Goal: Task Accomplishment & Management: Manage account settings

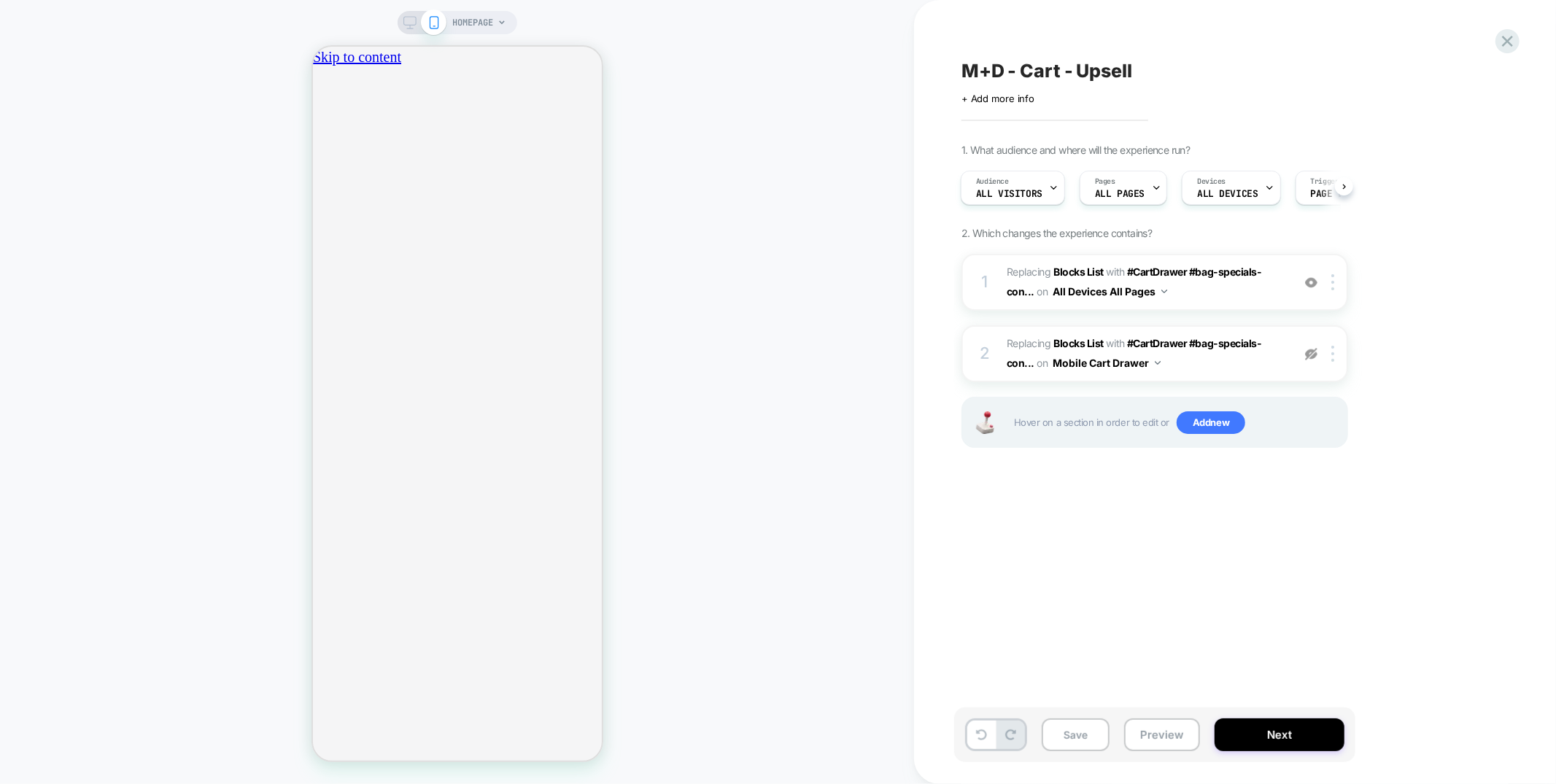
scroll to position [0, 258]
click at [1512, 42] on icon at bounding box center [1507, 41] width 20 height 20
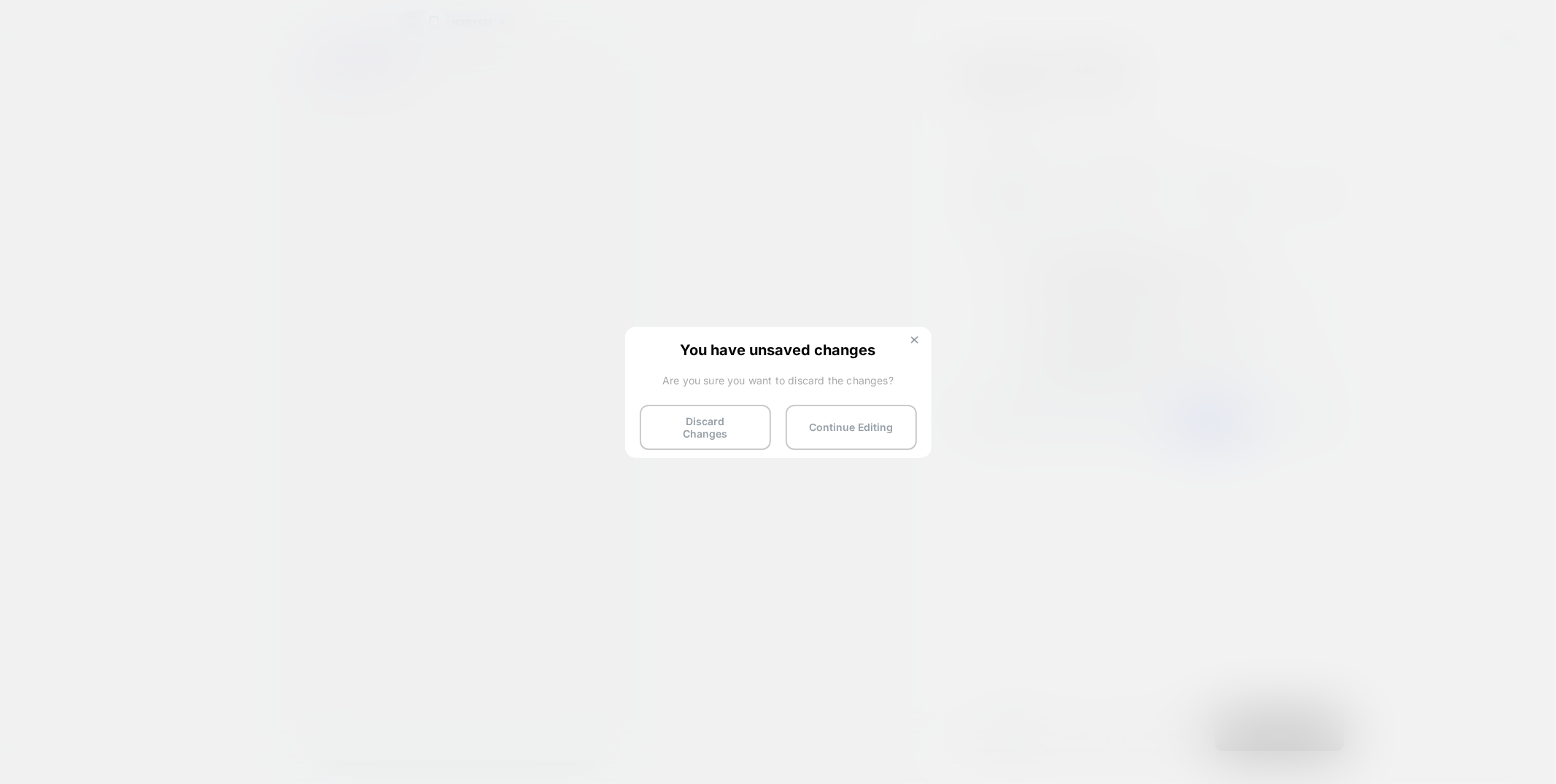
click at [915, 337] on img at bounding box center [915, 340] width 7 height 7
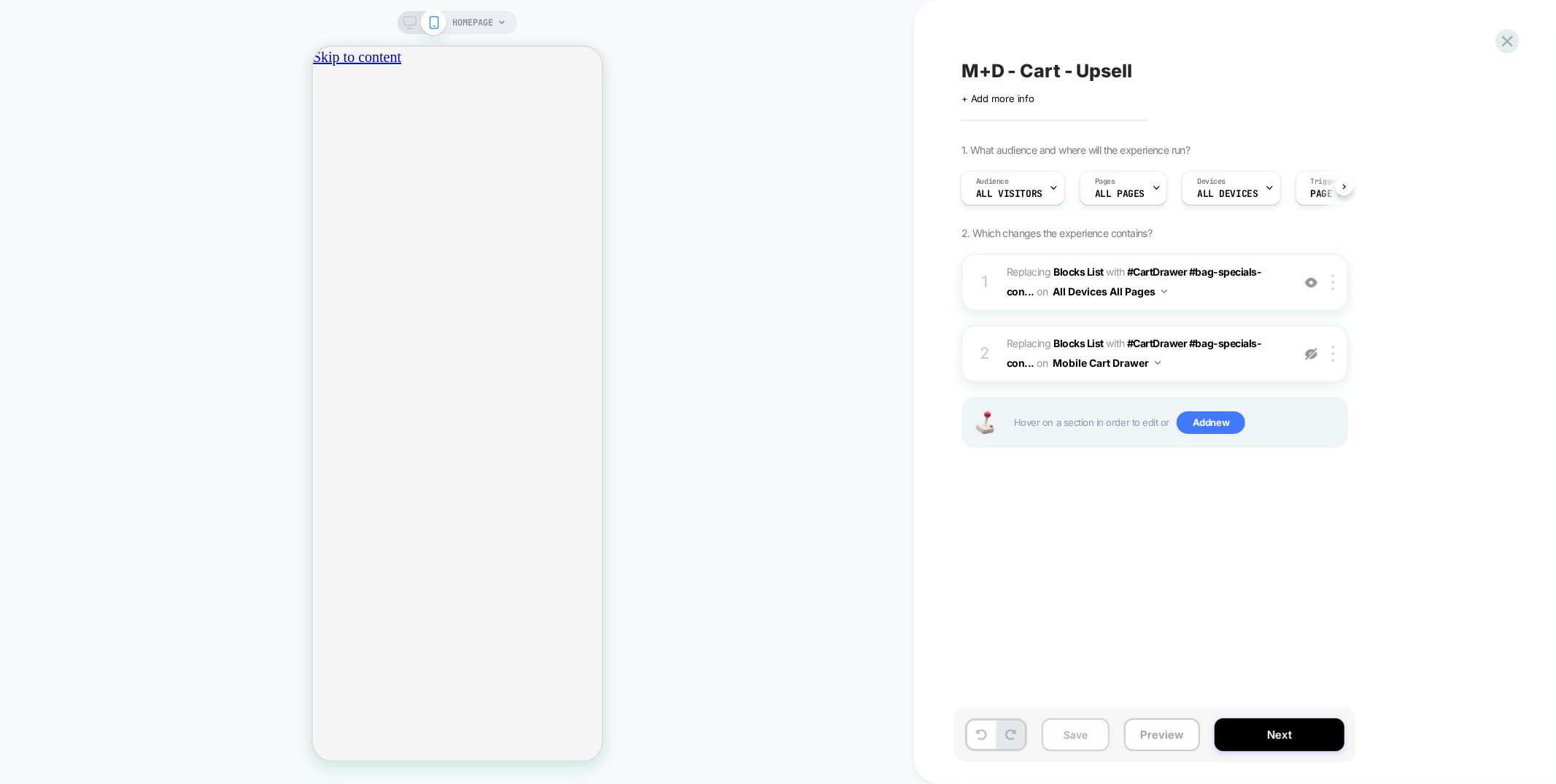
click at [1064, 745] on button "Save" at bounding box center [1075, 734] width 68 height 32
click at [972, 729] on button at bounding box center [982, 734] width 29 height 29
click at [1070, 739] on button "Save" at bounding box center [1075, 734] width 68 height 32
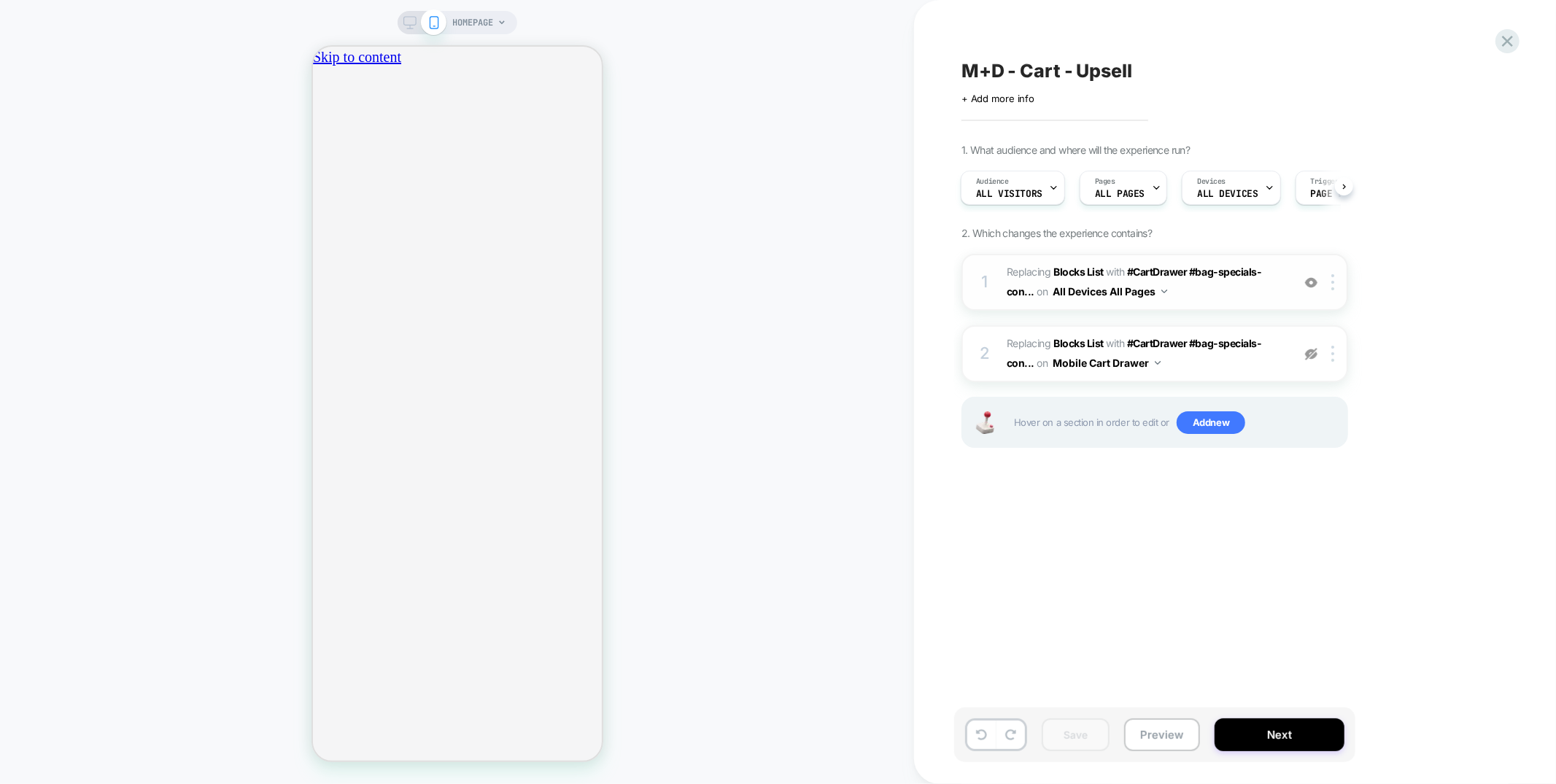
click at [1206, 293] on span "#_loomi_addon_1754931320724 Replacing Blocks List WITH #CartDrawer #bag-special…" at bounding box center [1145, 283] width 278 height 40
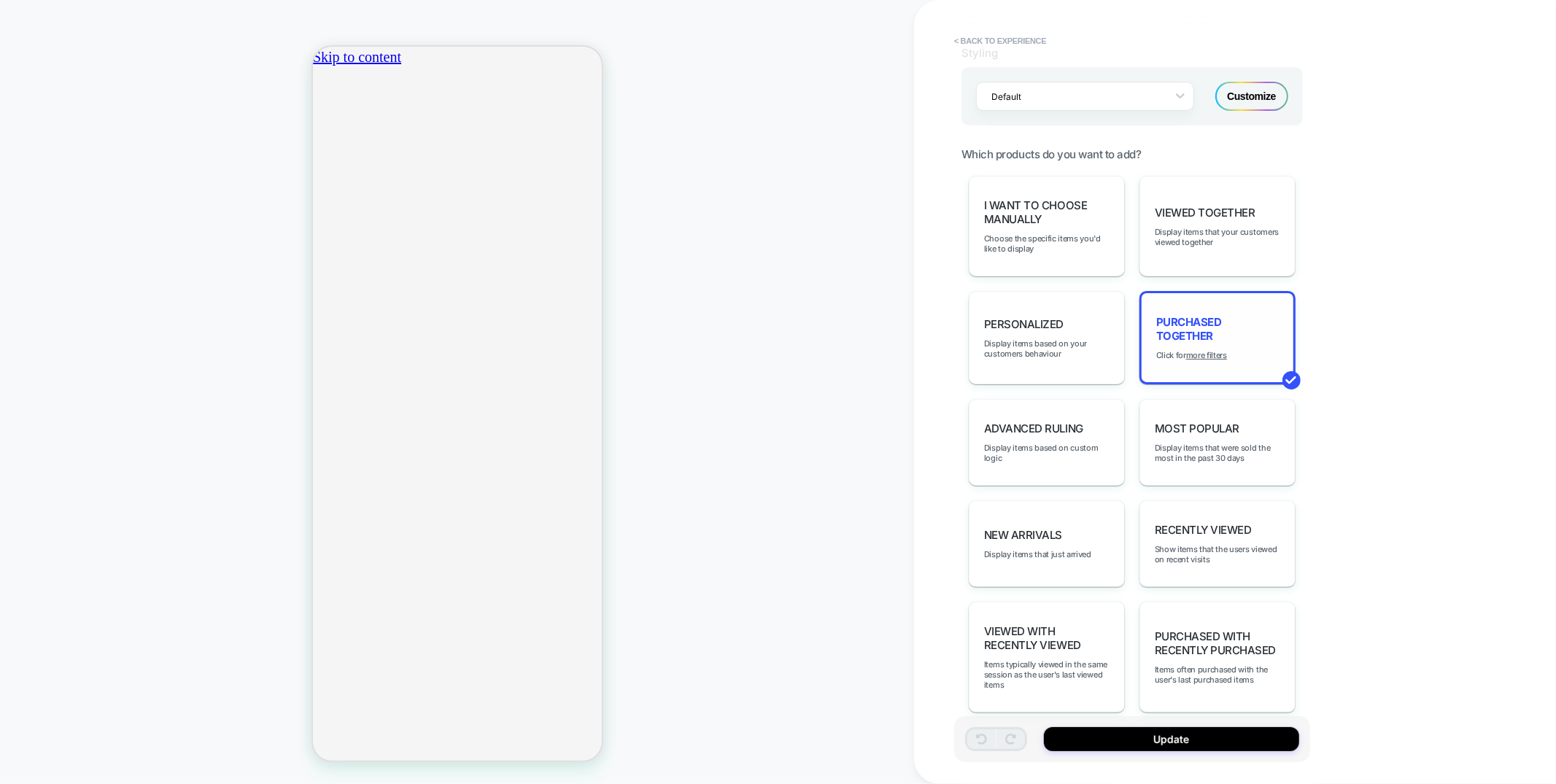
scroll to position [0, 516]
click at [1247, 97] on div "Customize" at bounding box center [1252, 96] width 73 height 29
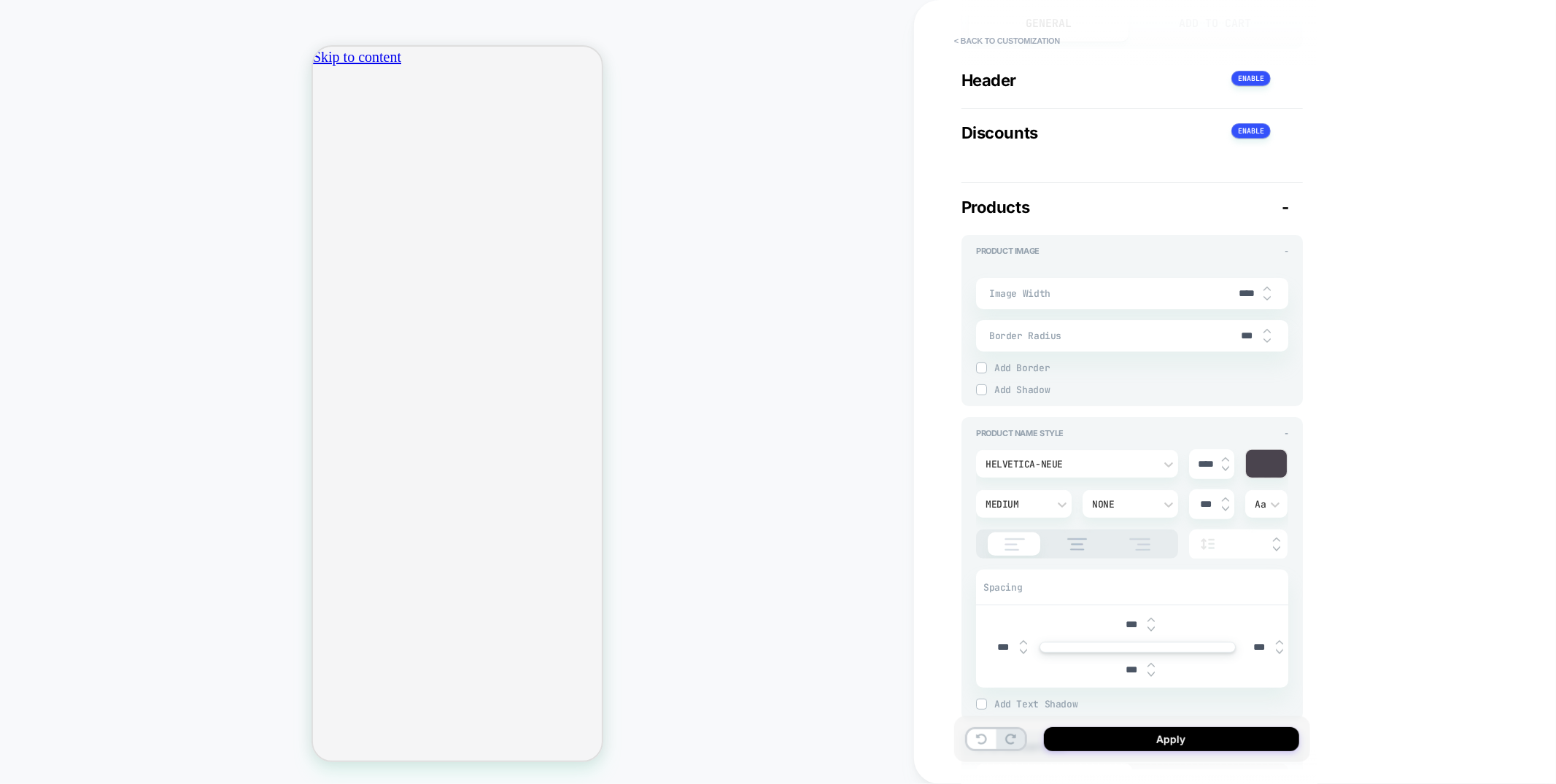
type textarea "*"
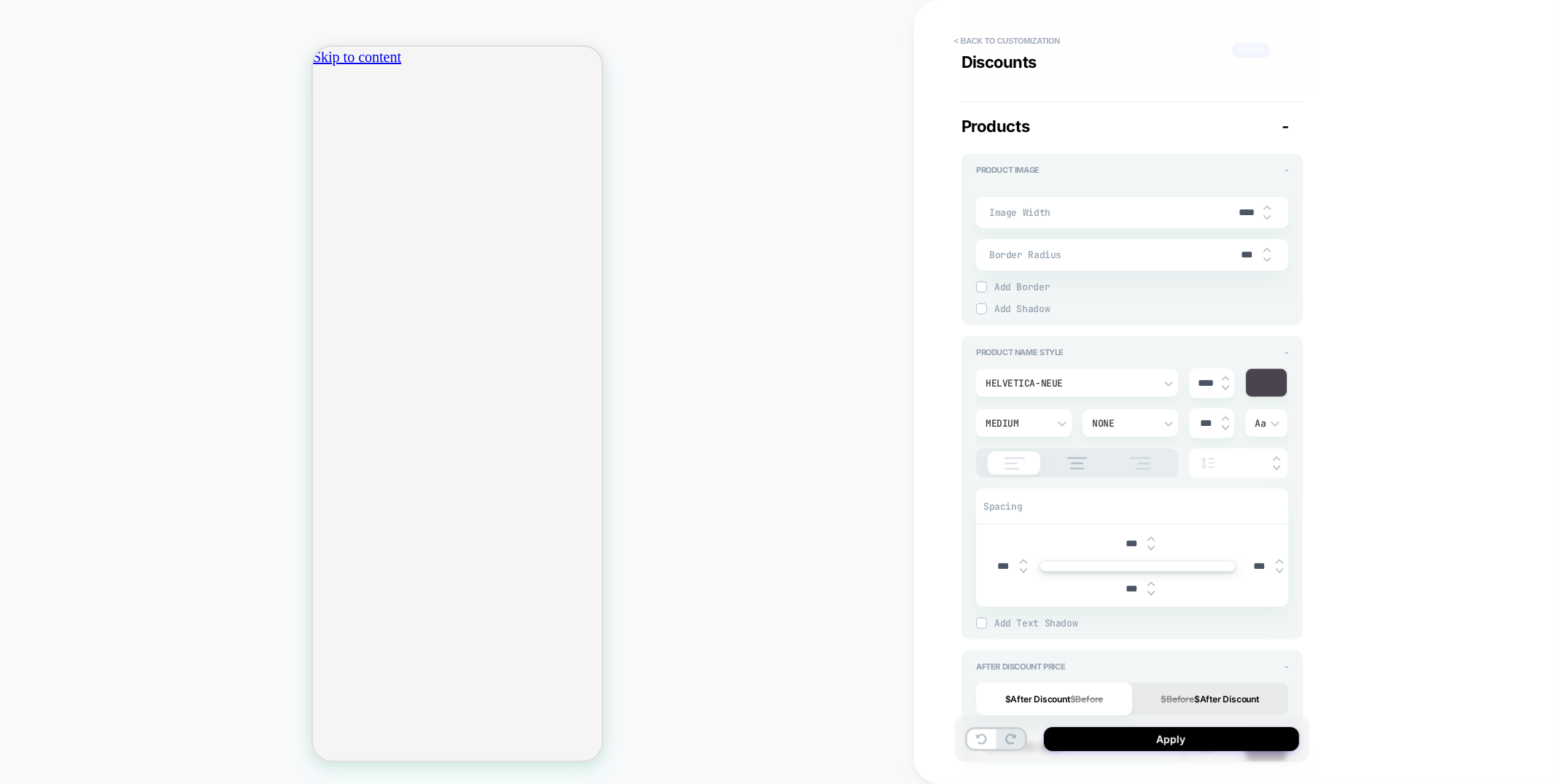
scroll to position [0, 0]
click at [1245, 254] on input "***" at bounding box center [1247, 255] width 32 height 13
type input "****"
type textarea "*"
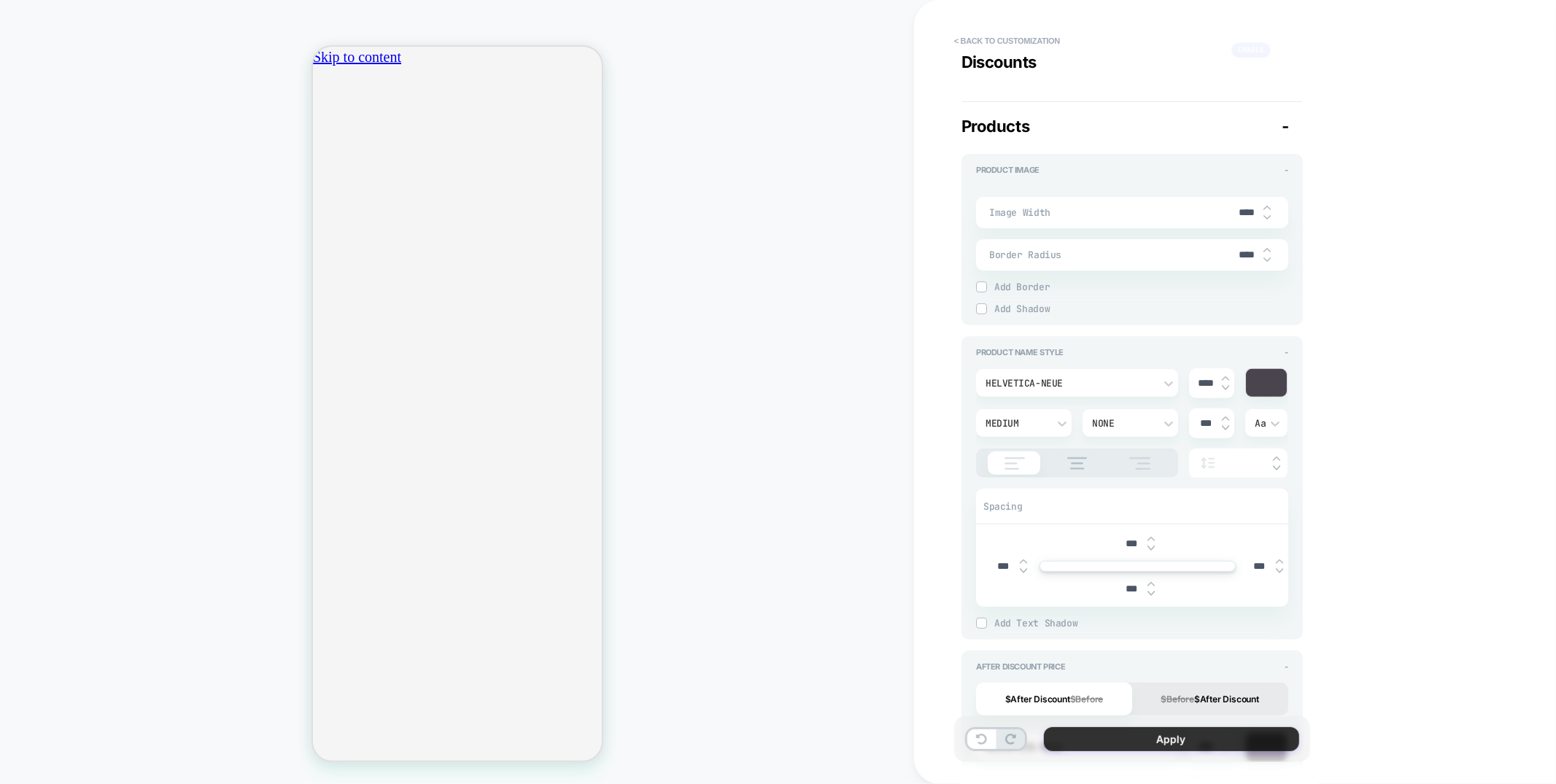
scroll to position [0, 258]
type input "****"
click at [1179, 731] on button "Apply" at bounding box center [1172, 739] width 256 height 24
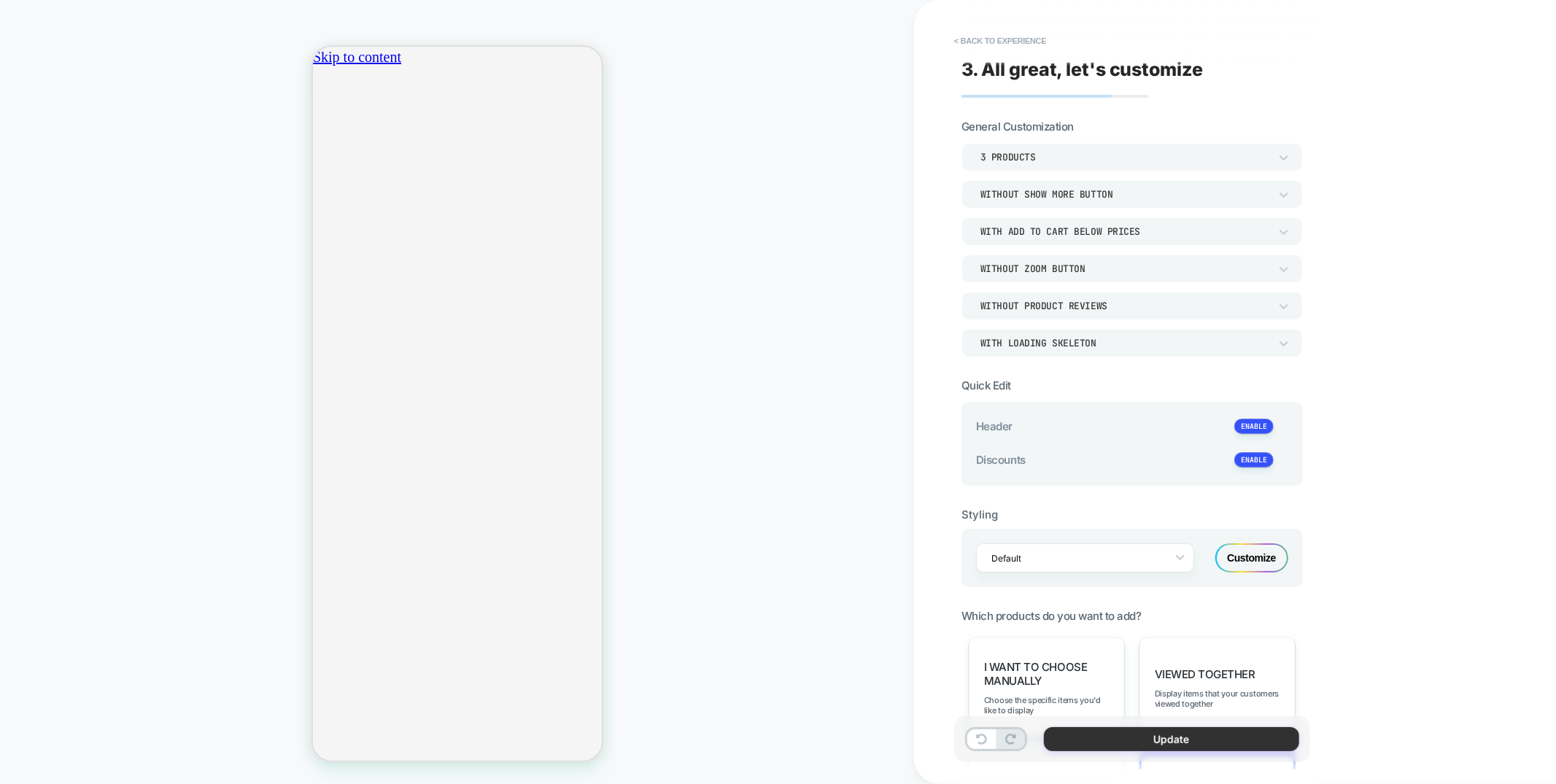
click at [1063, 743] on button "Update" at bounding box center [1172, 739] width 256 height 24
type textarea "*"
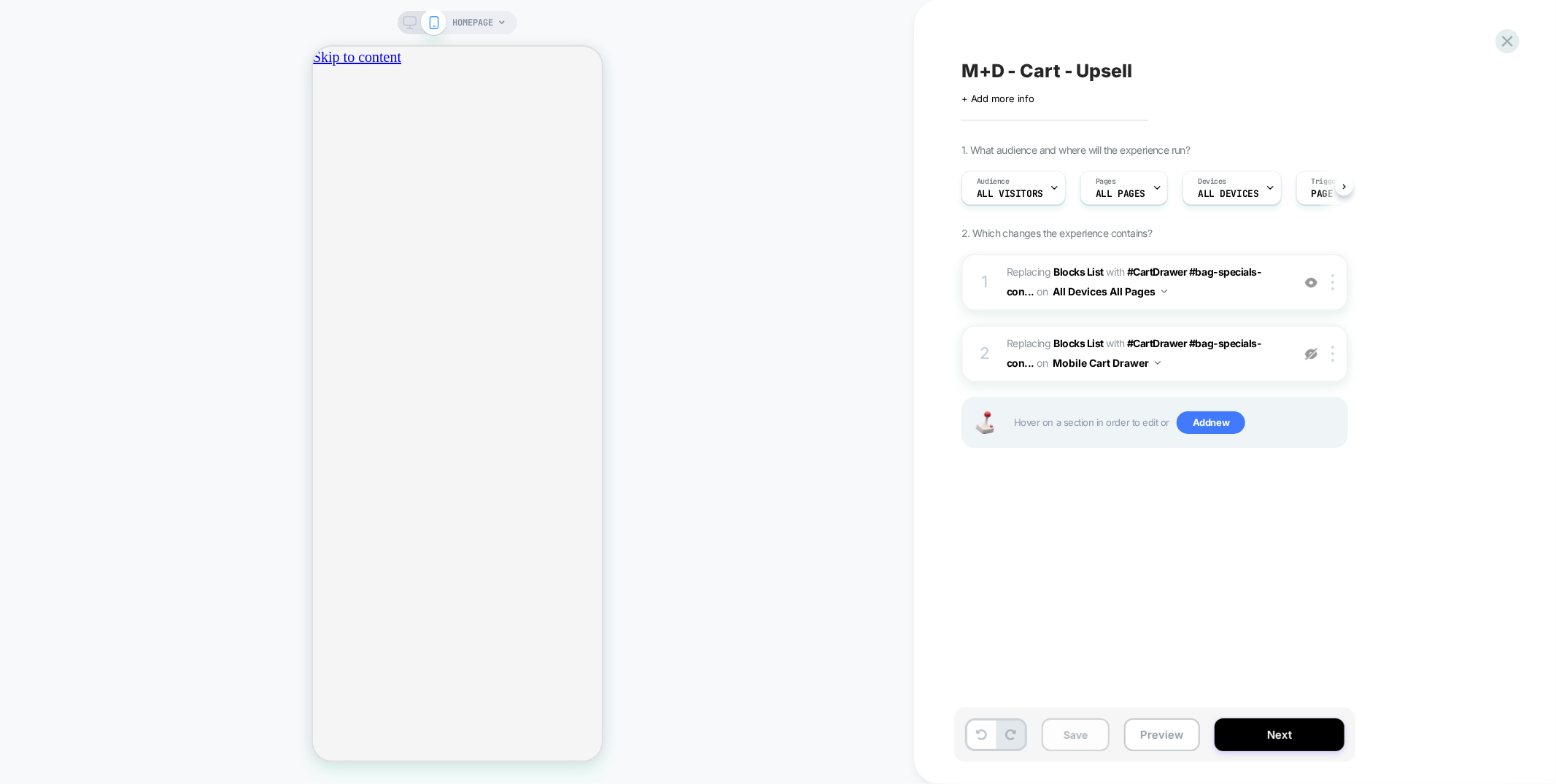
scroll to position [0, 1]
click at [1067, 733] on button "Save" at bounding box center [1075, 734] width 68 height 32
click at [1503, 41] on icon at bounding box center [1507, 41] width 20 height 20
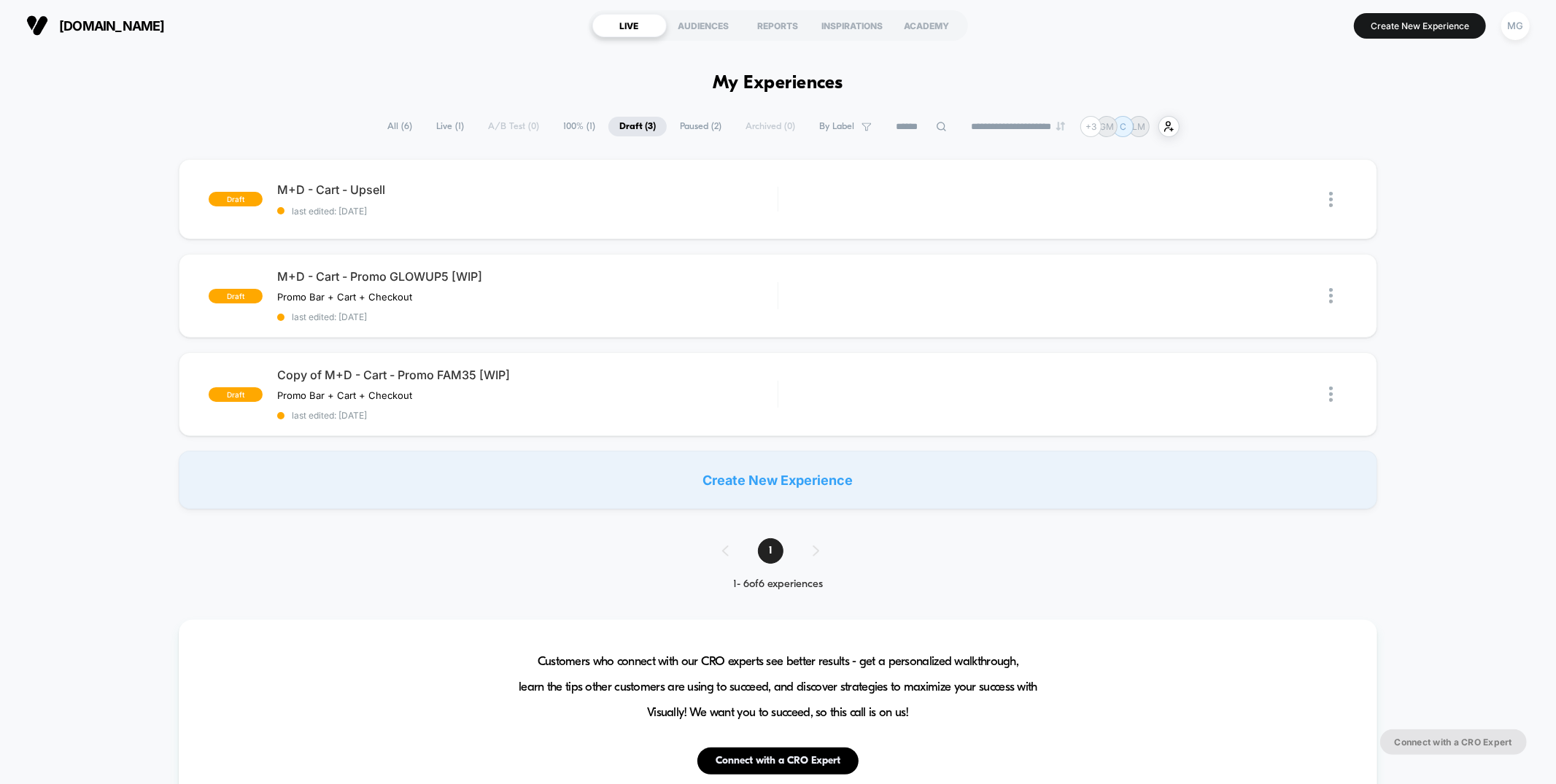
type input "***"
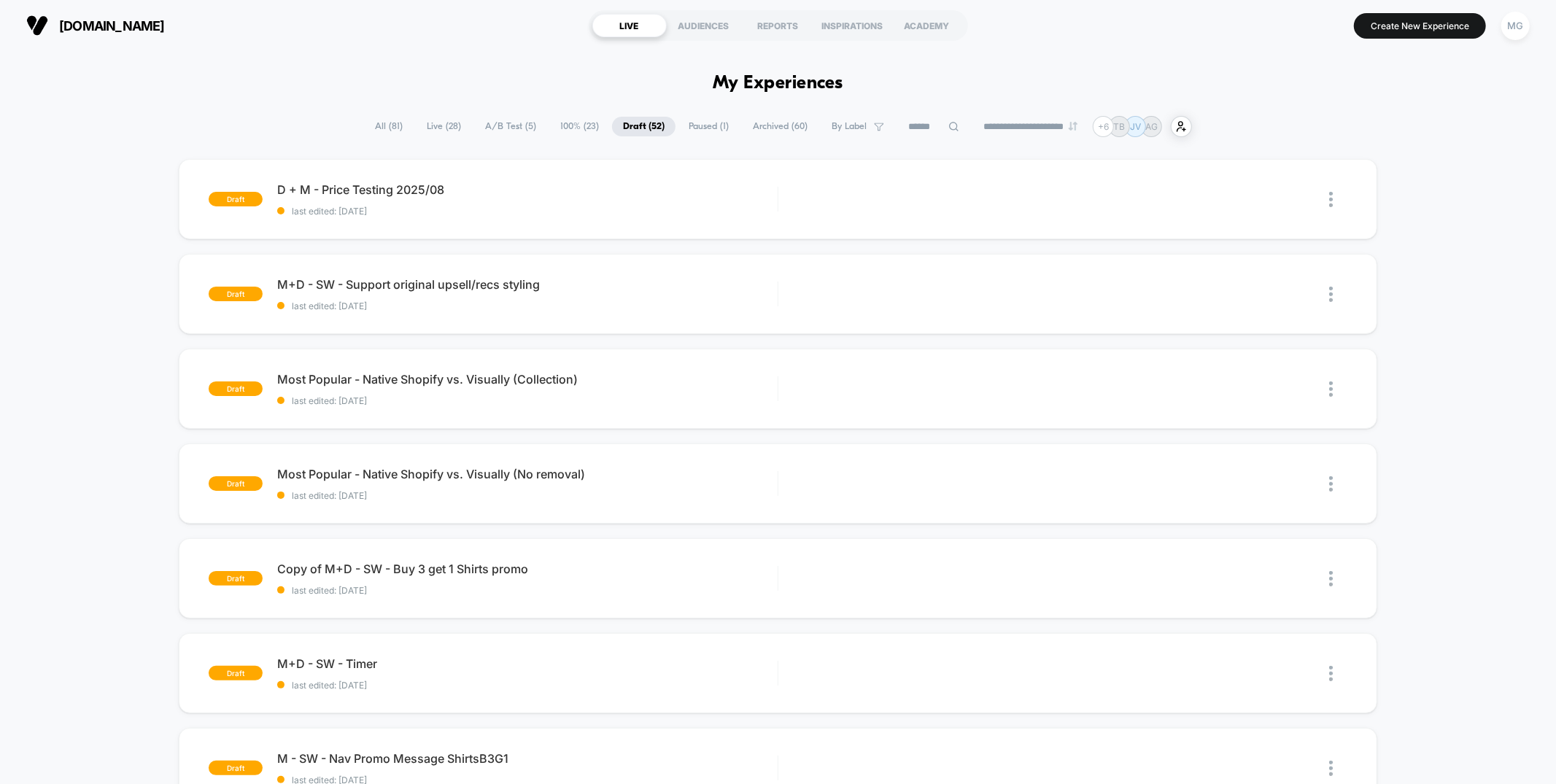
click at [565, 126] on span "100% ( 23 )" at bounding box center [579, 127] width 60 height 20
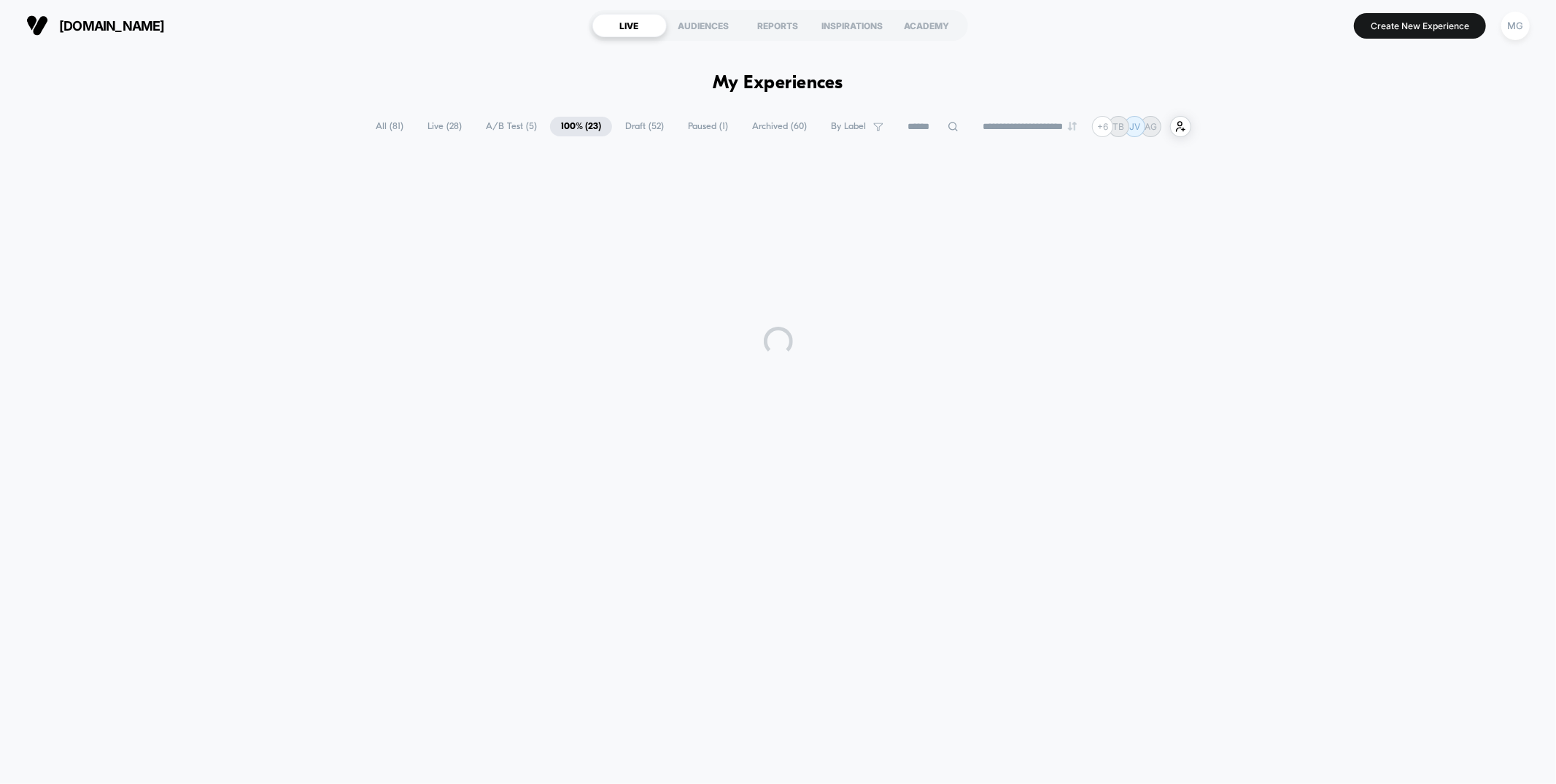
click at [502, 125] on span "A/B Test ( 5 )" at bounding box center [511, 127] width 73 height 20
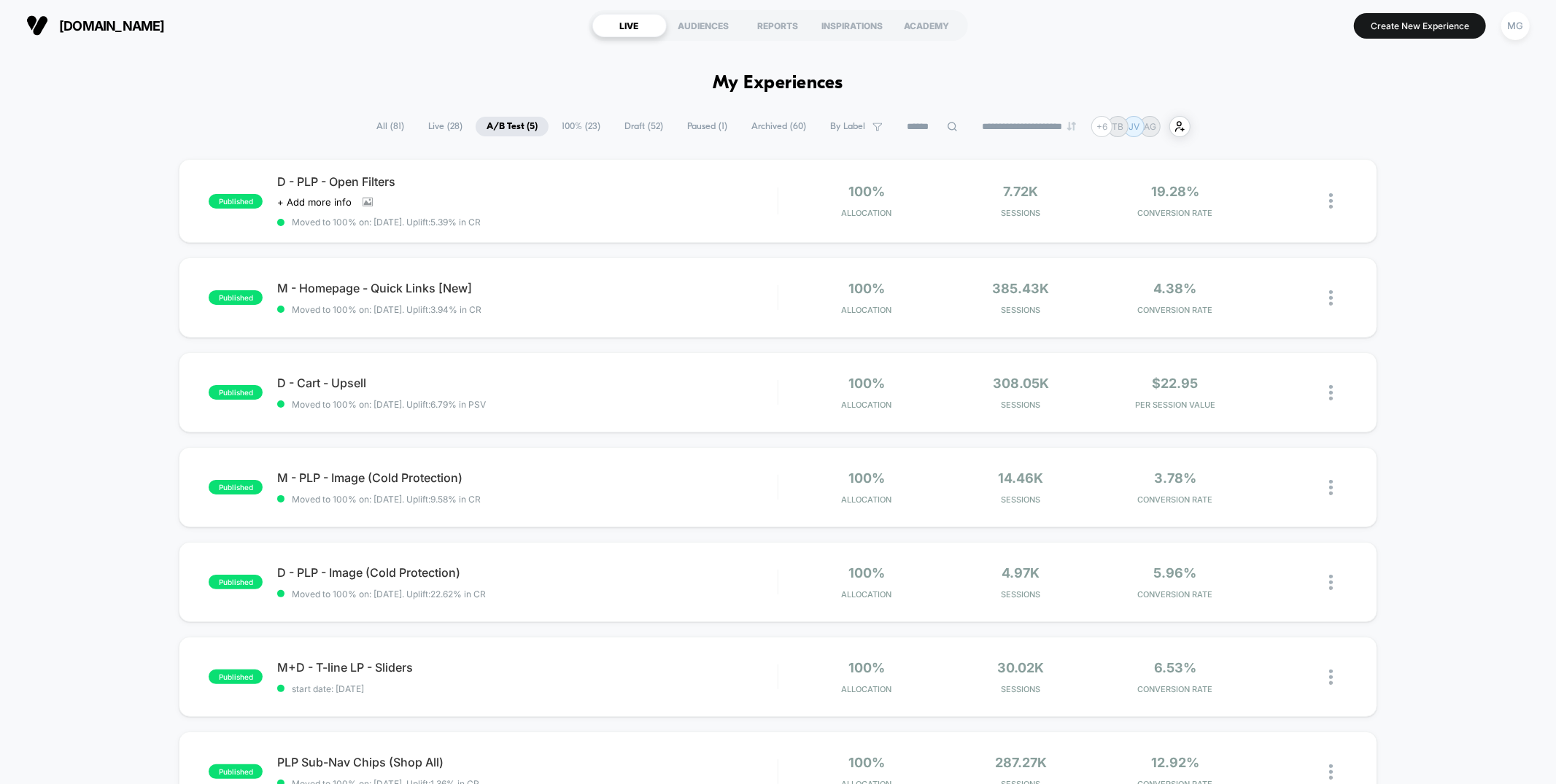
click at [554, 120] on span "100% ( 23 )" at bounding box center [581, 127] width 60 height 20
click at [509, 122] on span "A/B Test ( 5 )" at bounding box center [511, 127] width 73 height 20
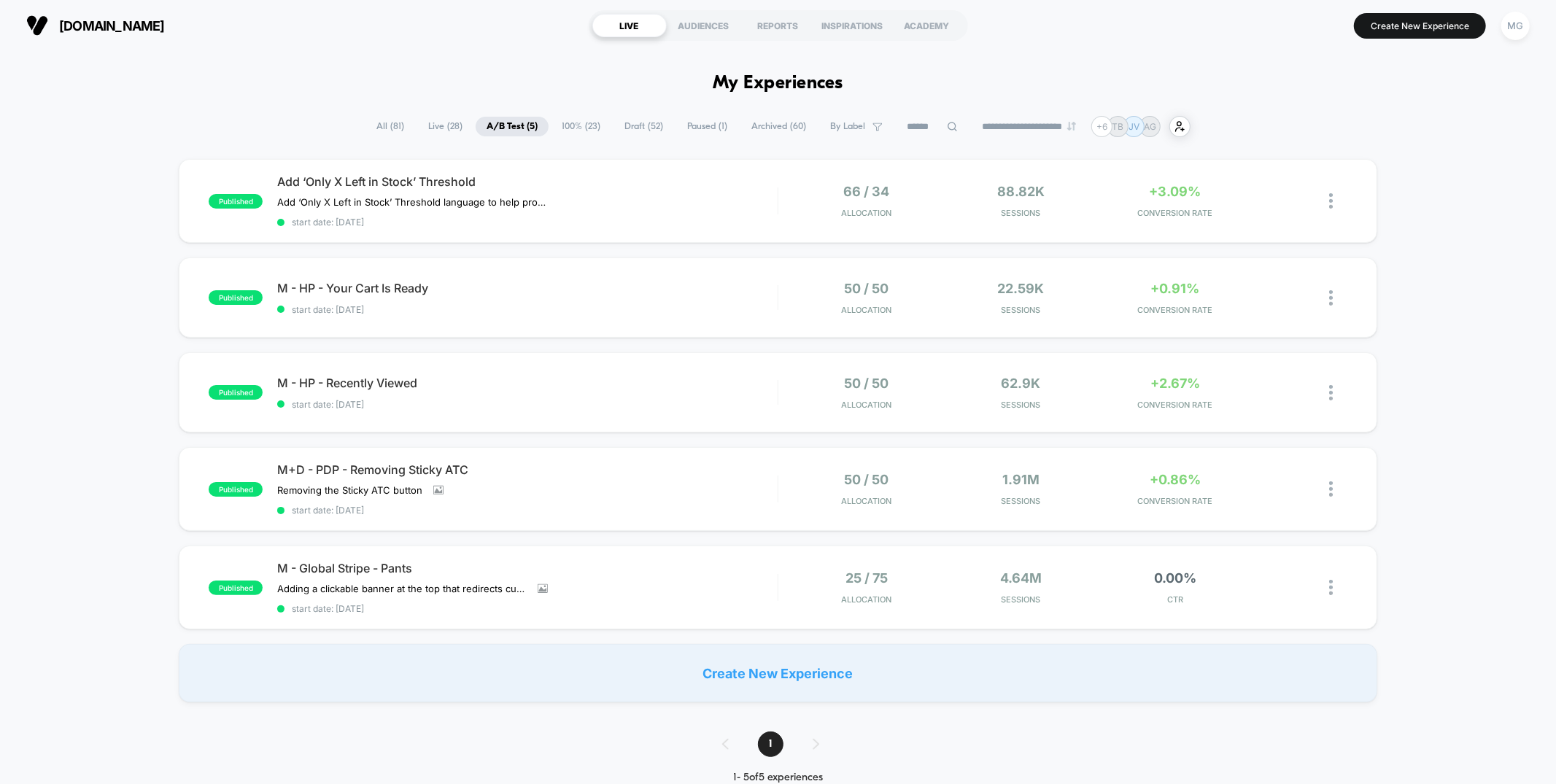
drag, startPoint x: 586, startPoint y: 129, endPoint x: 614, endPoint y: 127, distance: 28.1
click at [587, 129] on span "100% ( 23 )" at bounding box center [581, 127] width 60 height 20
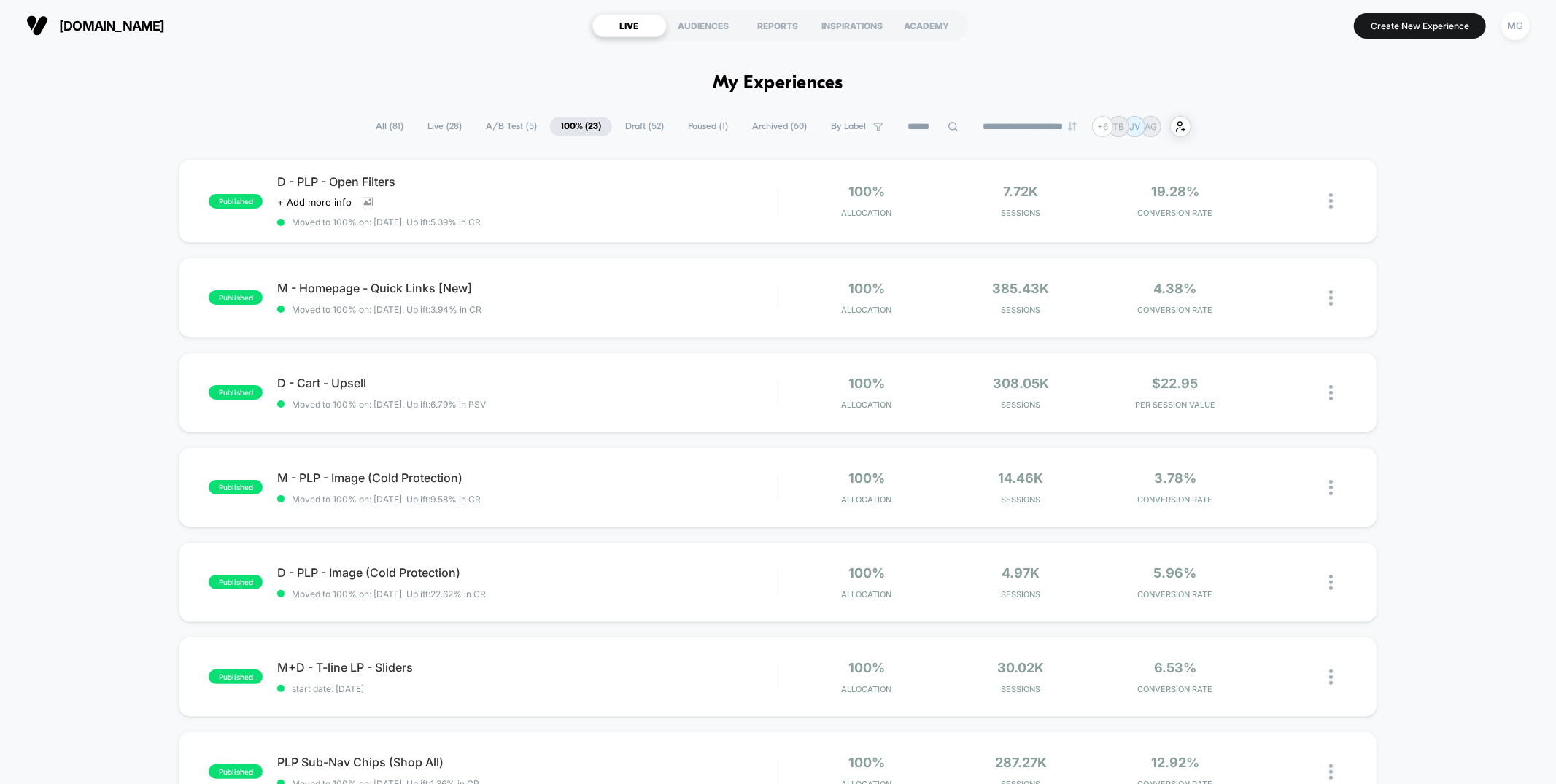
click at [632, 125] on span "Draft ( 52 )" at bounding box center [644, 127] width 60 height 20
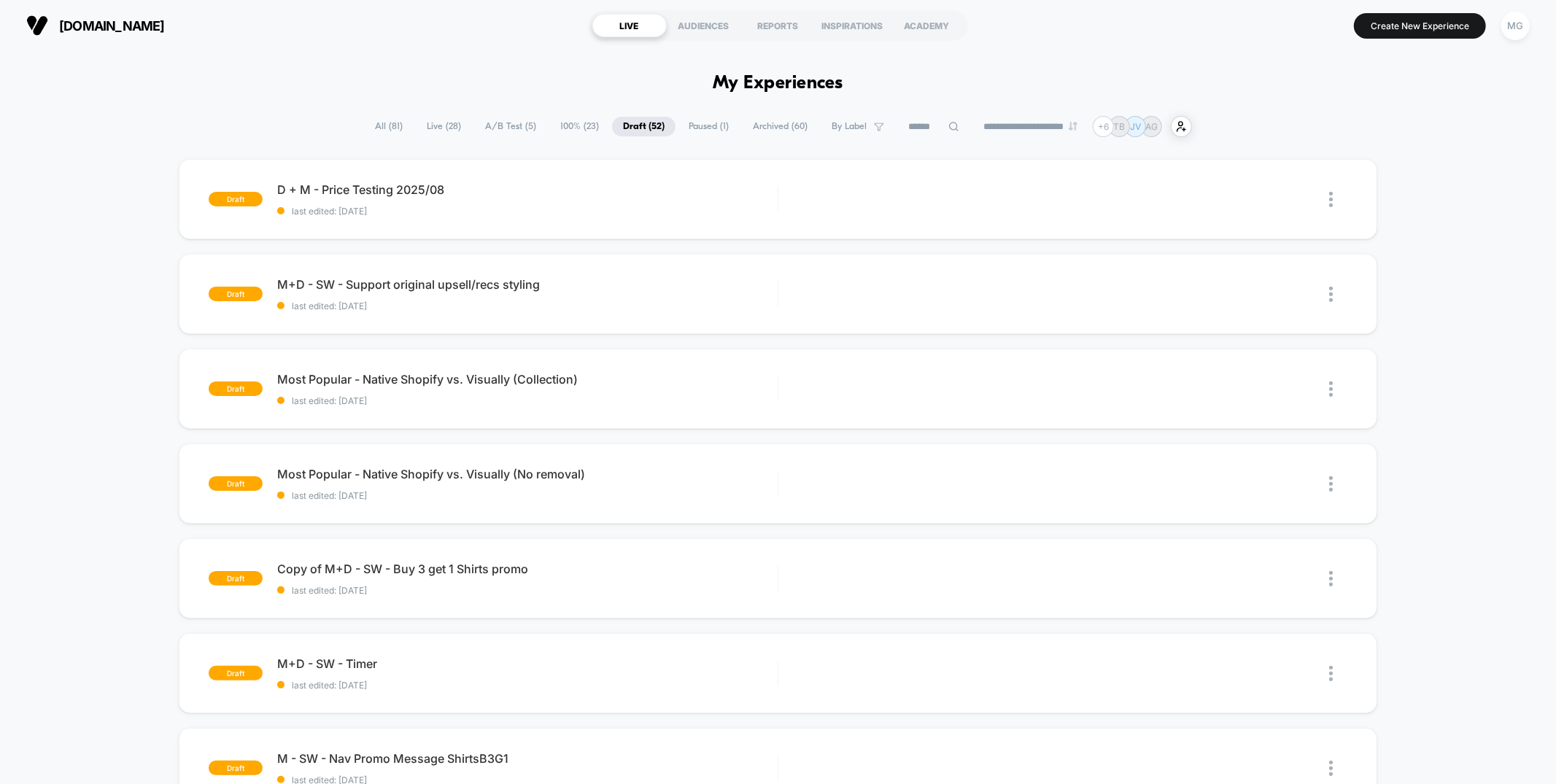
click at [686, 121] on span "Paused ( 1 )" at bounding box center [709, 127] width 62 height 20
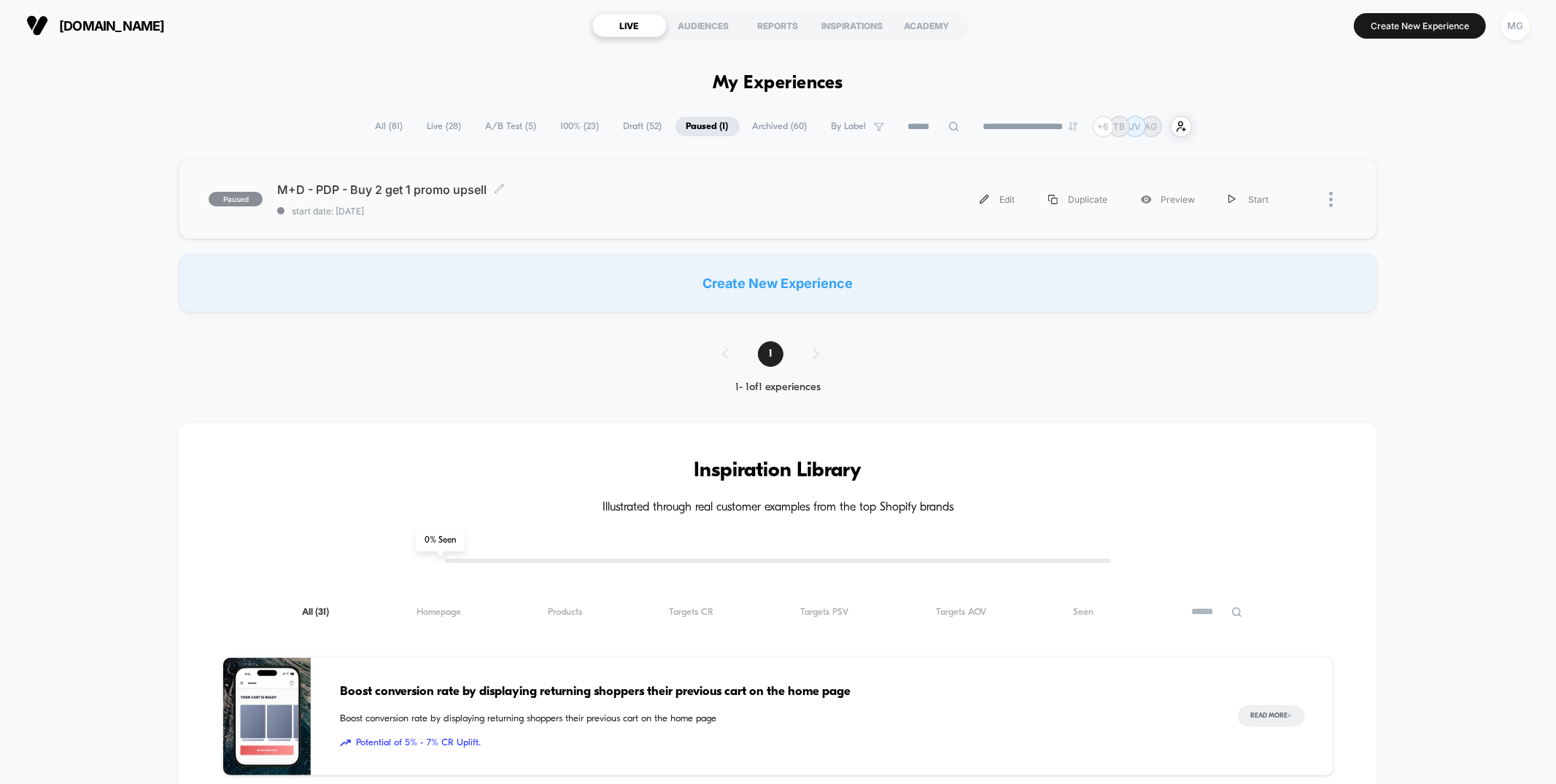
click at [673, 201] on div "M+D - PDP - Buy 2 get 1 promo upsell Click to edit experience details Click to …" at bounding box center [527, 200] width 500 height 34
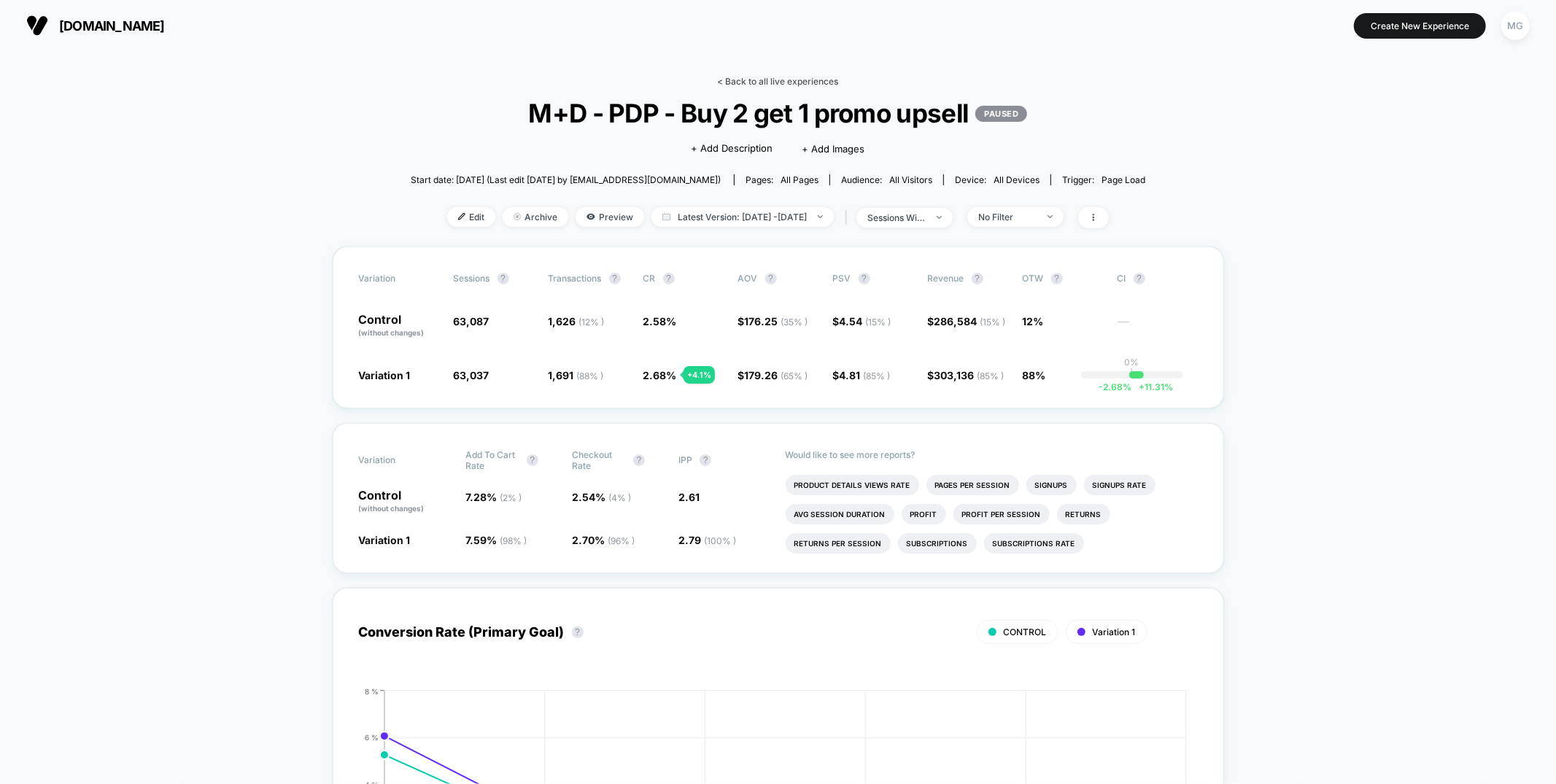
click at [802, 79] on link "< Back to all live experiences" at bounding box center [778, 81] width 121 height 11
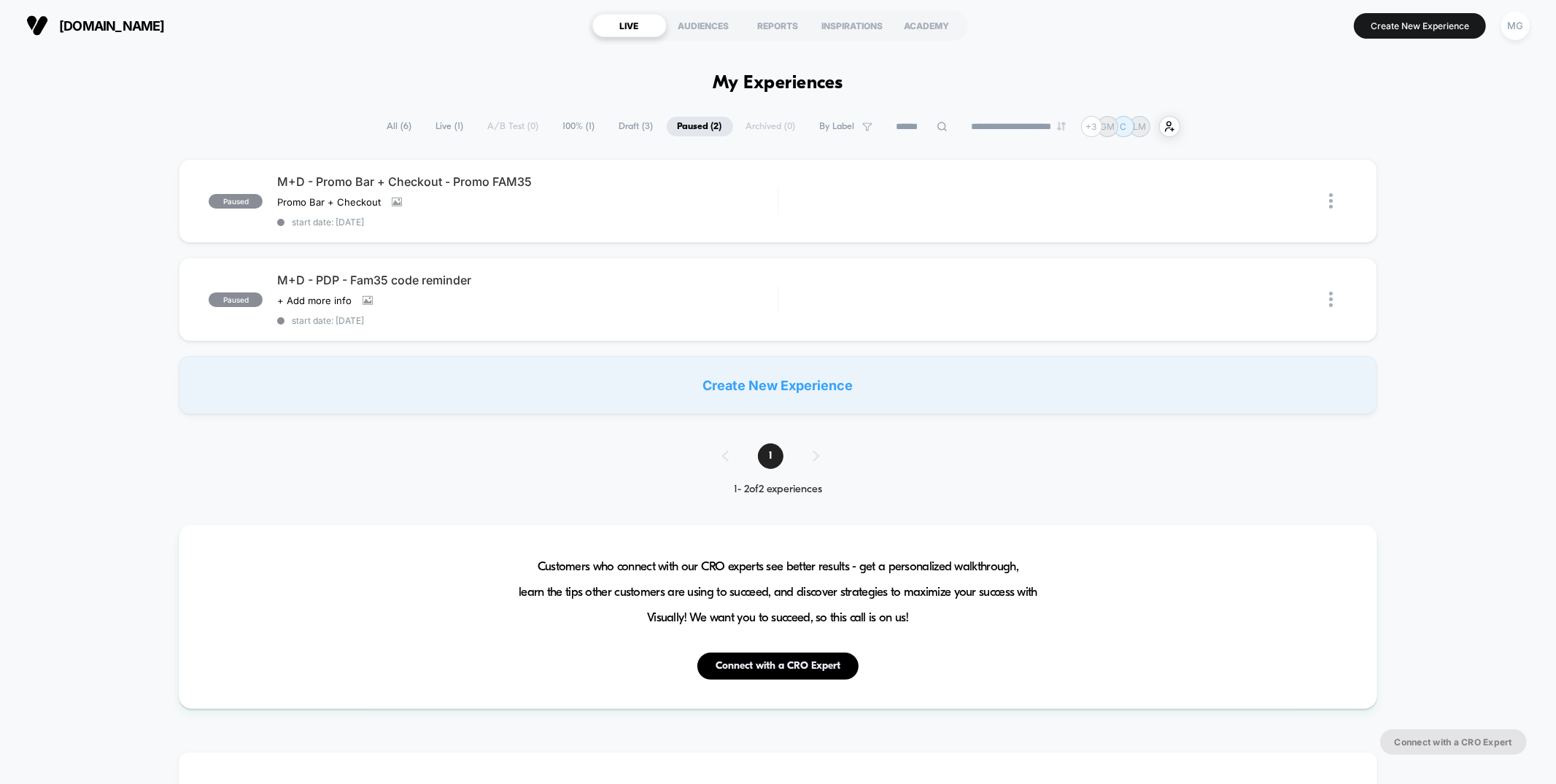
click at [620, 117] on span "Draft ( 3 )" at bounding box center [637, 127] width 56 height 20
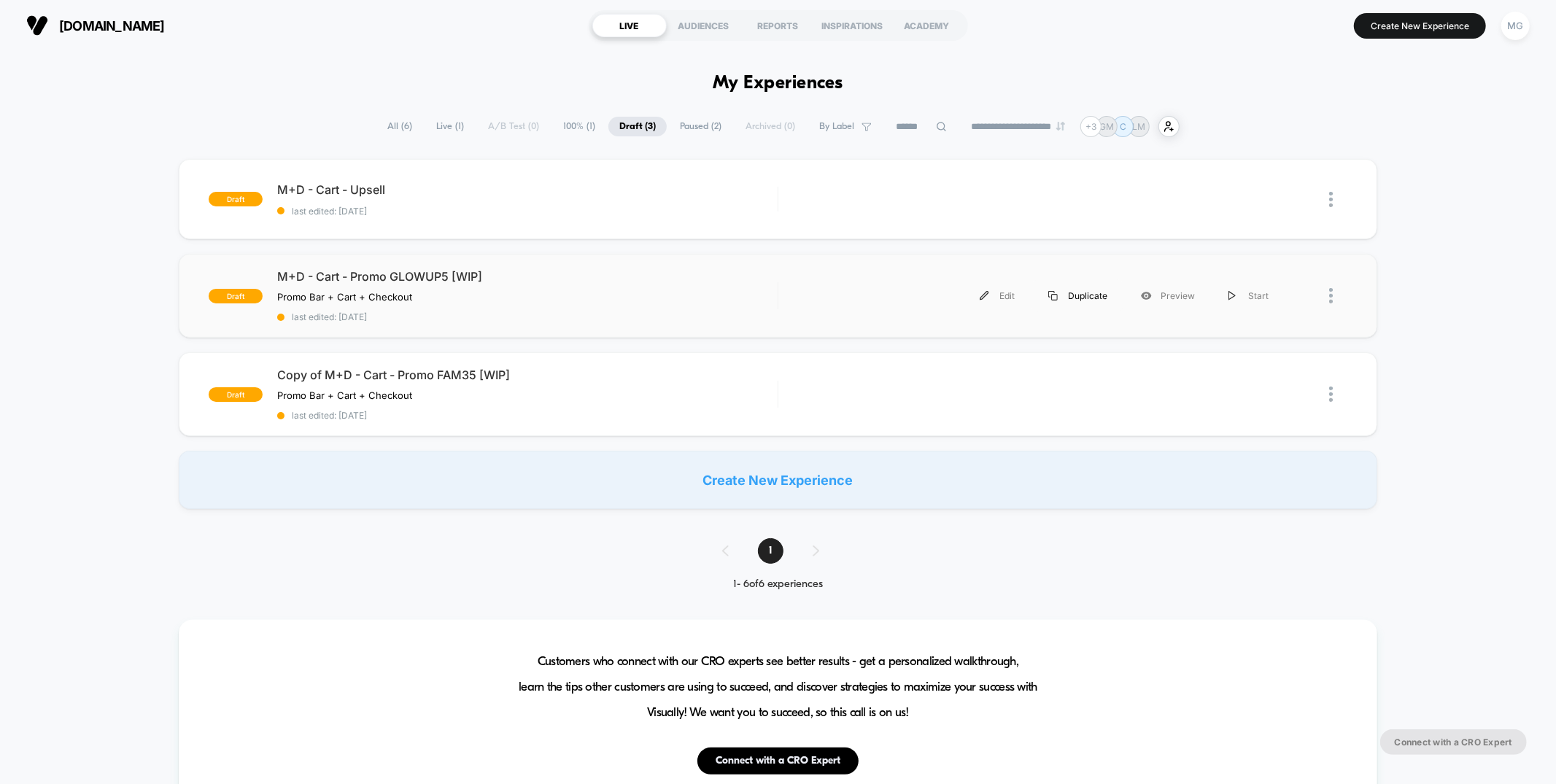
click at [1079, 293] on div "Duplicate" at bounding box center [1078, 295] width 93 height 32
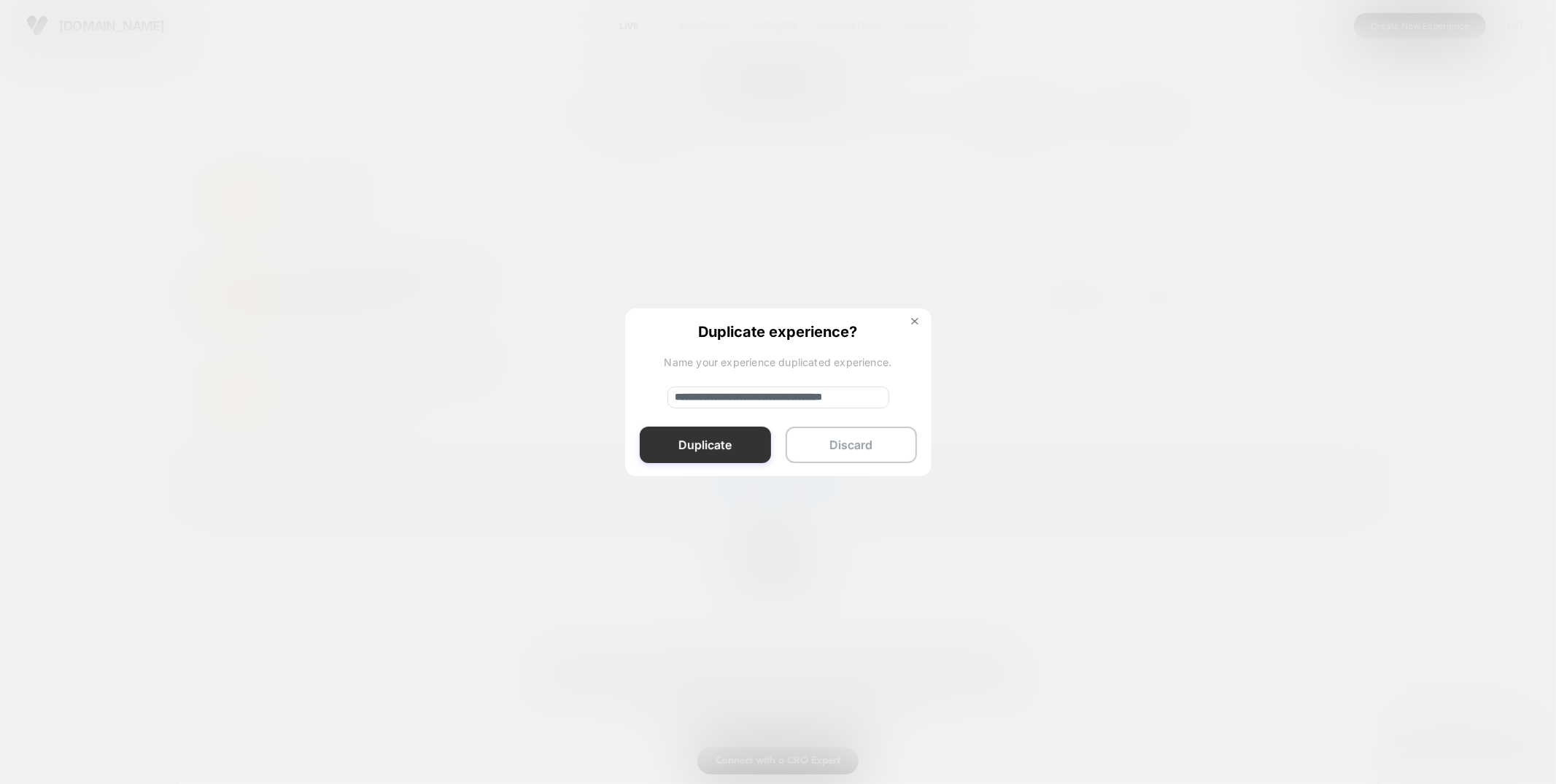
click at [684, 445] on button "Duplicate" at bounding box center [706, 445] width 131 height 37
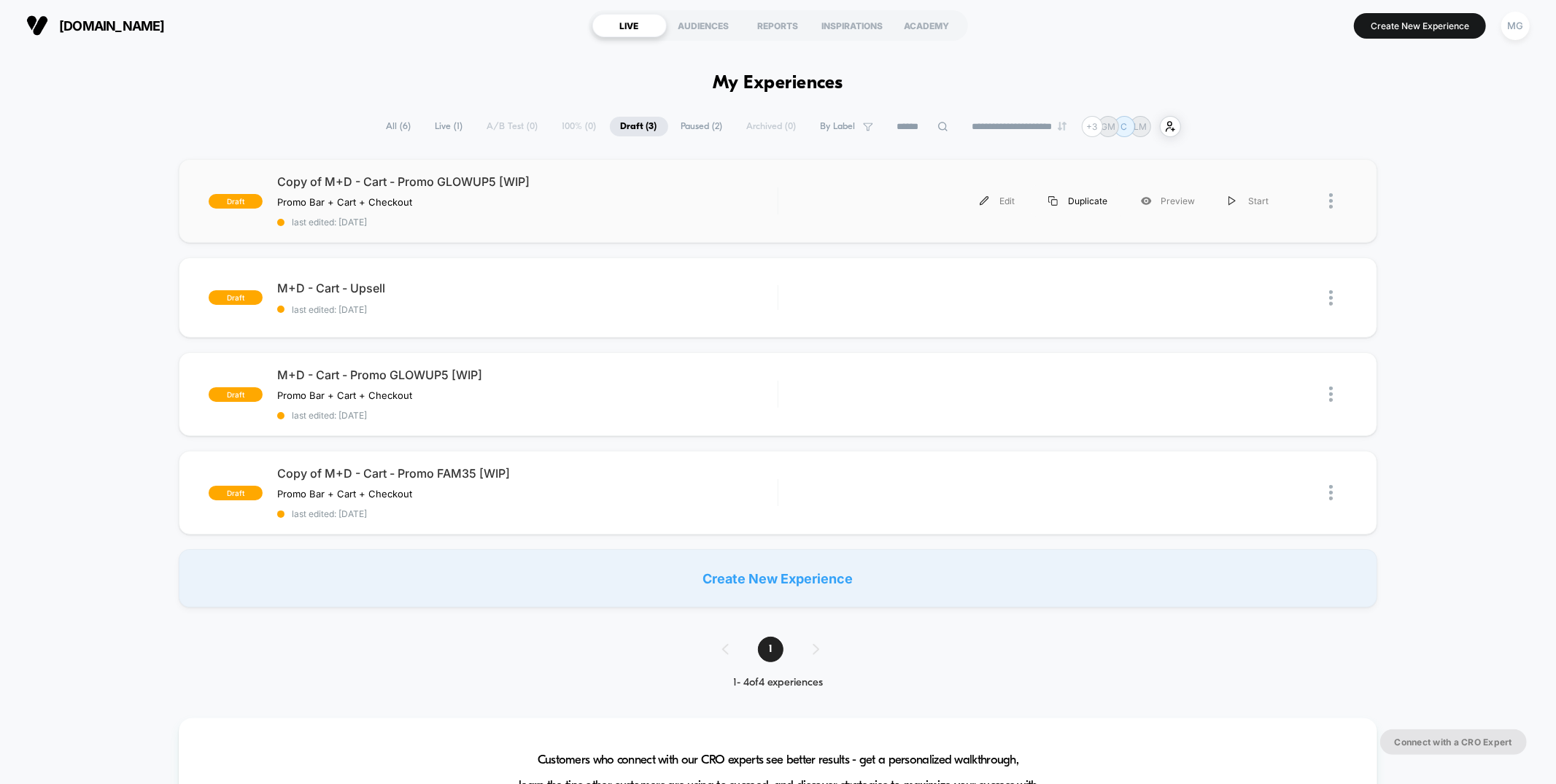
click at [1080, 198] on div "Duplicate" at bounding box center [1078, 201] width 93 height 32
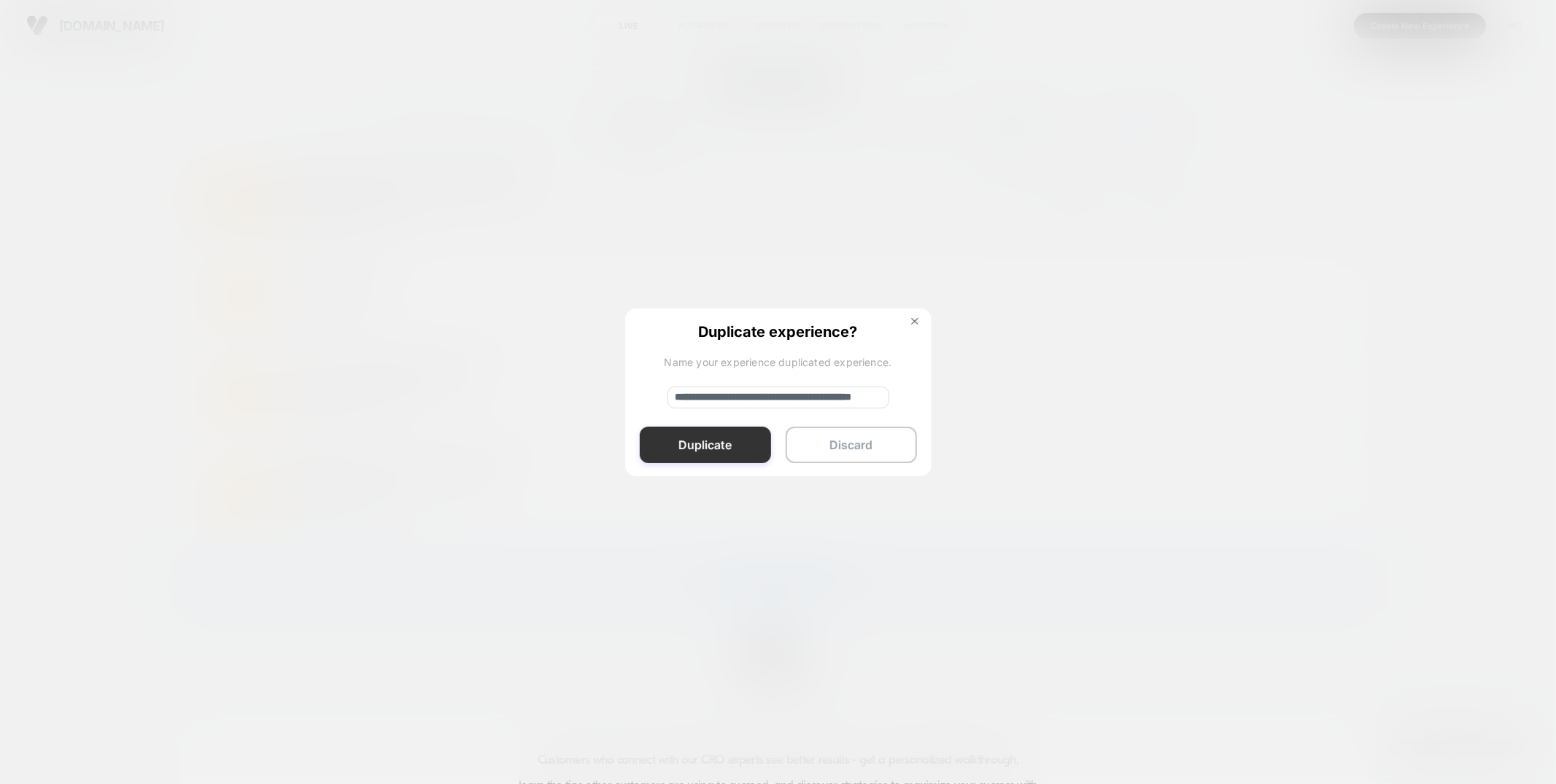
click at [704, 447] on button "Duplicate" at bounding box center [706, 445] width 131 height 37
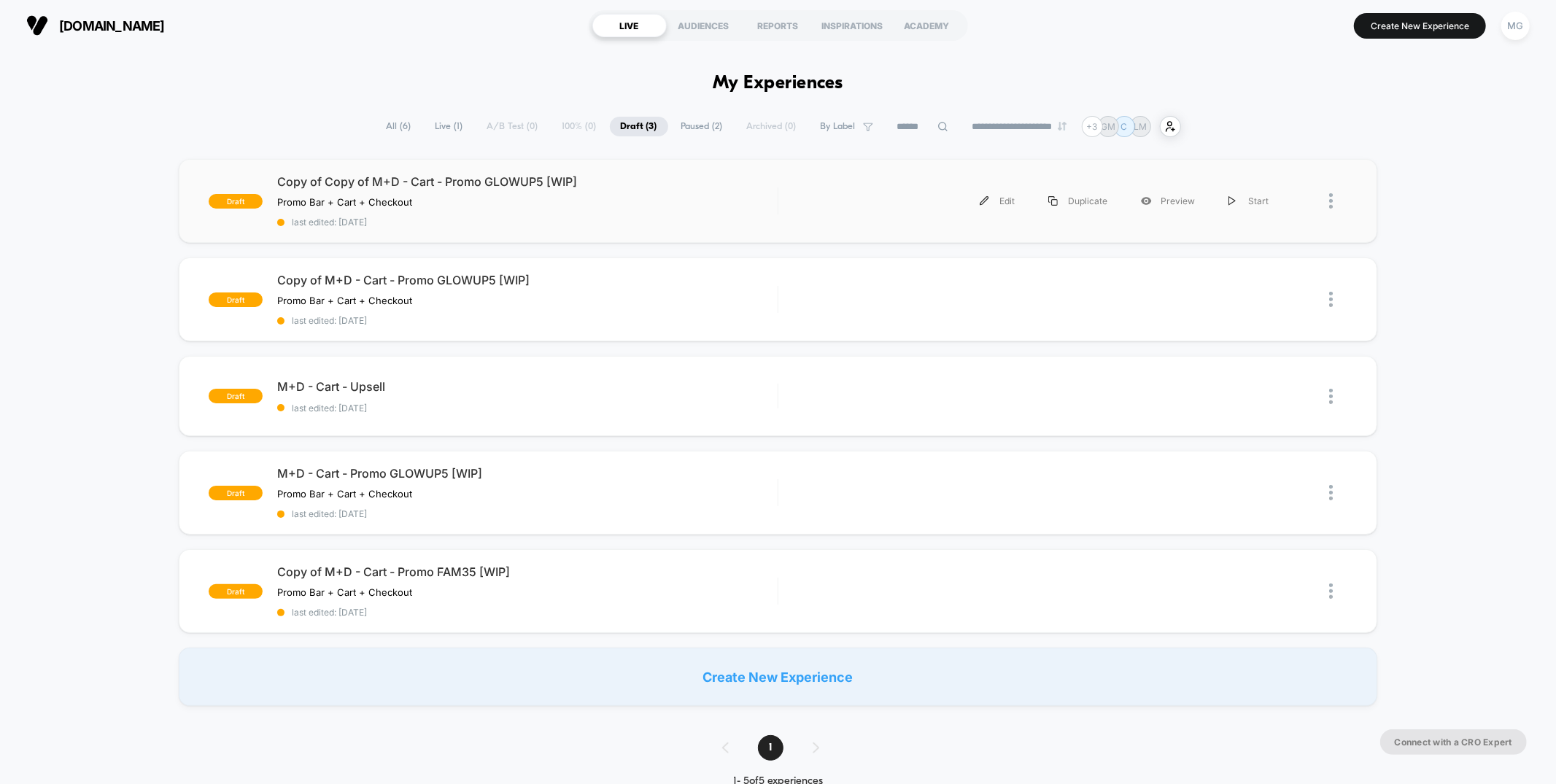
click at [1334, 198] on div at bounding box center [1338, 201] width 18 height 32
click at [1252, 266] on div "Delete" at bounding box center [1256, 268] width 131 height 32
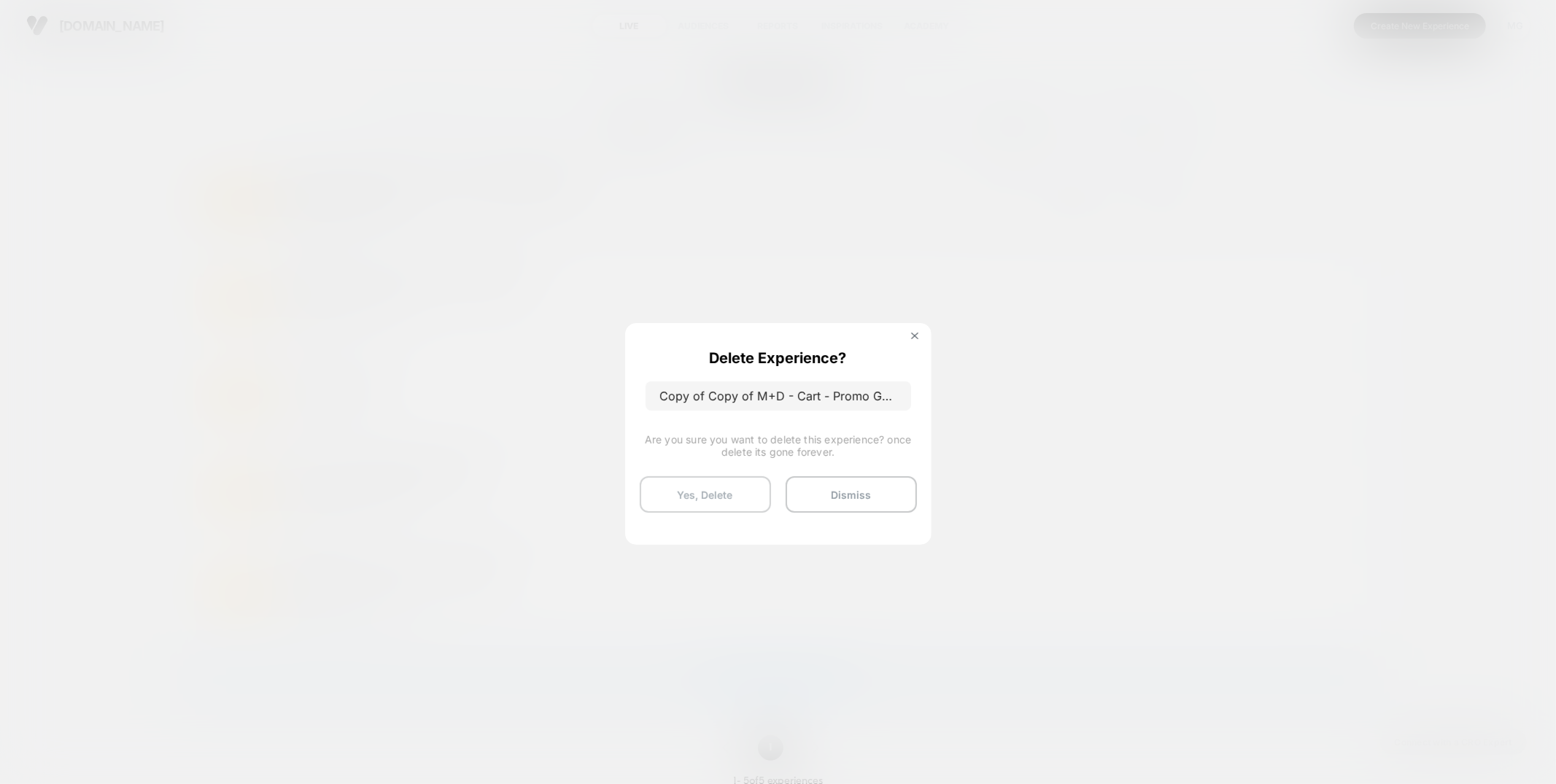
click at [732, 504] on button "Yes, Delete" at bounding box center [706, 494] width 131 height 37
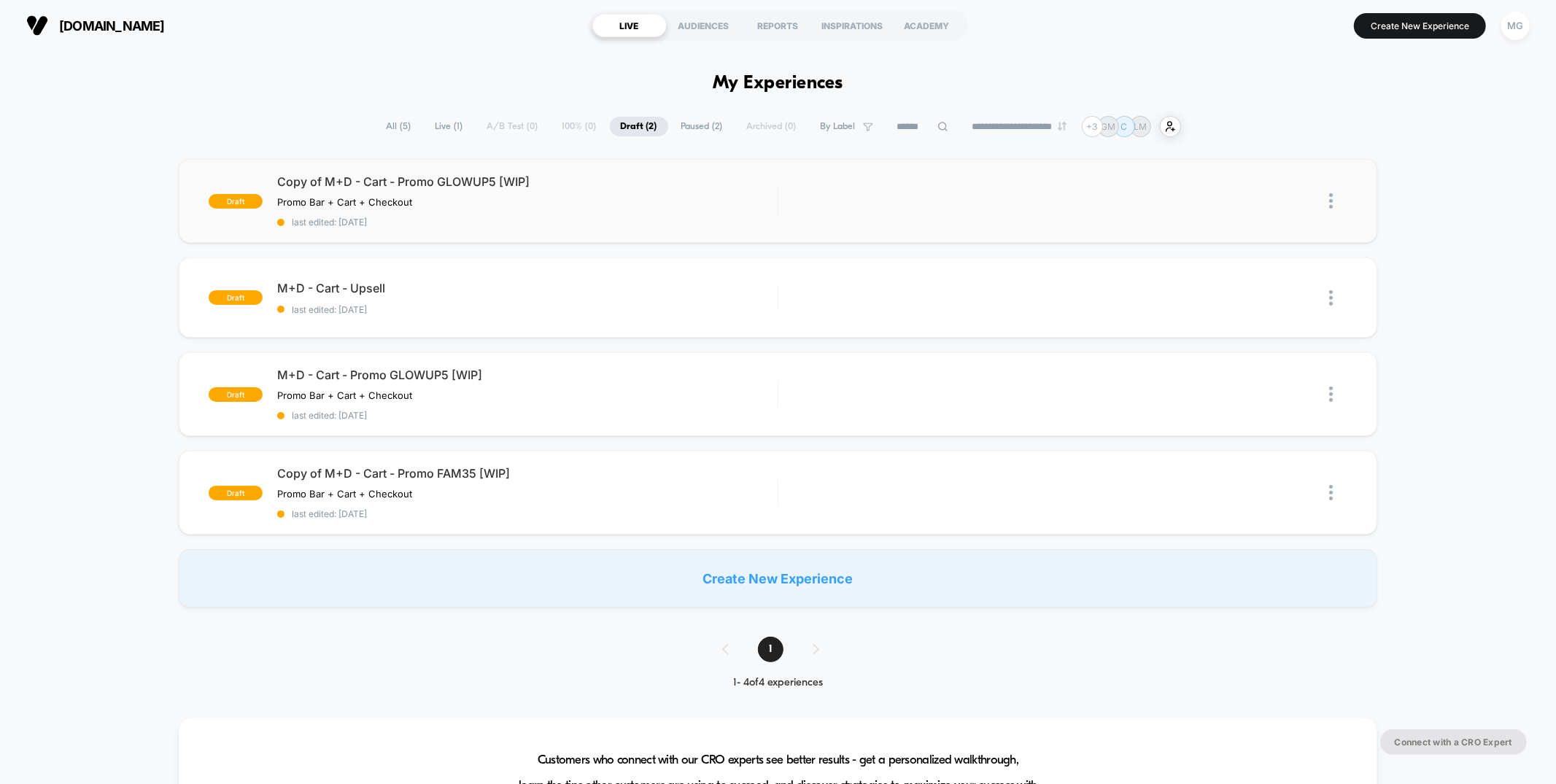
click at [1332, 200] on img at bounding box center [1331, 201] width 4 height 15
click at [1235, 262] on div "Delete" at bounding box center [1256, 268] width 131 height 32
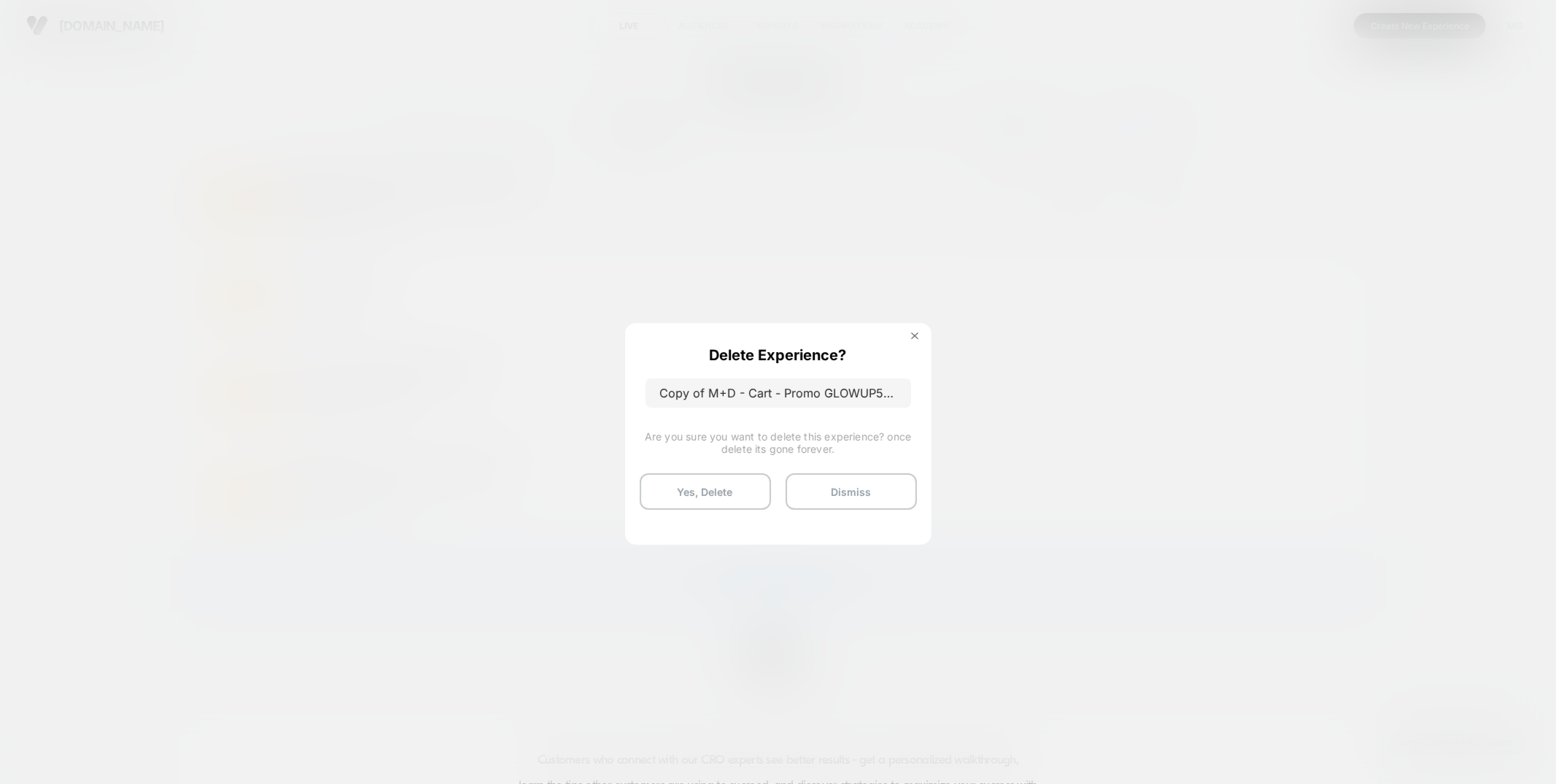
click at [709, 496] on button "Yes, Delete" at bounding box center [706, 491] width 131 height 37
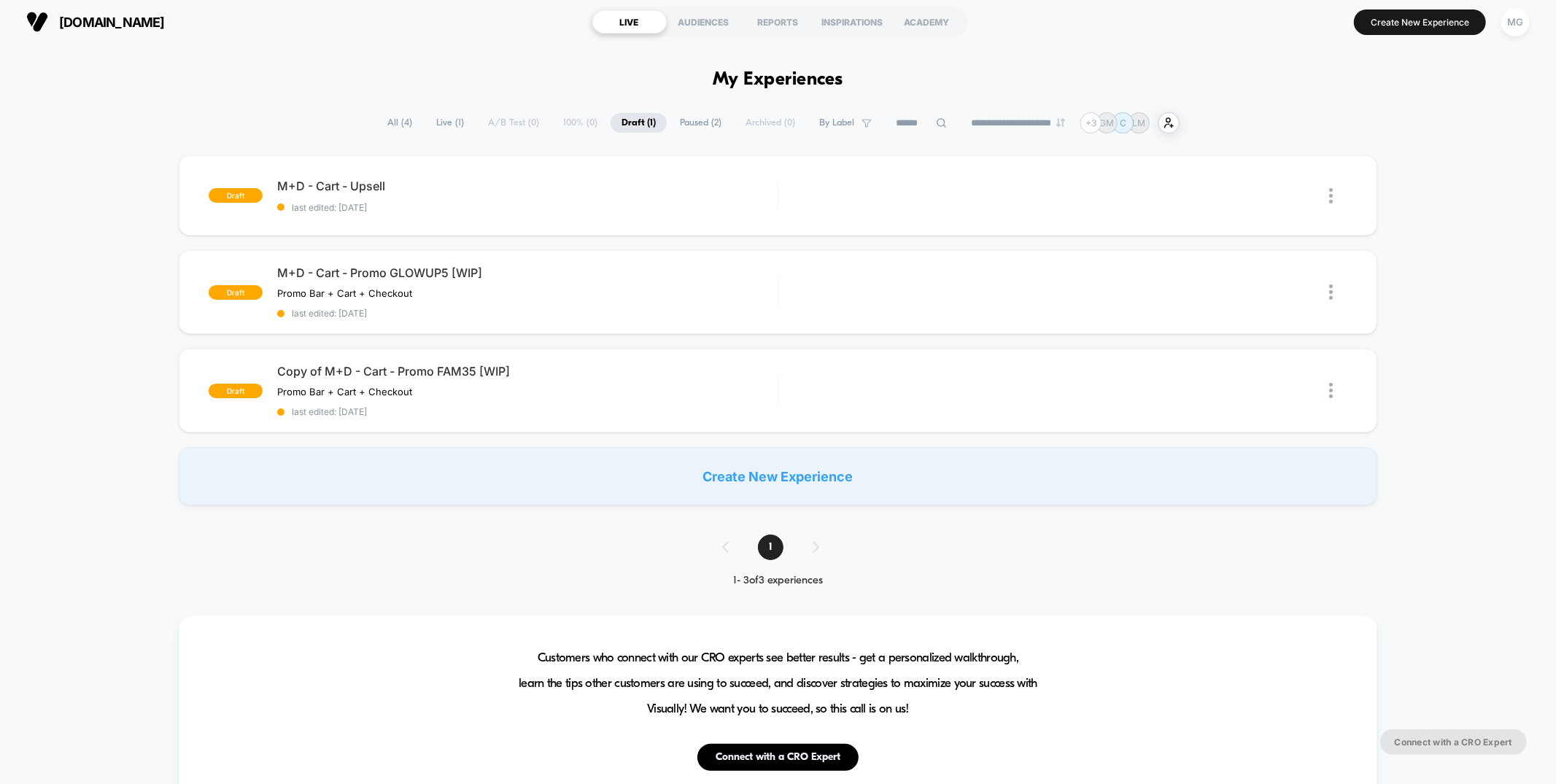
click at [677, 121] on span "Paused ( 2 )" at bounding box center [701, 123] width 63 height 20
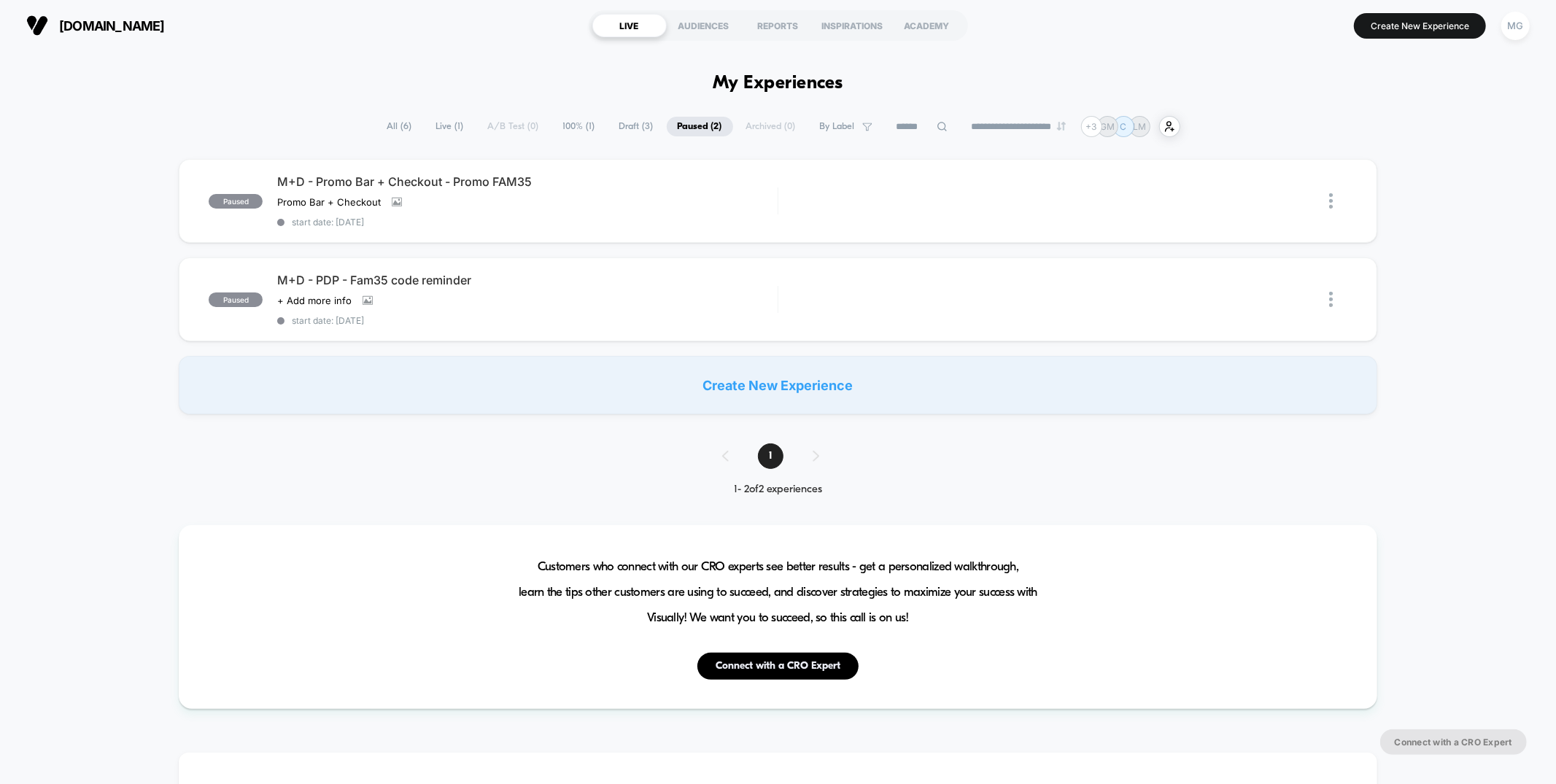
click at [565, 123] on span "100% ( 1 )" at bounding box center [579, 127] width 54 height 20
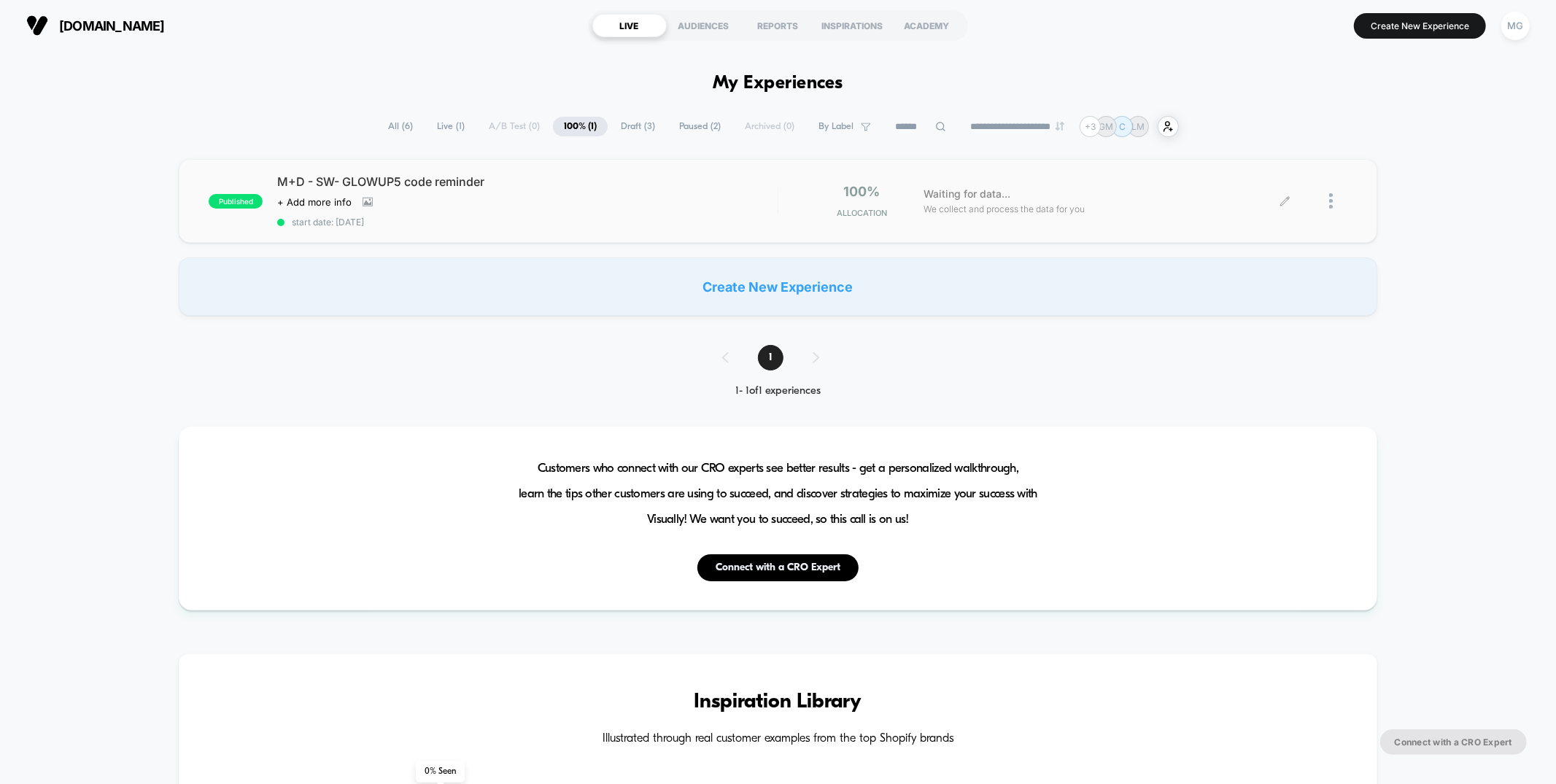
click at [1335, 200] on div at bounding box center [1338, 201] width 18 height 34
click at [1236, 149] on div "Duplicate" at bounding box center [1256, 150] width 131 height 32
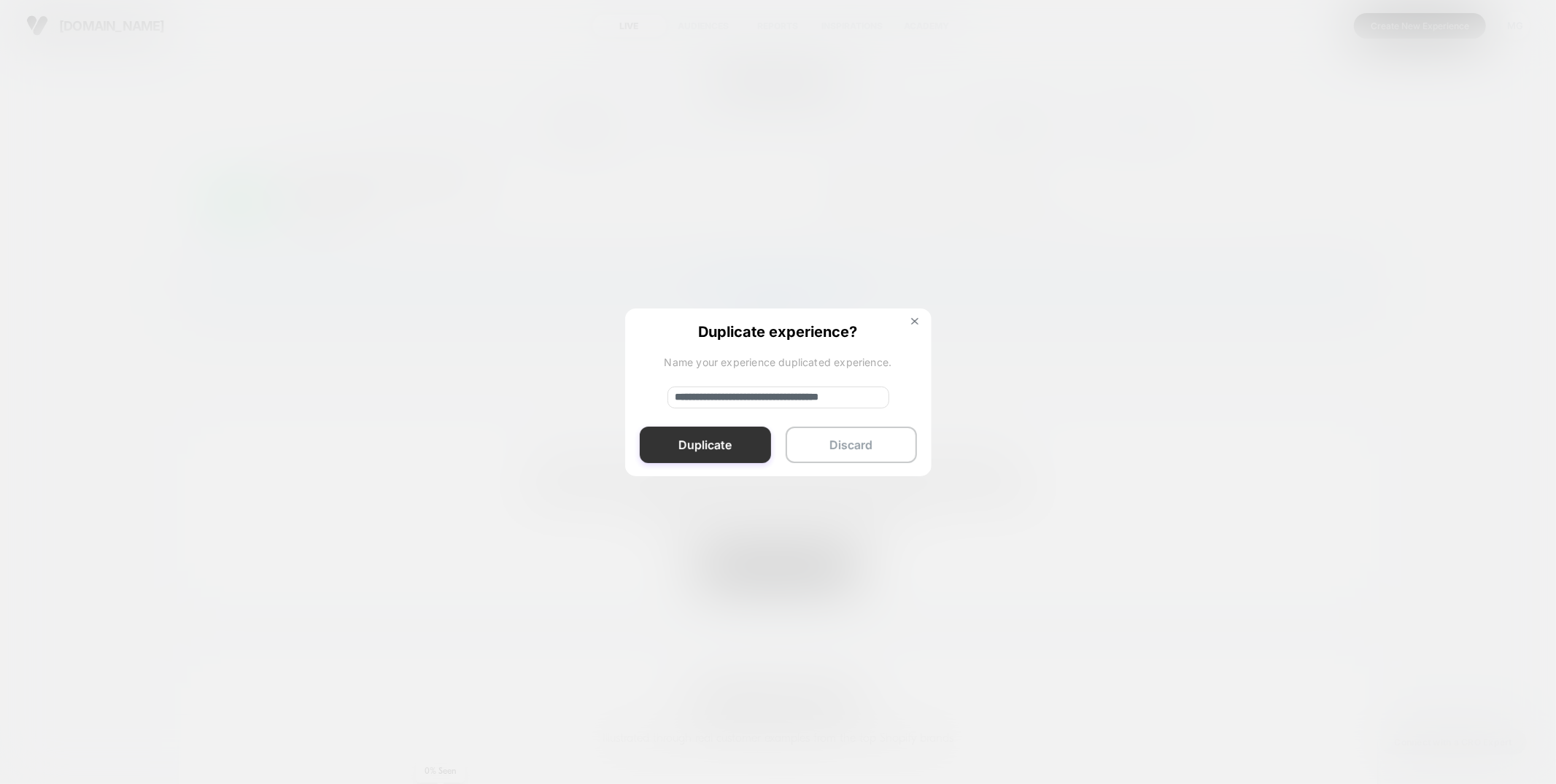
click at [697, 449] on button "Duplicate" at bounding box center [706, 445] width 131 height 37
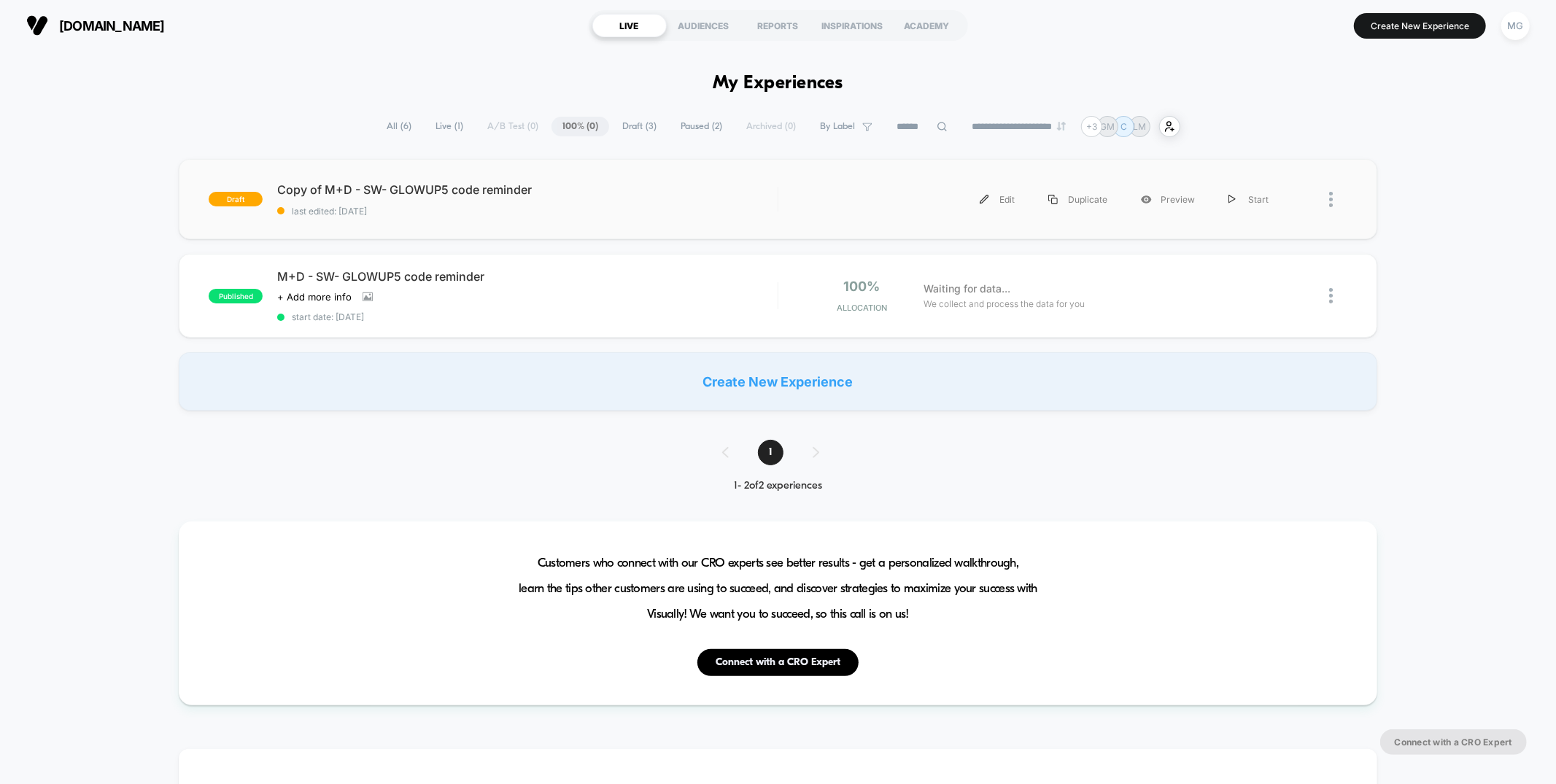
scroll to position [3, 0]
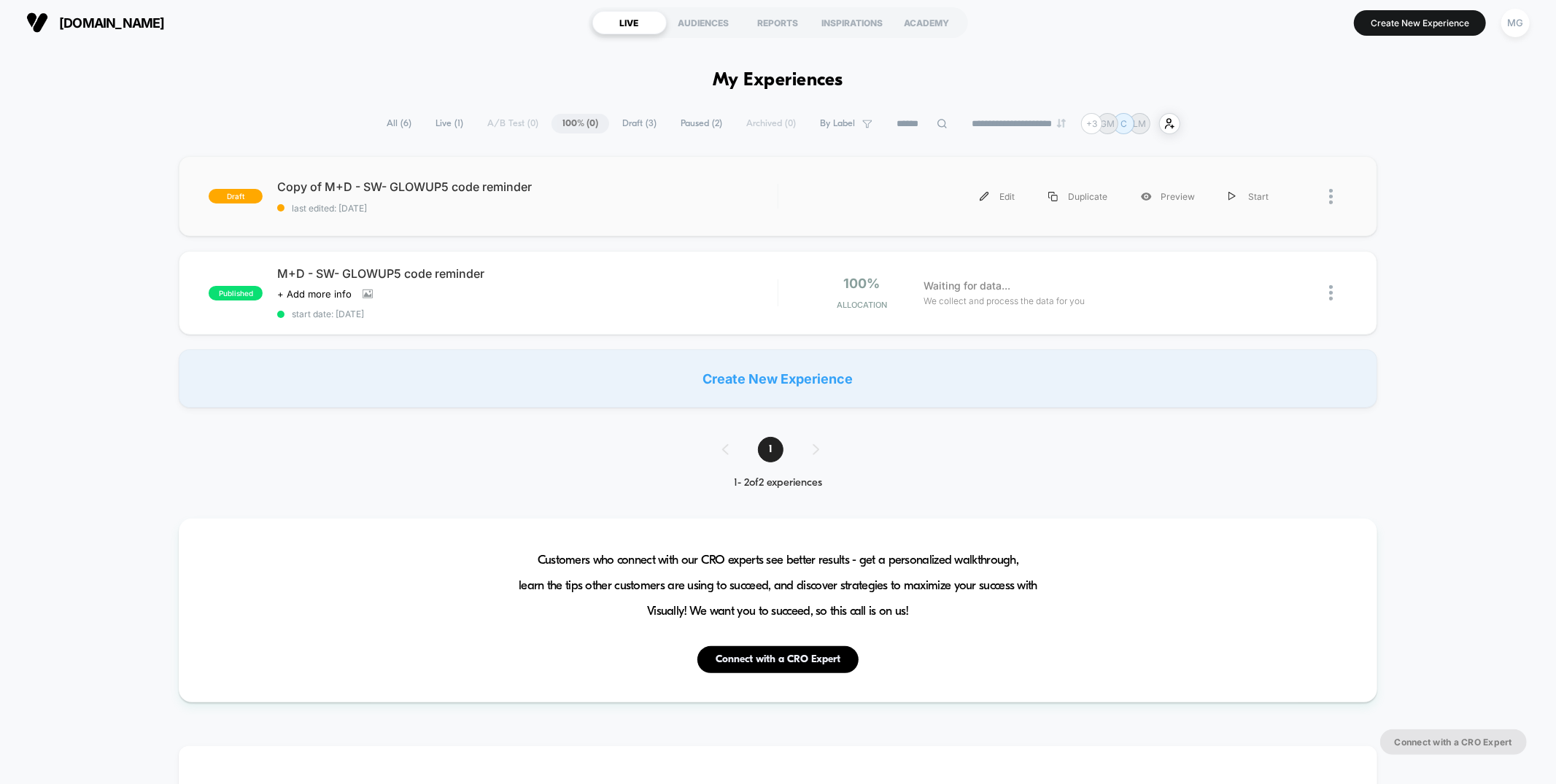
click at [1334, 202] on div at bounding box center [1338, 196] width 18 height 32
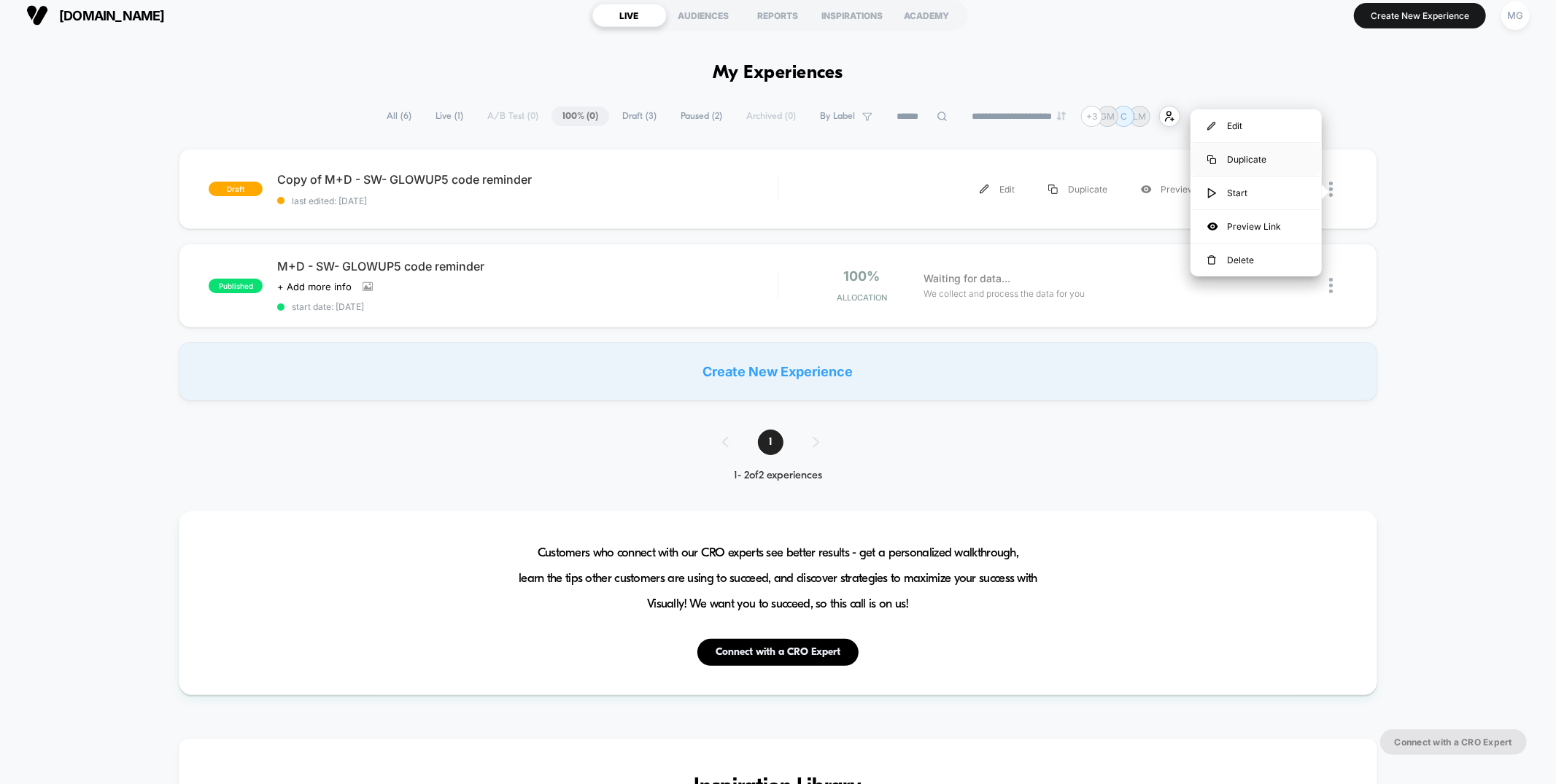
click at [1265, 162] on div "Duplicate" at bounding box center [1256, 159] width 131 height 32
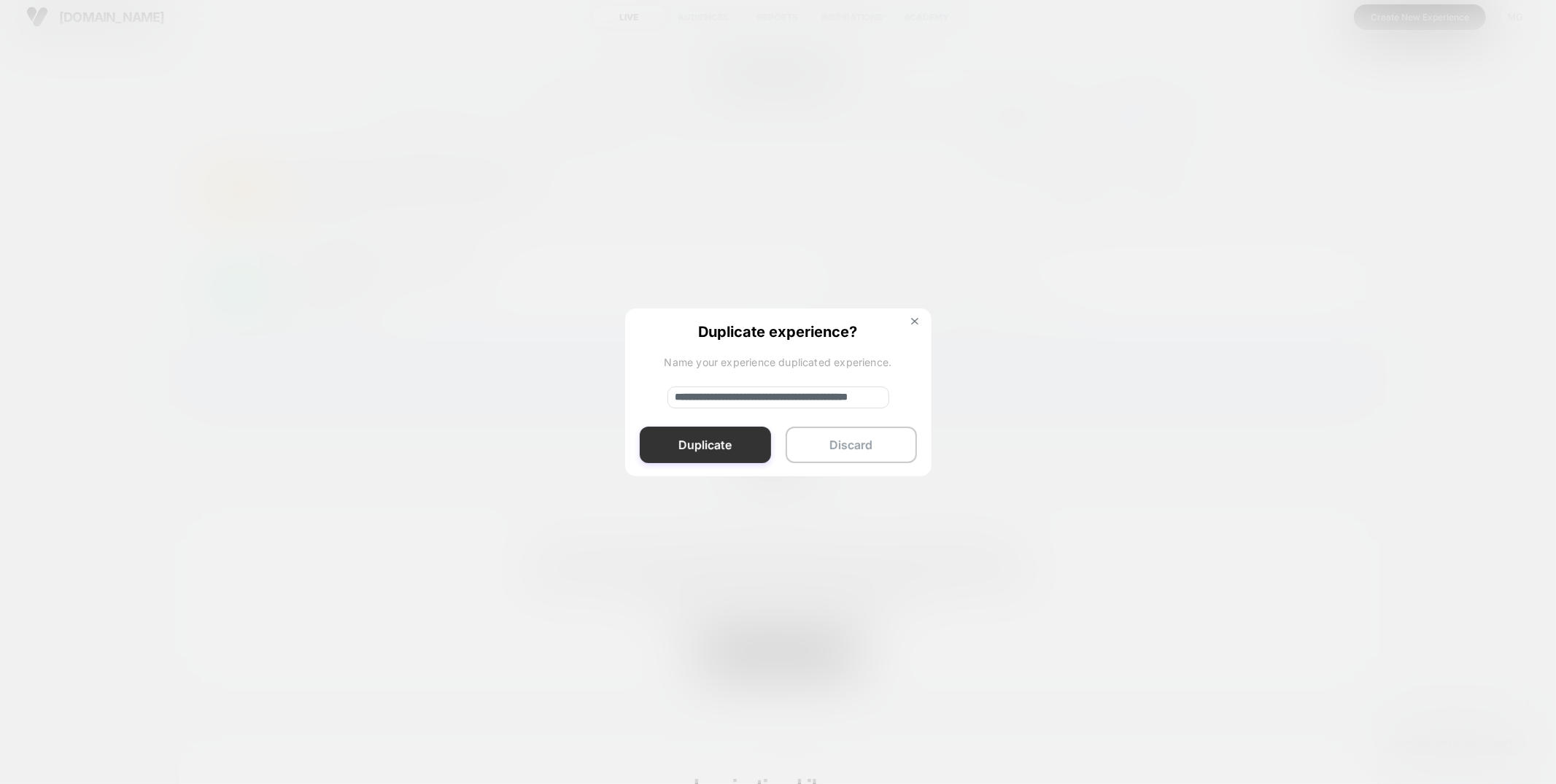
click at [736, 448] on button "Duplicate" at bounding box center [706, 445] width 131 height 37
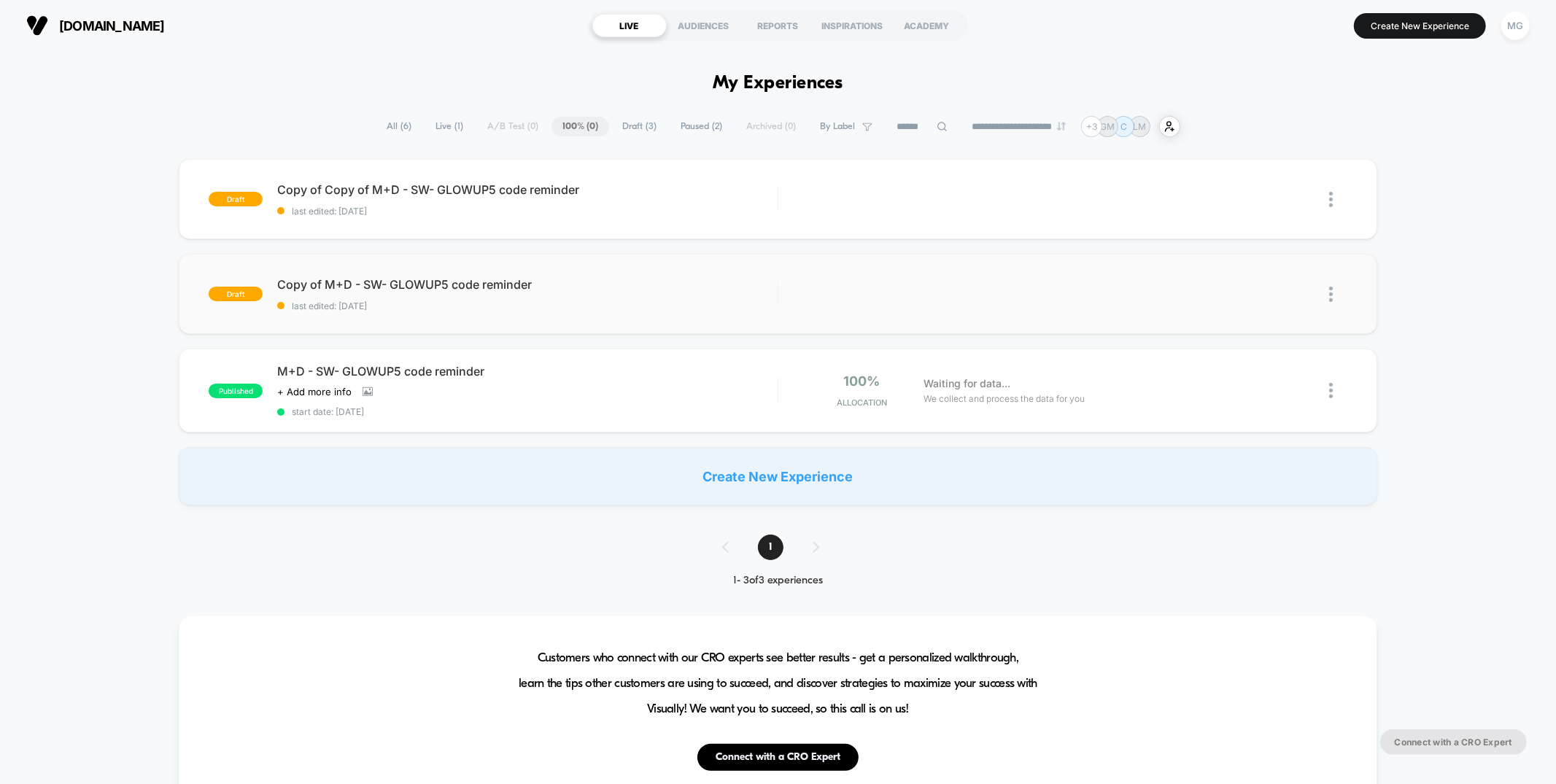
scroll to position [0, 0]
click at [1287, 390] on icon at bounding box center [1285, 391] width 11 height 11
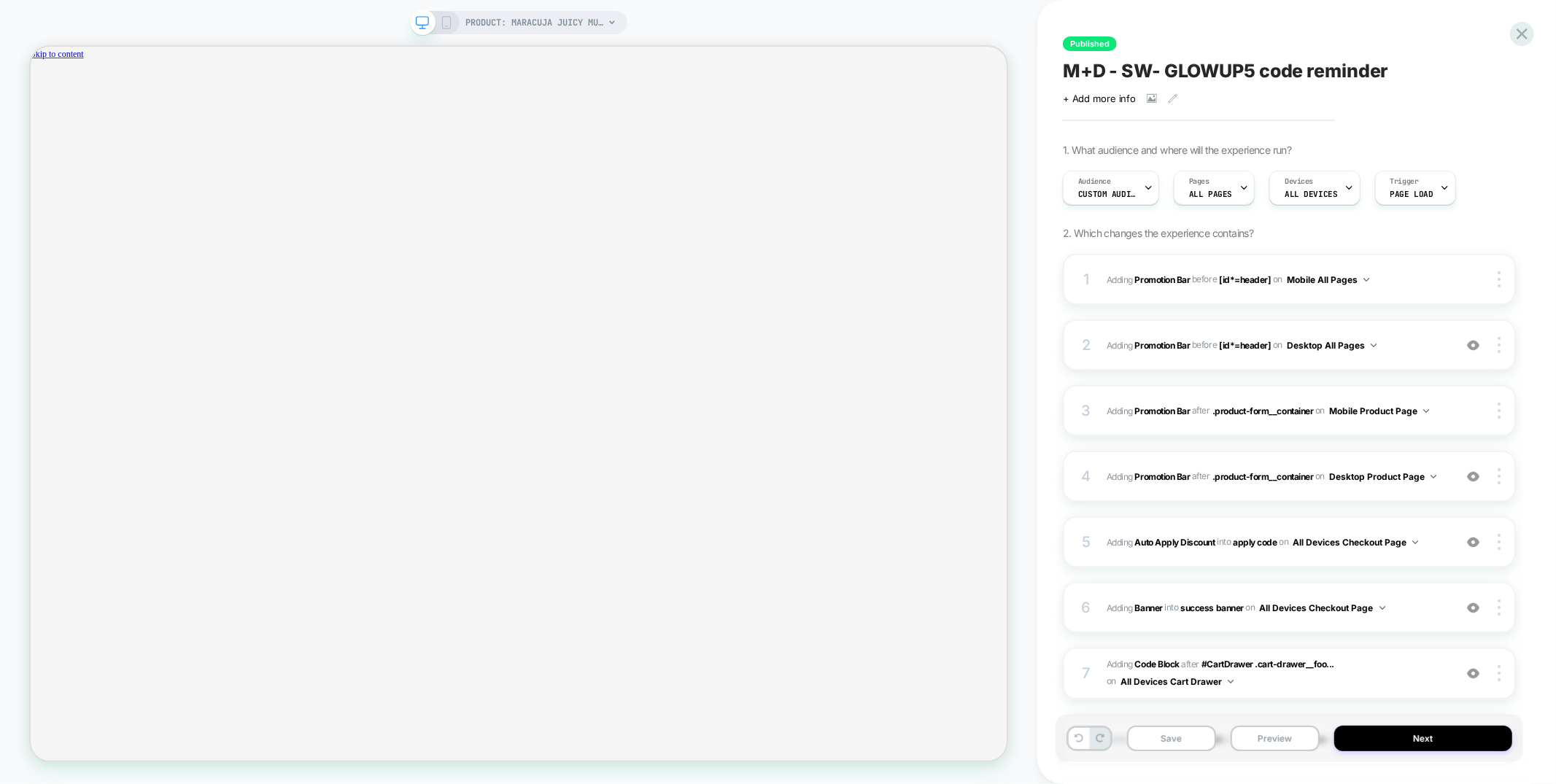
drag, startPoint x: 1131, startPoint y: 71, endPoint x: 1157, endPoint y: 71, distance: 26.0
click at [1157, 71] on span "M+D - SW- GLOWUP5 code reminder" at bounding box center [1226, 70] width 326 height 22
click at [1149, 71] on textarea "**********" at bounding box center [1264, 70] width 403 height 22
drag, startPoint x: 1153, startPoint y: 71, endPoint x: 1126, endPoint y: 72, distance: 27.0
click at [1126, 72] on textarea "**********" at bounding box center [1264, 70] width 403 height 22
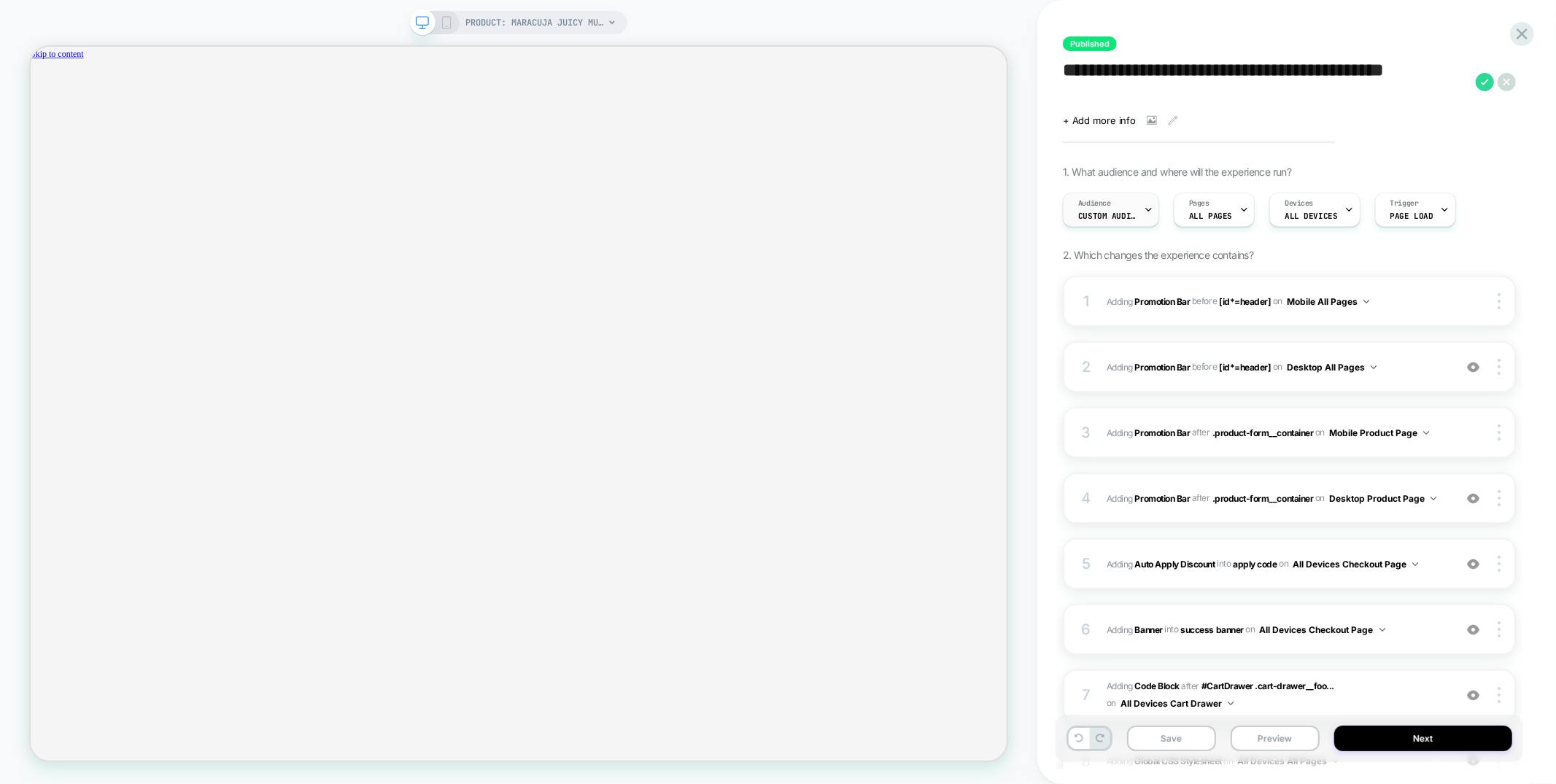
type textarea "**********"
click at [1114, 207] on div "Audience Custom Audience" at bounding box center [1107, 210] width 87 height 32
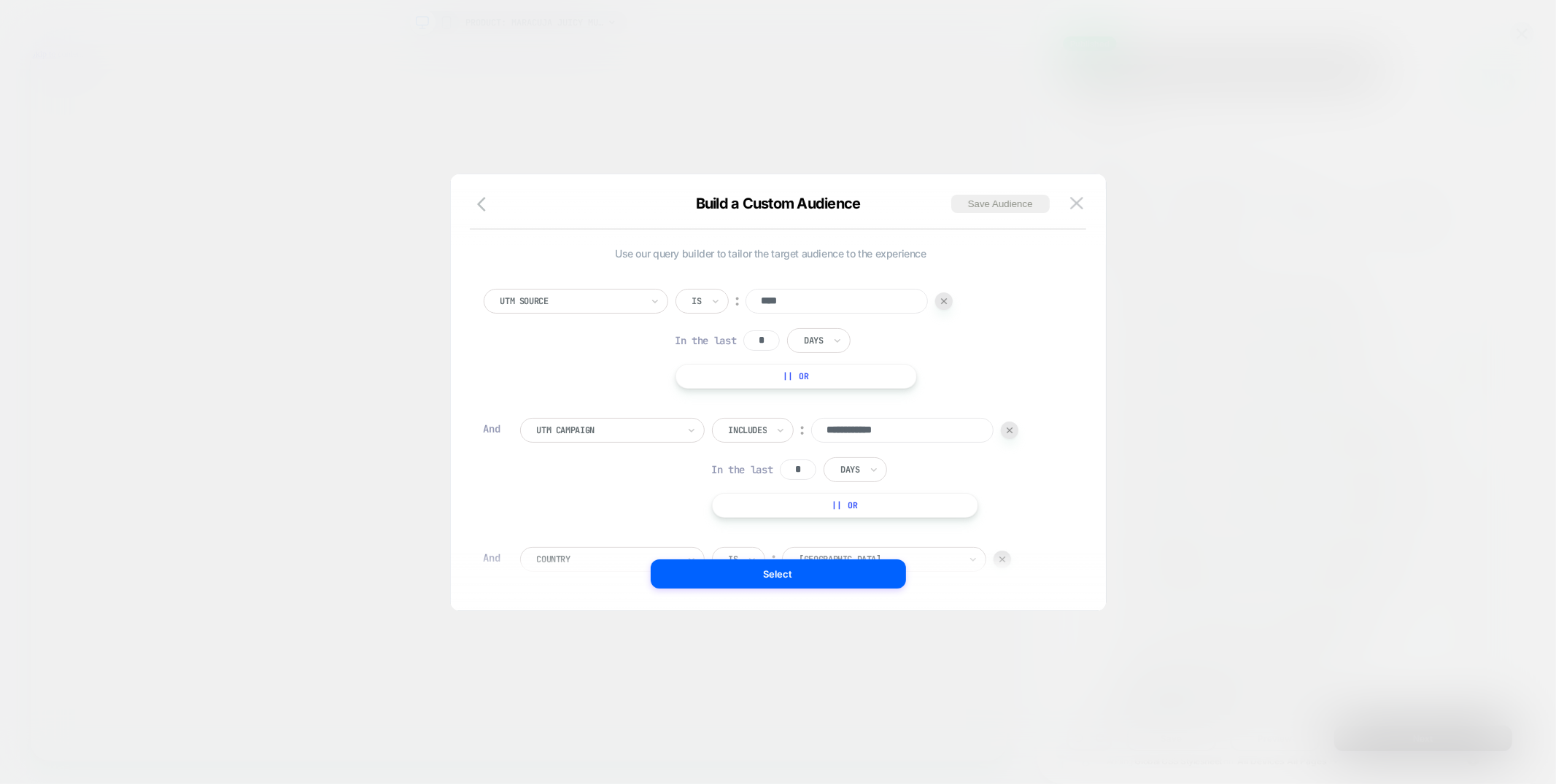
scroll to position [127, 0]
click at [547, 506] on button "+ And" at bounding box center [538, 511] width 110 height 25
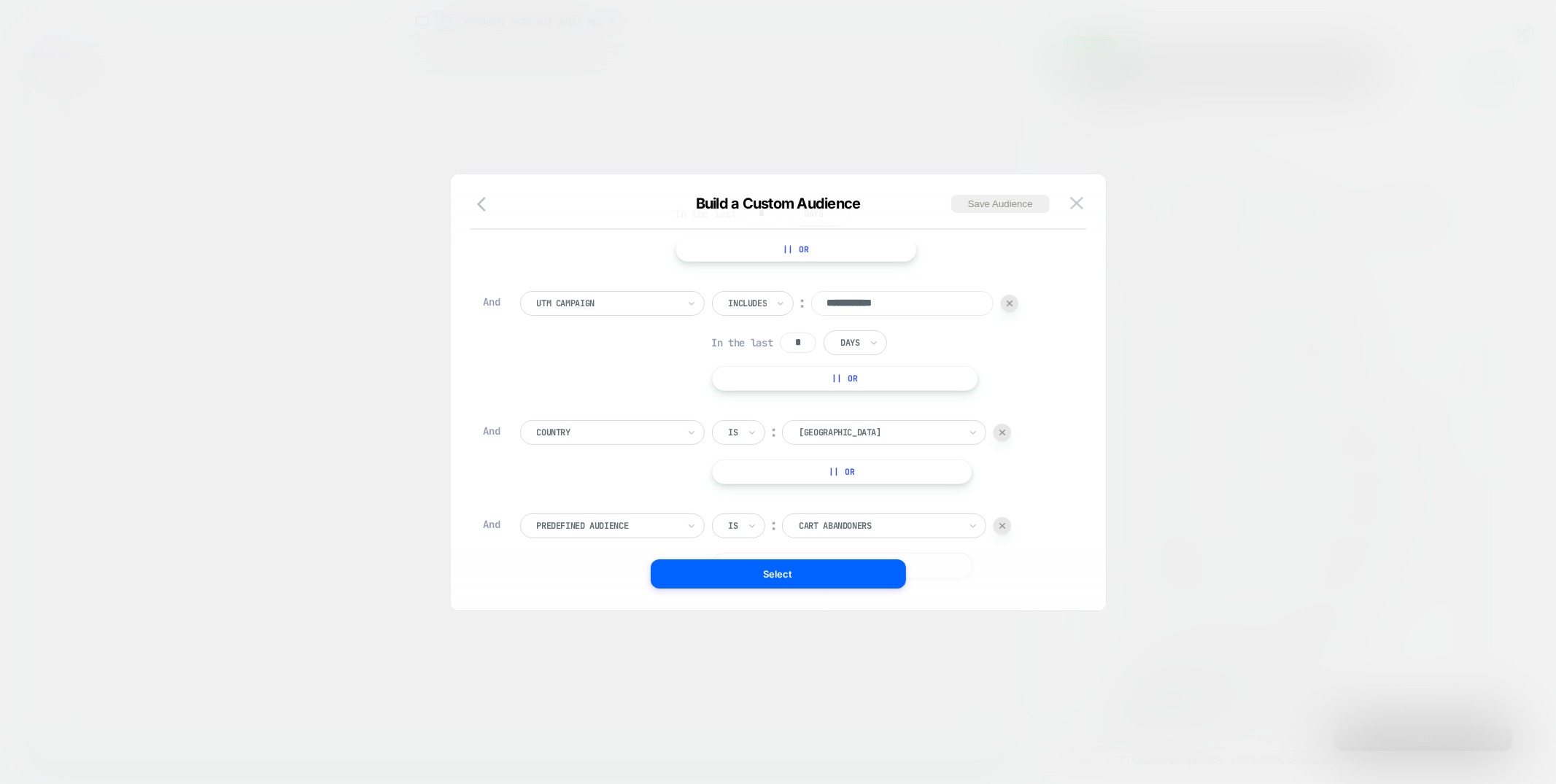
scroll to position [14, 0]
click at [663, 512] on div at bounding box center [607, 511] width 140 height 14
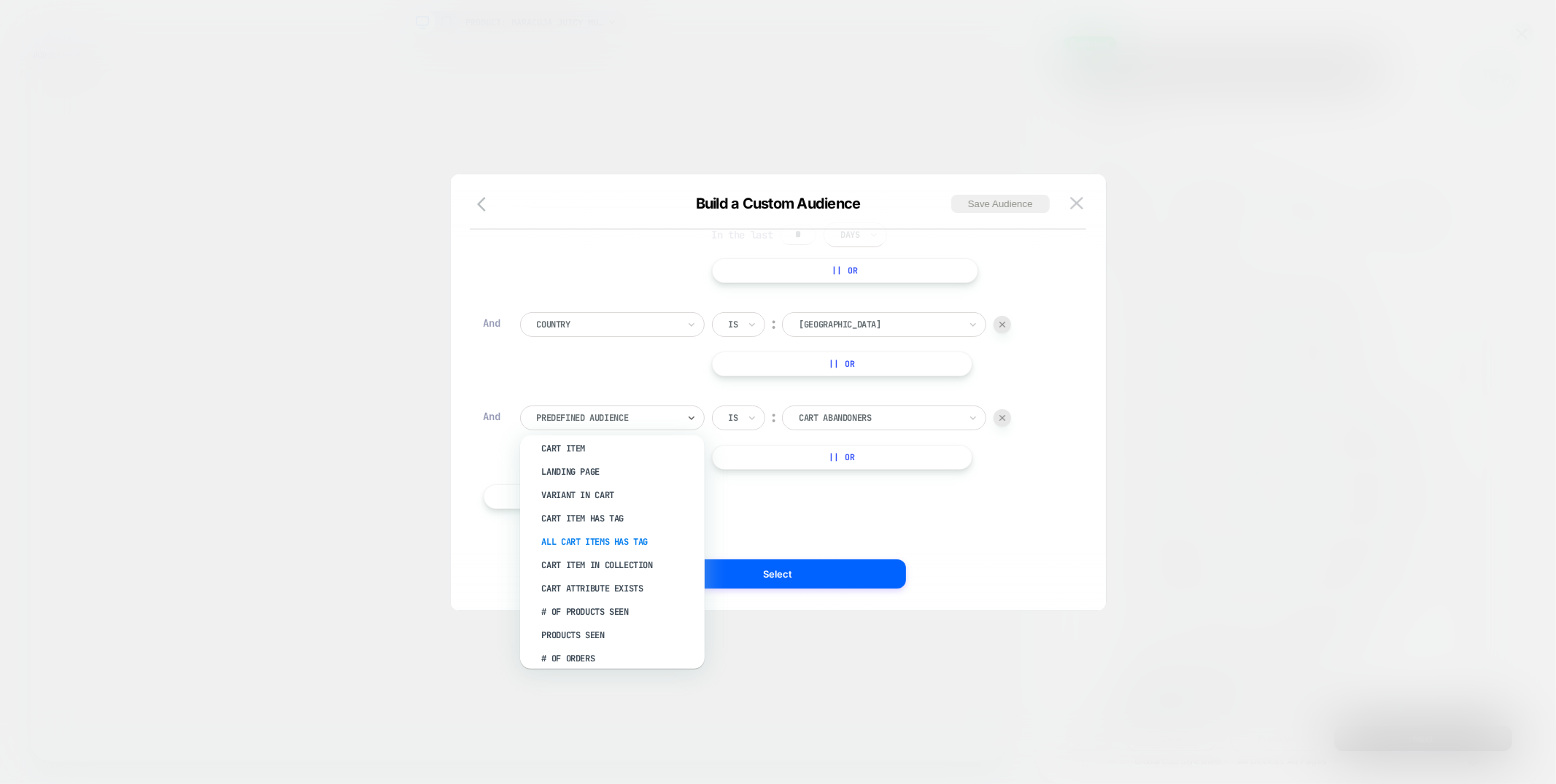
scroll to position [221, 2]
click at [644, 423] on div at bounding box center [607, 418] width 140 height 14
click at [574, 601] on div "All Cart Items Has Tag" at bounding box center [620, 606] width 170 height 23
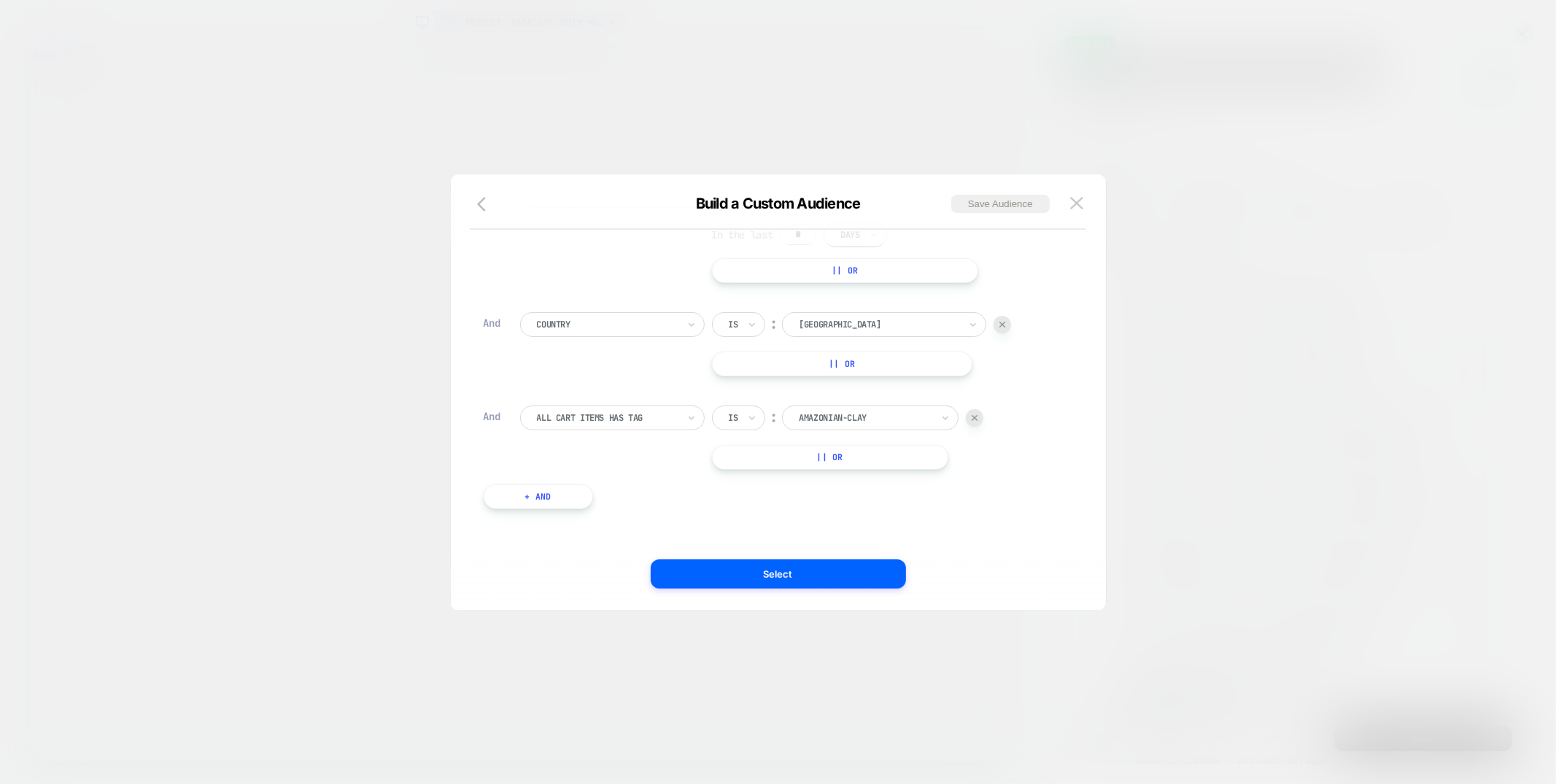
click at [755, 405] on div "Is" at bounding box center [738, 418] width 53 height 25
click at [751, 431] on div "Is ︰ amazonian-clay || Or" at bounding box center [848, 437] width 272 height 64
click at [751, 419] on icon at bounding box center [752, 418] width 10 height 14
click at [744, 479] on div "Is not" at bounding box center [773, 481] width 95 height 23
click at [879, 411] on div at bounding box center [884, 418] width 132 height 14
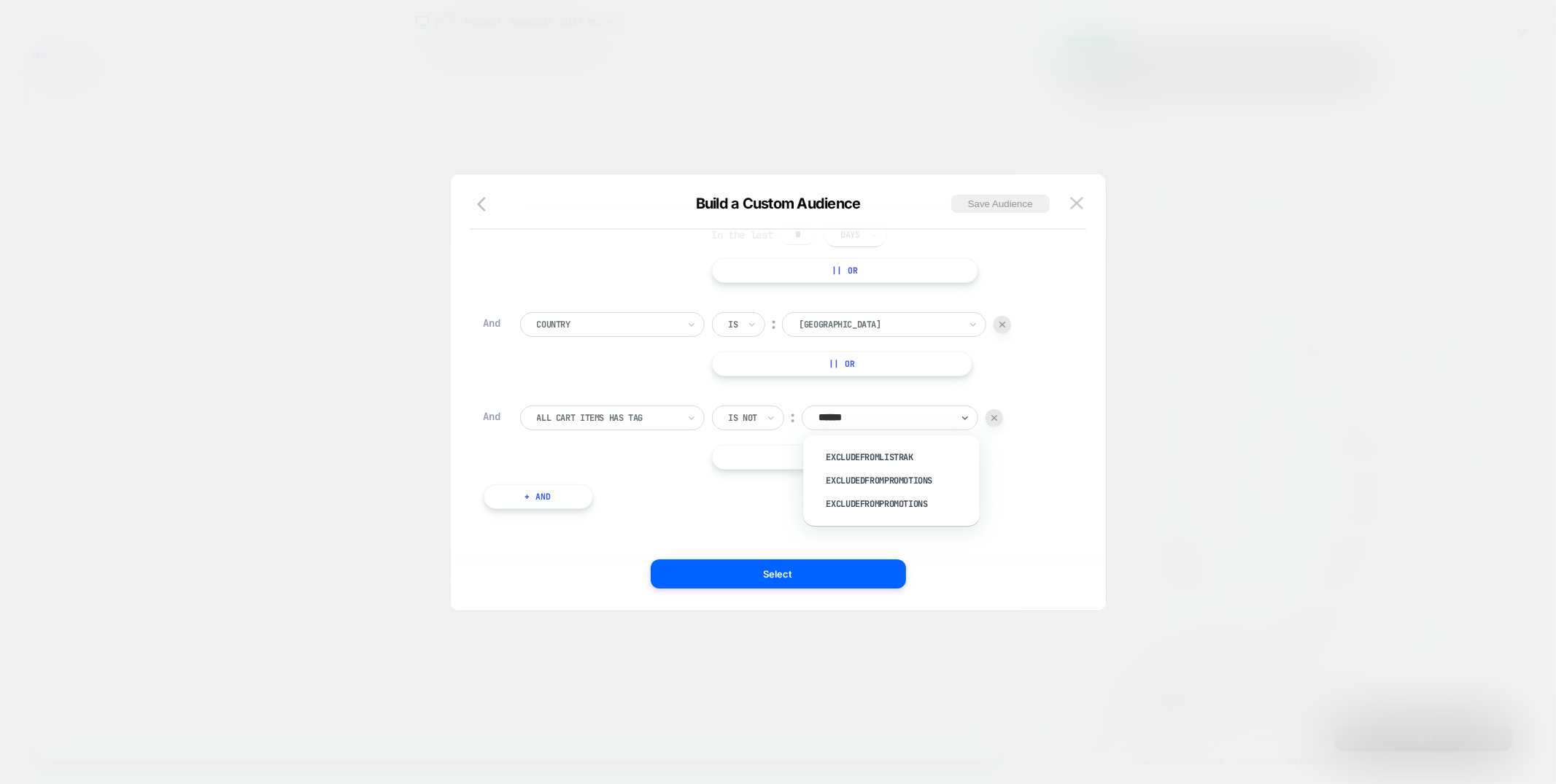
type input "*******"
click at [879, 478] on div "excludedFromPromotions" at bounding box center [899, 481] width 162 height 23
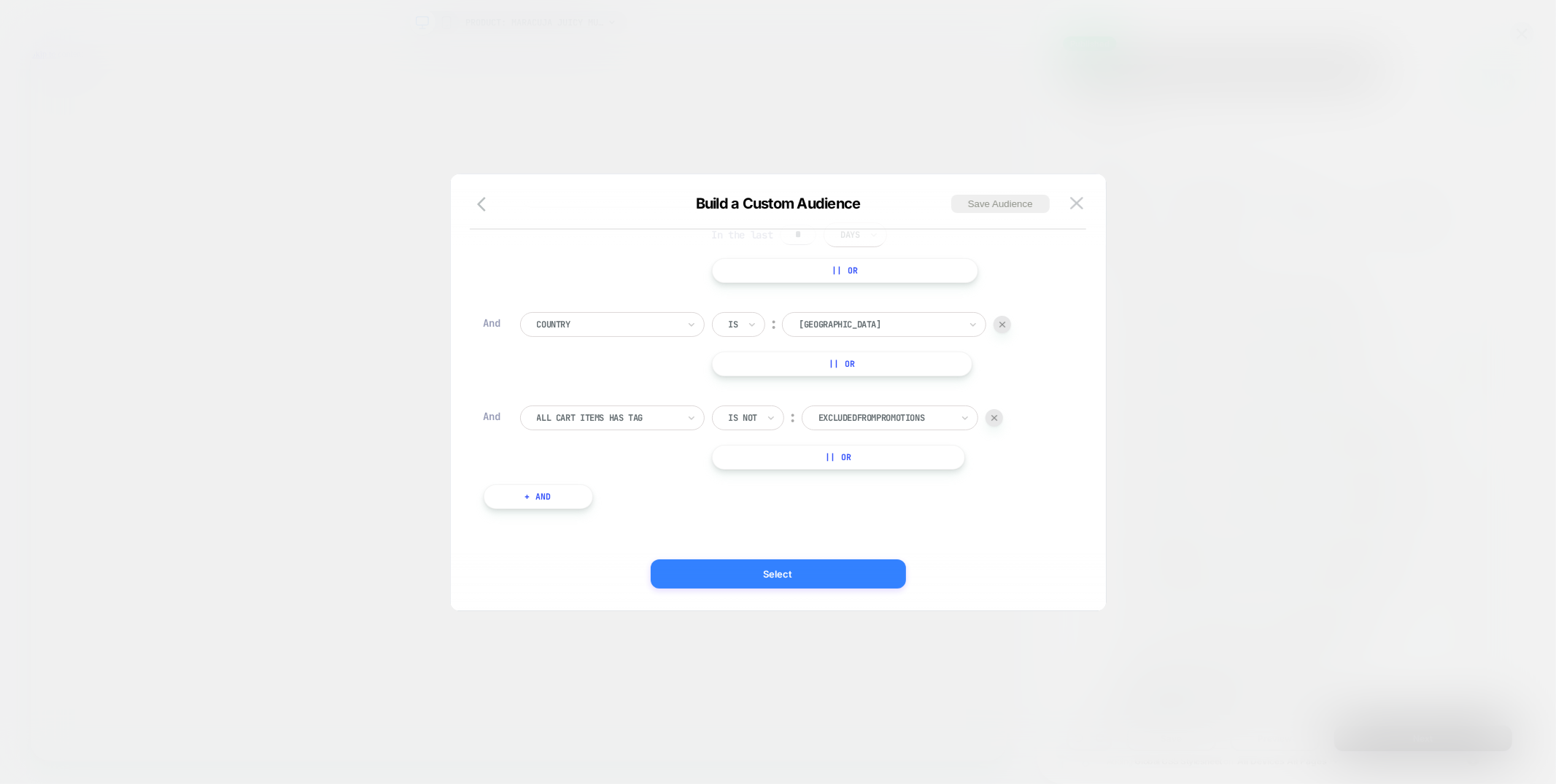
click at [794, 567] on button "Select" at bounding box center [779, 573] width 256 height 29
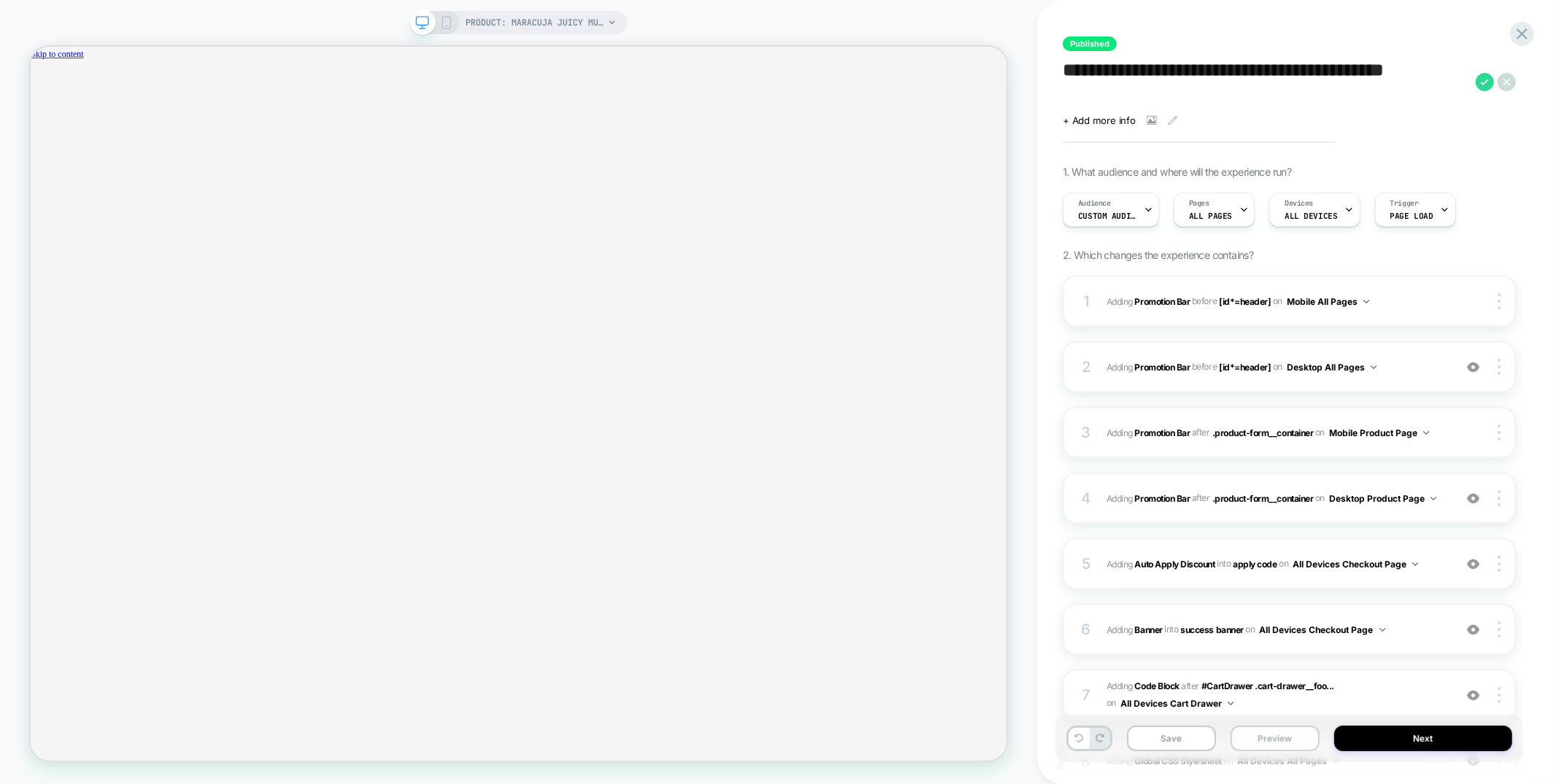
click at [1261, 742] on button "Preview" at bounding box center [1275, 738] width 89 height 25
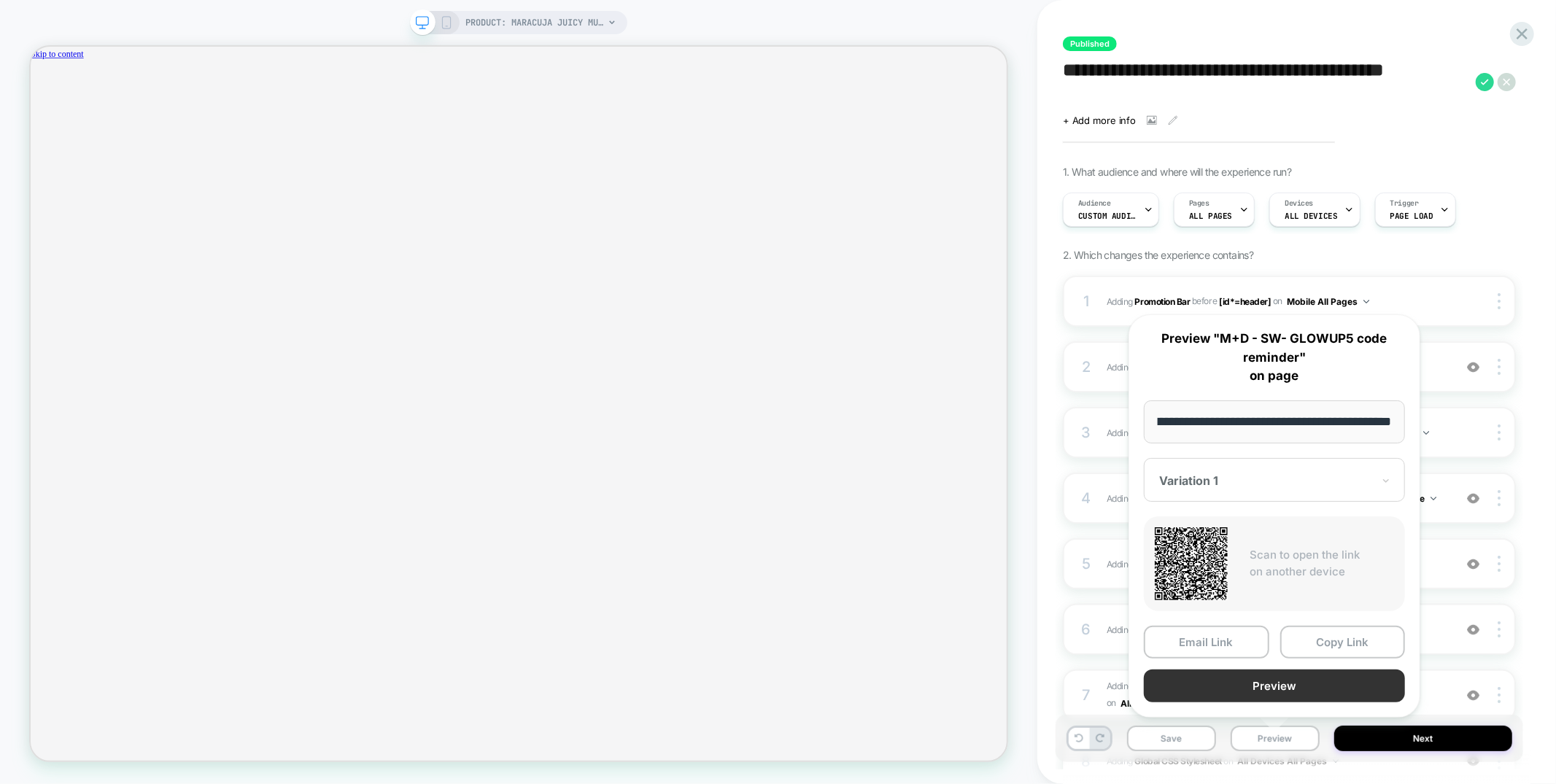
scroll to position [0, 0]
click at [1262, 688] on button "Preview" at bounding box center [1274, 686] width 261 height 32
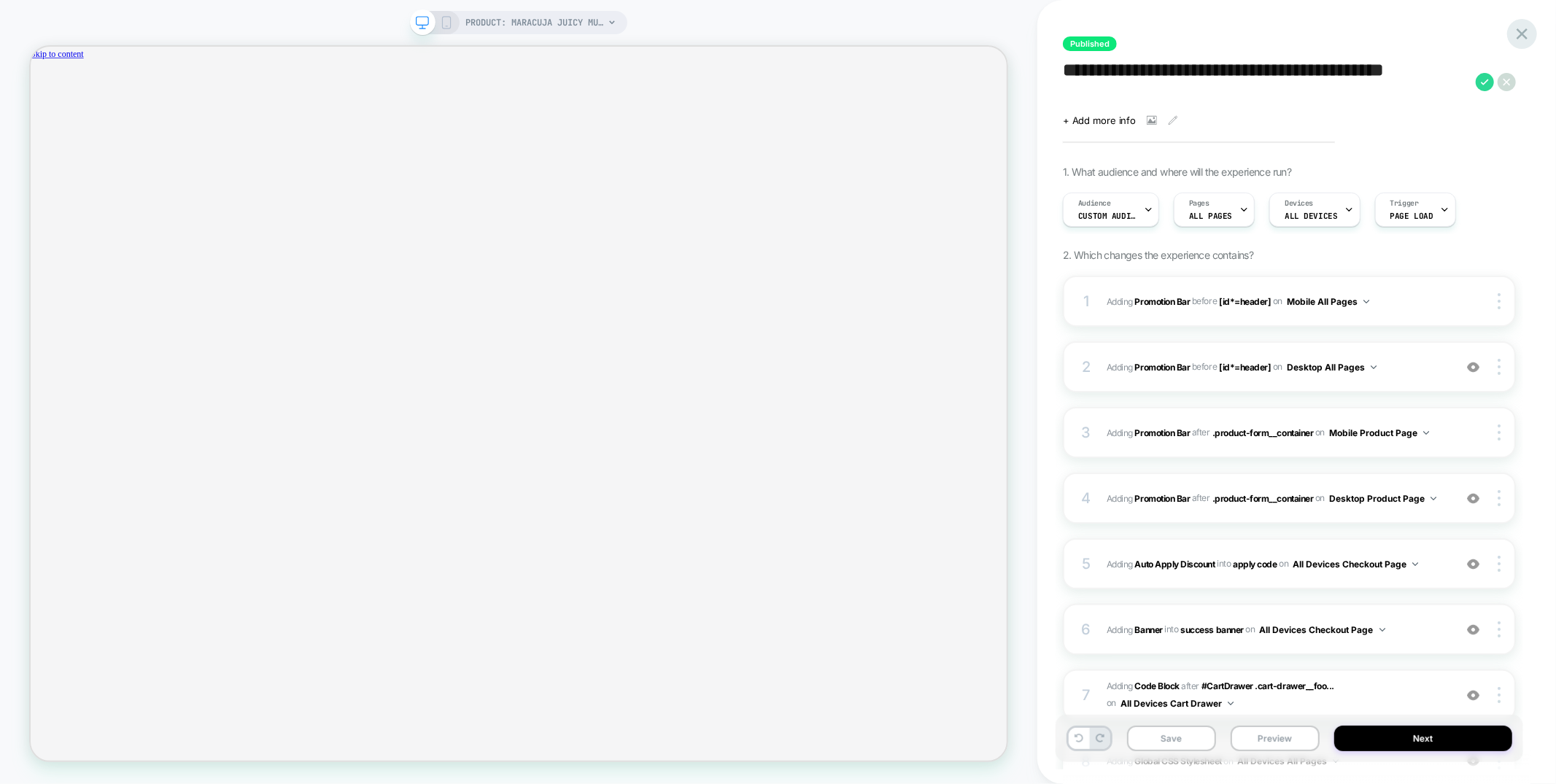
click at [1526, 29] on icon at bounding box center [1522, 34] width 11 height 11
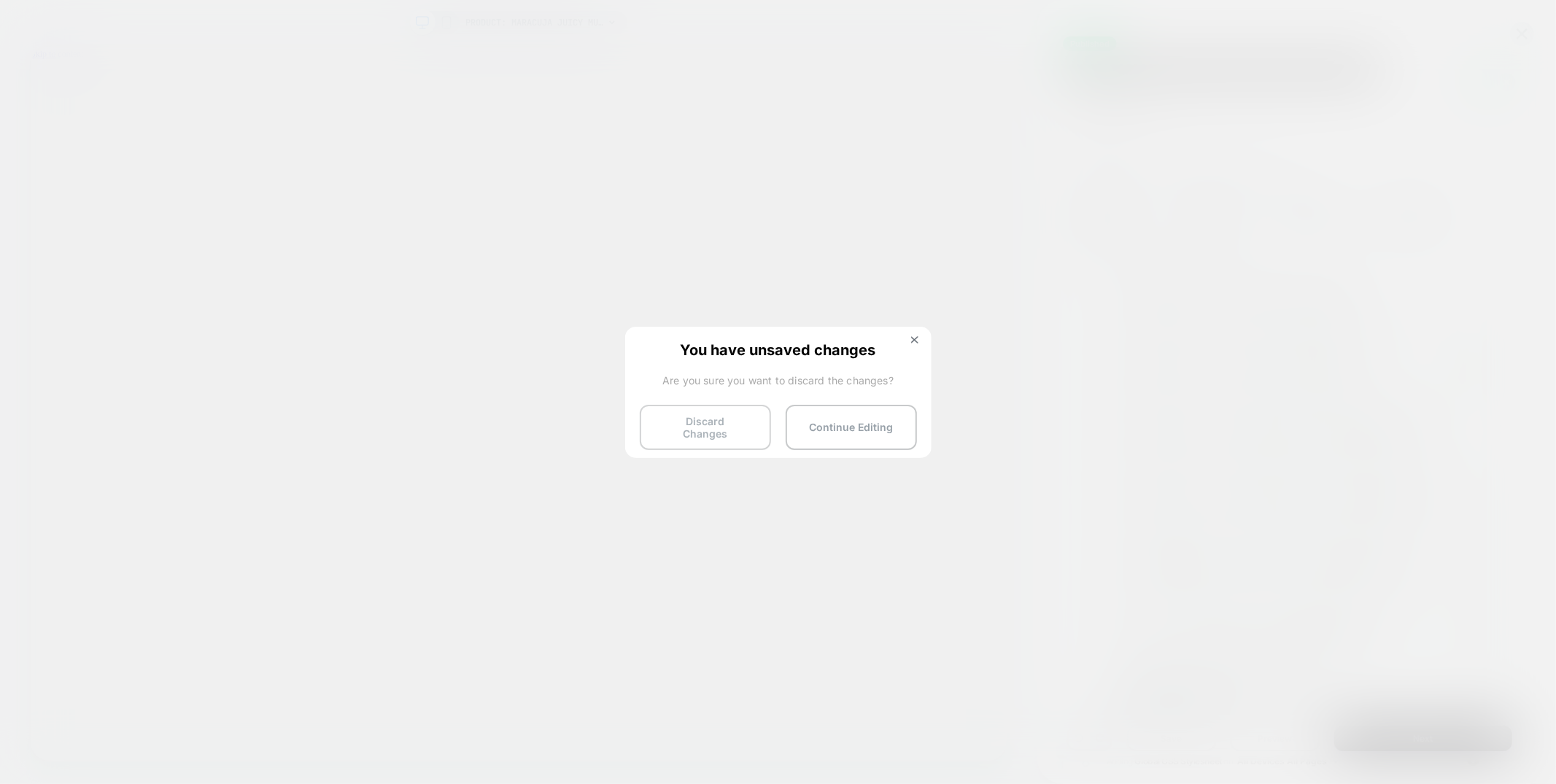
click at [705, 415] on button "Discard Changes" at bounding box center [706, 428] width 131 height 45
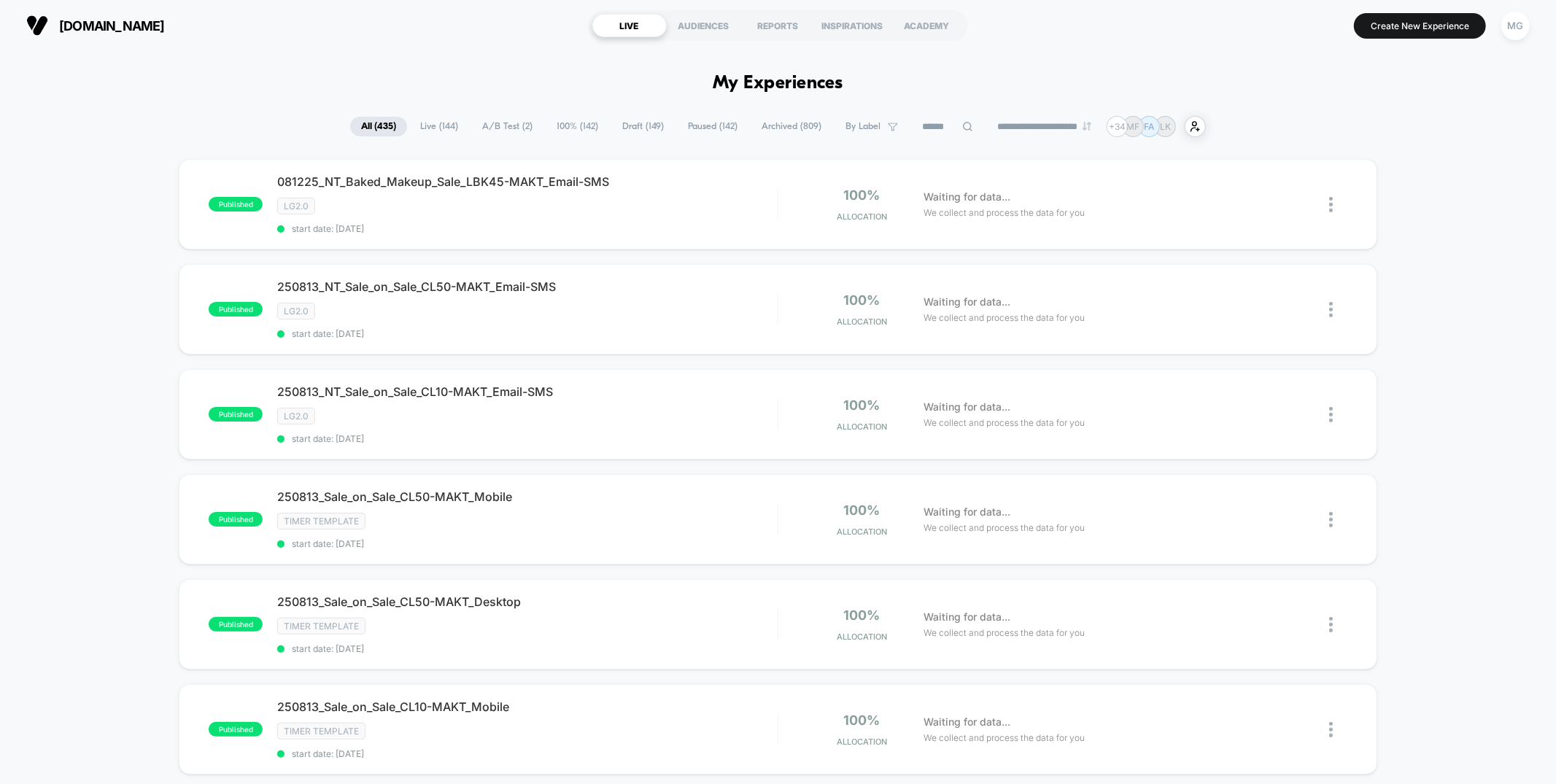
click at [853, 122] on span "By Label" at bounding box center [863, 126] width 35 height 11
drag, startPoint x: 803, startPoint y: 325, endPoint x: 816, endPoint y: 410, distance: 86.0
click at [803, 325] on span at bounding box center [801, 326] width 14 height 14
click at [824, 441] on button "Save" at bounding box center [863, 443] width 139 height 23
click at [849, 132] on span "timer template" at bounding box center [850, 126] width 37 height 11
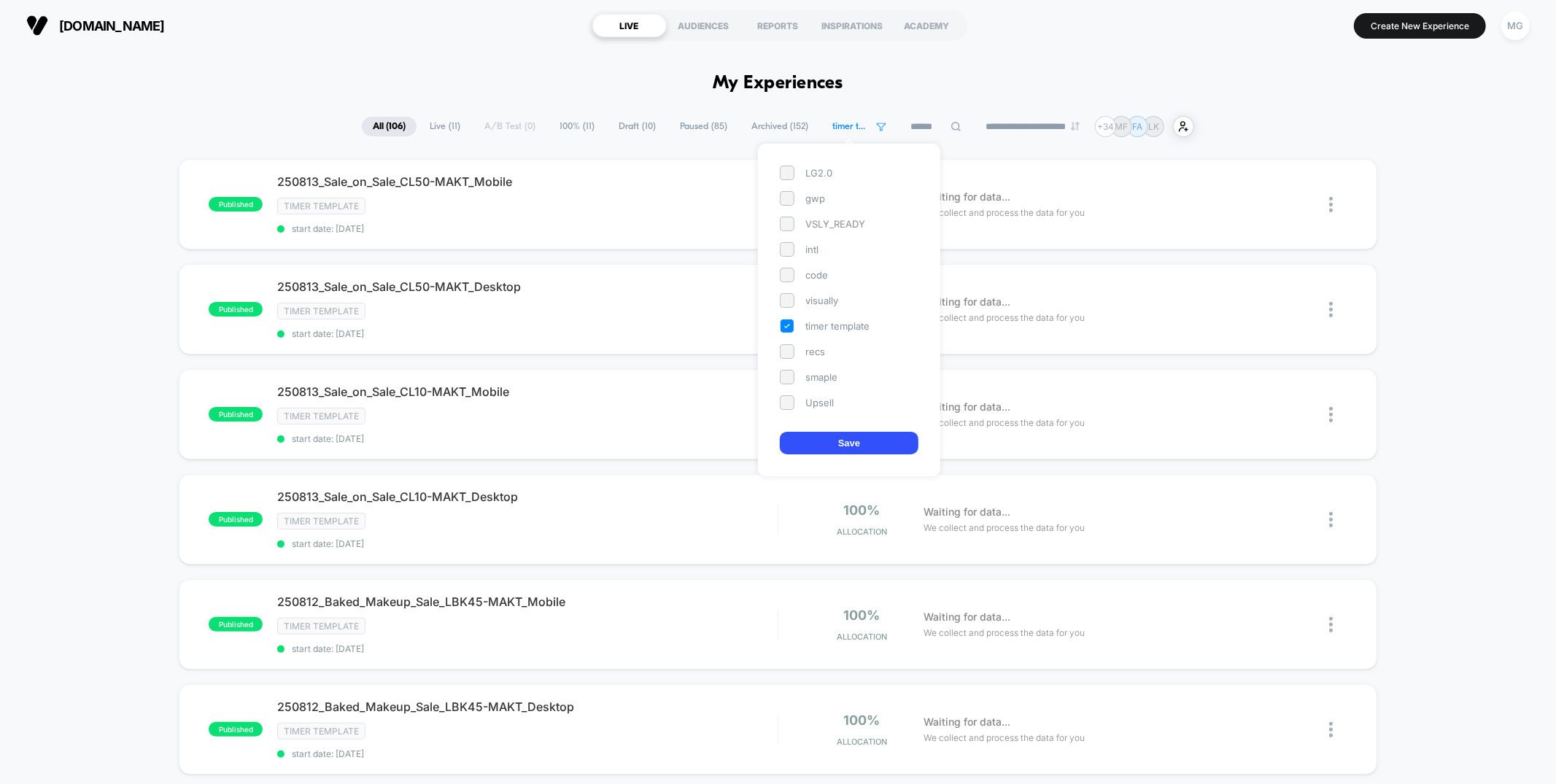
click at [797, 329] on div "timer template" at bounding box center [849, 326] width 139 height 14
click at [796, 167] on div "LG2.0" at bounding box center [849, 173] width 139 height 14
click at [827, 437] on button "Save" at bounding box center [849, 443] width 139 height 23
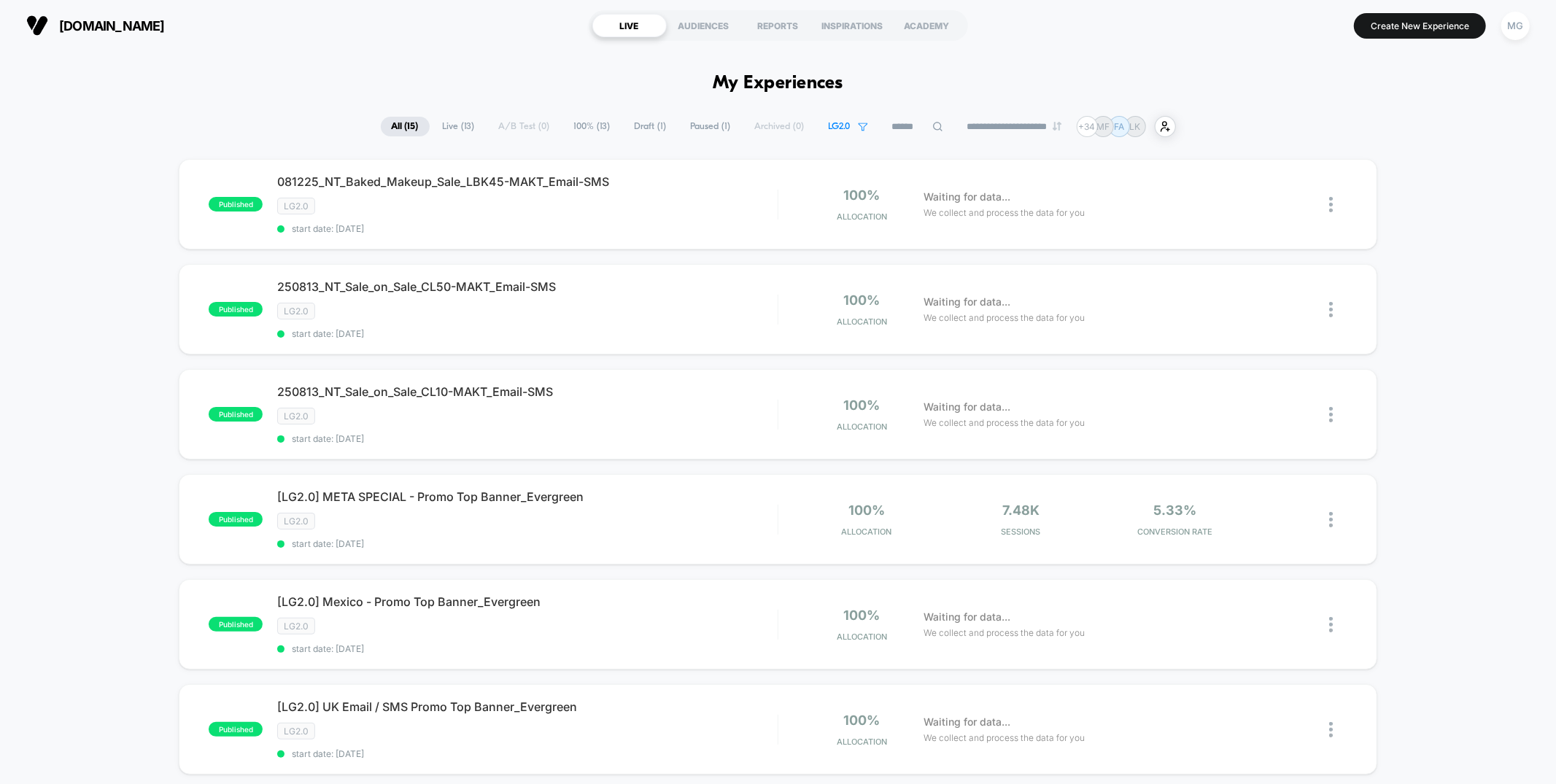
click at [828, 119] on span "LG2.0" at bounding box center [848, 127] width 61 height 20
click at [784, 175] on div "LG2.0" at bounding box center [838, 173] width 139 height 14
click at [824, 444] on button "Save" at bounding box center [838, 443] width 139 height 23
click at [888, 125] on icon at bounding box center [892, 126] width 10 height 10
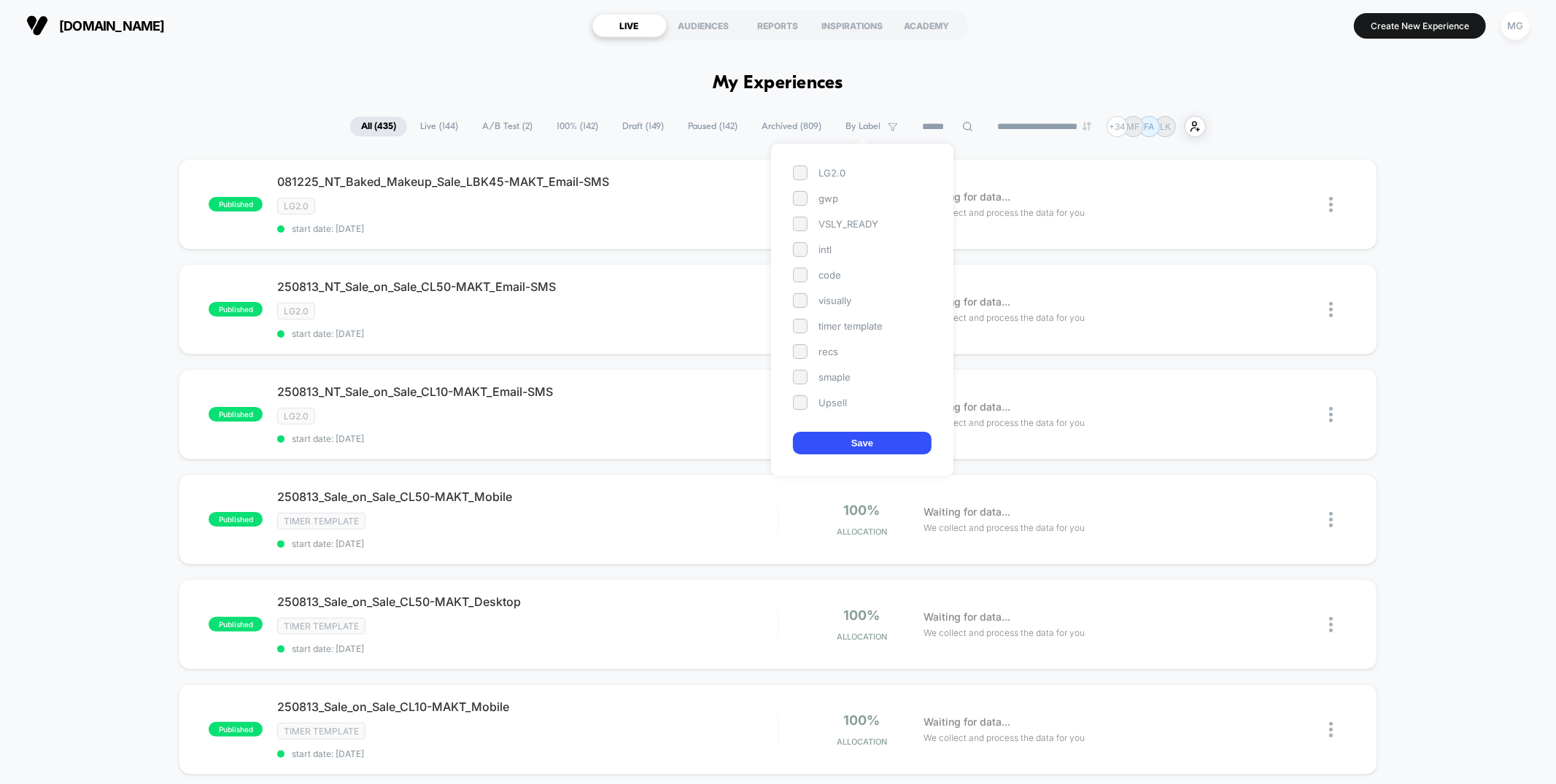
click at [935, 129] on input at bounding box center [947, 126] width 73 height 17
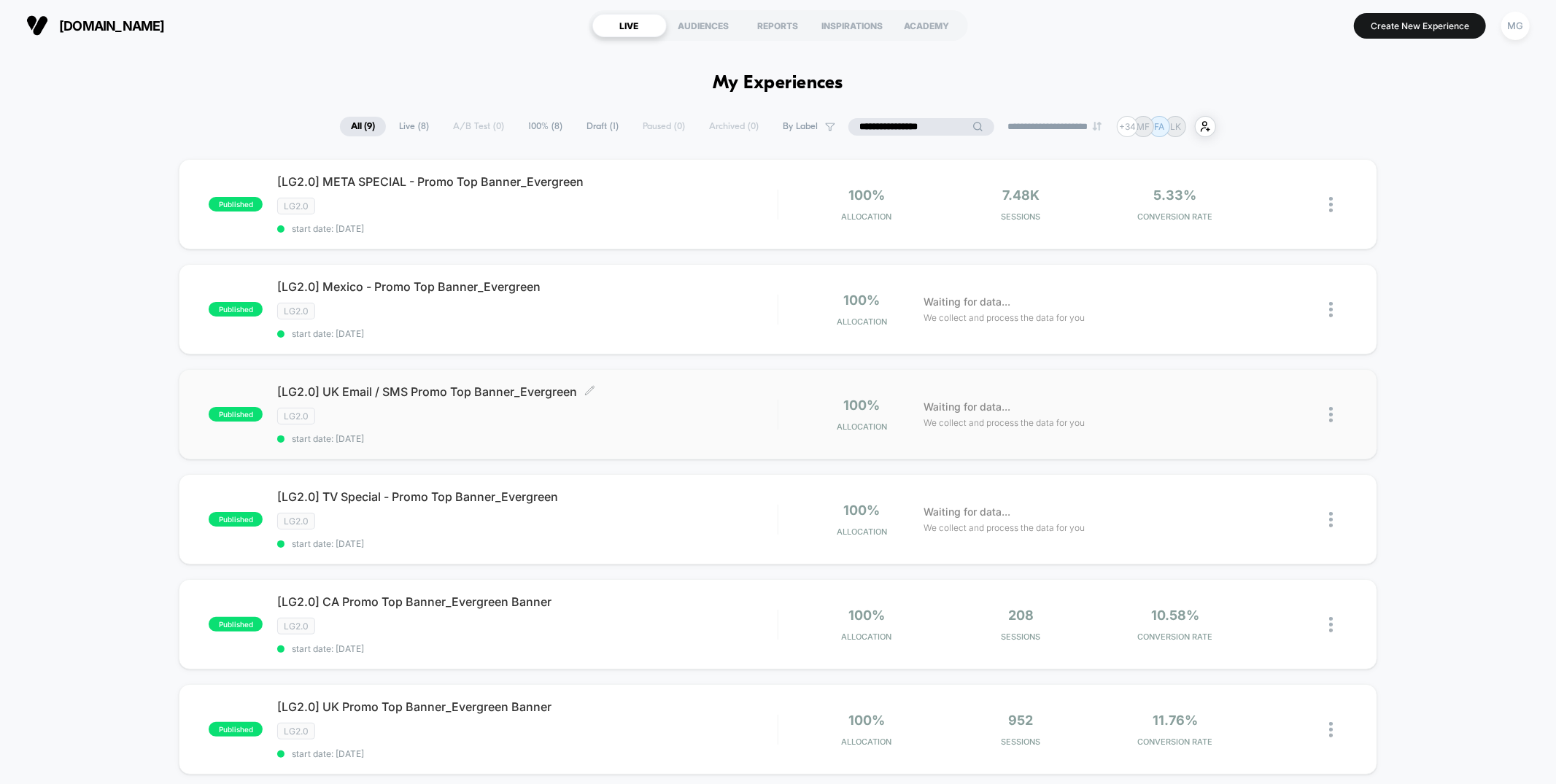
type input "**********"
click at [694, 433] on span "start date: [DATE]" at bounding box center [527, 438] width 500 height 11
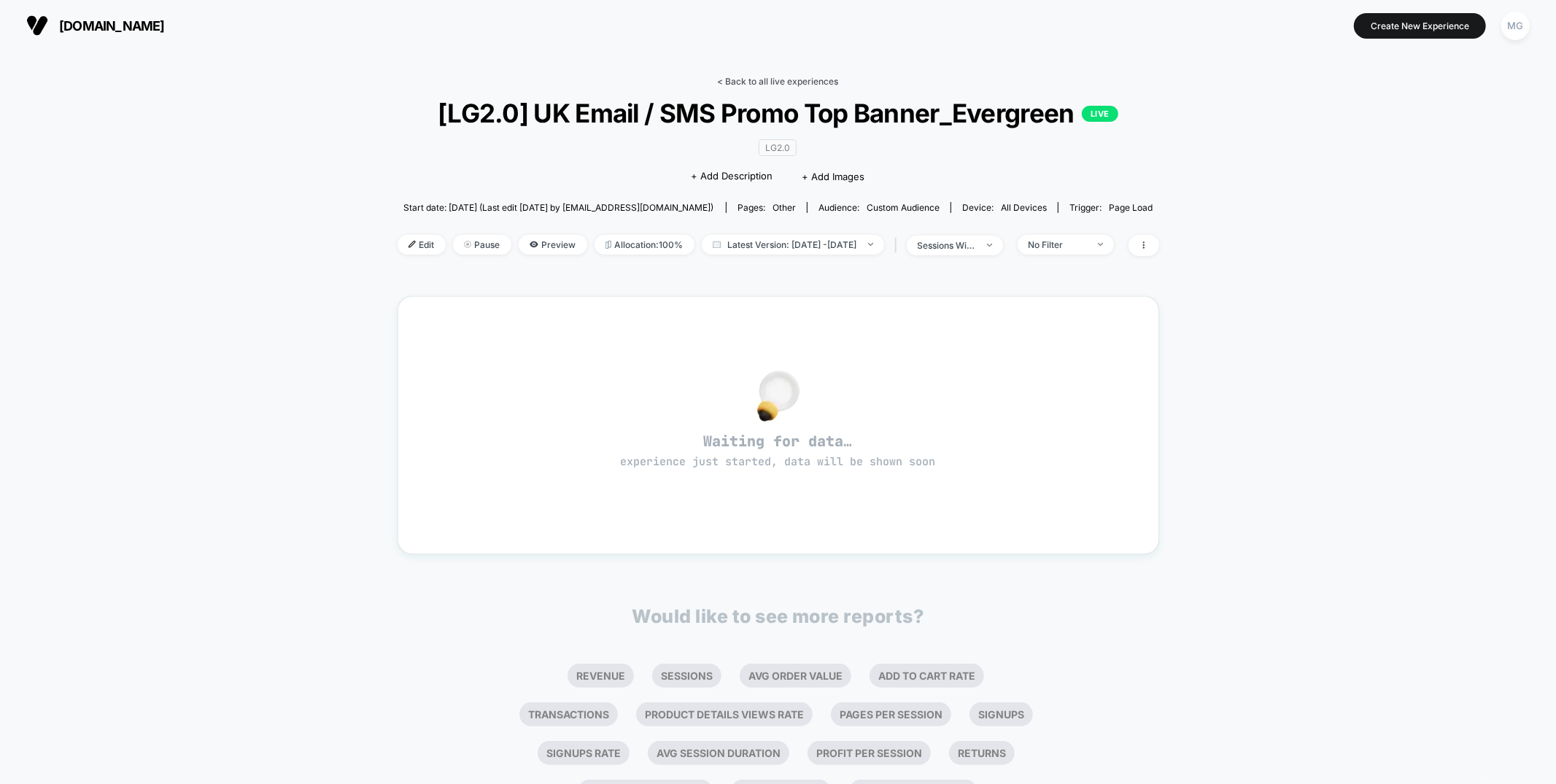
click at [748, 83] on link "< Back to all live experiences" at bounding box center [778, 81] width 121 height 11
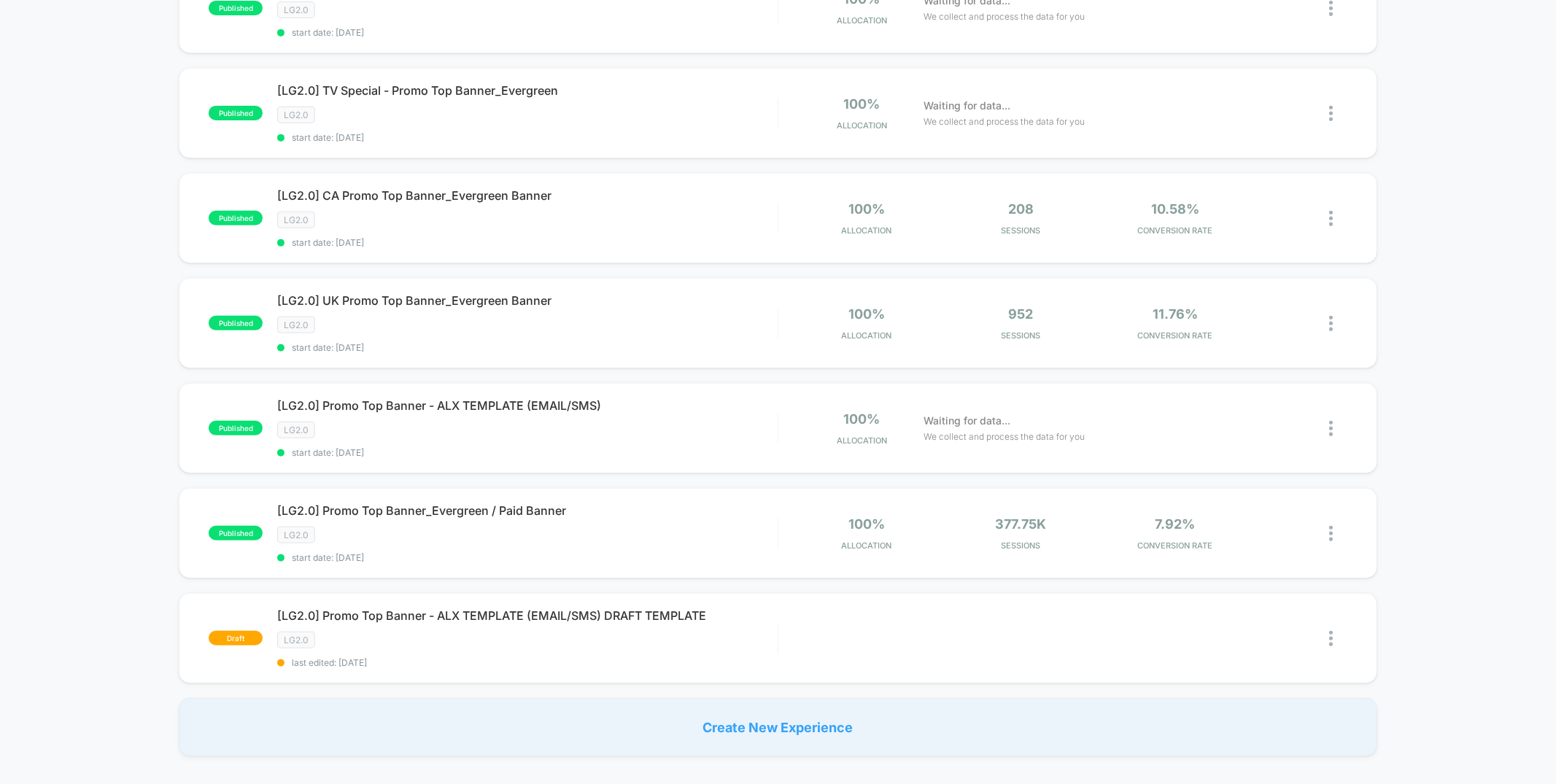
scroll to position [407, 0]
click at [533, 552] on span "start date: 8/4/2025" at bounding box center [527, 557] width 500 height 11
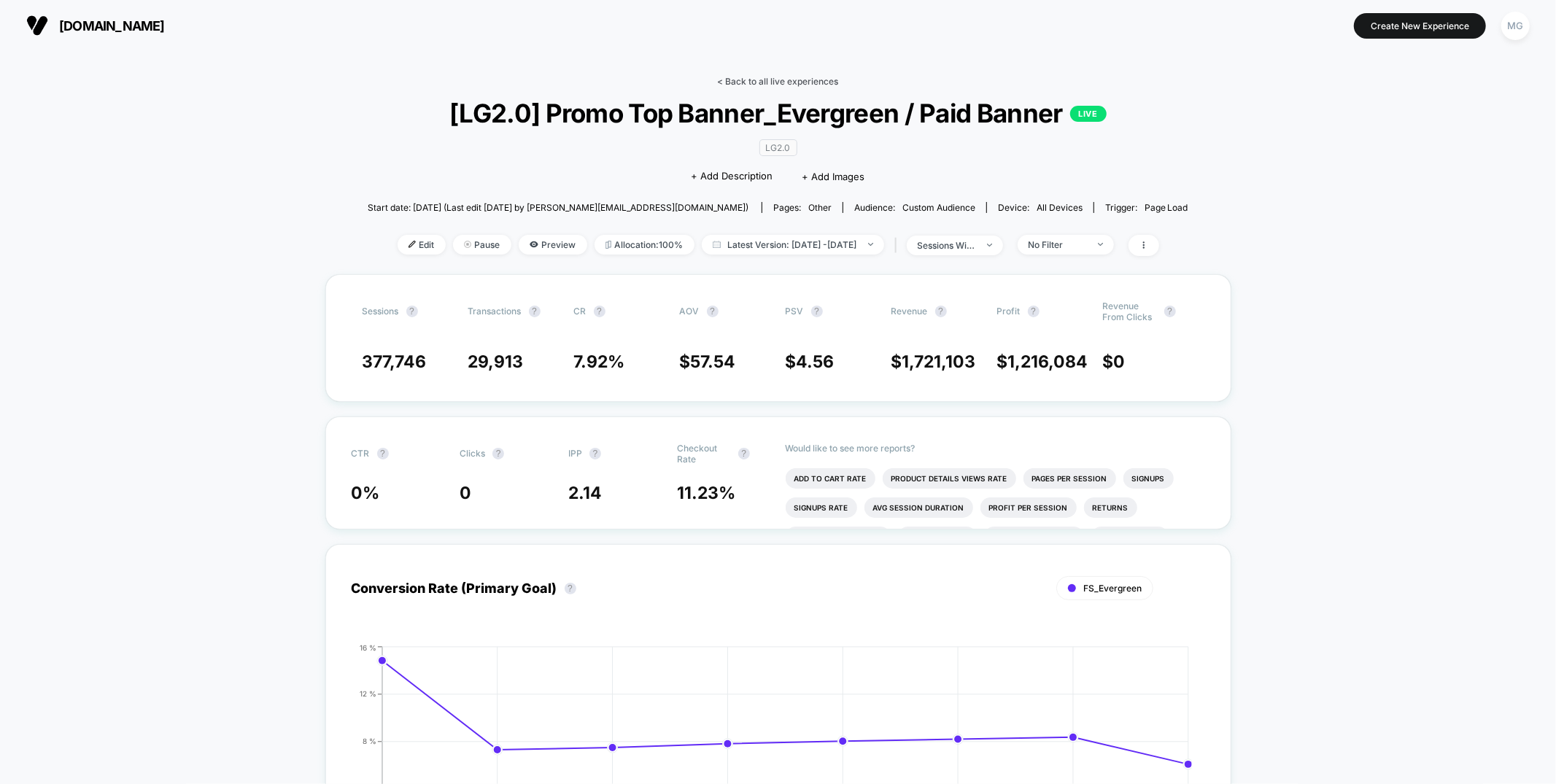
click at [795, 82] on link "< Back to all live experiences" at bounding box center [778, 81] width 121 height 11
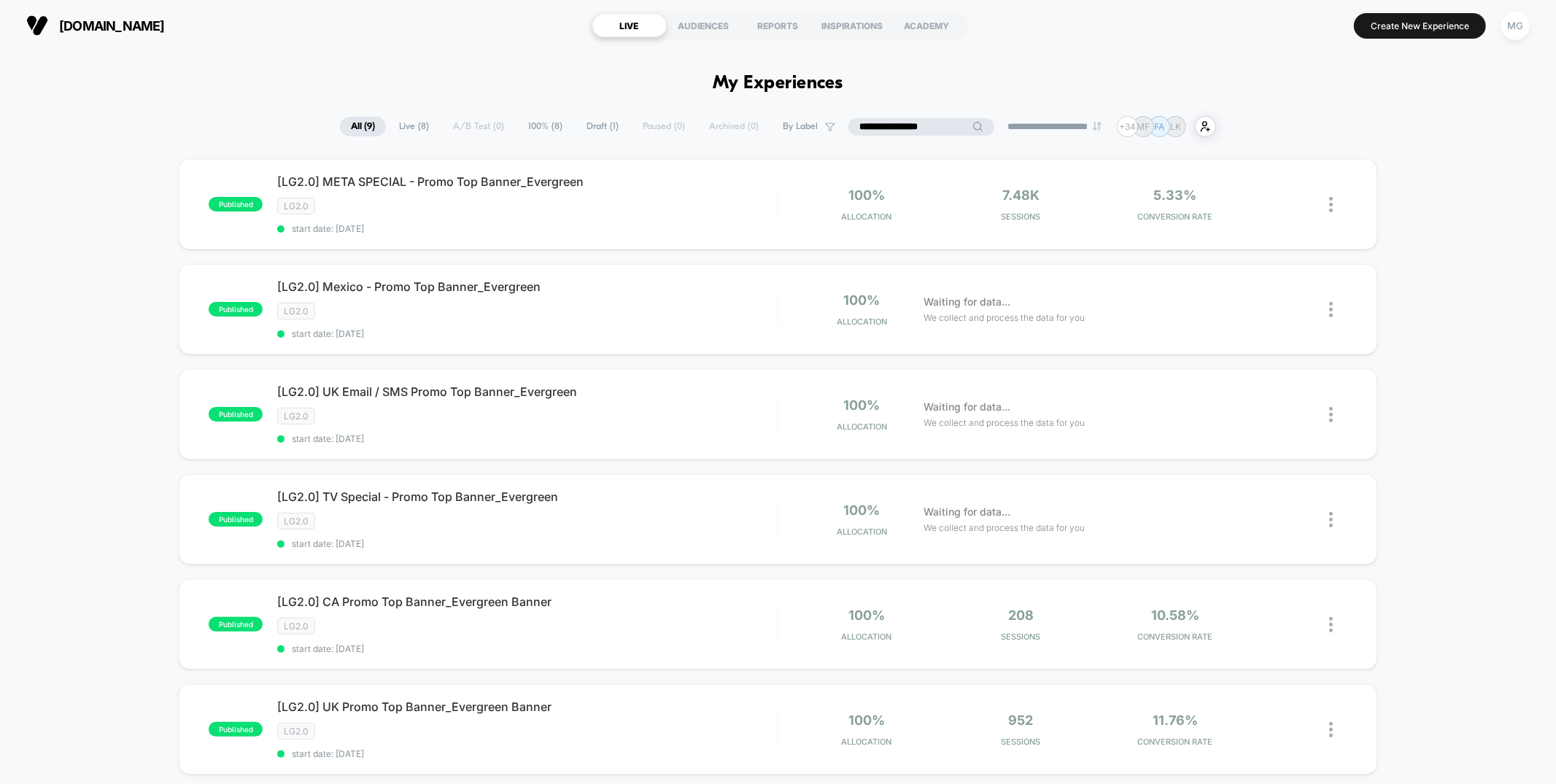
click at [899, 129] on input "**********" at bounding box center [921, 126] width 146 height 17
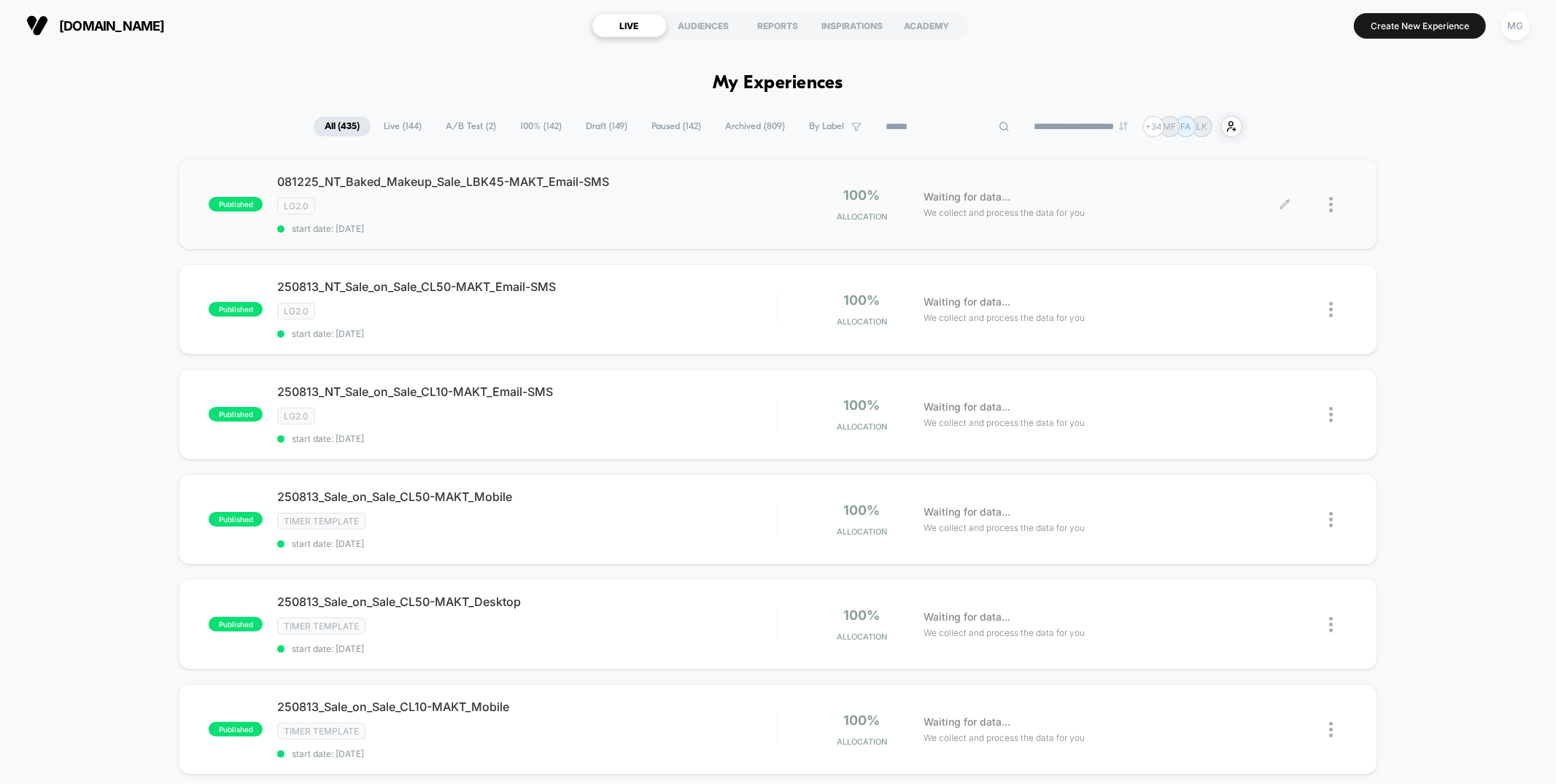
click at [1282, 201] on icon at bounding box center [1285, 204] width 11 height 11
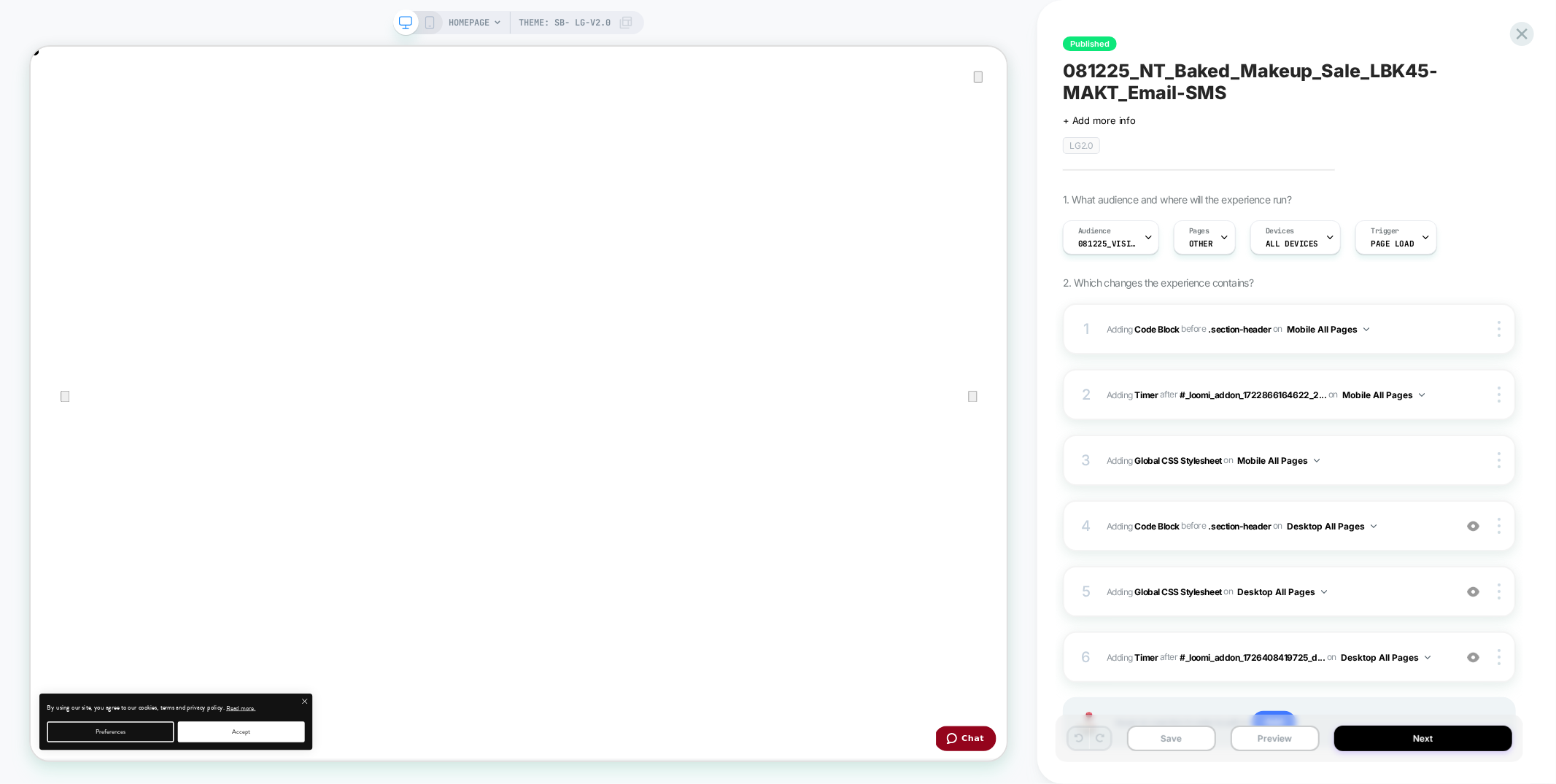
scroll to position [71, 0]
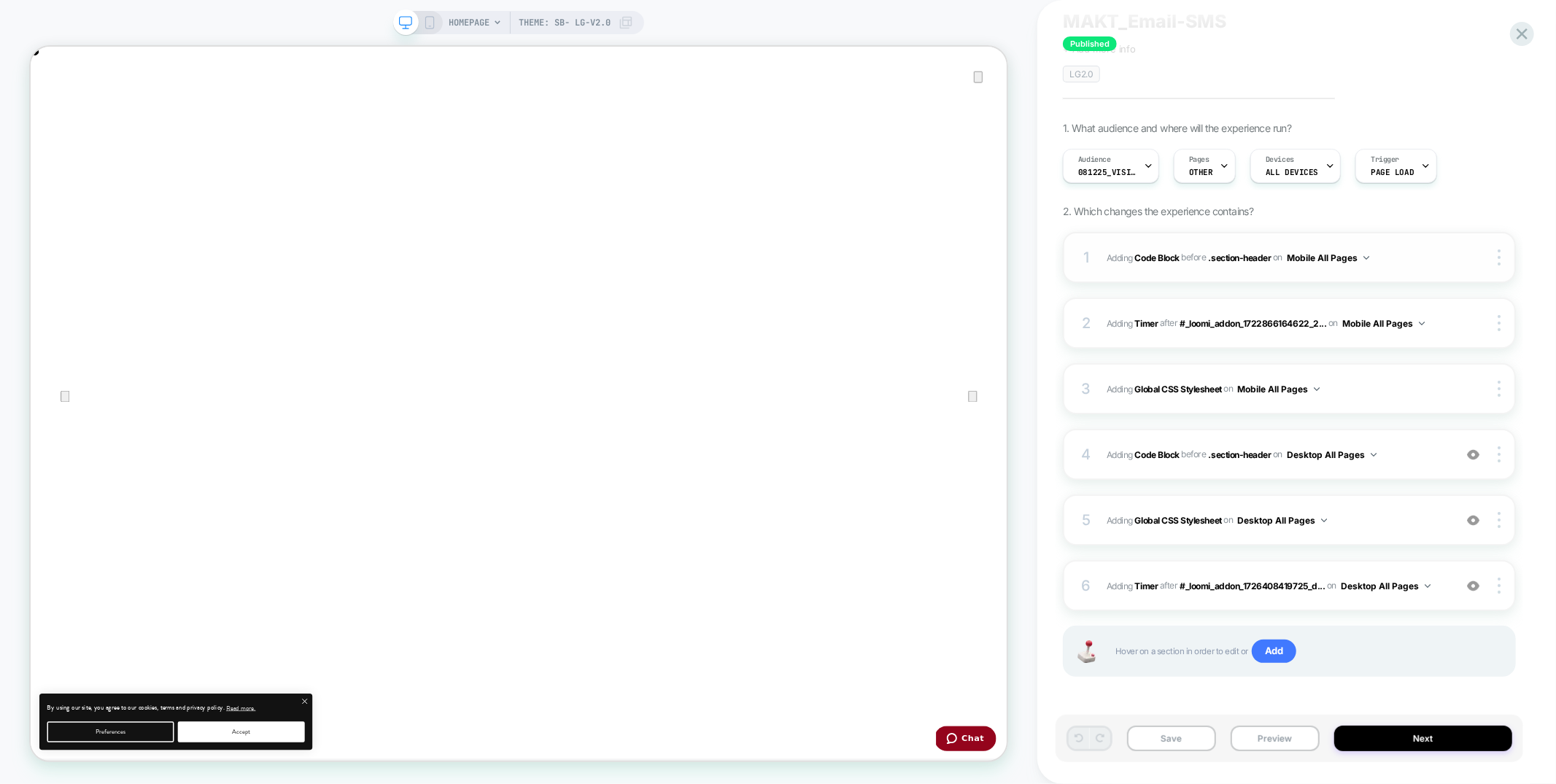
click at [1398, 262] on span "Adding Code Block BEFORE .section-header .section-header on Mobile All Pages" at bounding box center [1277, 257] width 340 height 18
click at [1378, 469] on div "4 Adding Code Block BEFORE .section-header .section-header on Desktop All Pages…" at bounding box center [1289, 454] width 453 height 51
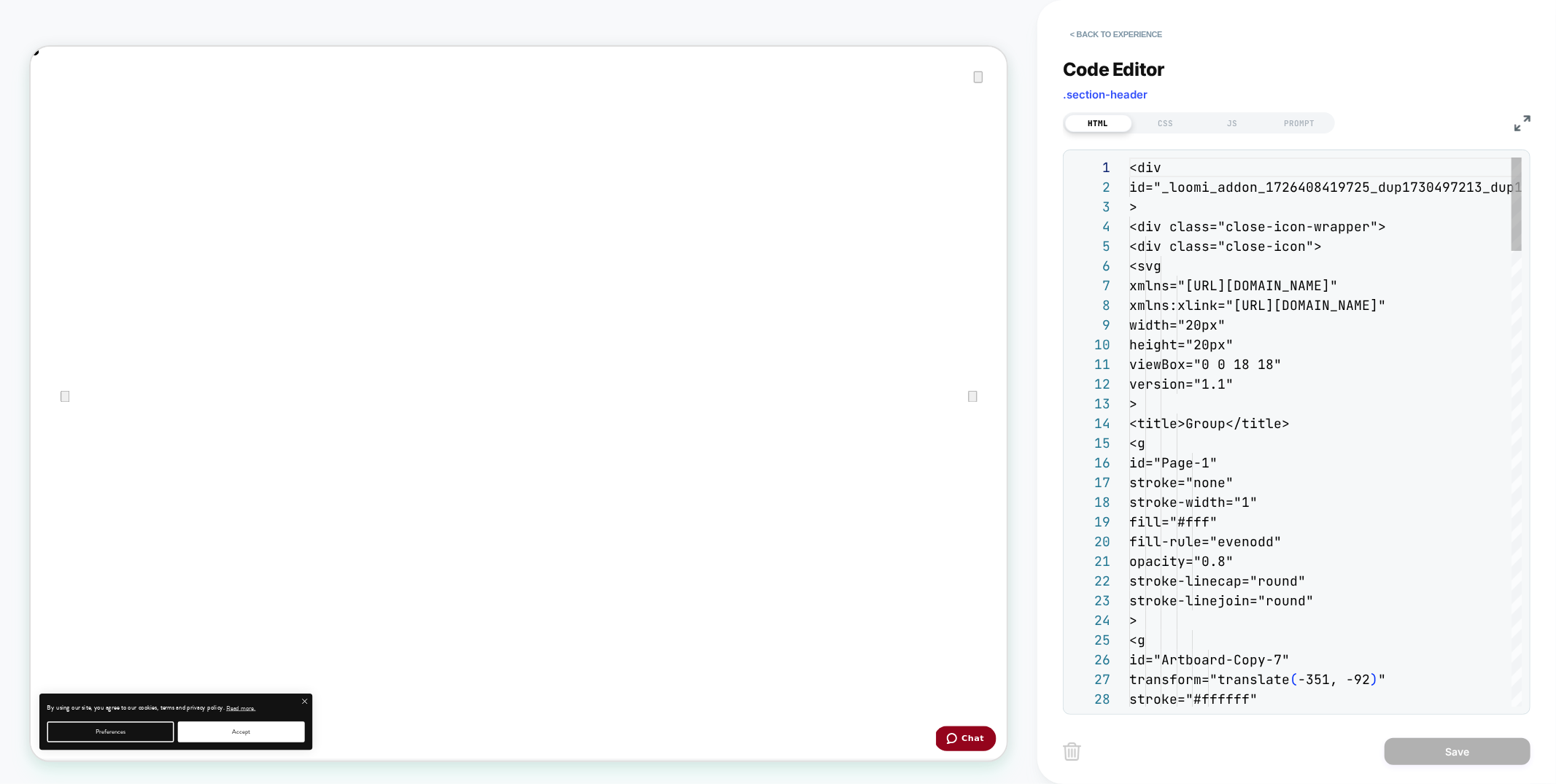
scroll to position [197, 0]
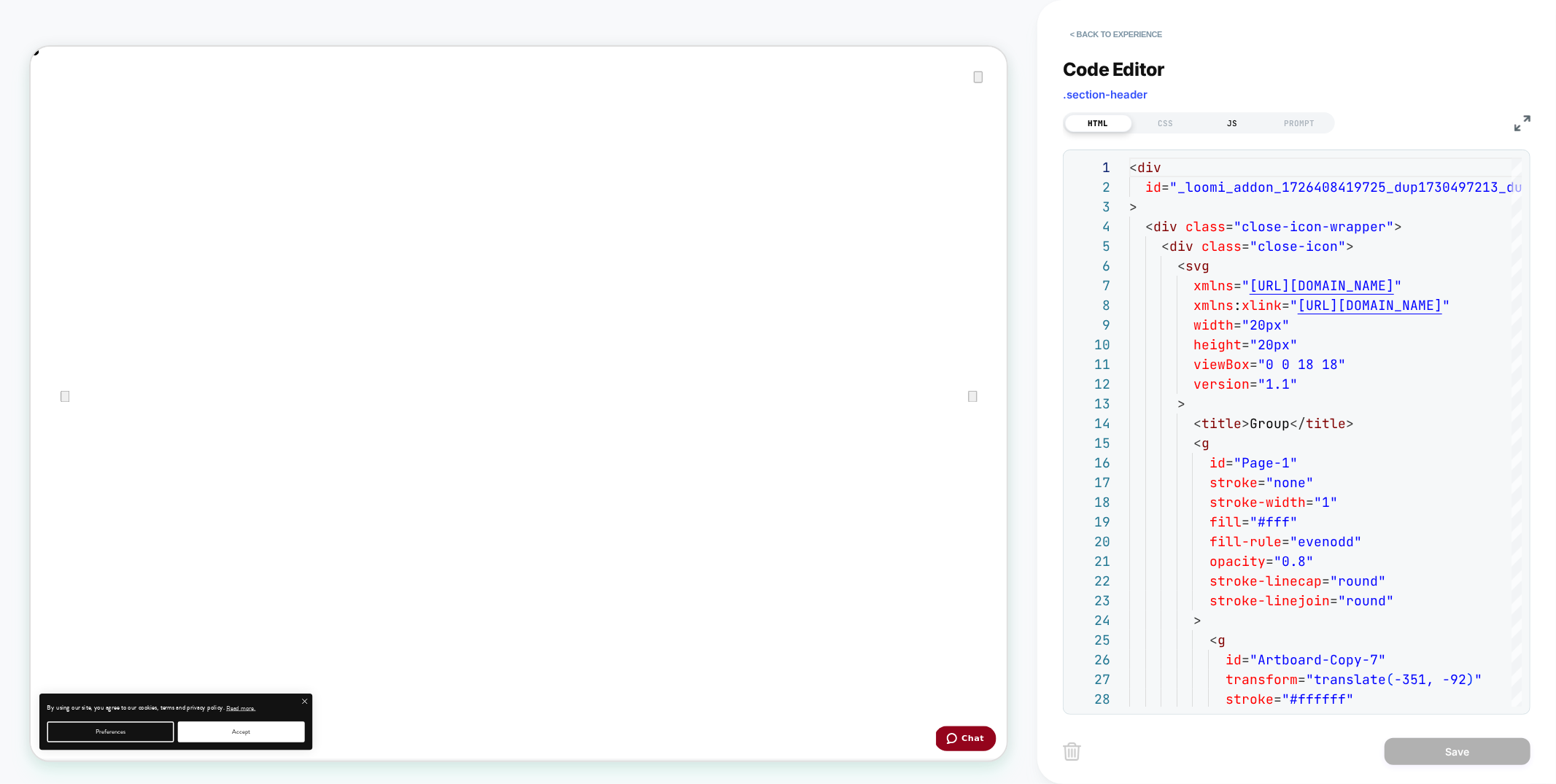
click at [1235, 117] on div "JS" at bounding box center [1233, 122] width 68 height 17
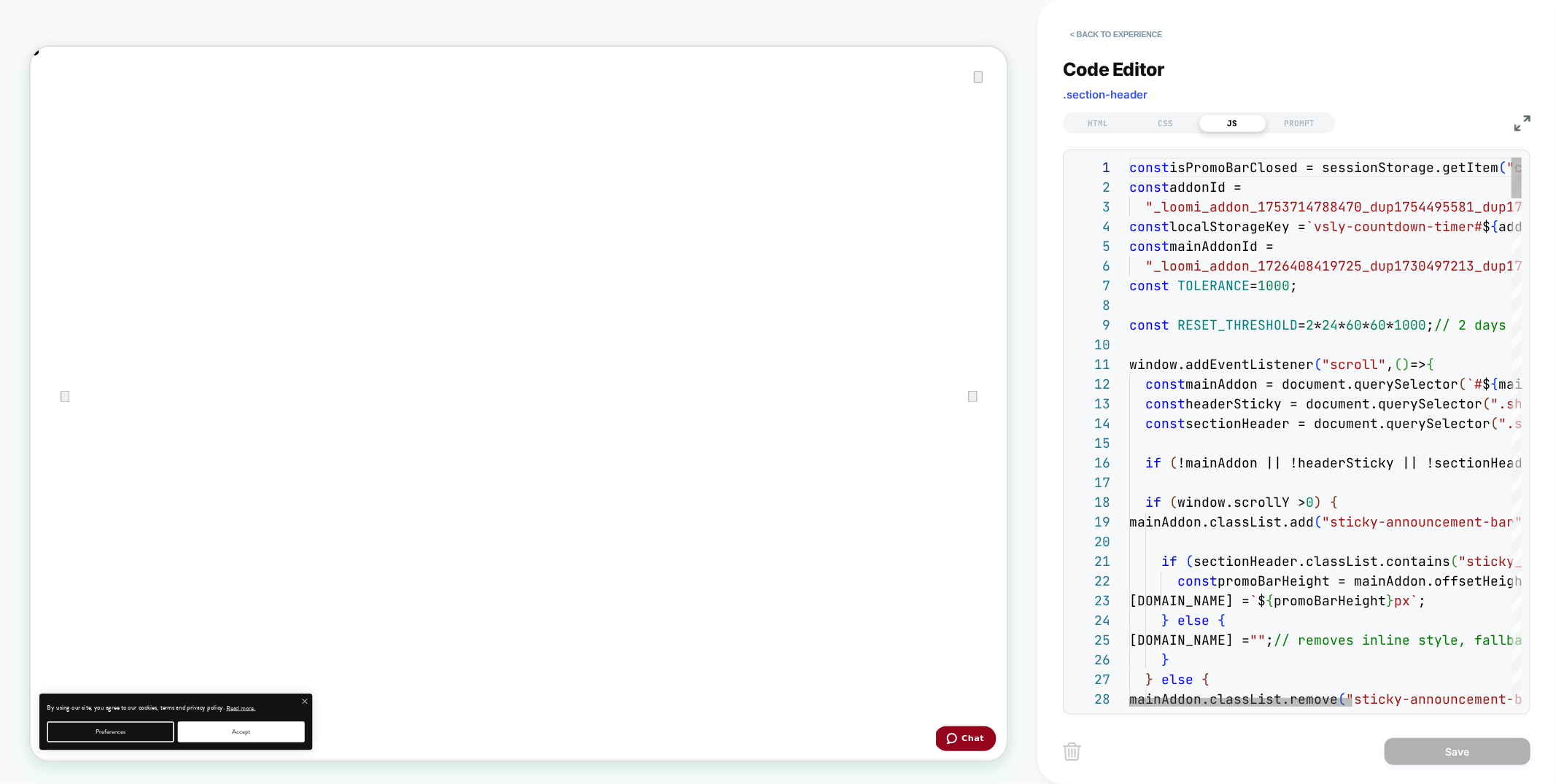
scroll to position [0, 0]
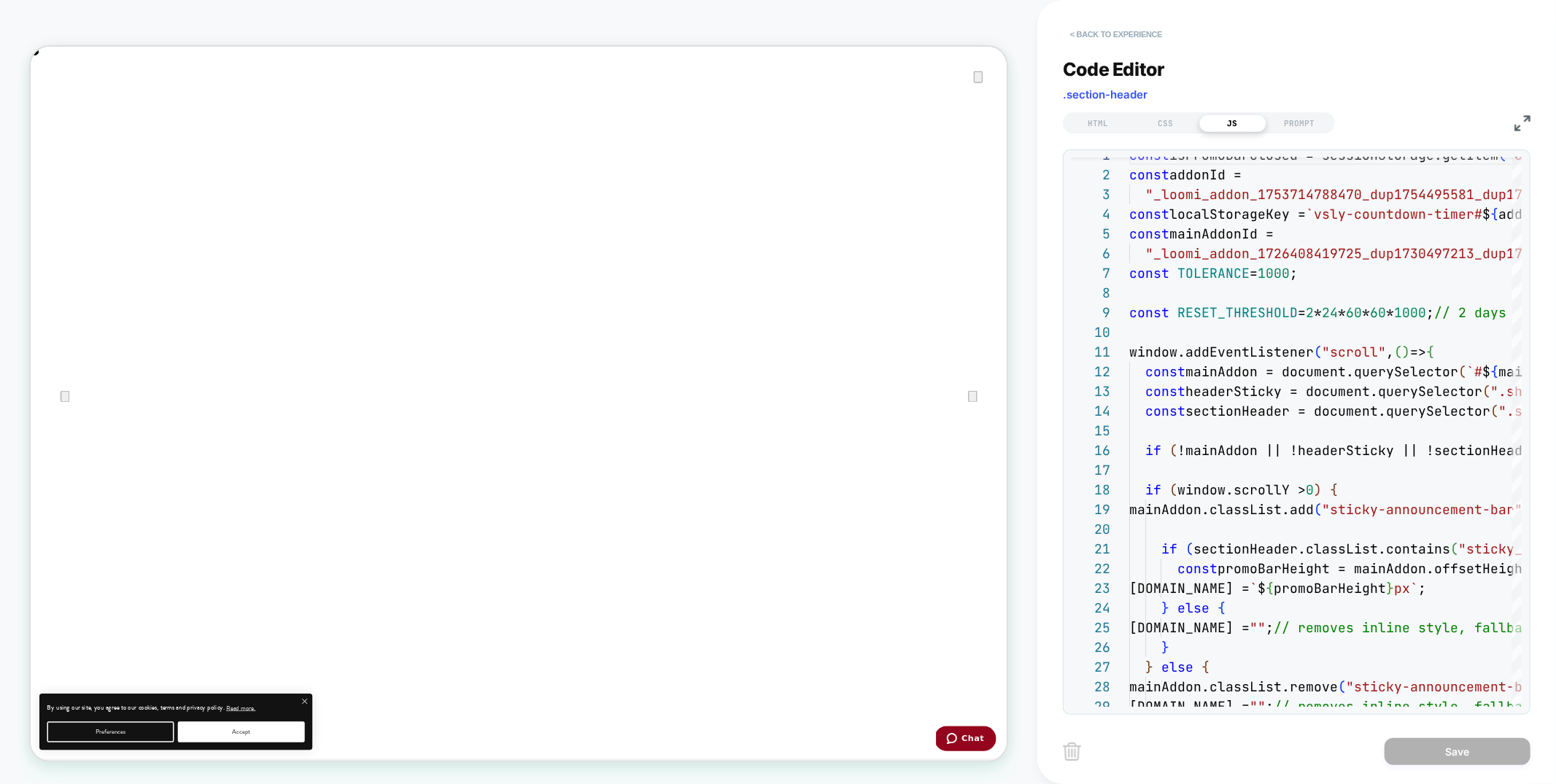
click at [1105, 35] on button "< Back to experience" at bounding box center [1116, 34] width 106 height 23
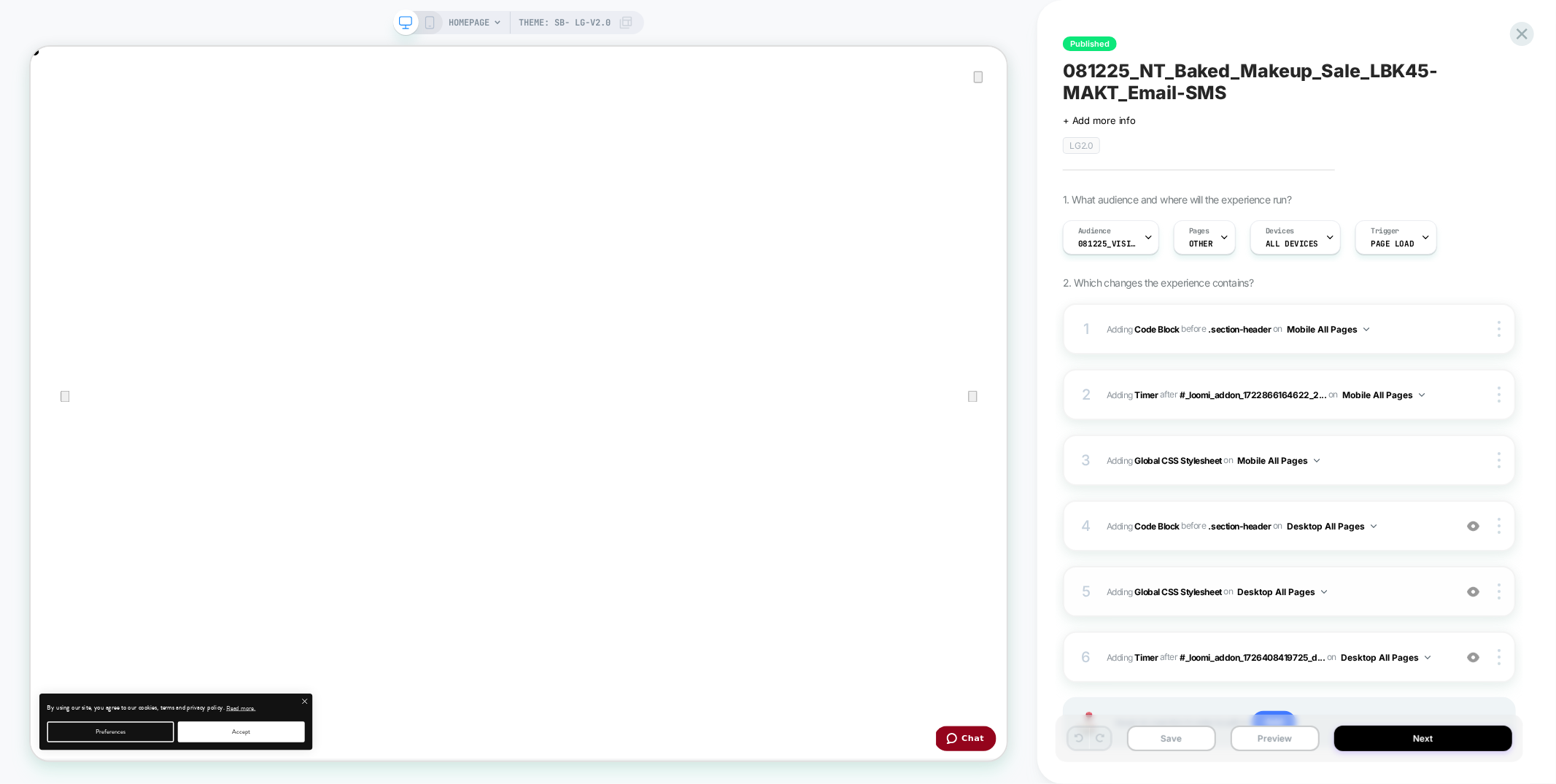
scroll to position [1, 0]
click at [1403, 532] on span "Adding Code Block BEFORE .section-header .section-header on Desktop All Pages" at bounding box center [1277, 526] width 340 height 18
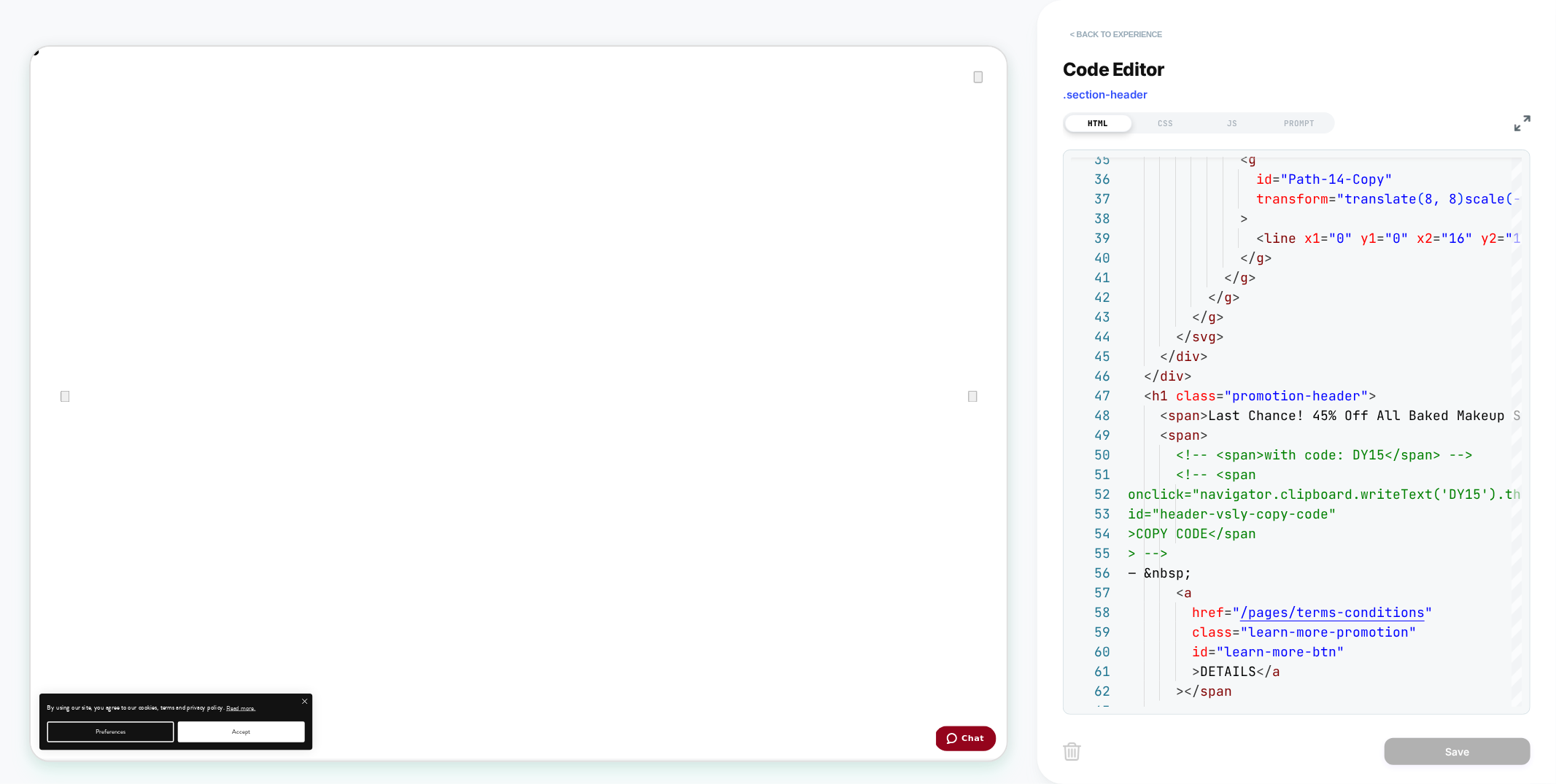
scroll to position [0, 1304]
click at [1144, 29] on button "< Back to experience" at bounding box center [1116, 34] width 106 height 23
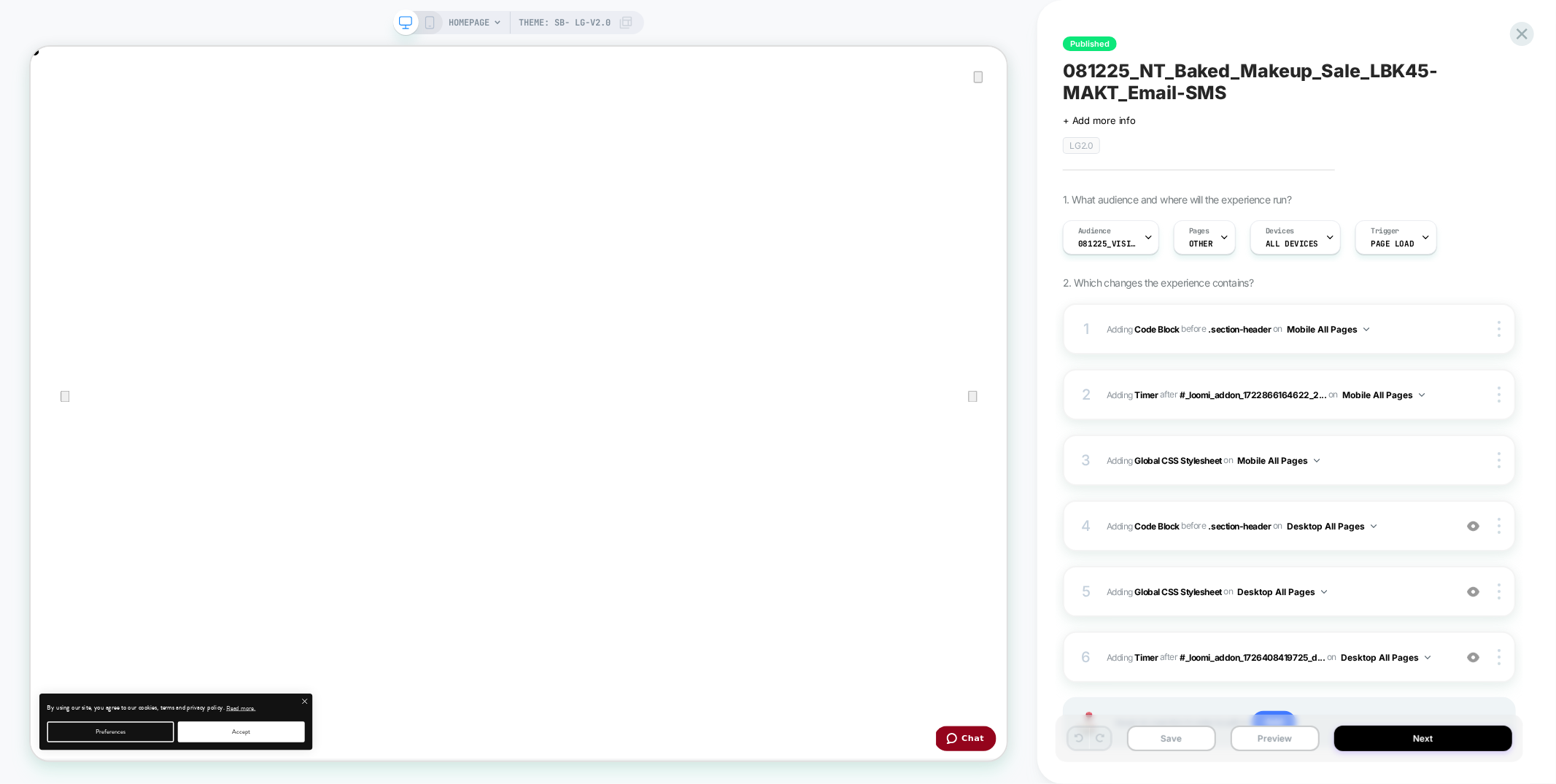
scroll to position [1, 0]
click at [1518, 35] on icon at bounding box center [1523, 34] width 20 height 20
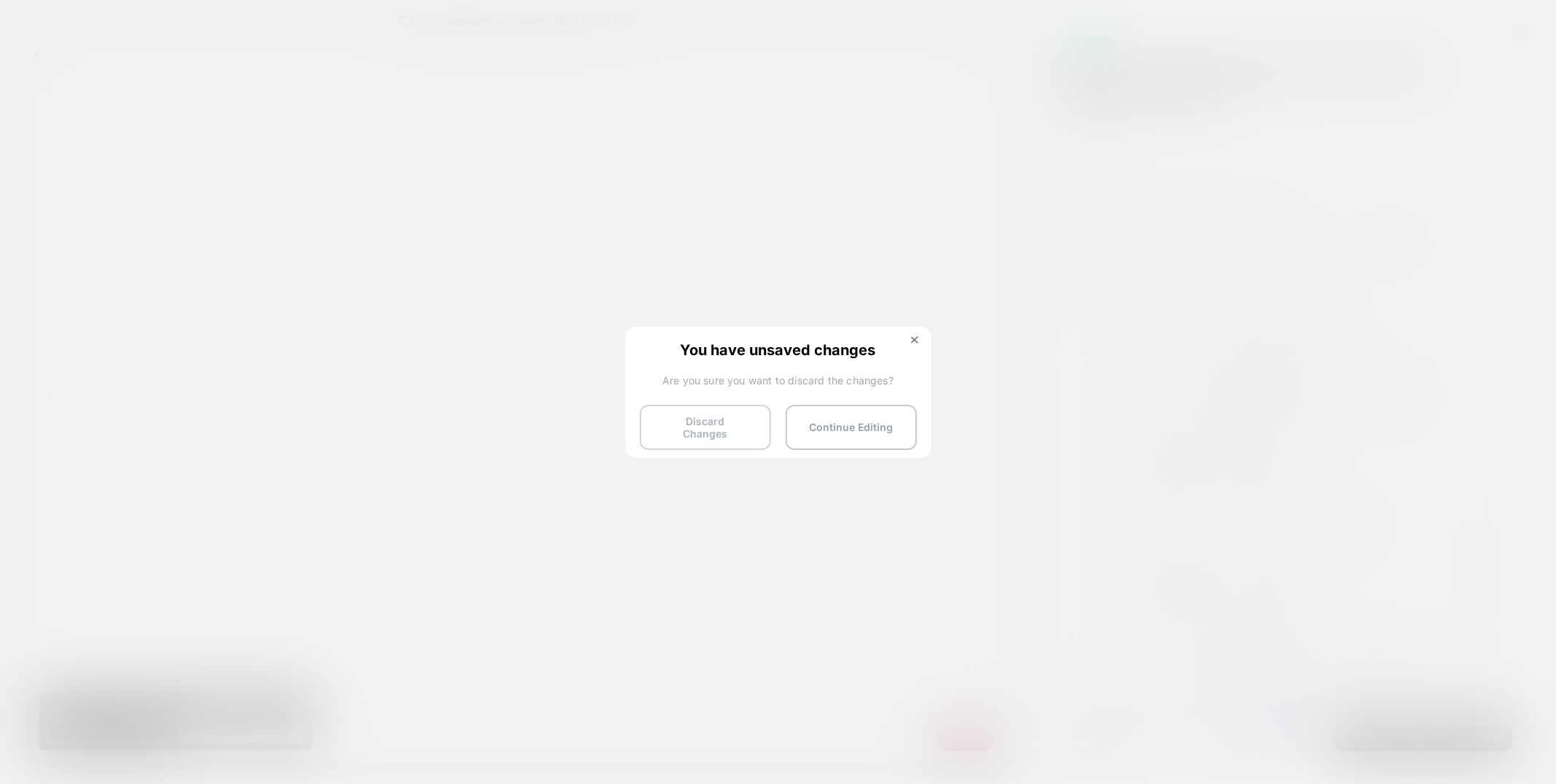
click at [728, 420] on button "Discard Changes" at bounding box center [706, 428] width 131 height 45
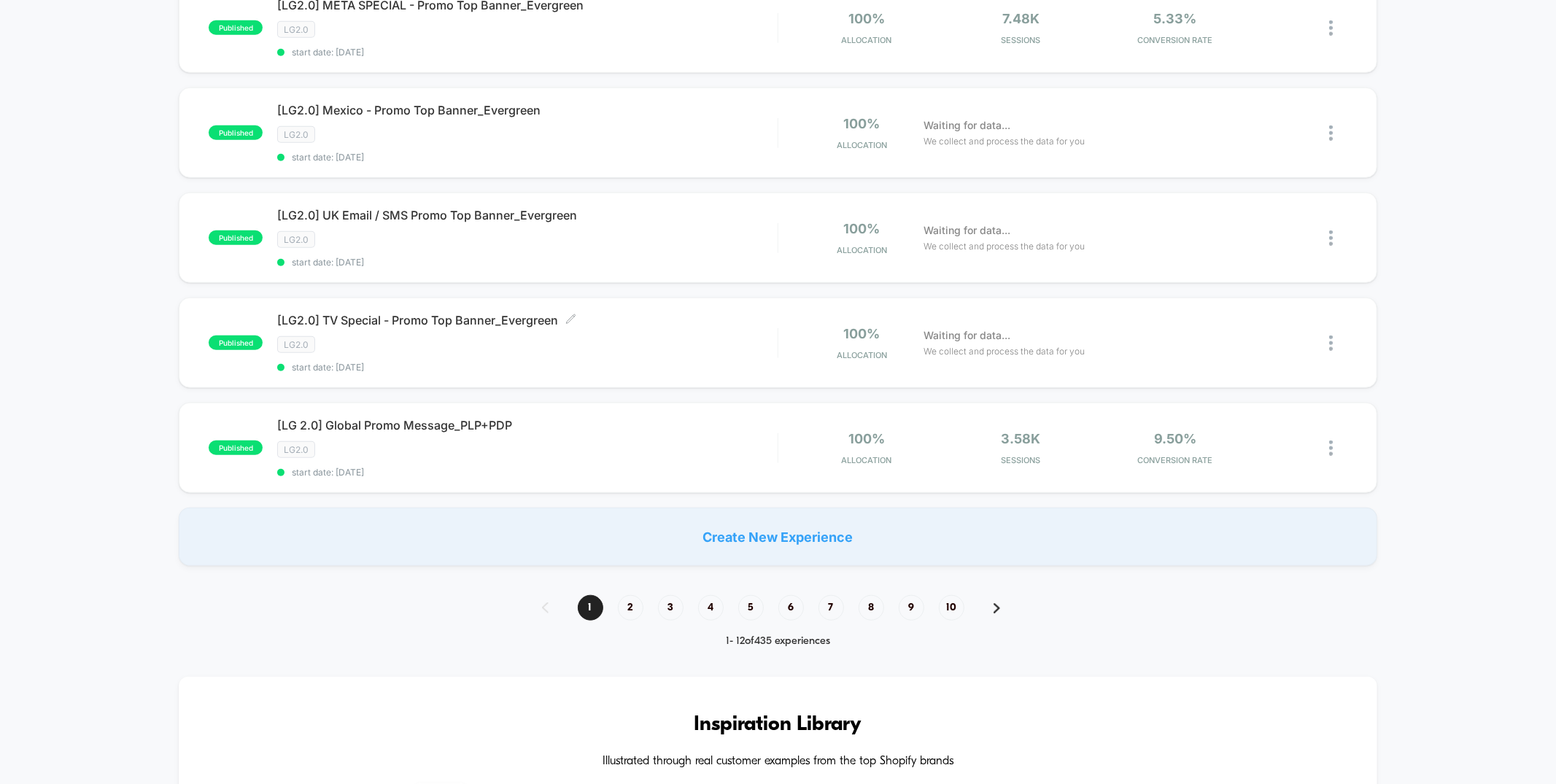
scroll to position [950, 0]
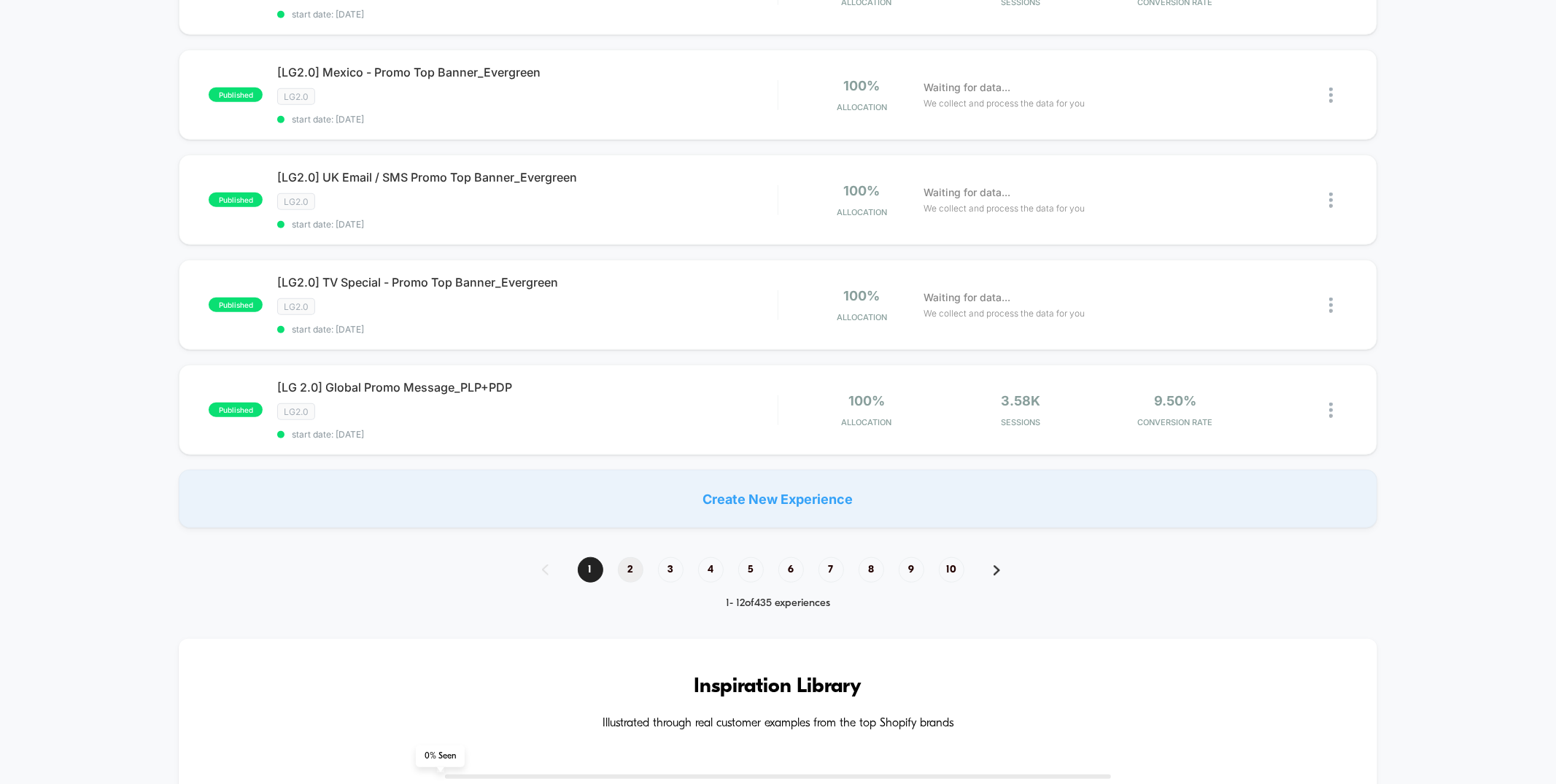
click at [625, 557] on span "2" at bounding box center [630, 570] width 25 height 25
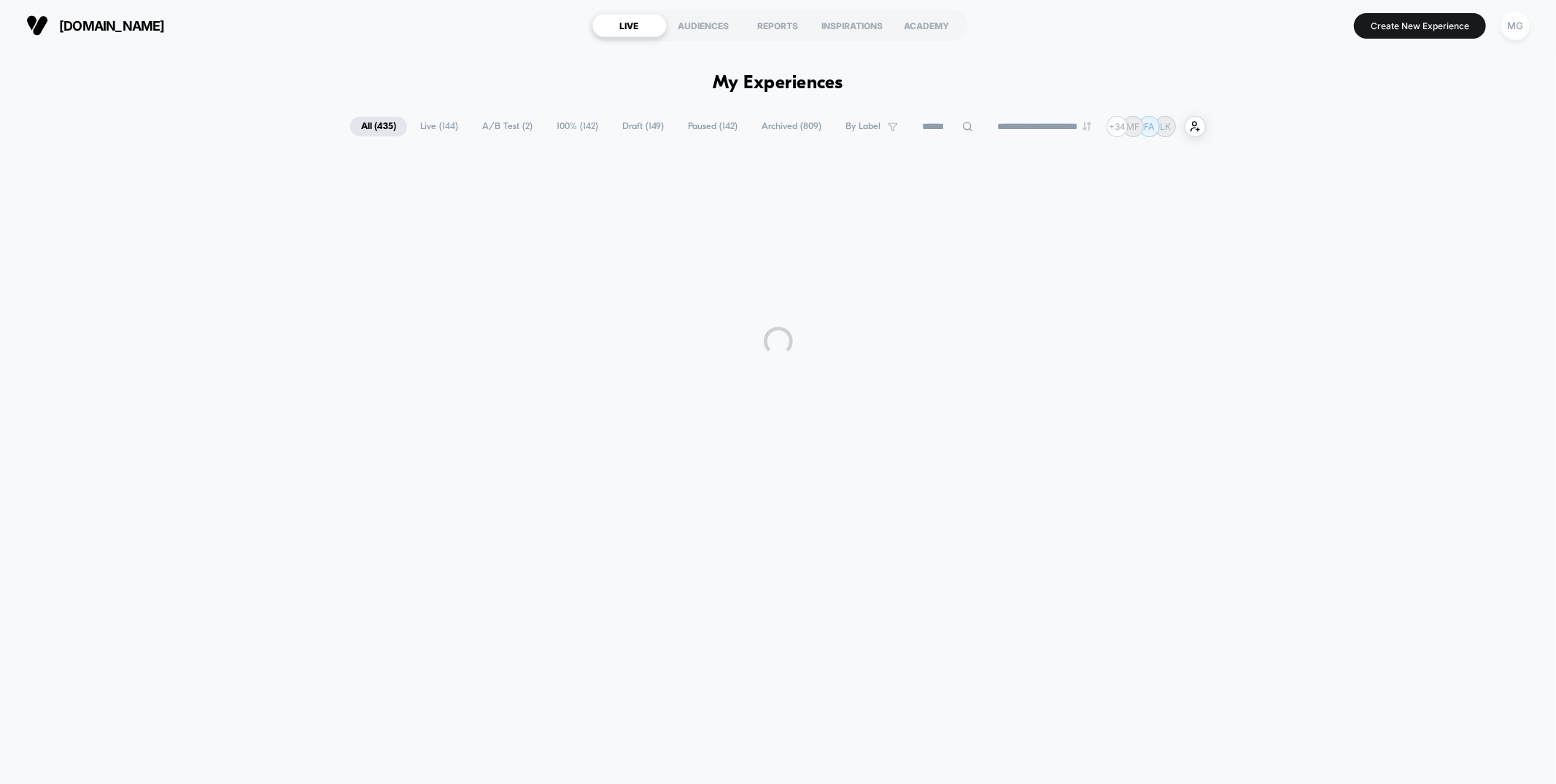
scroll to position [0, 0]
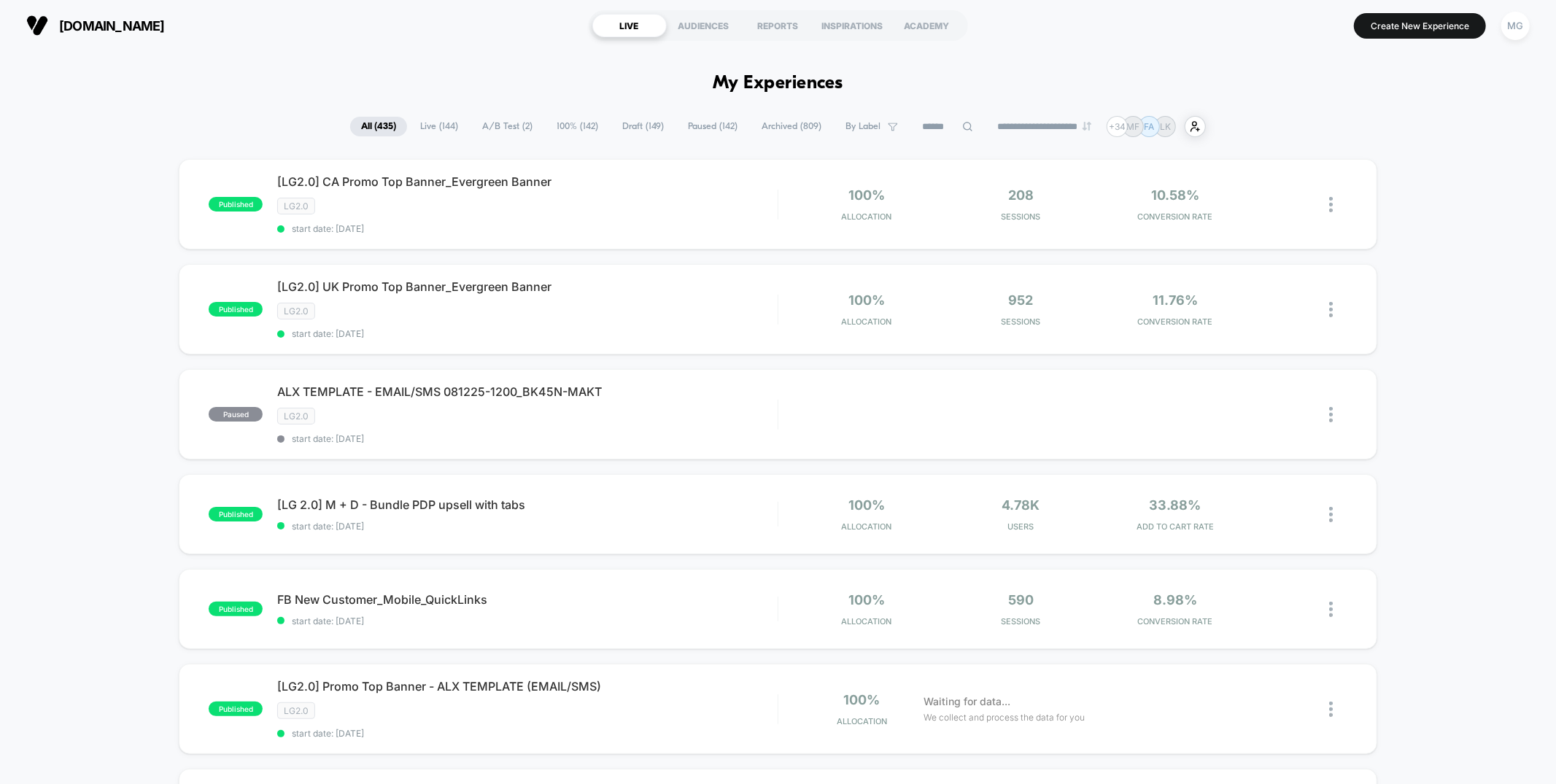
click at [926, 126] on input at bounding box center [947, 126] width 73 height 17
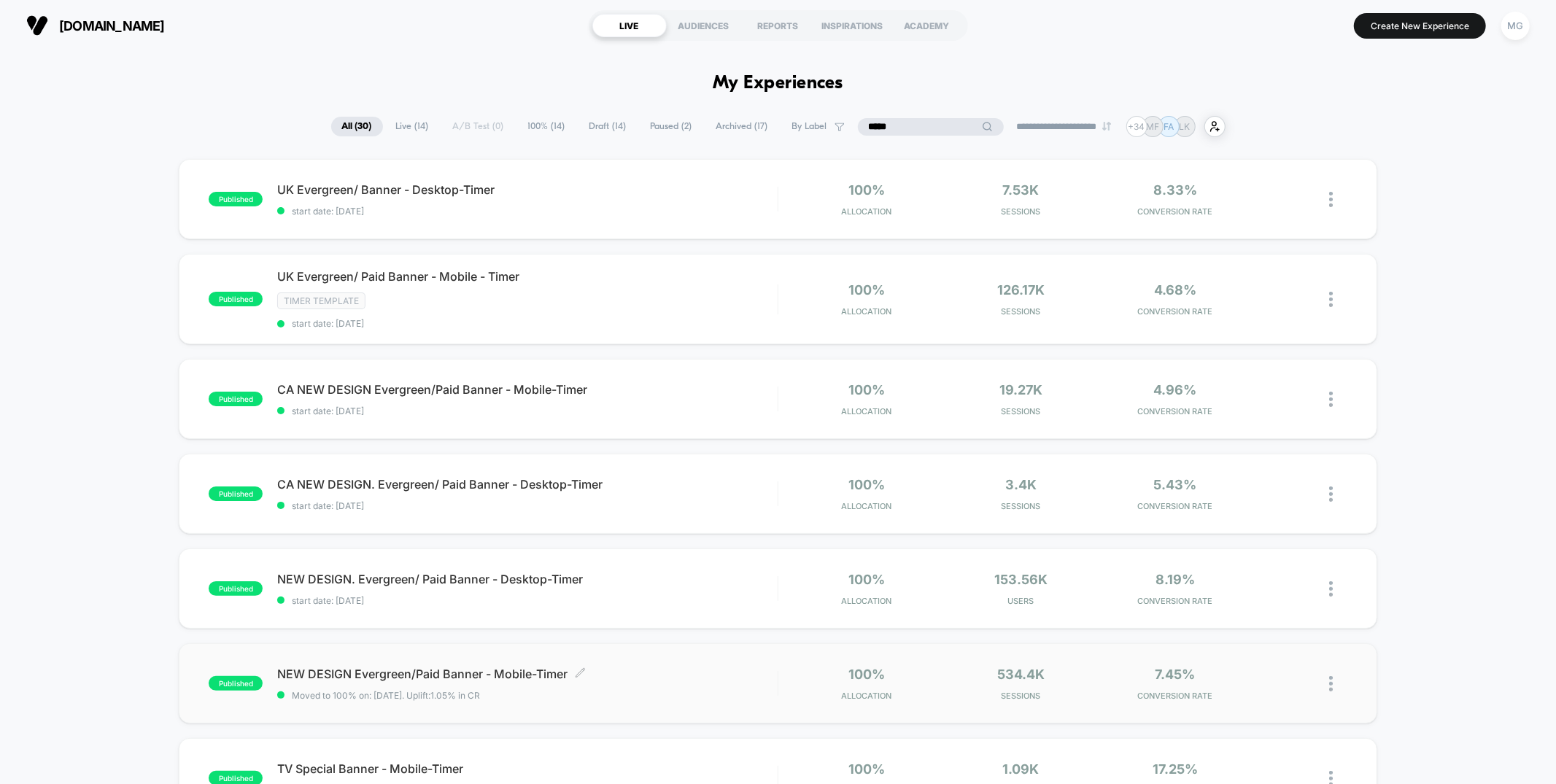
type input "*****"
click at [665, 679] on span "NEW DESIGN Evergreen/Paid Banner - Mobile-Timer Click to edit experience details" at bounding box center [527, 674] width 500 height 14
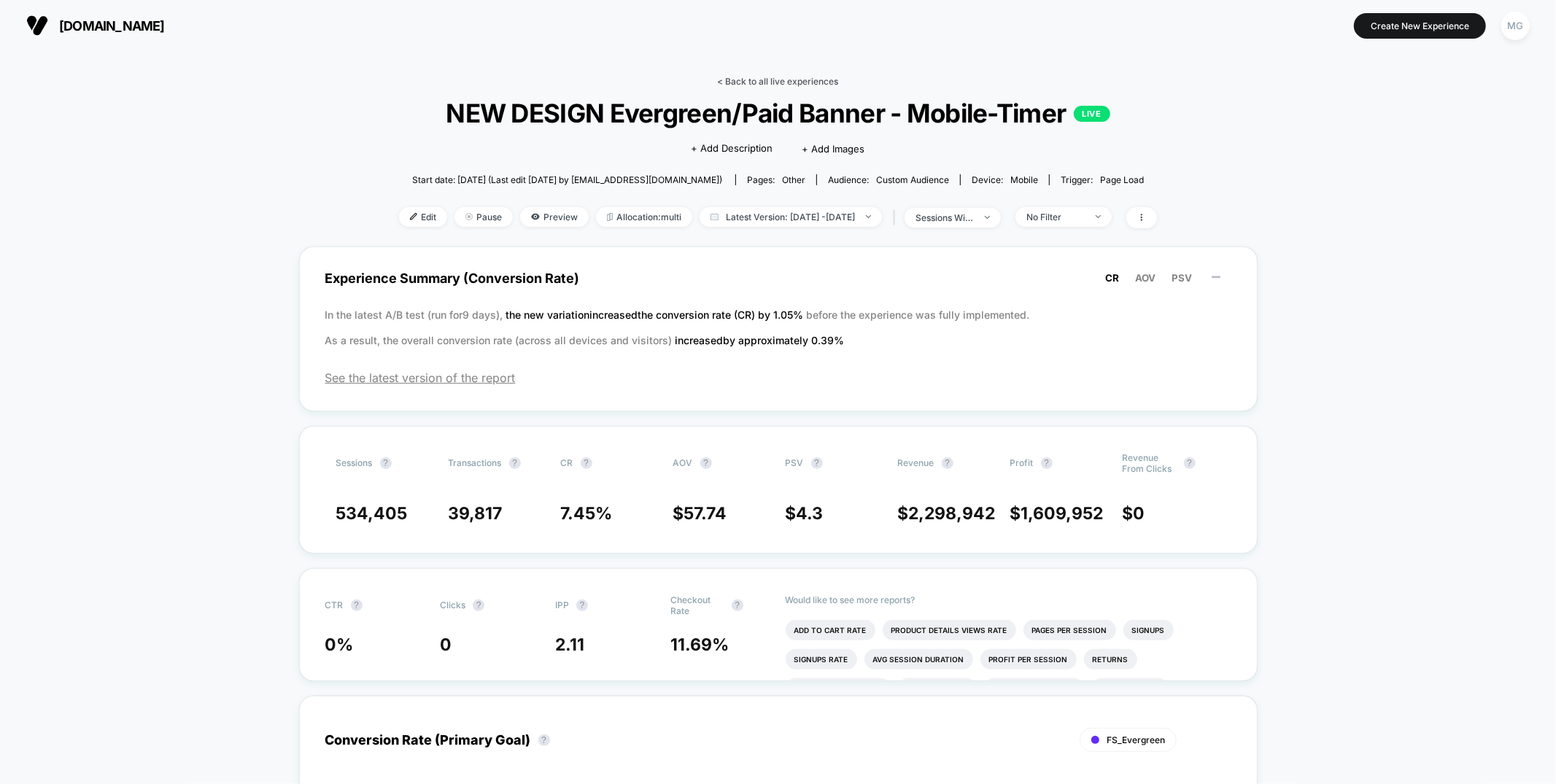
click at [820, 79] on link "< Back to all live experiences" at bounding box center [778, 81] width 121 height 11
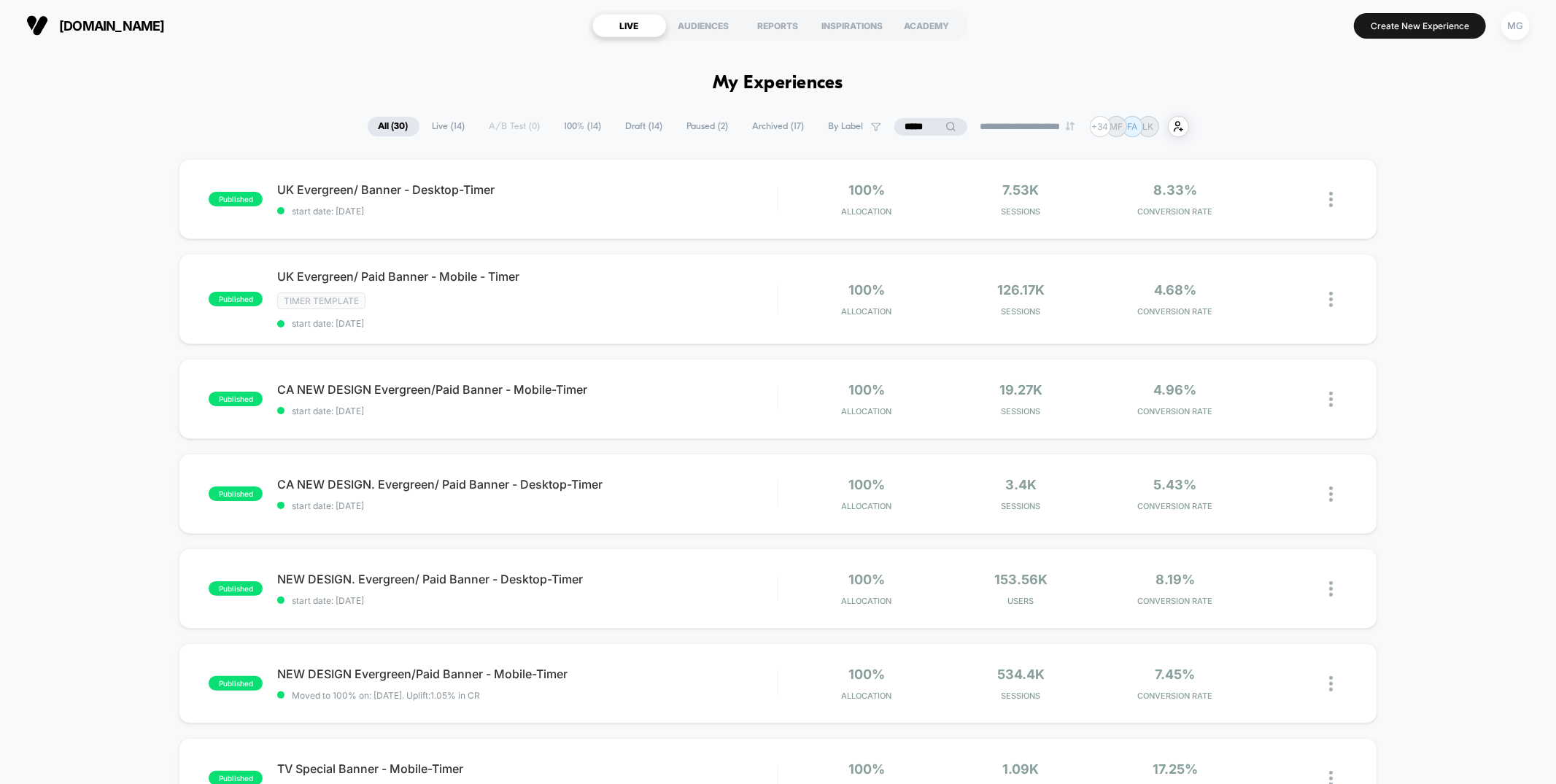
click at [902, 125] on input "*****" at bounding box center [930, 126] width 73 height 17
click at [902, 125] on input "*****" at bounding box center [931, 126] width 146 height 17
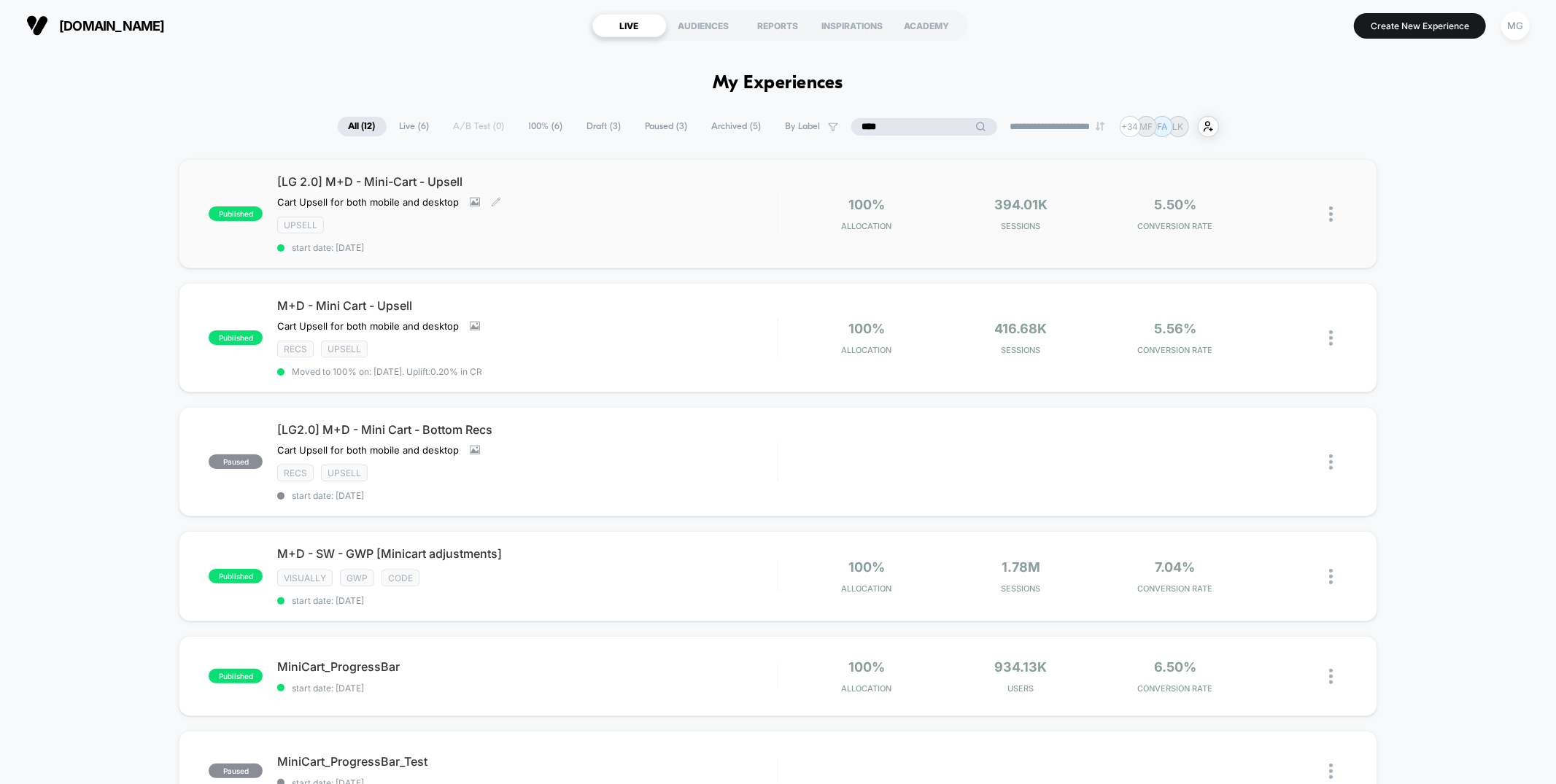
type input "****"
click at [530, 221] on div "Upsell" at bounding box center [527, 225] width 500 height 17
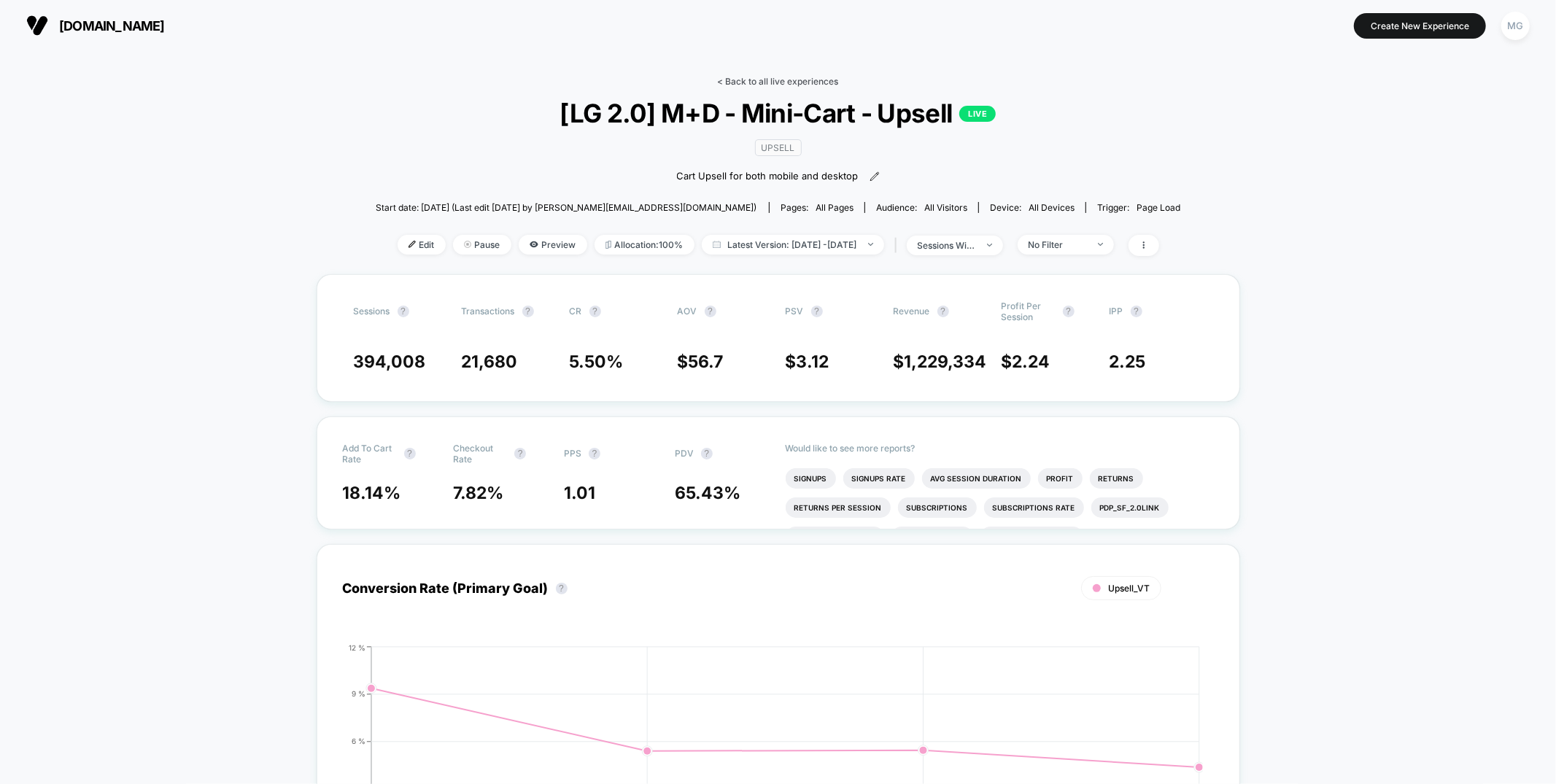
click at [756, 77] on link "< Back to all live experiences" at bounding box center [778, 81] width 121 height 11
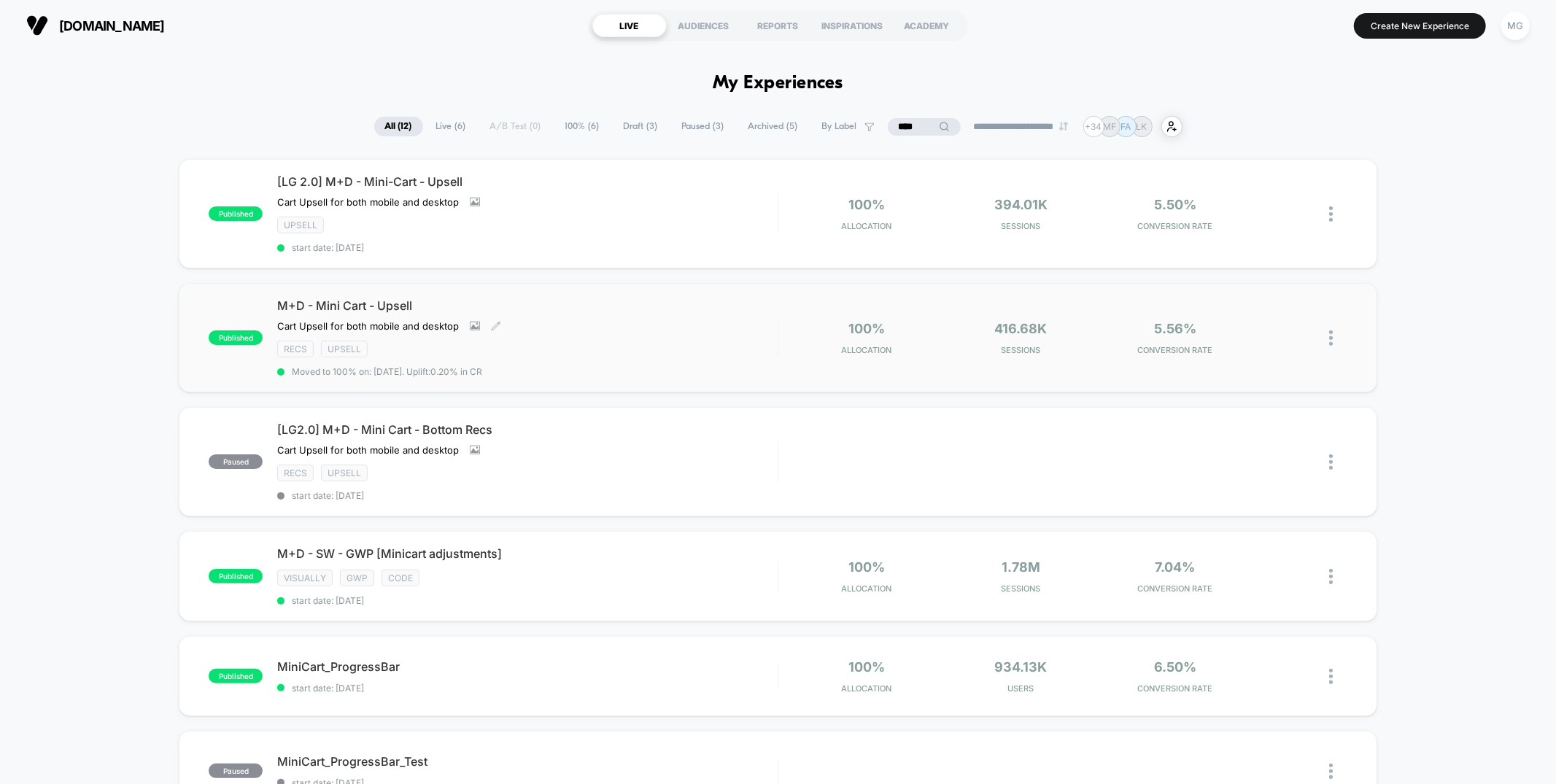
click at [693, 347] on div "recs Upsell" at bounding box center [527, 348] width 500 height 17
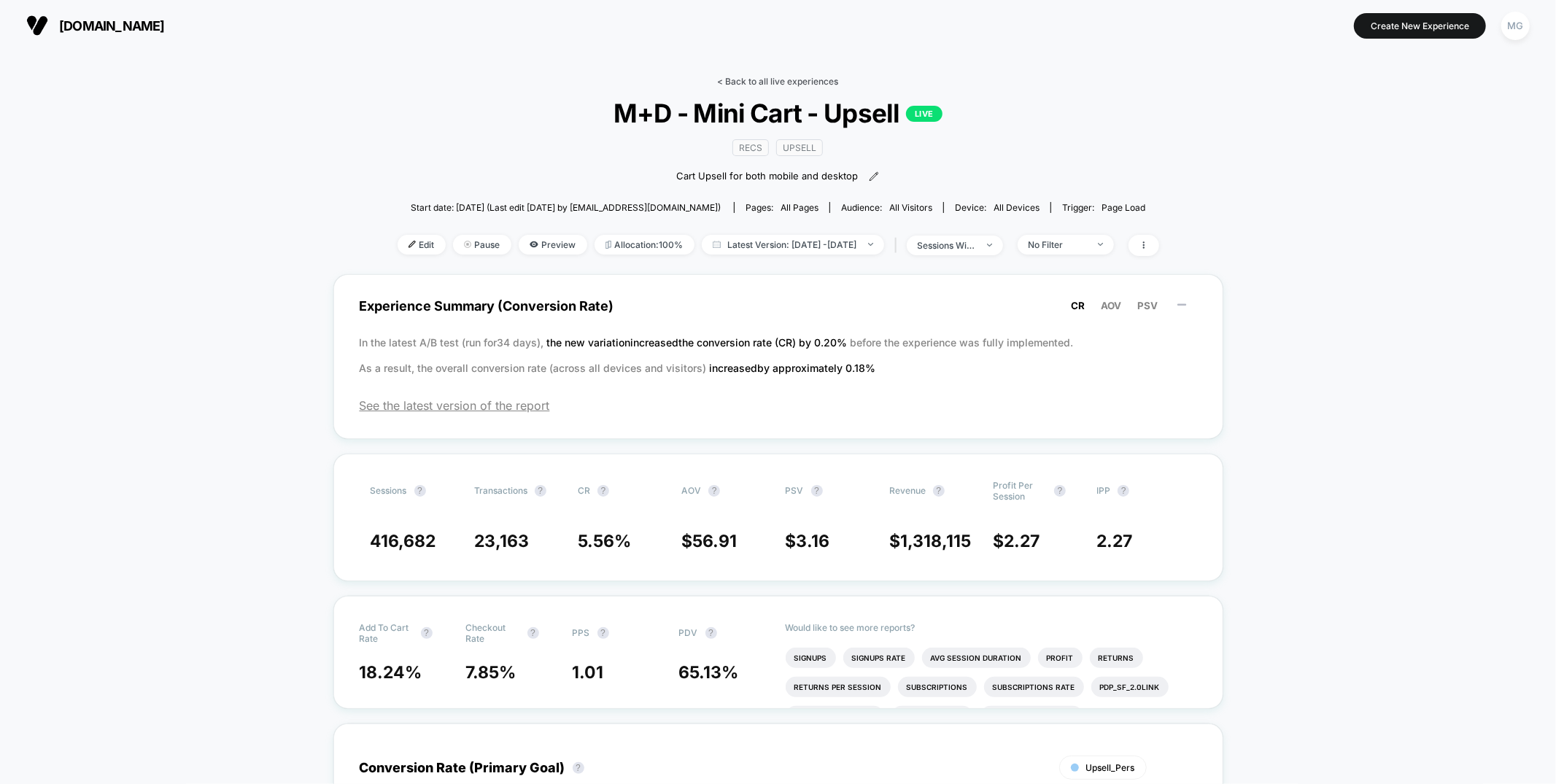
click at [757, 77] on link "< Back to all live experiences" at bounding box center [778, 81] width 121 height 11
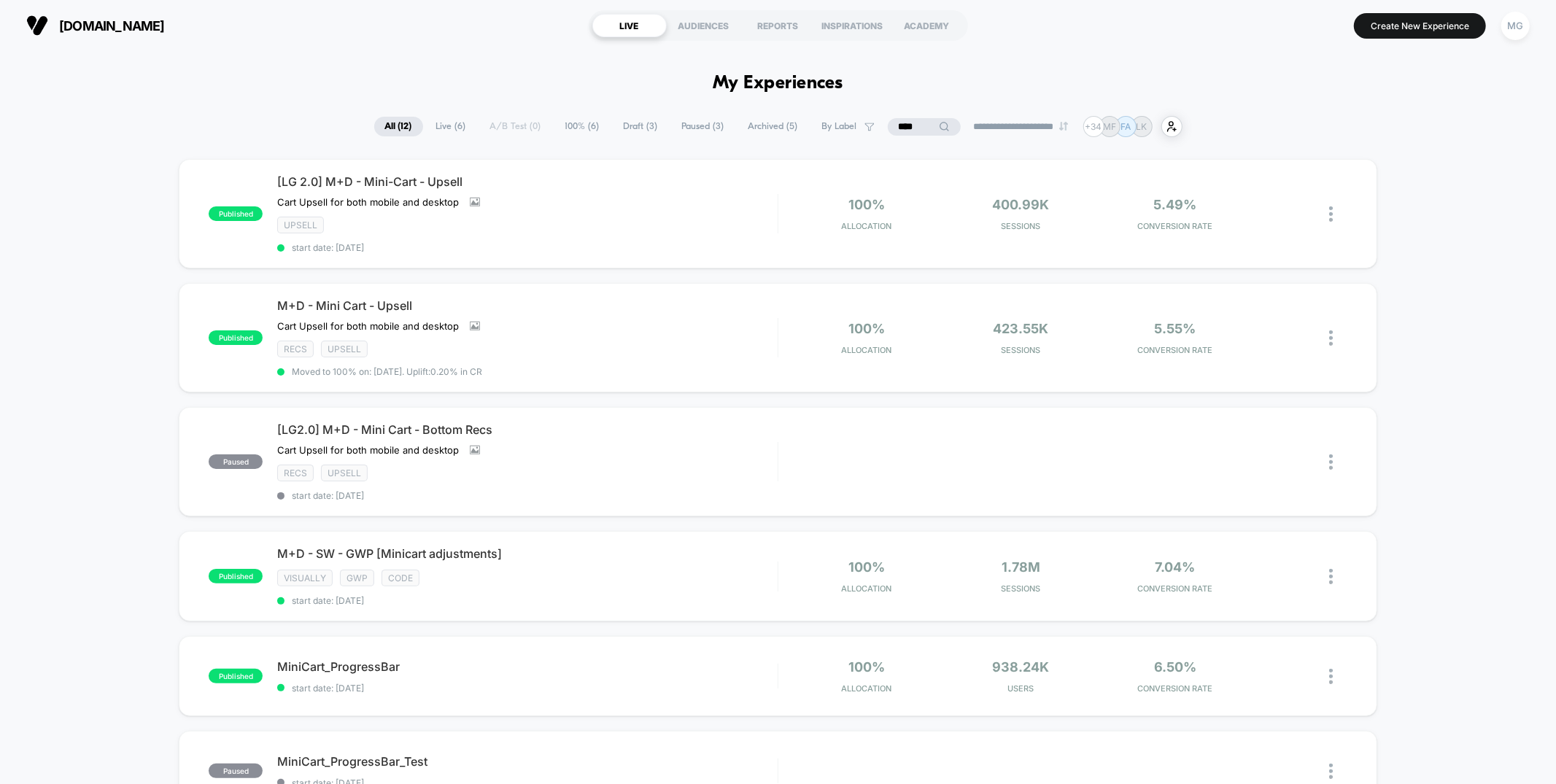
click at [909, 132] on input "****" at bounding box center [924, 126] width 73 height 17
click at [909, 132] on input "****" at bounding box center [925, 126] width 146 height 17
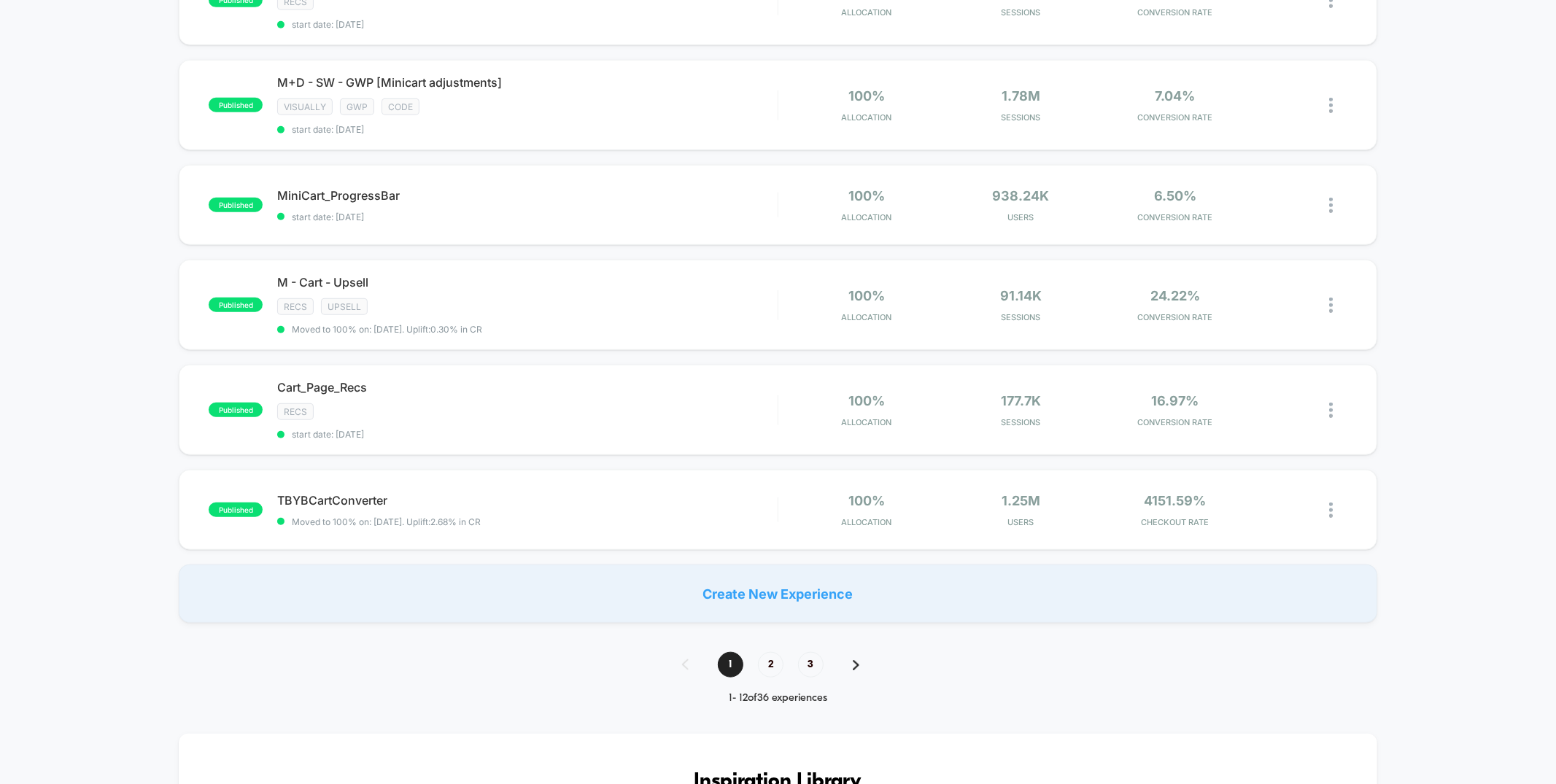
scroll to position [883, 0]
type input "****"
click at [476, 259] on div "published M - Cart - Upsell recs Upsell Moved to 100% on: 8/1/2025 . Uplift: 0.…" at bounding box center [778, 302] width 1198 height 90
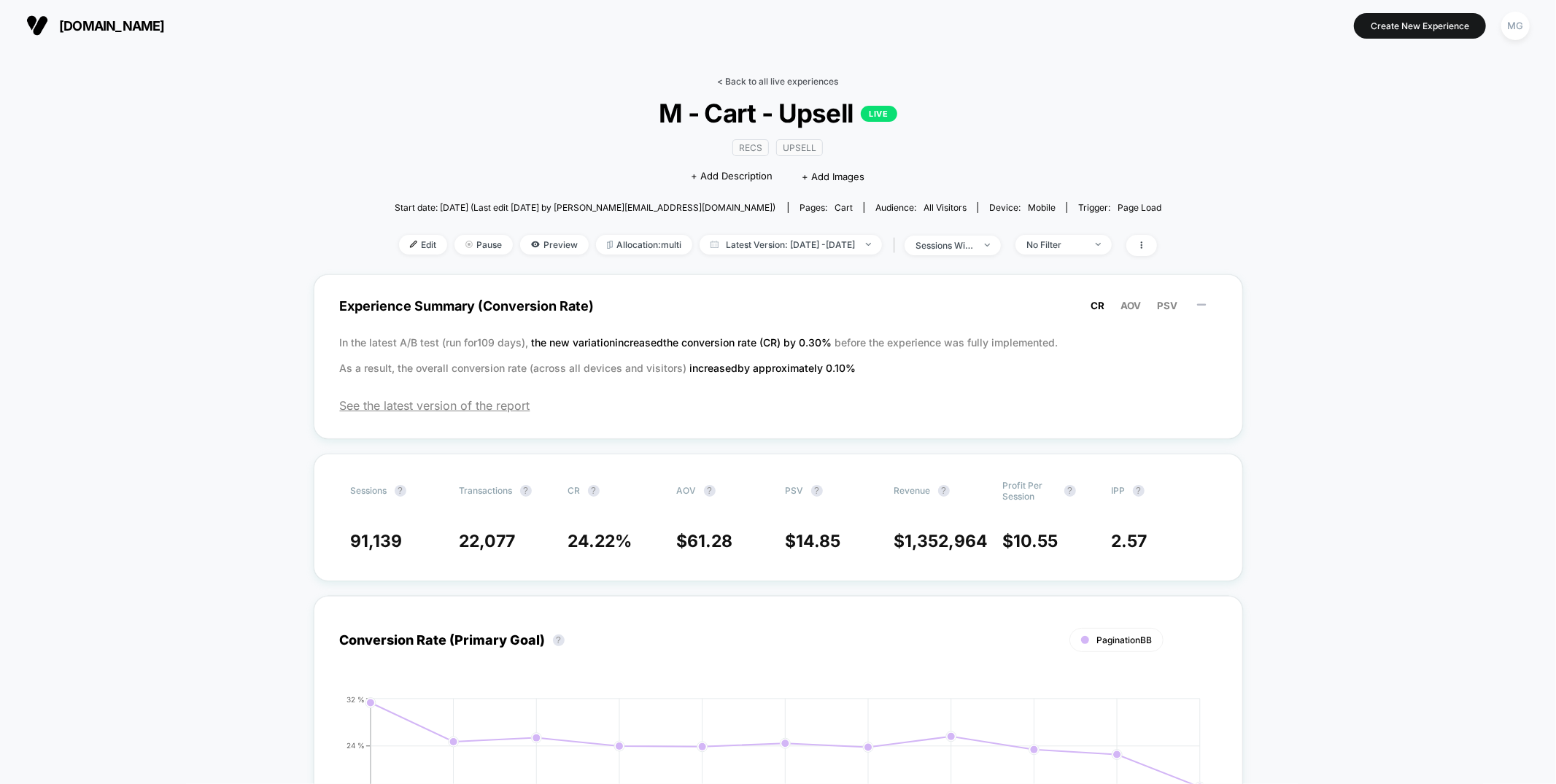
click at [782, 76] on link "< Back to all live experiences" at bounding box center [778, 81] width 121 height 11
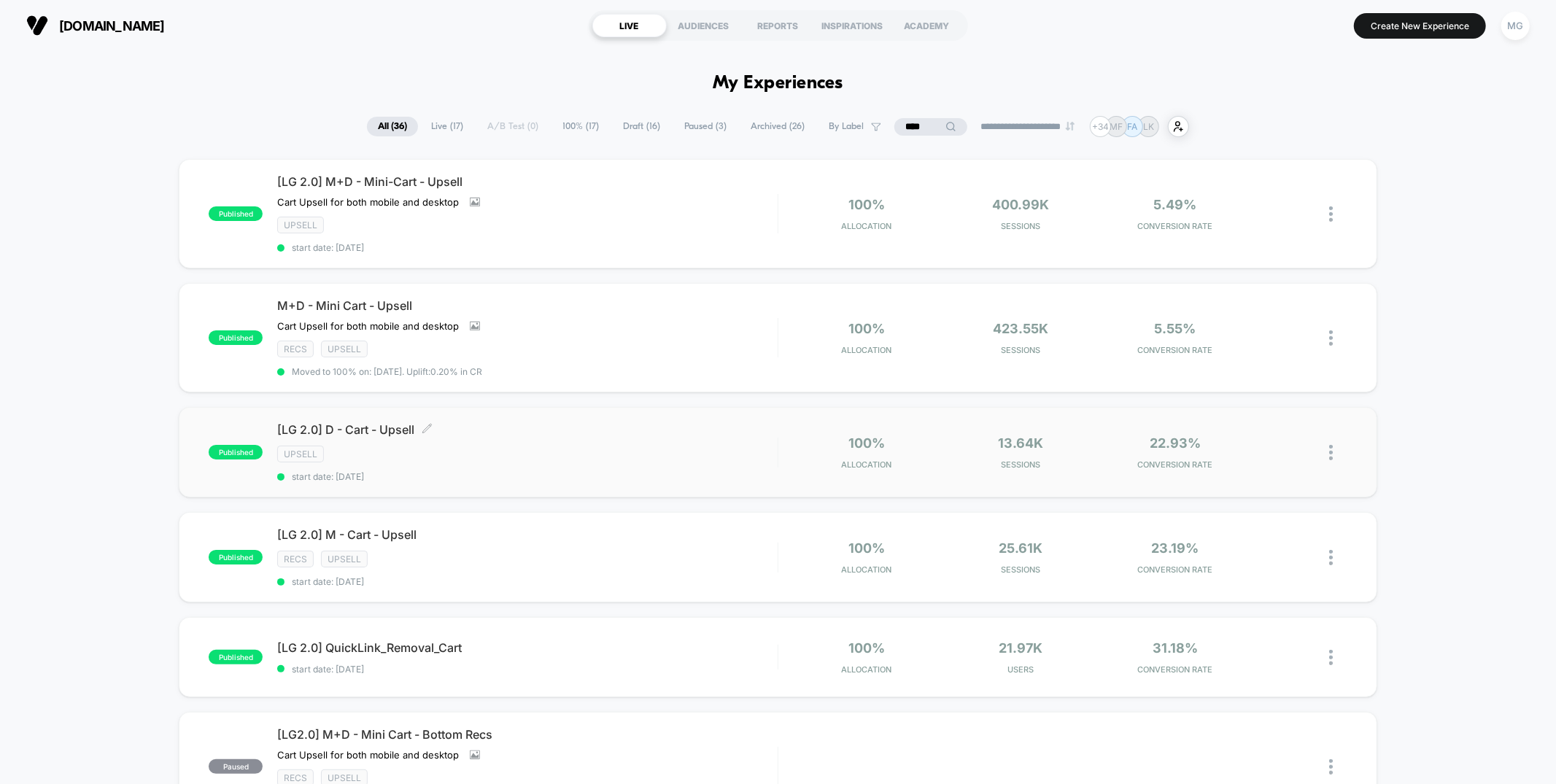
scroll to position [205, 0]
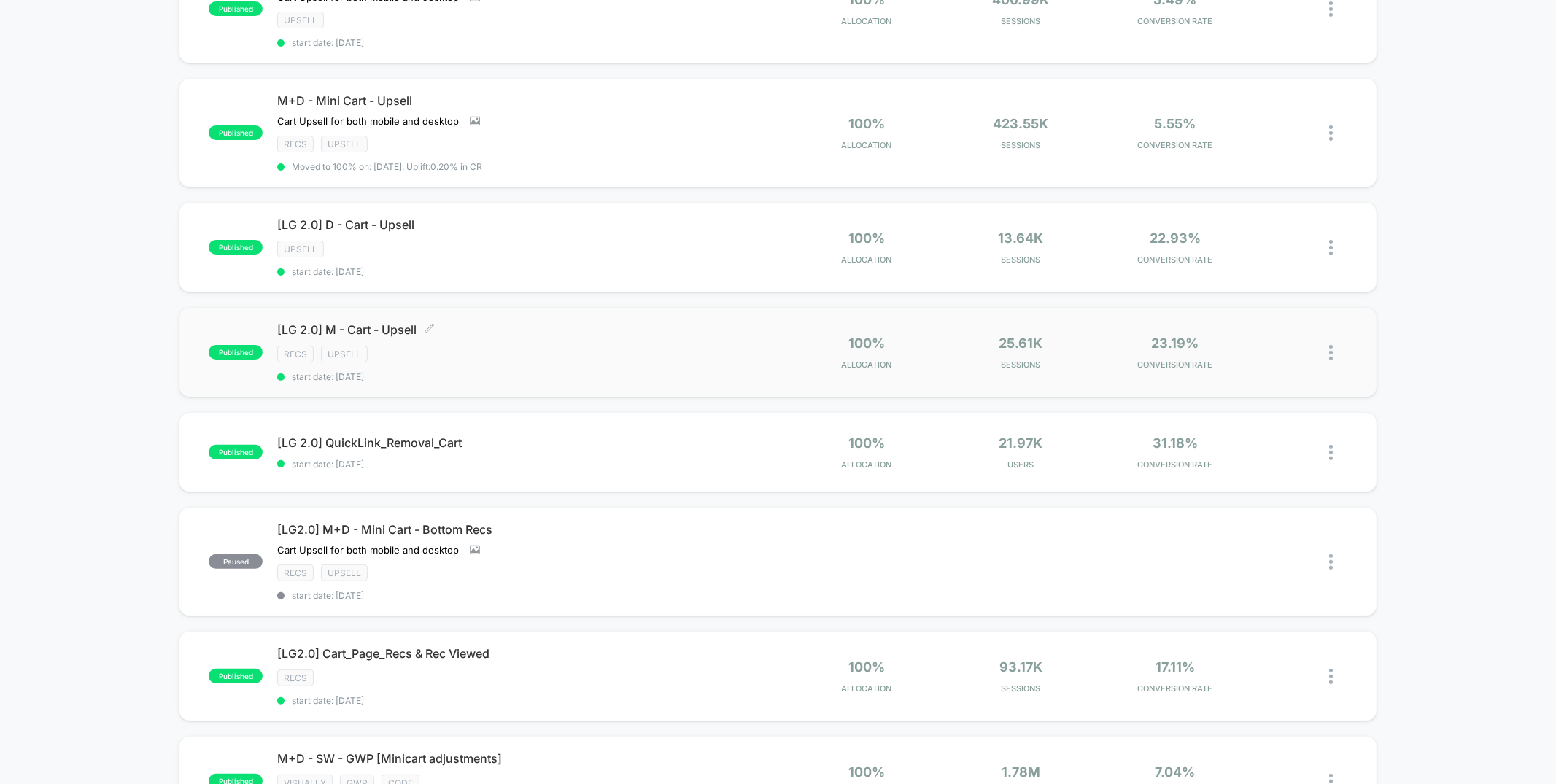
click at [598, 349] on div "recs Upsell" at bounding box center [527, 354] width 500 height 17
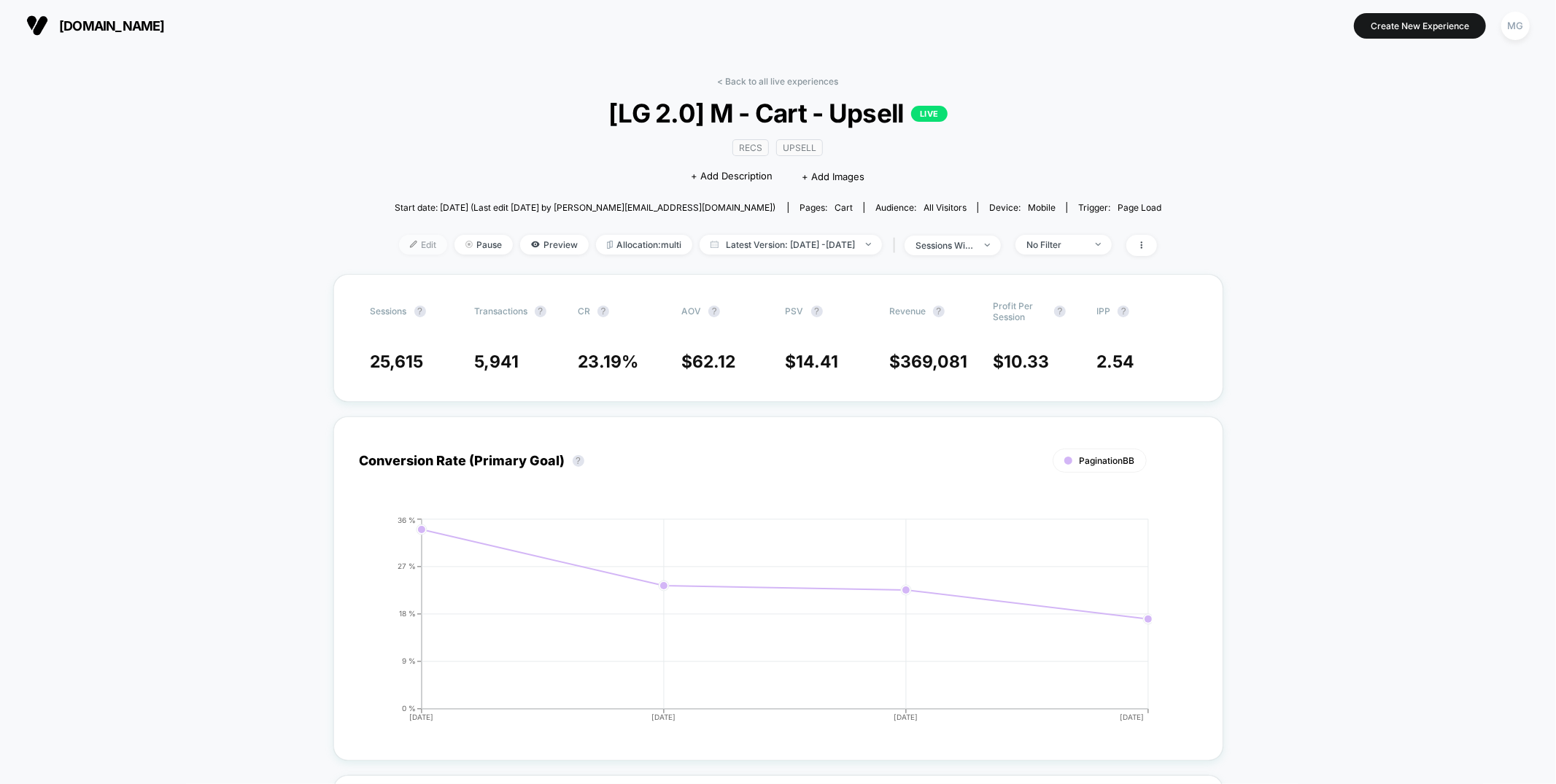
click at [399, 247] on span "Edit" at bounding box center [422, 245] width 48 height 20
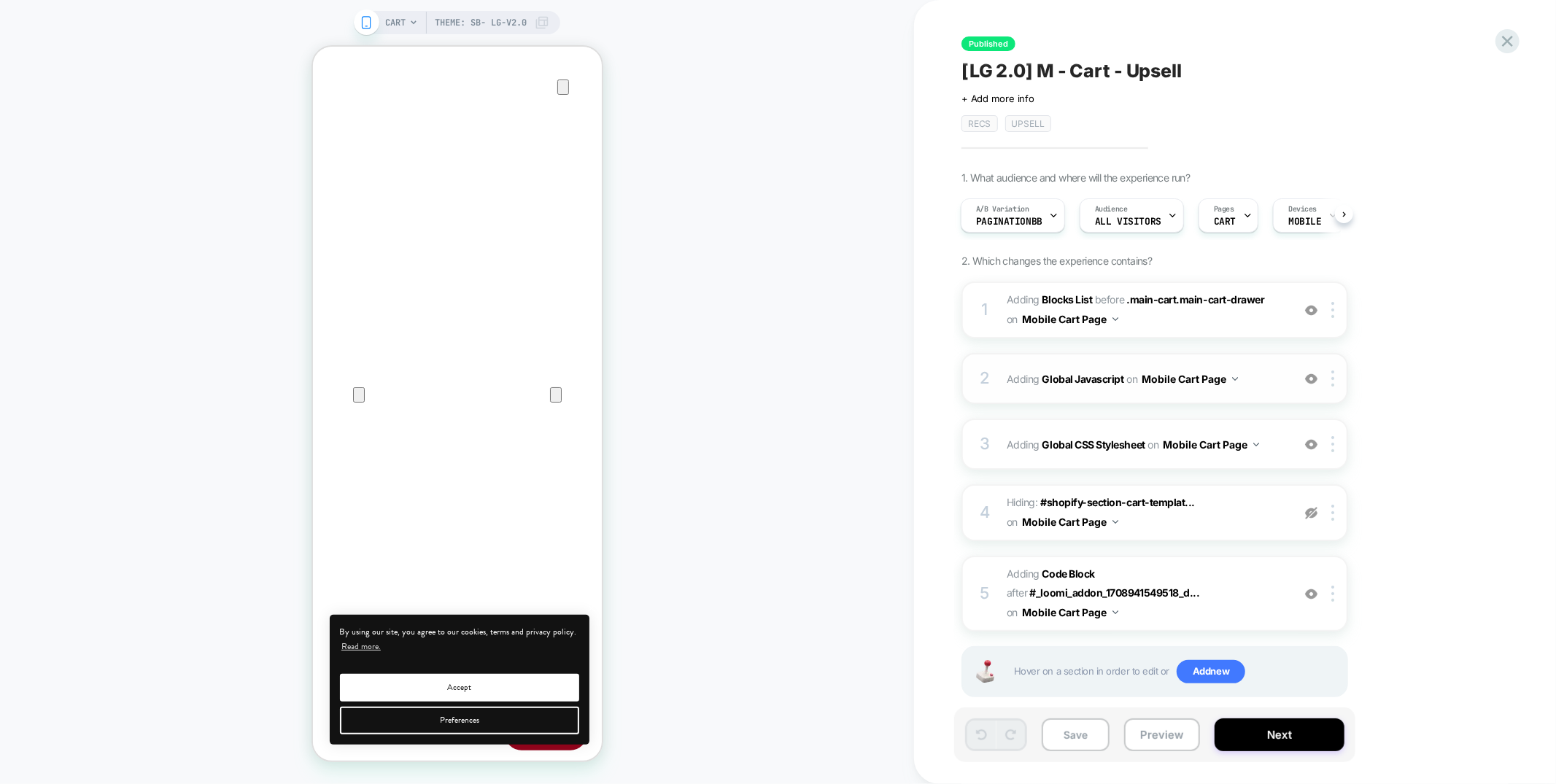
scroll to position [16, 0]
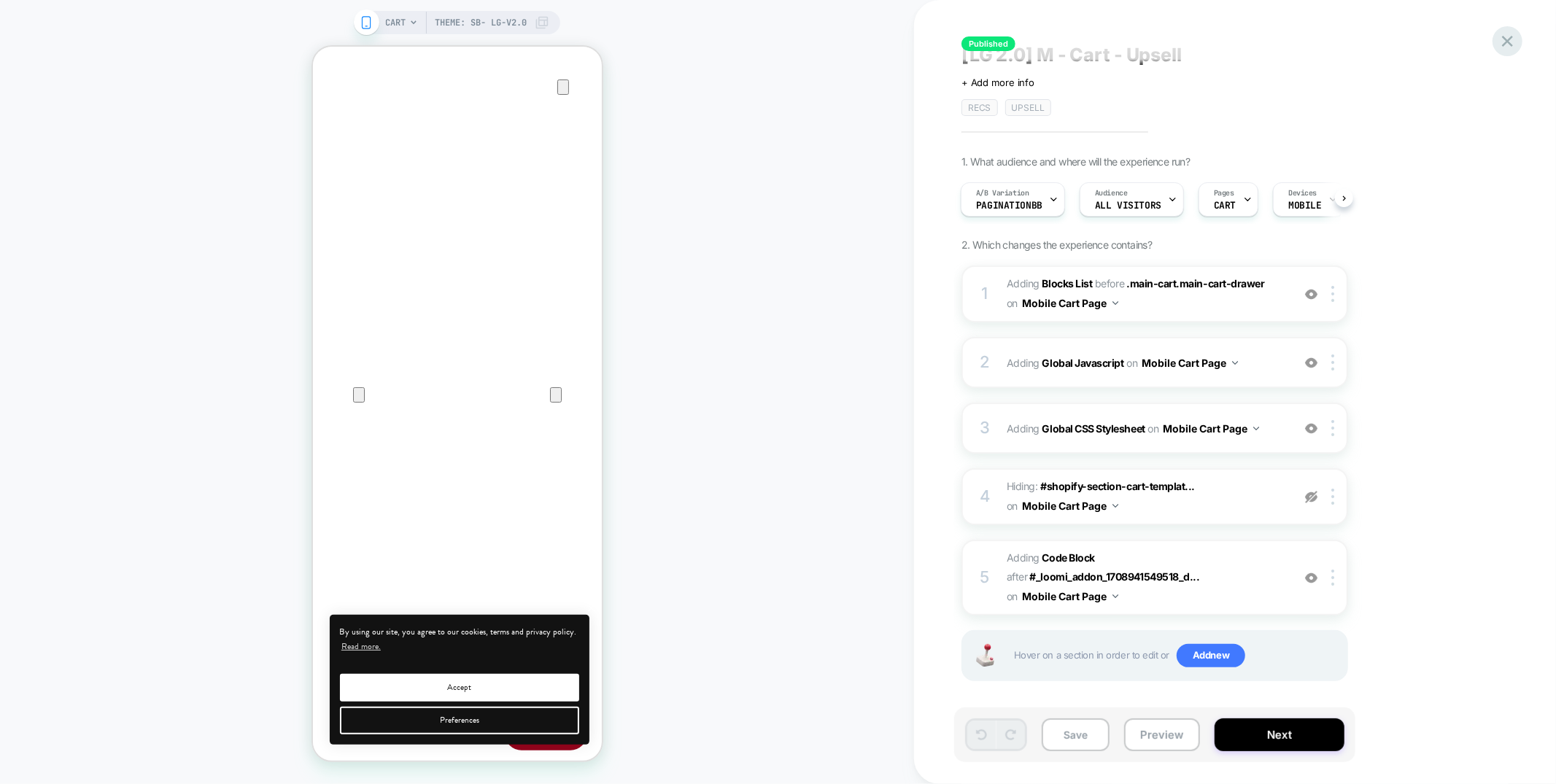
click at [1515, 41] on icon at bounding box center [1507, 41] width 20 height 20
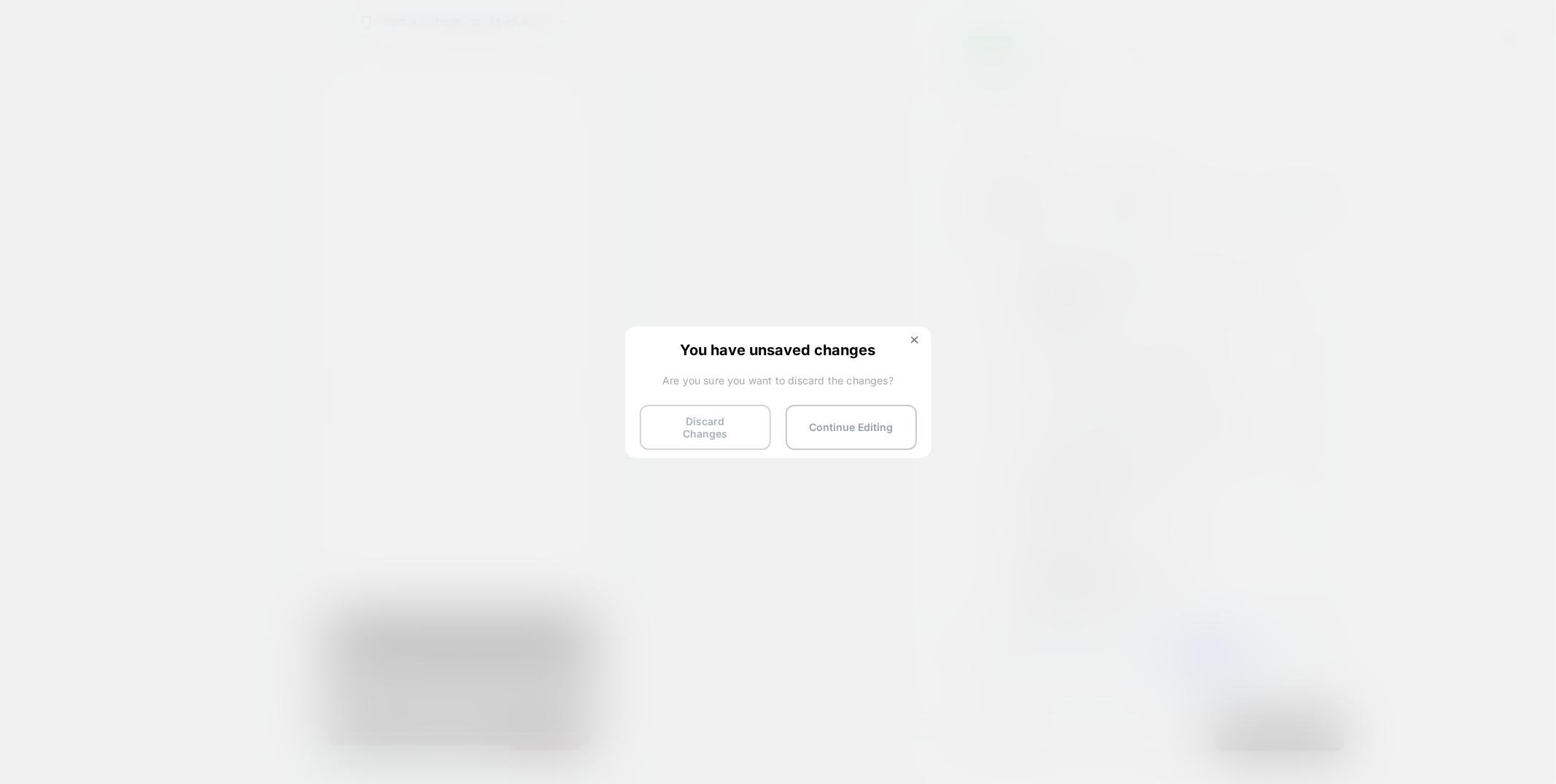
click at [718, 425] on button "Discard Changes" at bounding box center [706, 428] width 131 height 45
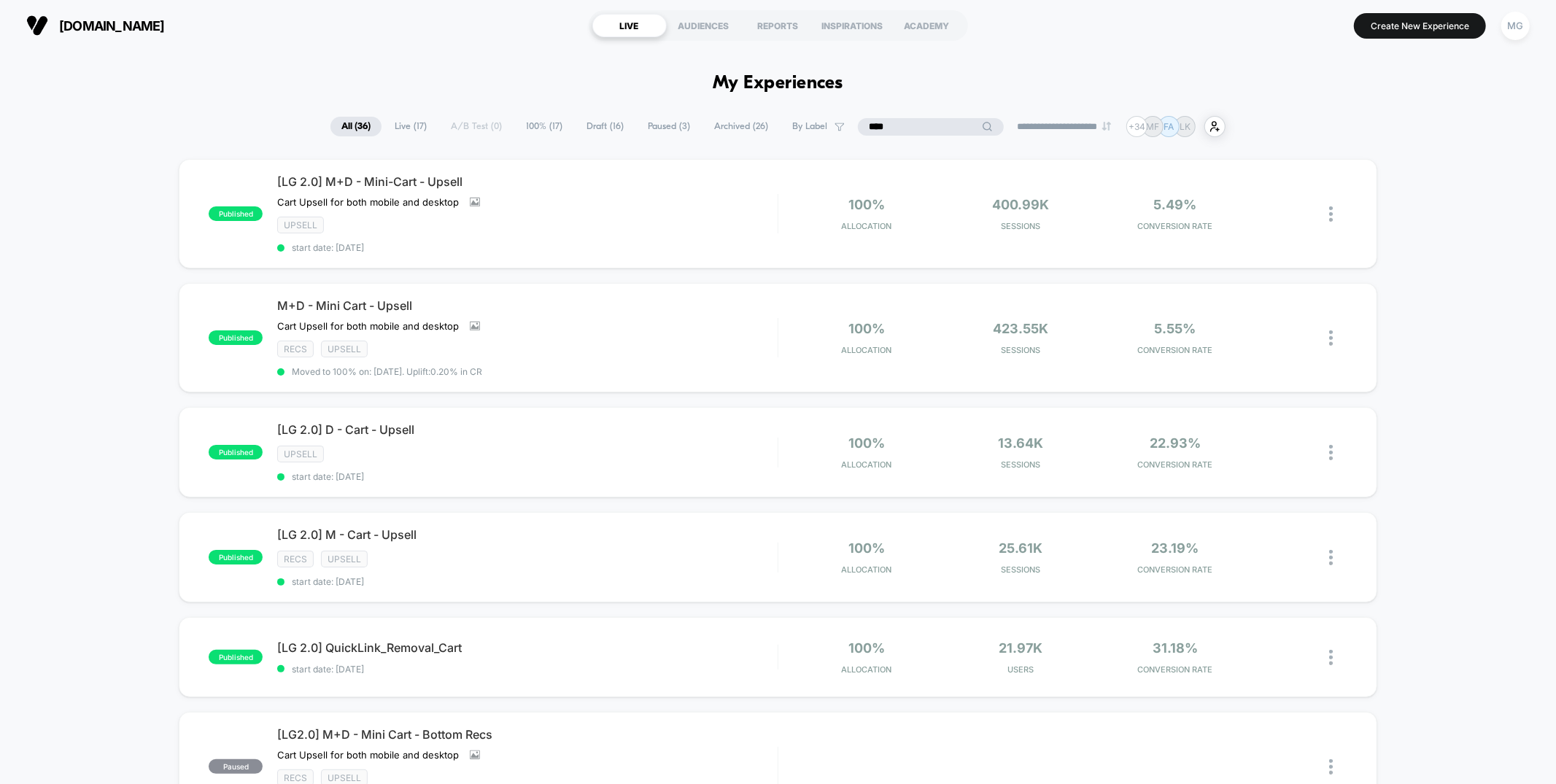
click at [917, 126] on input "****" at bounding box center [931, 126] width 146 height 17
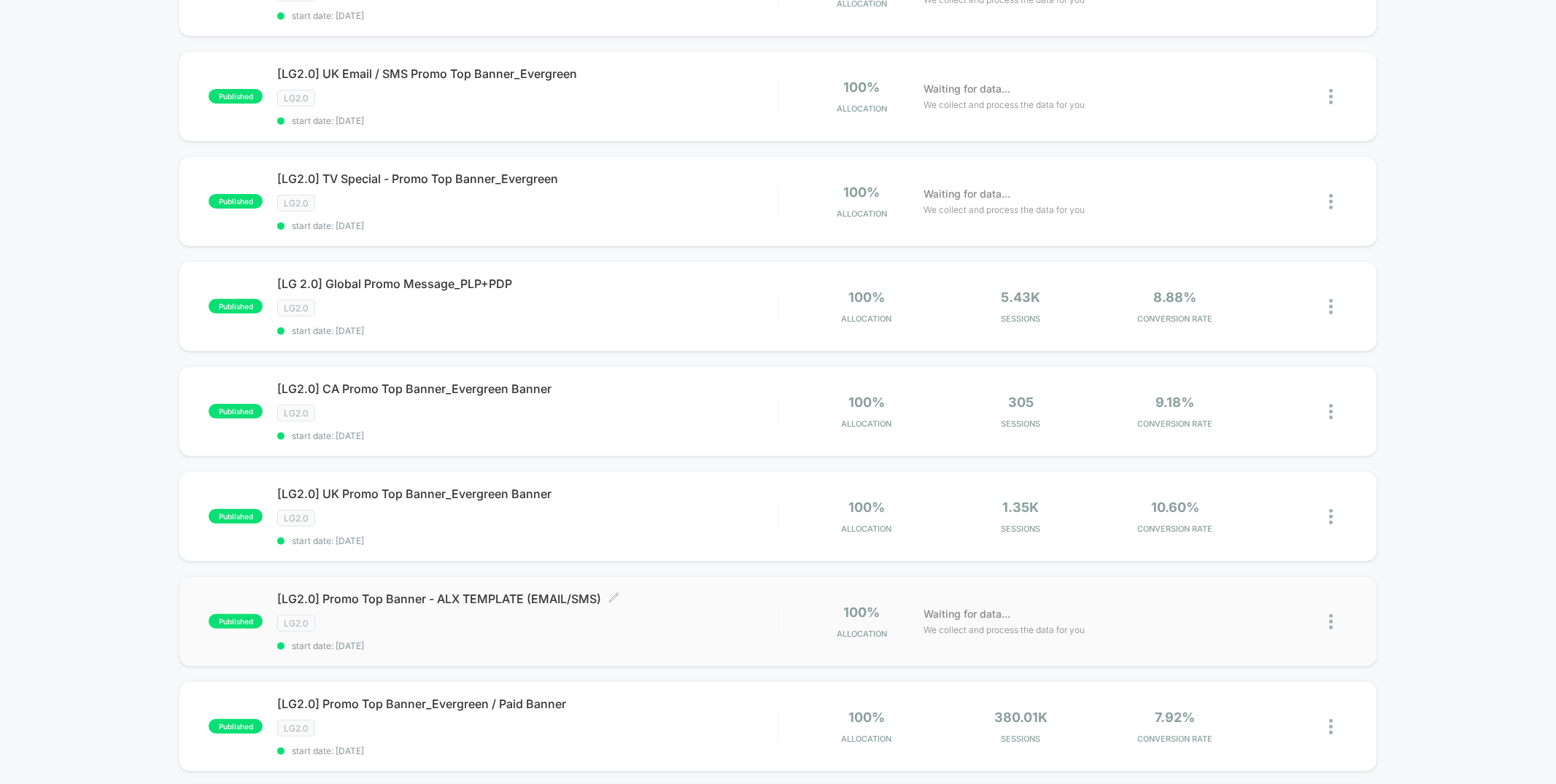
scroll to position [217, 0]
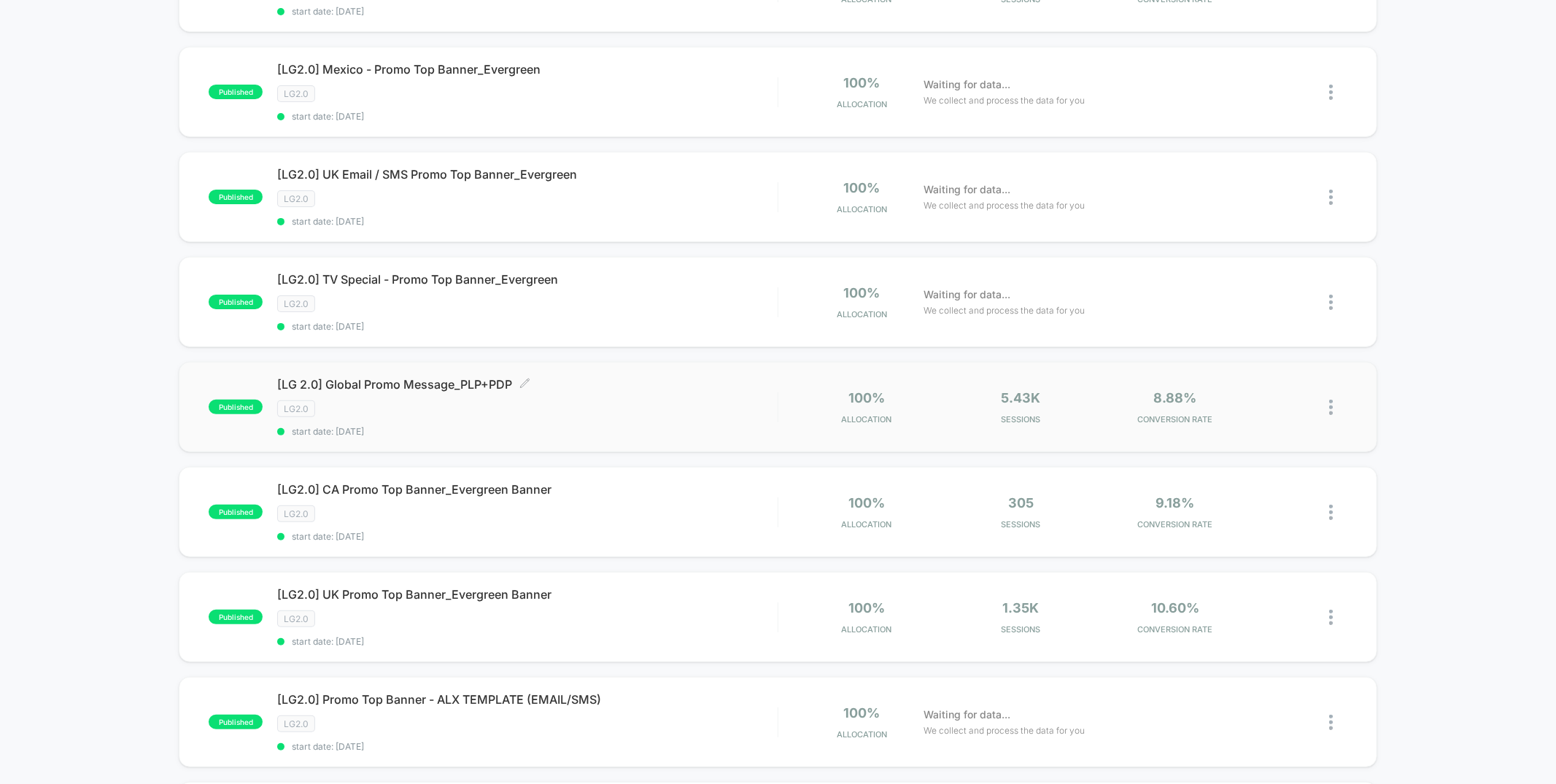
type input "*****"
click at [651, 411] on div "[LG 2.0] Global Promo Message_PLP+PDP Click to edit experience details Click to…" at bounding box center [527, 407] width 500 height 59
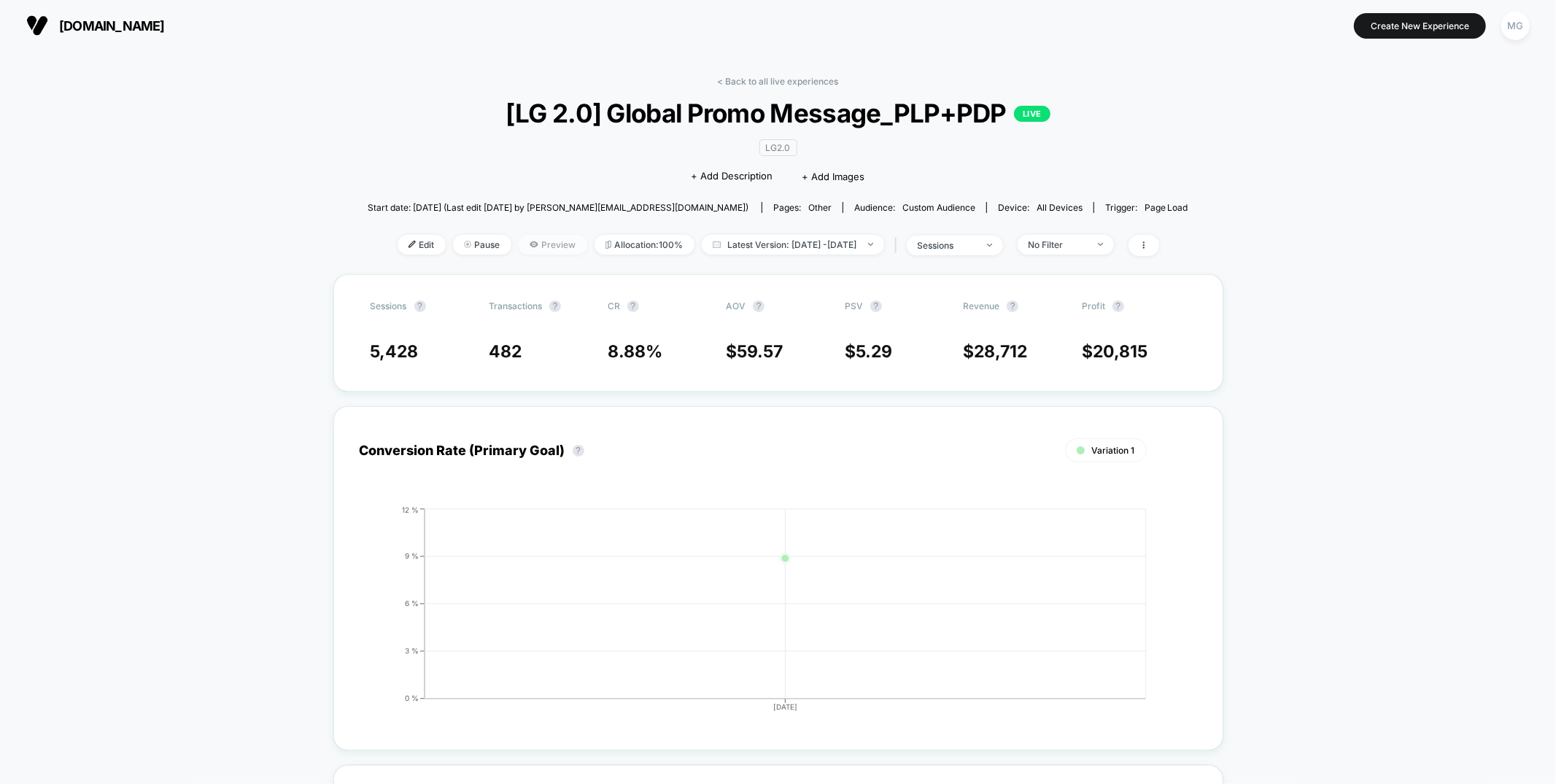
click at [547, 245] on span "Preview" at bounding box center [553, 245] width 68 height 20
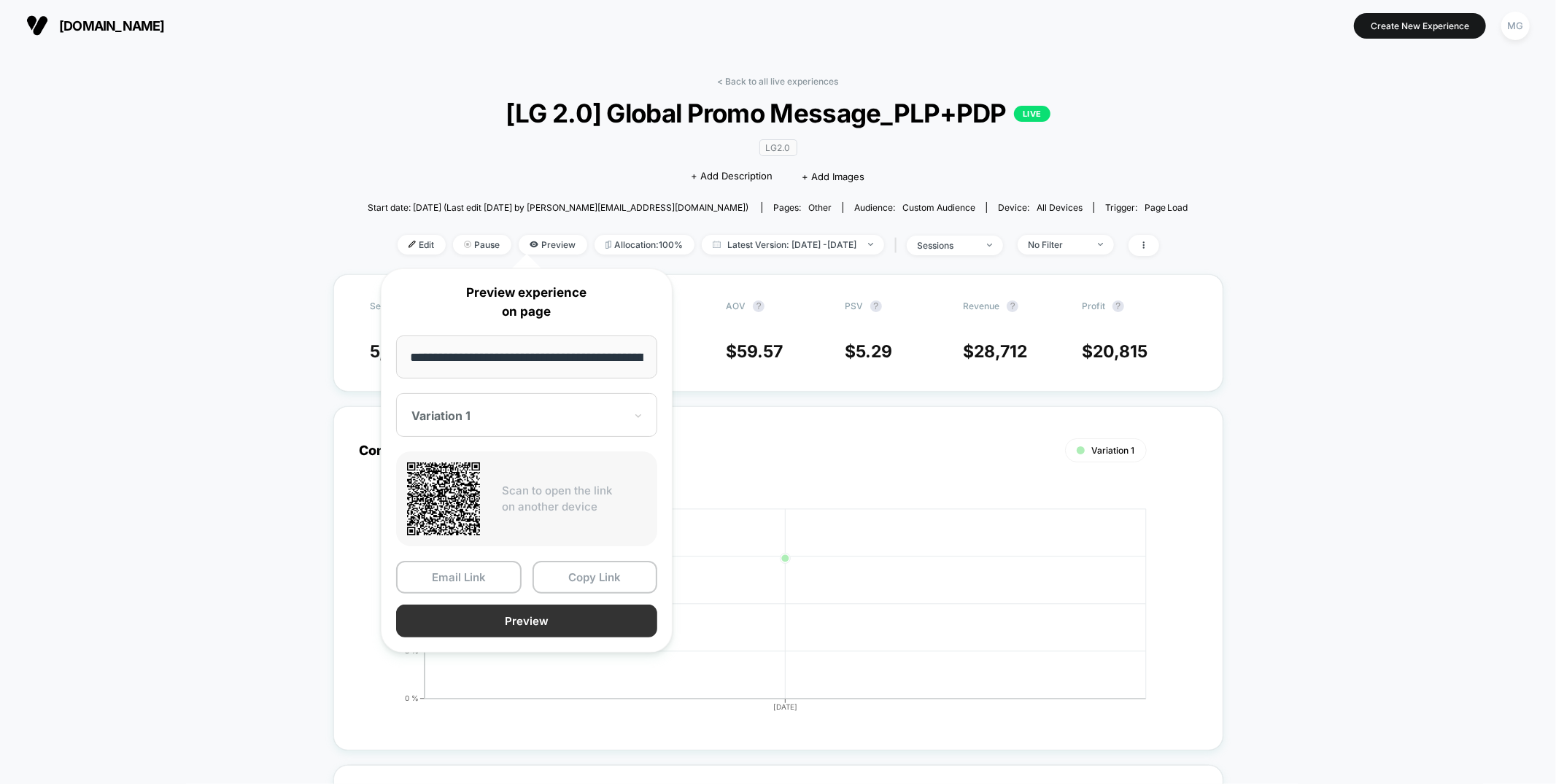
click at [590, 618] on button "Preview" at bounding box center [527, 621] width 261 height 32
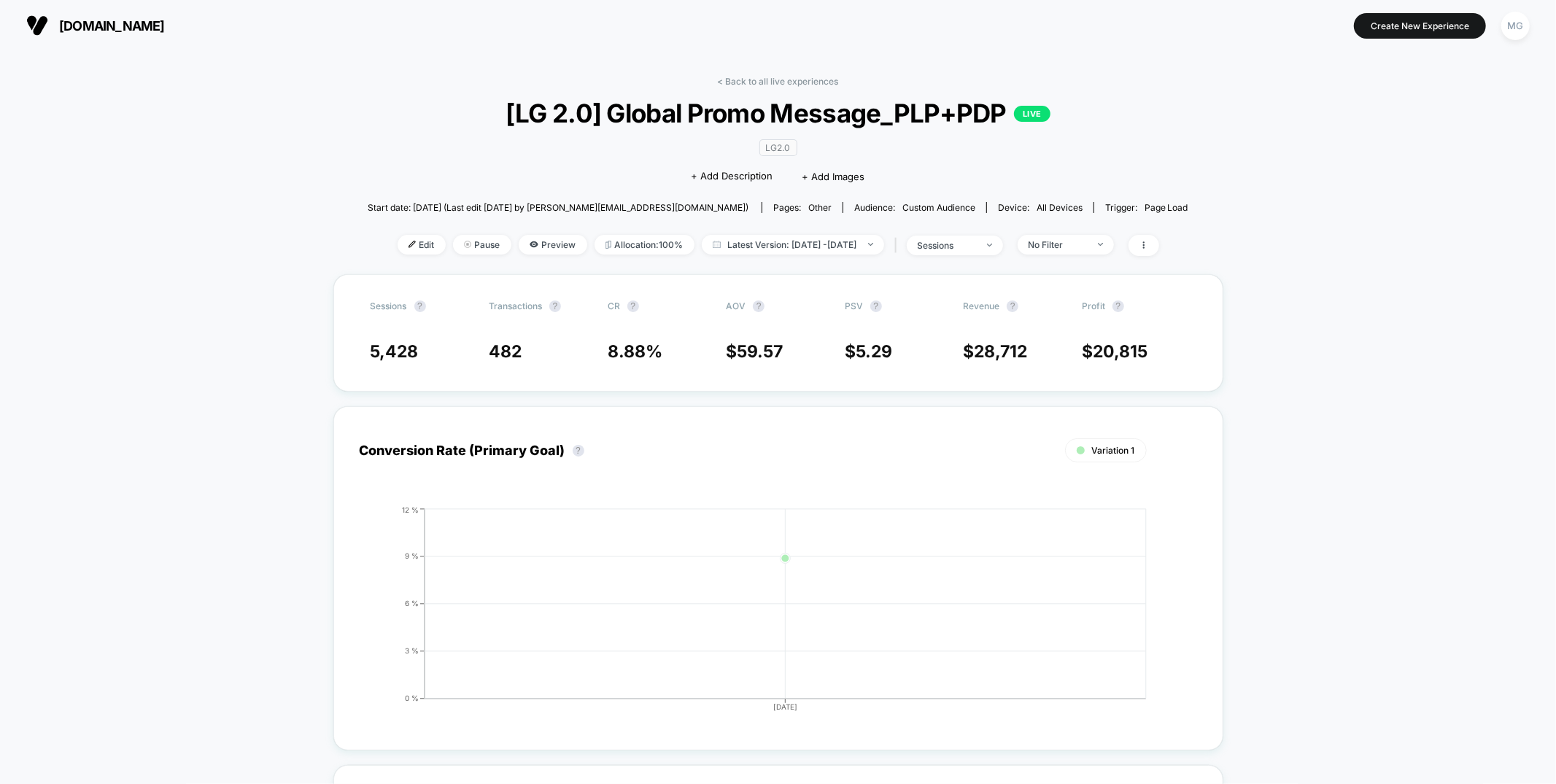
click at [755, 81] on link "< Back to all live experiences" at bounding box center [778, 81] width 121 height 11
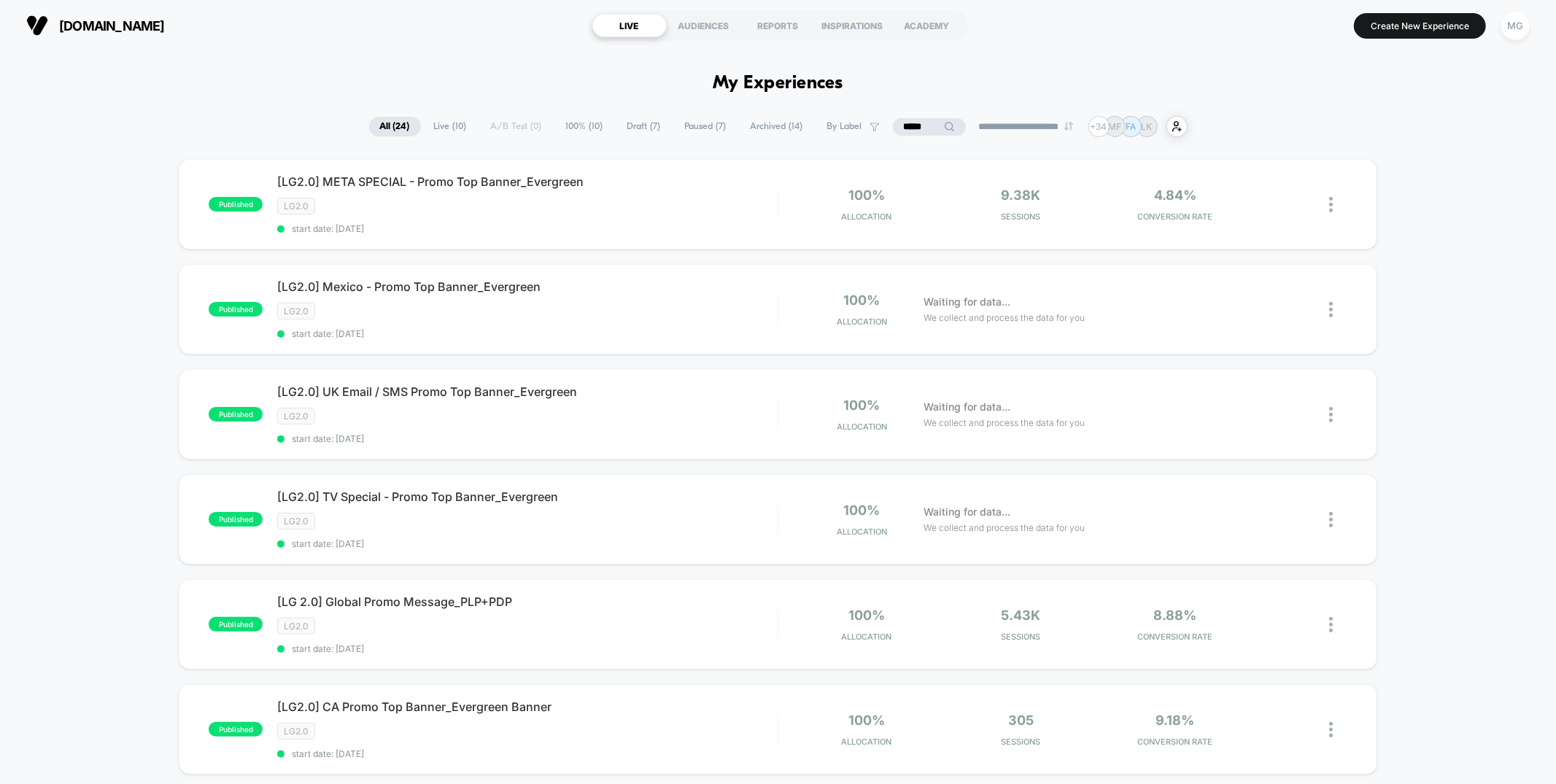
click at [914, 127] on input "*****" at bounding box center [929, 126] width 73 height 17
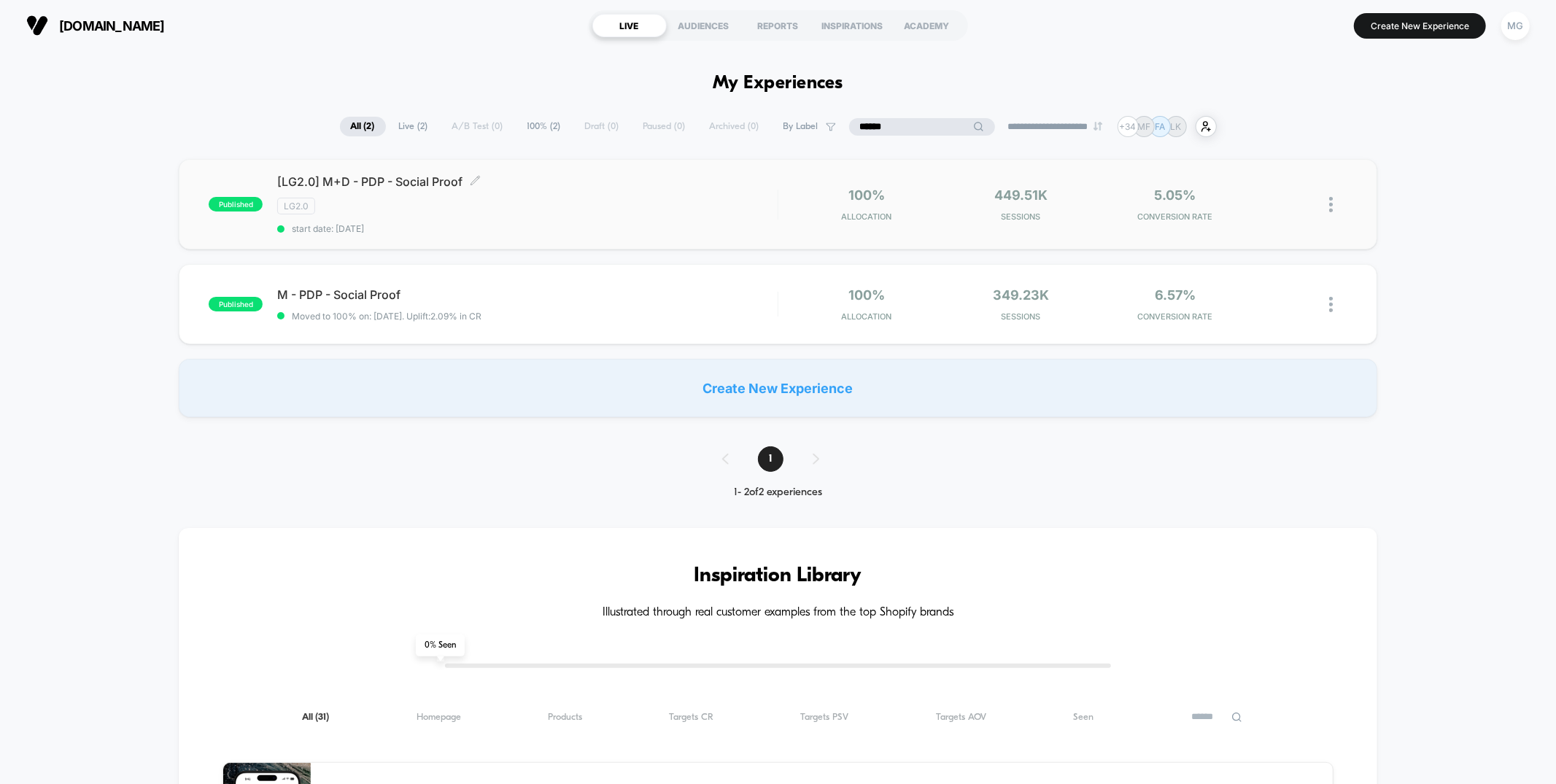
type input "******"
click at [564, 214] on div "[LG2.0] M+D - PDP - Social Proof Click to edit experience details Click to edit…" at bounding box center [527, 204] width 500 height 59
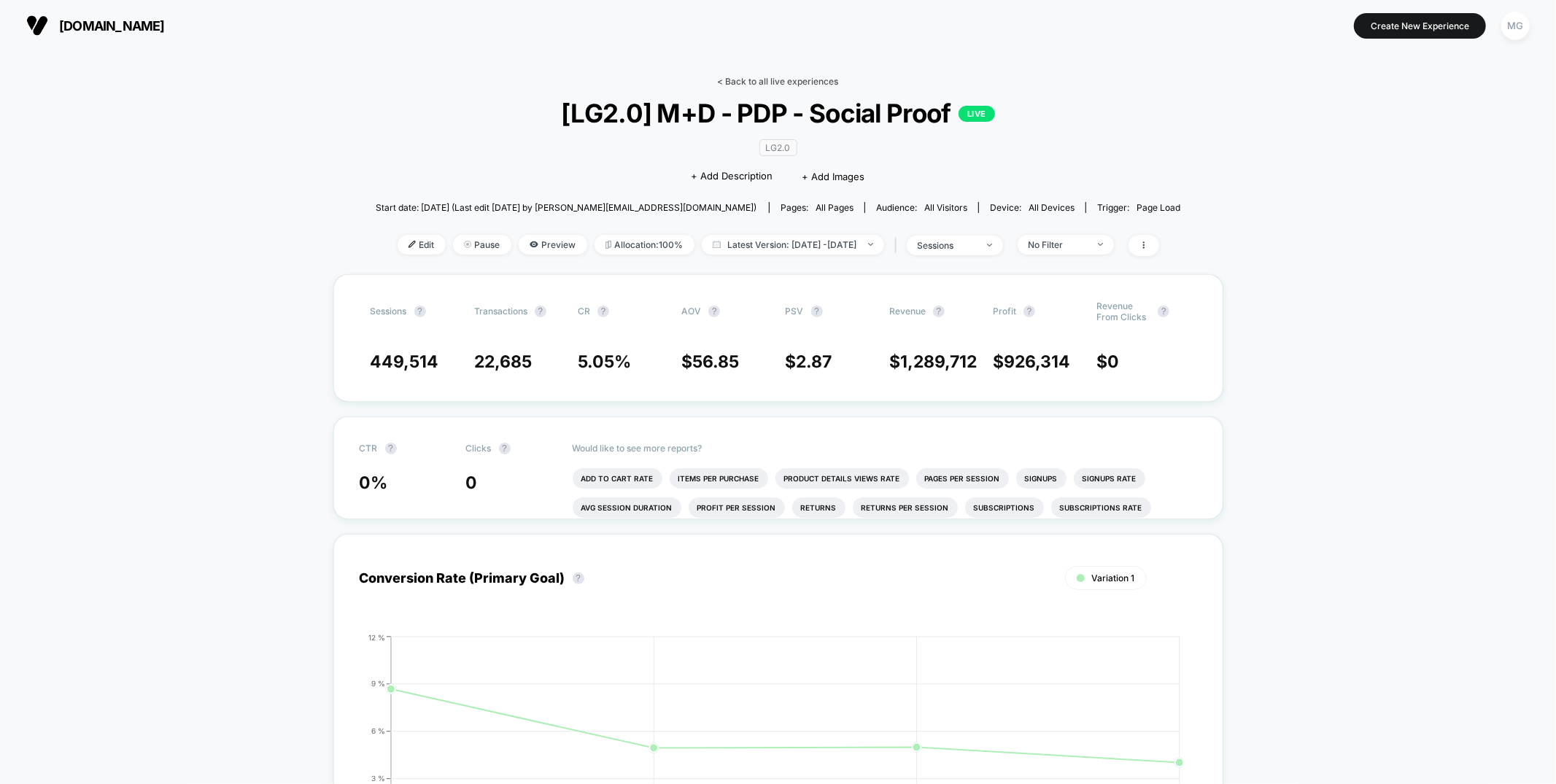
click at [809, 79] on link "< Back to all live experiences" at bounding box center [778, 81] width 121 height 11
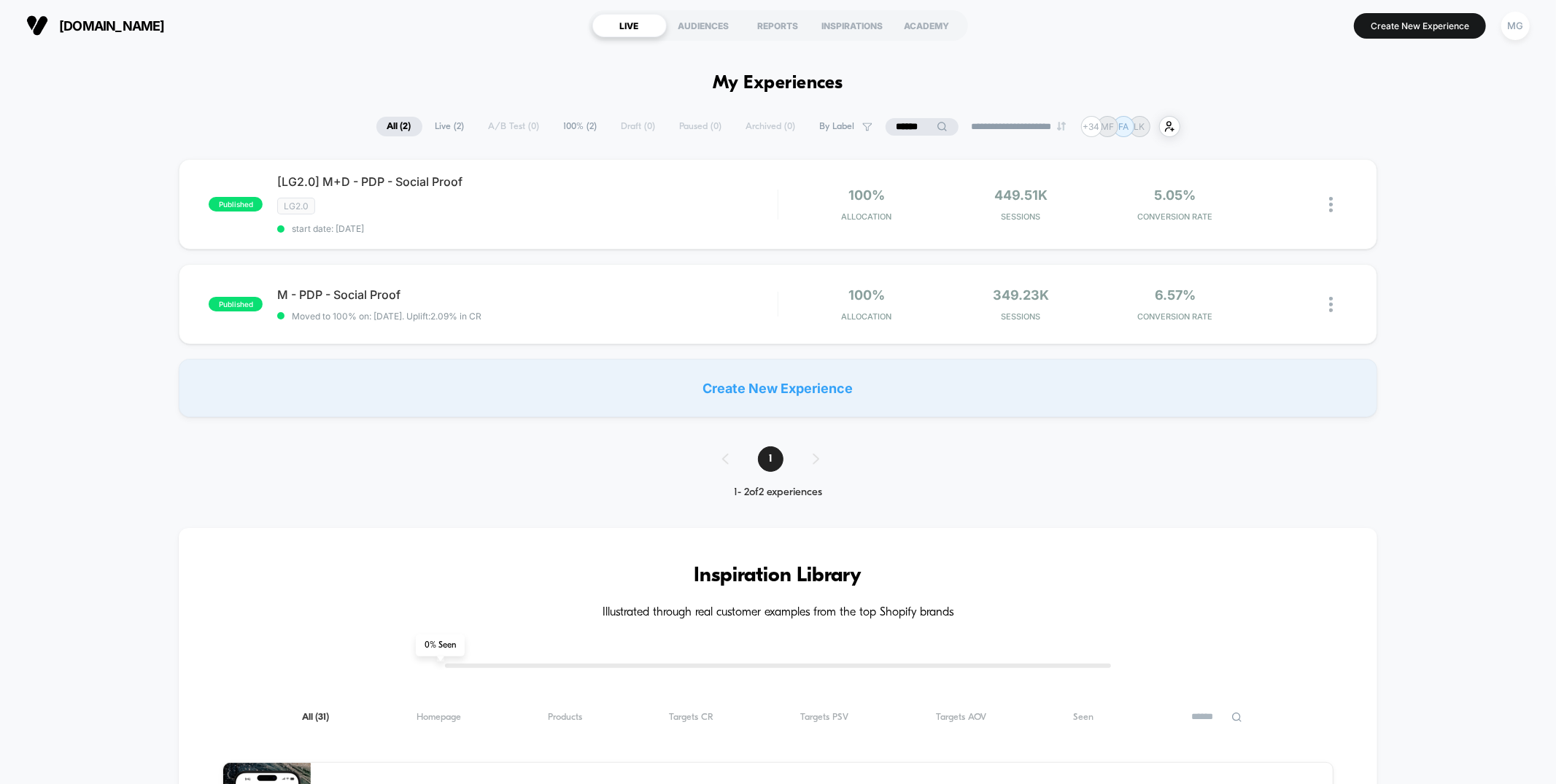
click at [920, 126] on input "******" at bounding box center [922, 126] width 73 height 17
click at [920, 126] on input "******" at bounding box center [922, 126] width 146 height 17
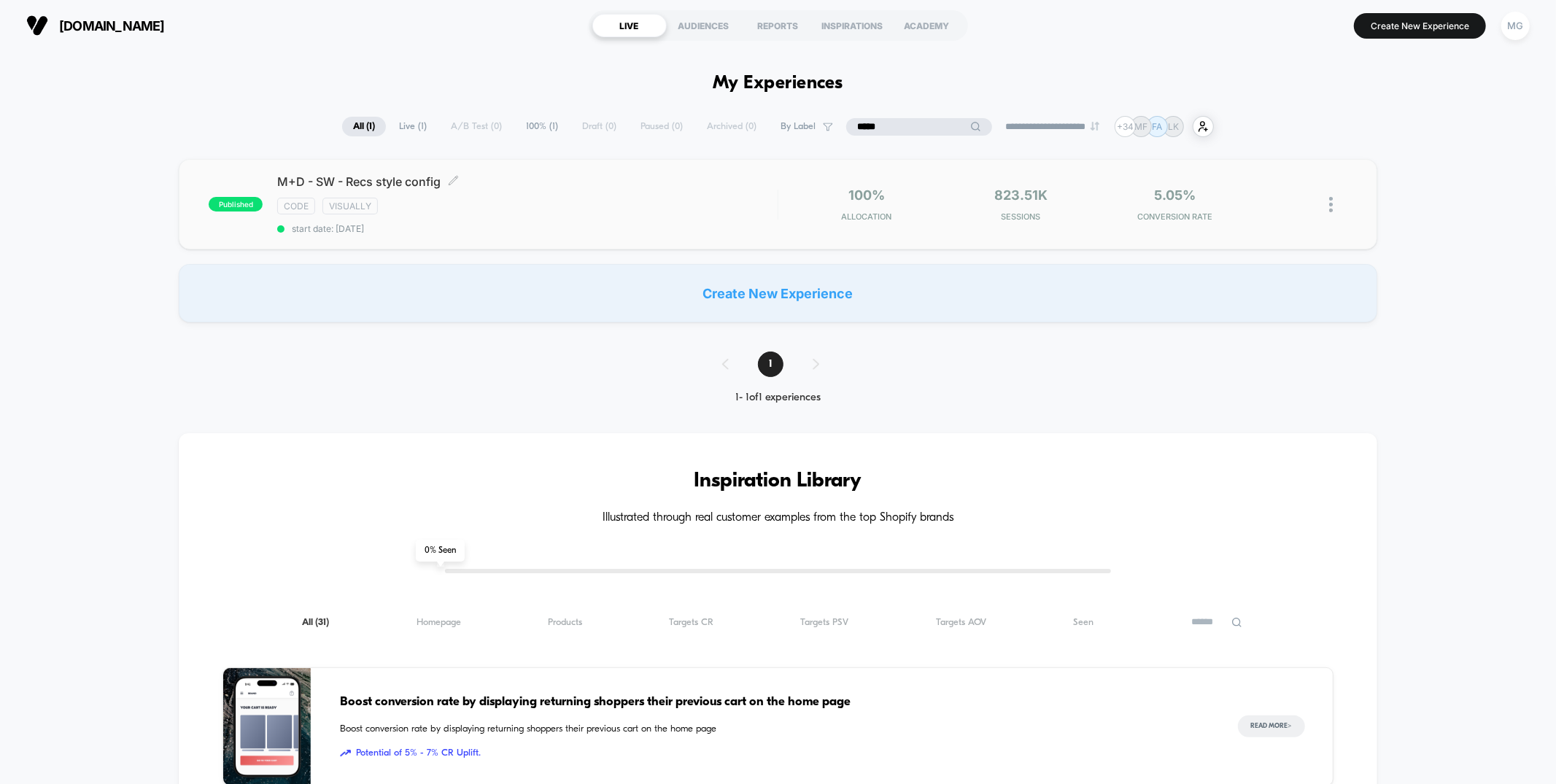
type input "*****"
click at [498, 178] on span "M+D - SW - Recs style config Click to edit experience details" at bounding box center [527, 182] width 500 height 14
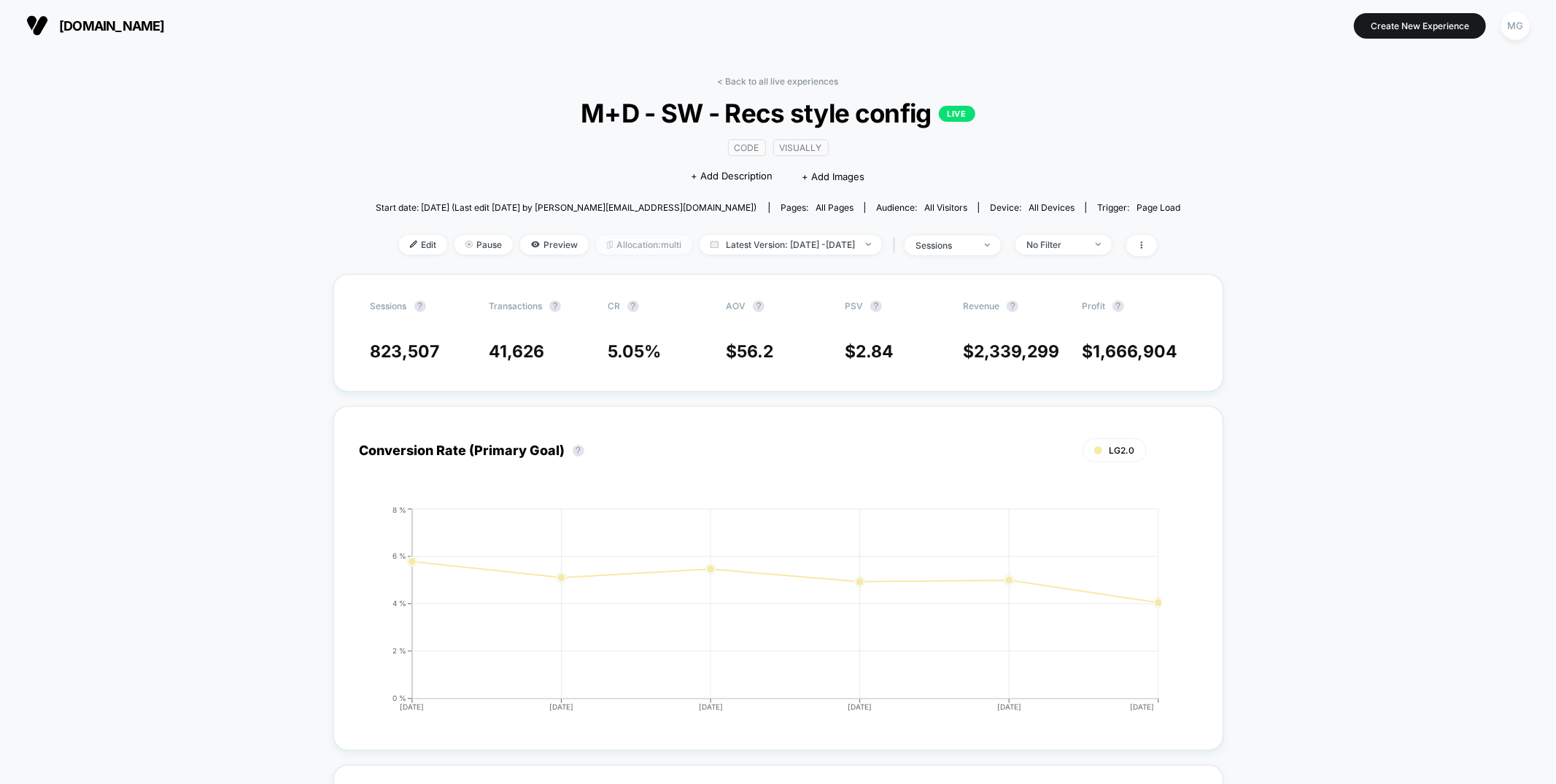
click at [614, 240] on span "Allocation: multi" at bounding box center [644, 245] width 96 height 20
click at [531, 248] on icon at bounding box center [536, 245] width 9 height 9
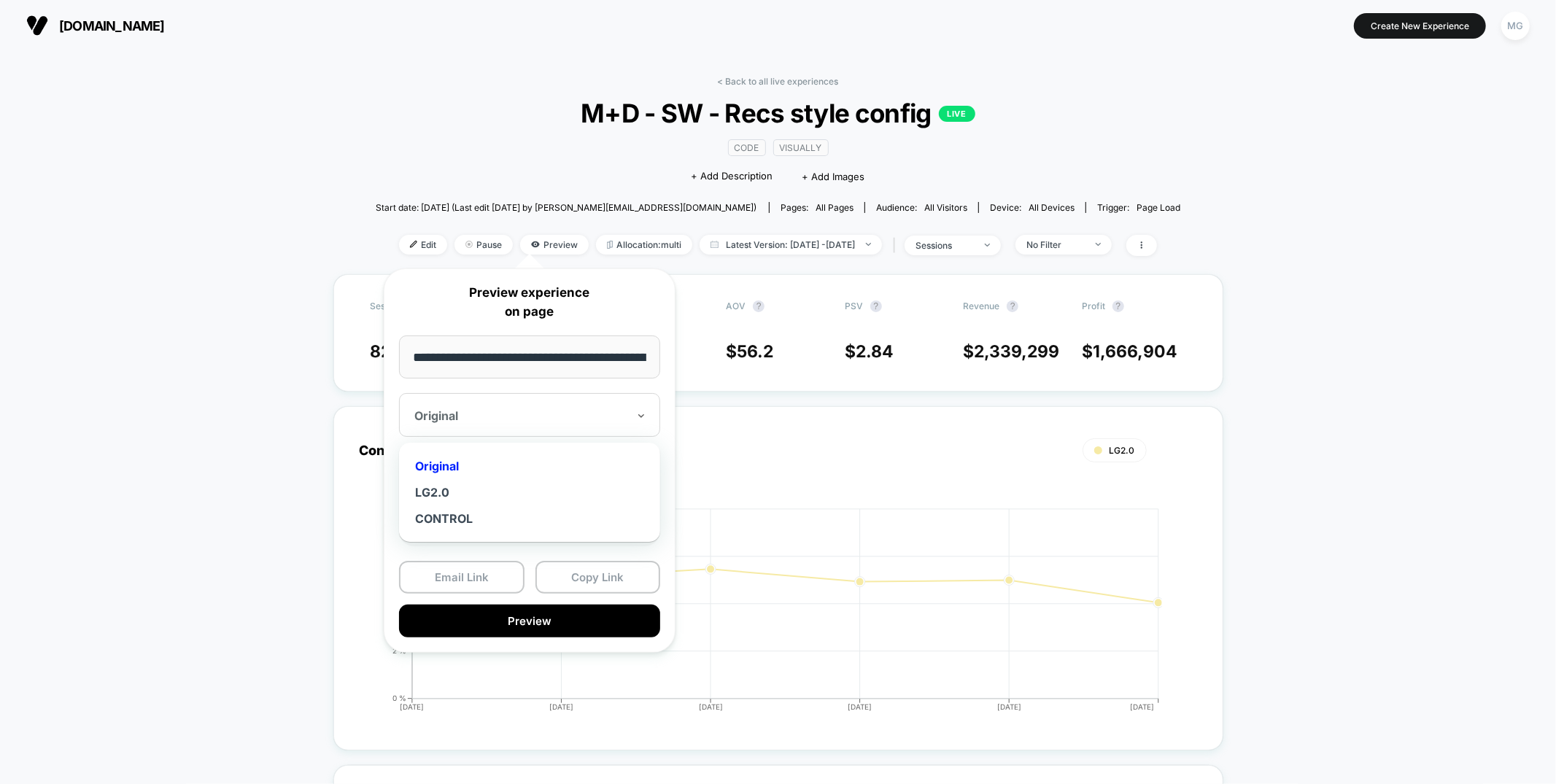
click at [571, 413] on div at bounding box center [520, 416] width 213 height 14
click at [562, 390] on div "**********" at bounding box center [529, 460] width 292 height 384
click at [560, 409] on div at bounding box center [520, 416] width 213 height 14
click at [481, 524] on div "CONTROL" at bounding box center [529, 518] width 247 height 26
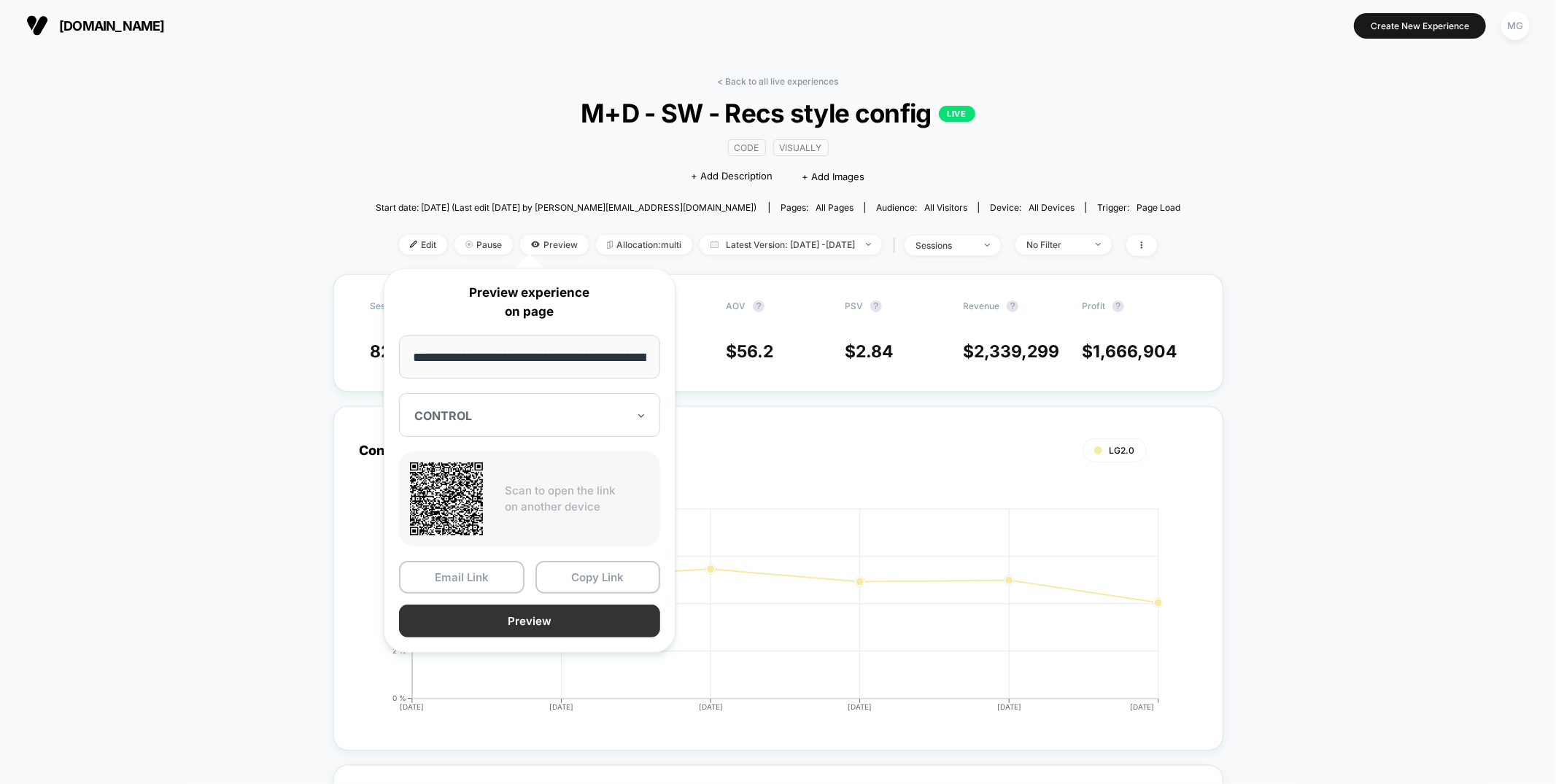
click at [556, 626] on button "Preview" at bounding box center [529, 621] width 261 height 32
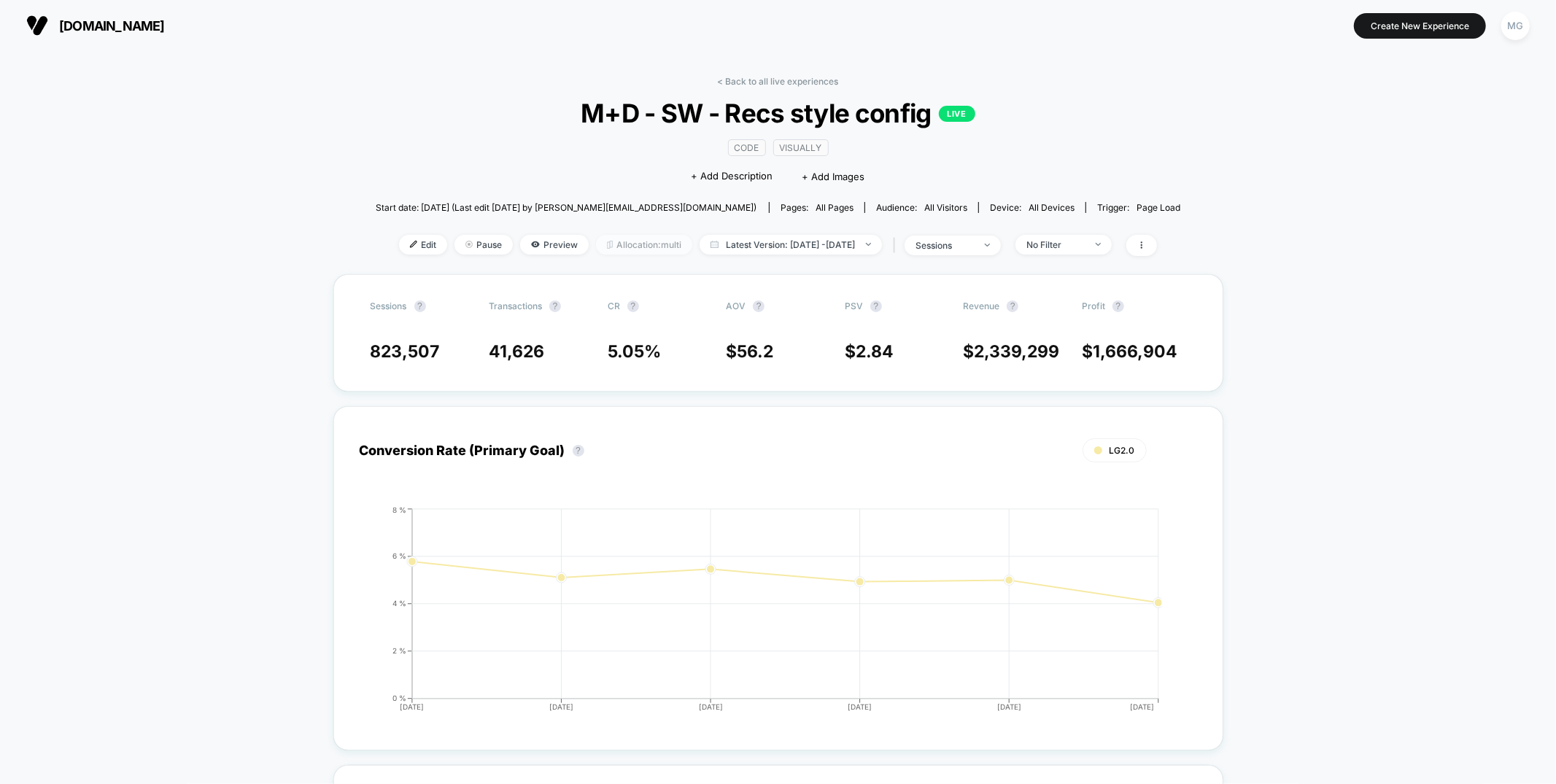
click at [625, 248] on span "Allocation: multi" at bounding box center [644, 245] width 96 height 20
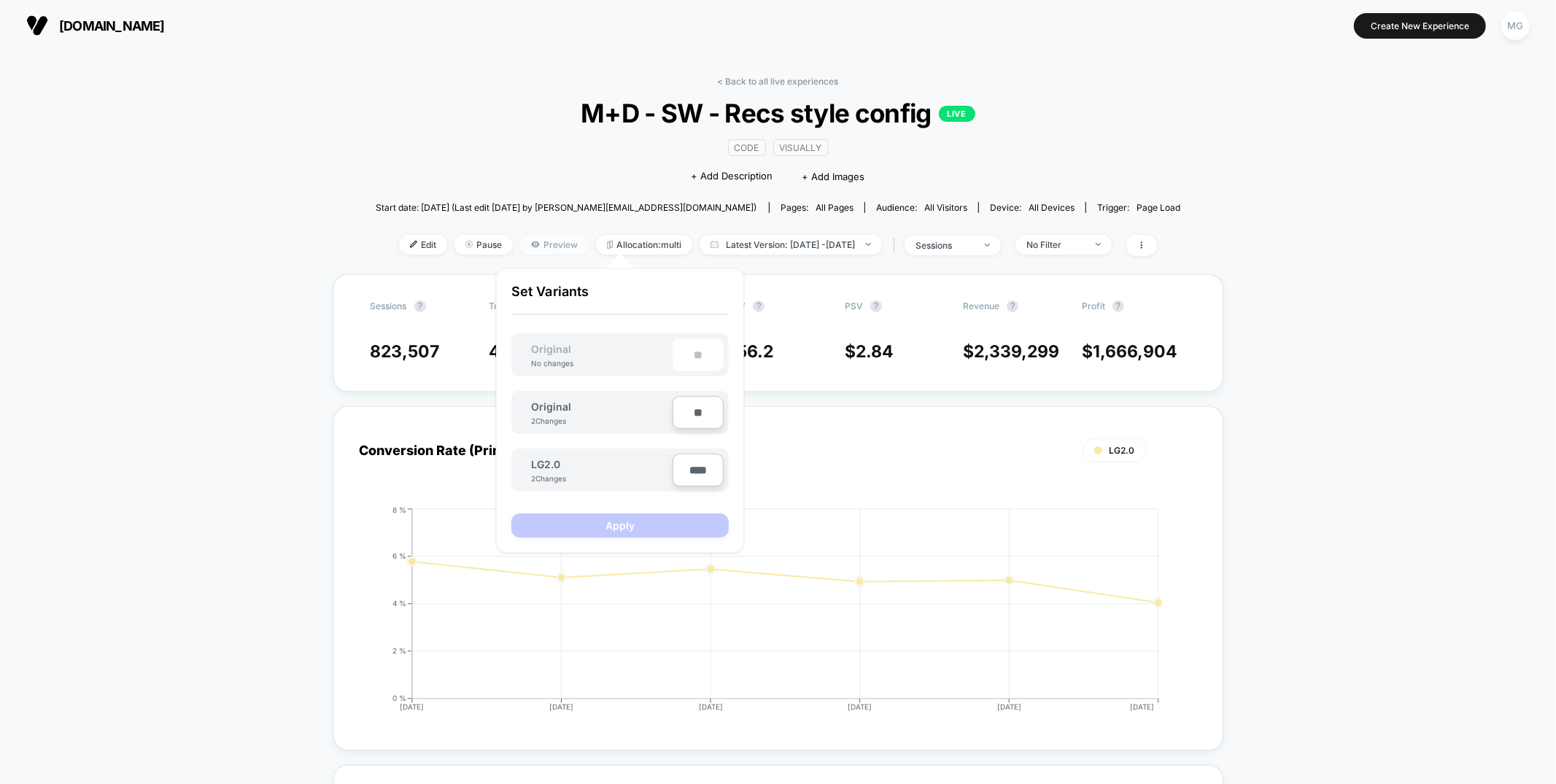
click at [531, 245] on icon at bounding box center [536, 245] width 9 height 9
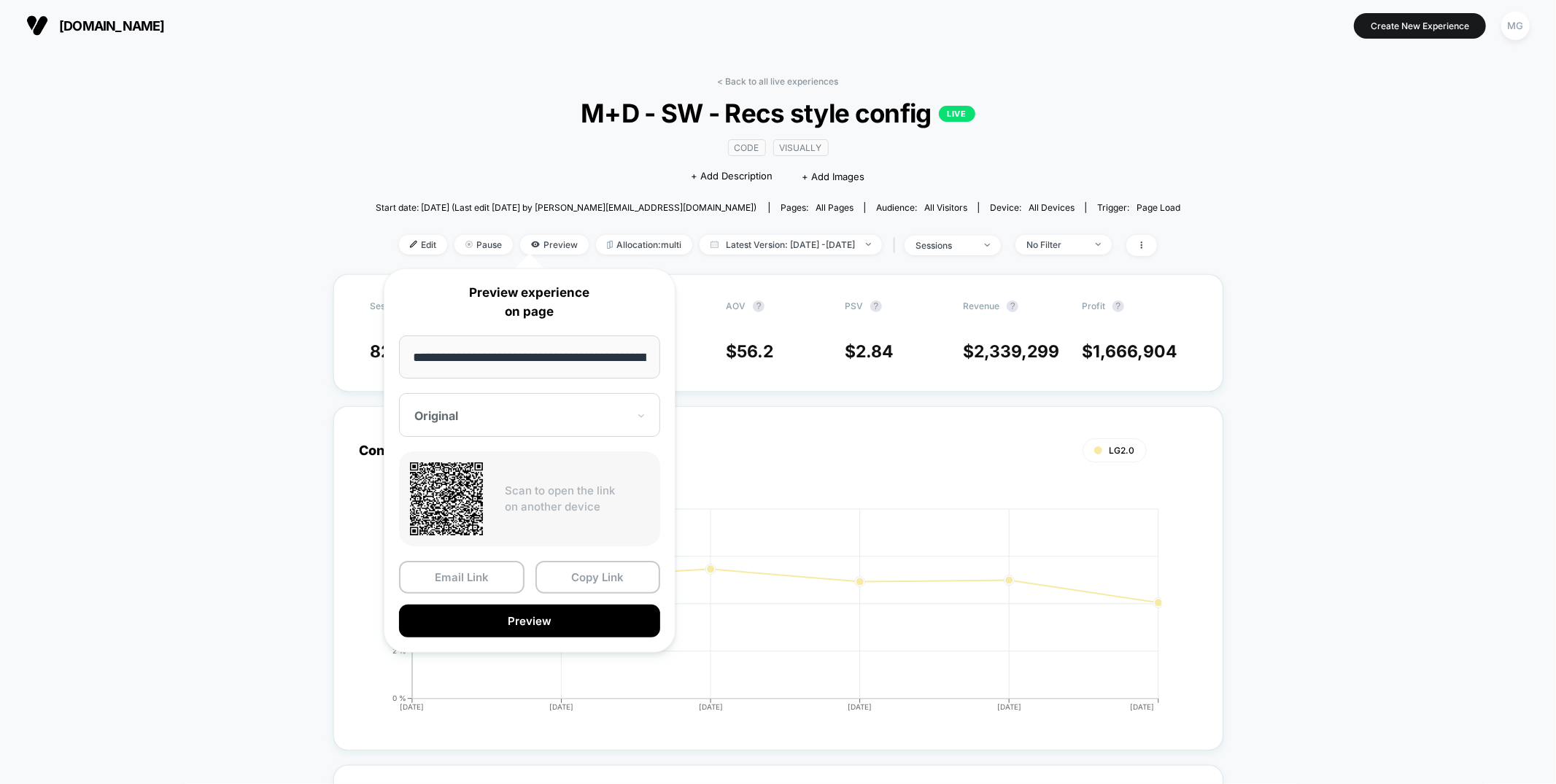
click at [550, 417] on div at bounding box center [520, 416] width 213 height 14
click at [431, 494] on div "LG2.0" at bounding box center [529, 491] width 247 height 26
click at [520, 618] on button "Preview" at bounding box center [529, 621] width 261 height 32
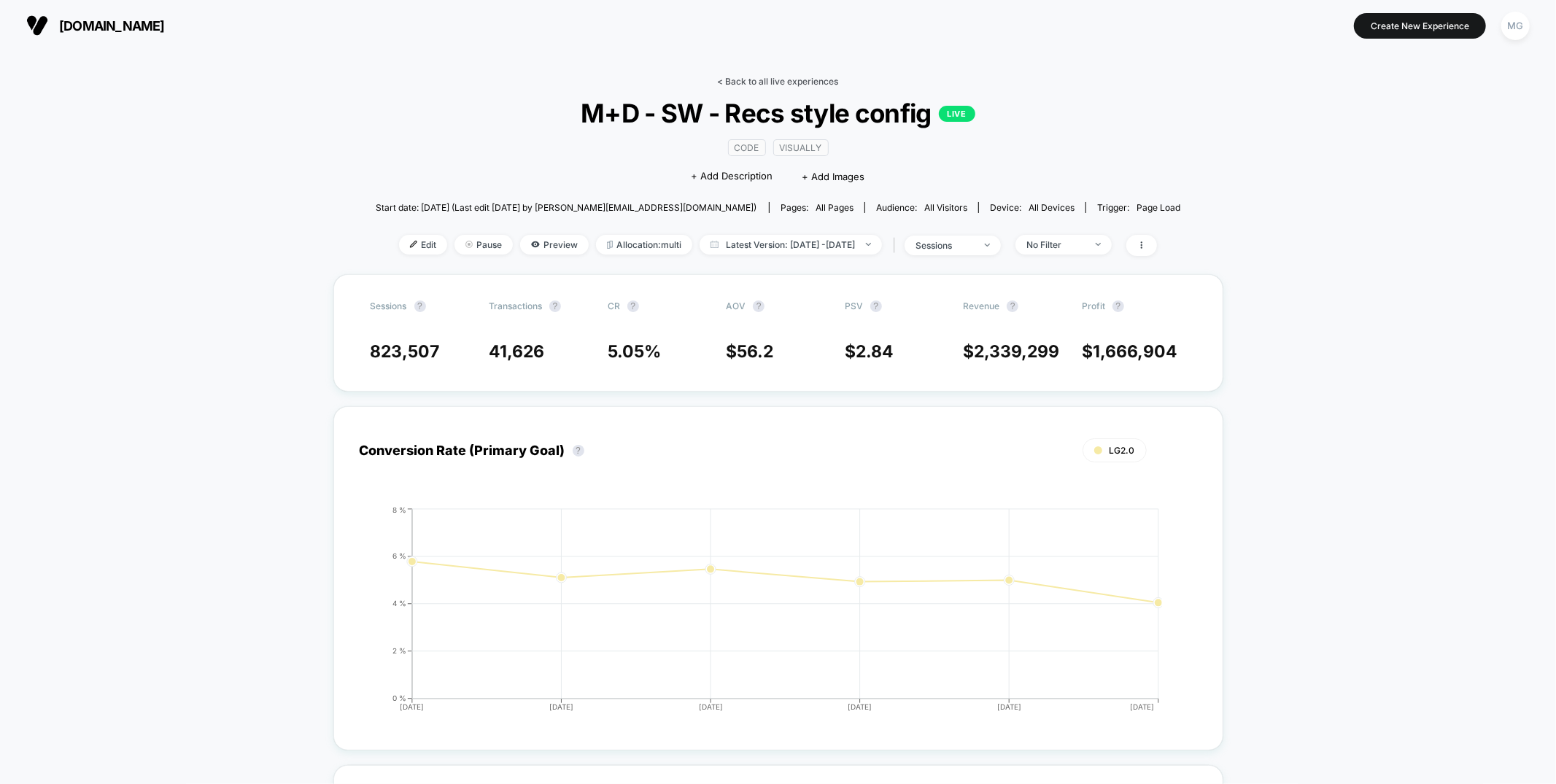
click at [788, 84] on link "< Back to all live experiences" at bounding box center [778, 81] width 121 height 11
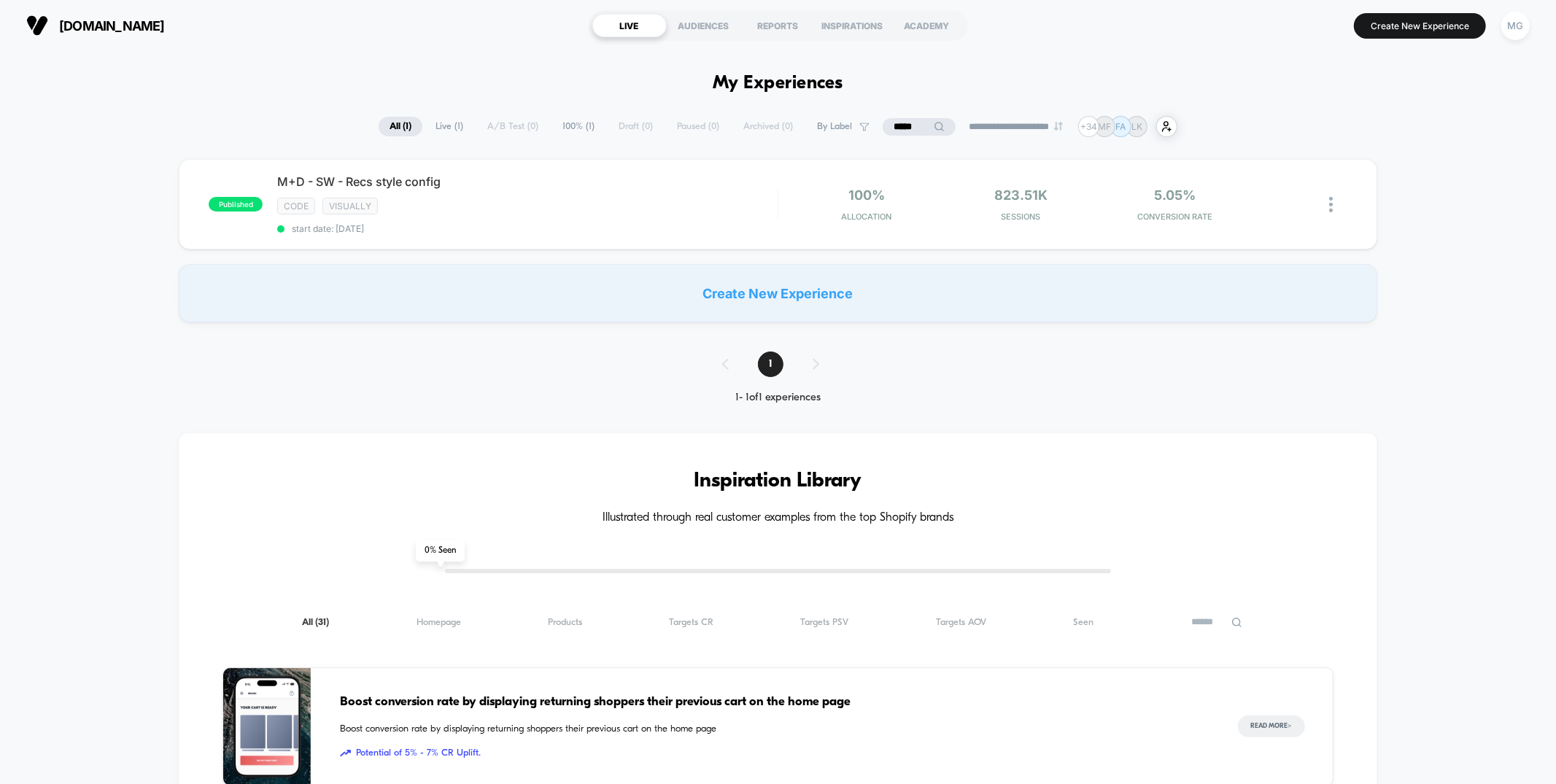
click at [889, 122] on input "*****" at bounding box center [918, 126] width 73 height 17
click at [889, 122] on input "*****" at bounding box center [919, 126] width 146 height 17
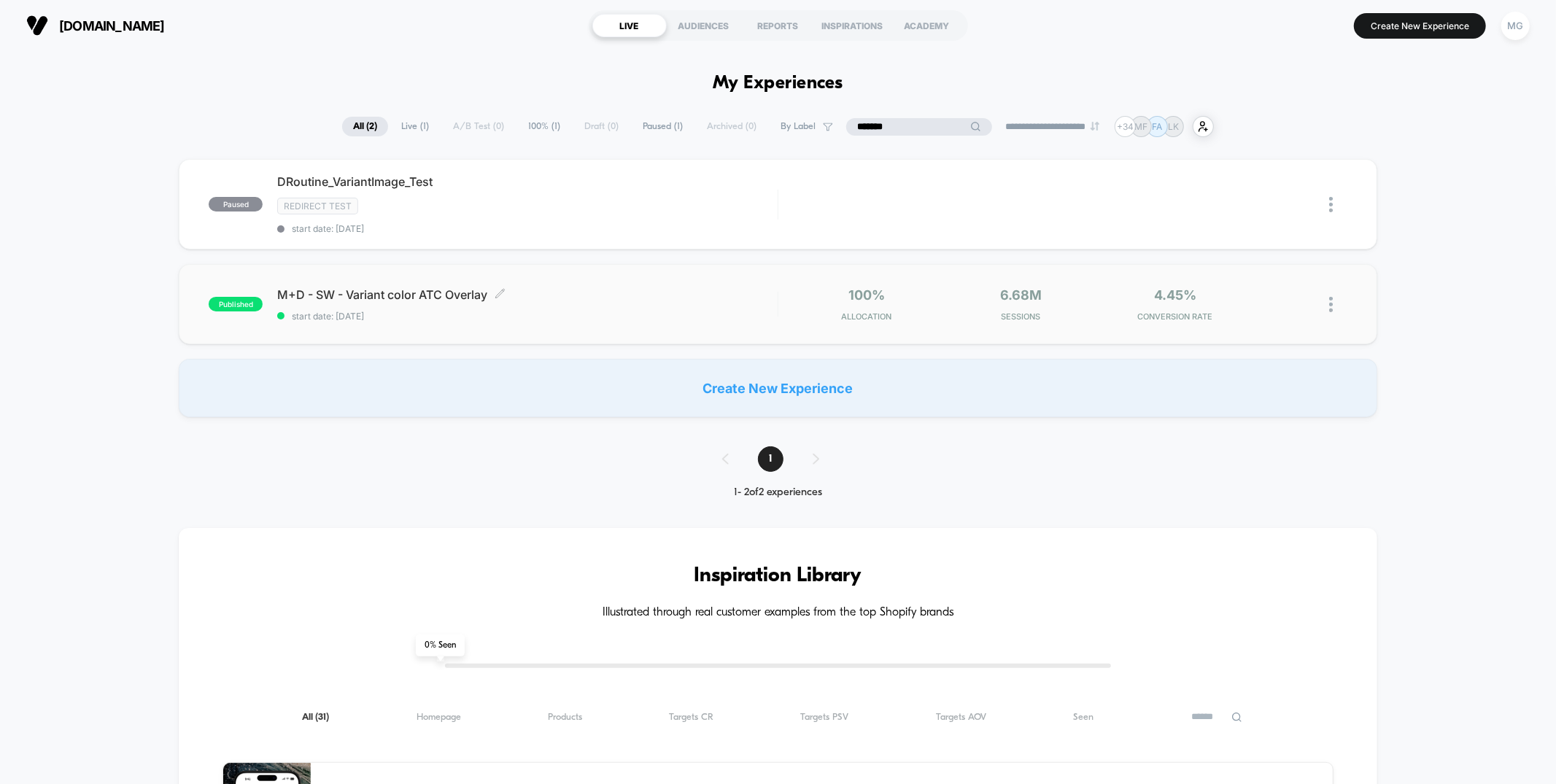
type input "*******"
click at [704, 313] on span "start date: 7/9/2025" at bounding box center [527, 316] width 500 height 11
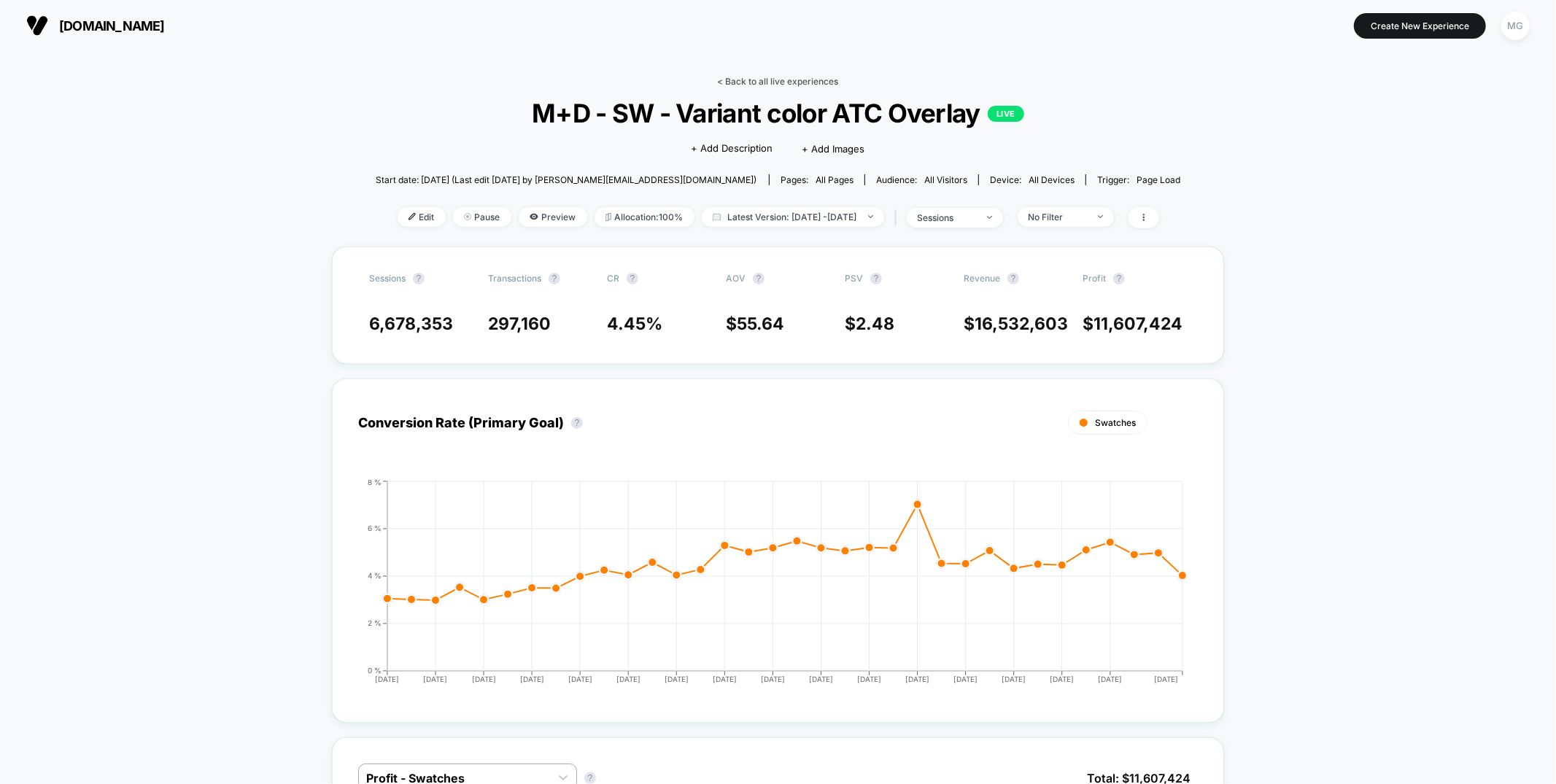
click at [766, 85] on link "< Back to all live experiences" at bounding box center [778, 81] width 121 height 11
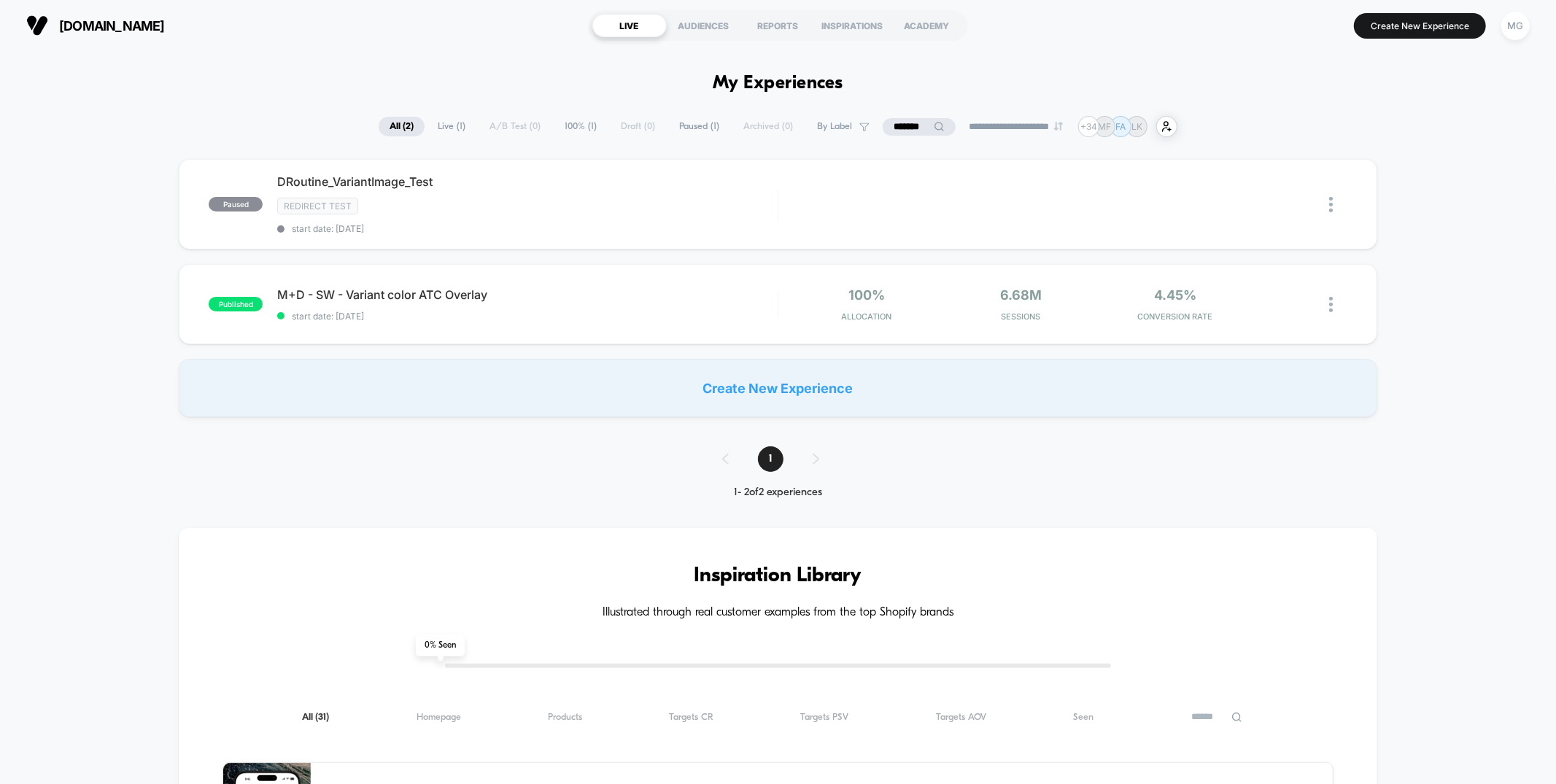
click at [900, 128] on input "*******" at bounding box center [918, 126] width 73 height 17
click at [900, 128] on input "*******" at bounding box center [919, 126] width 146 height 17
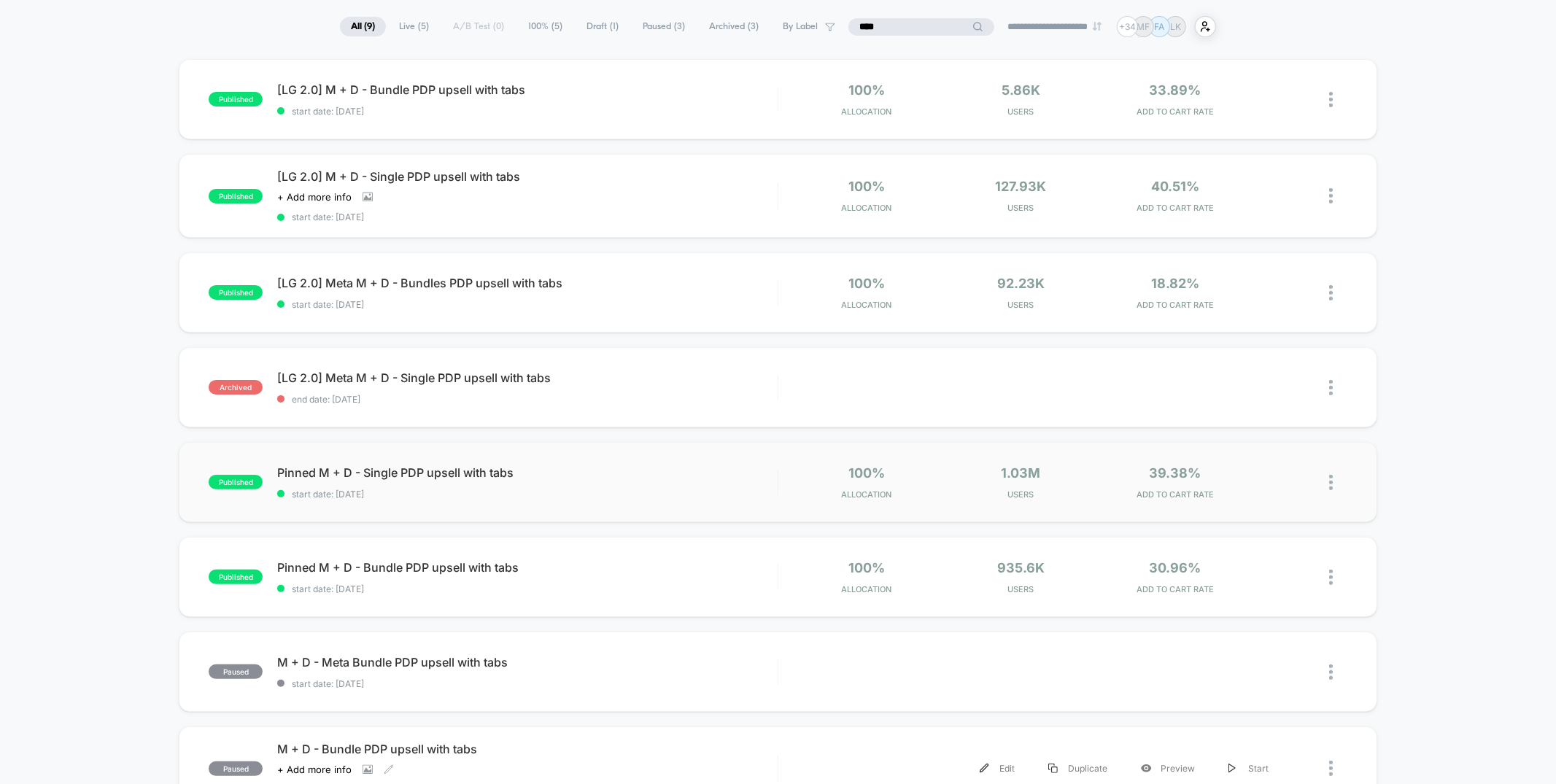
scroll to position [4, 0]
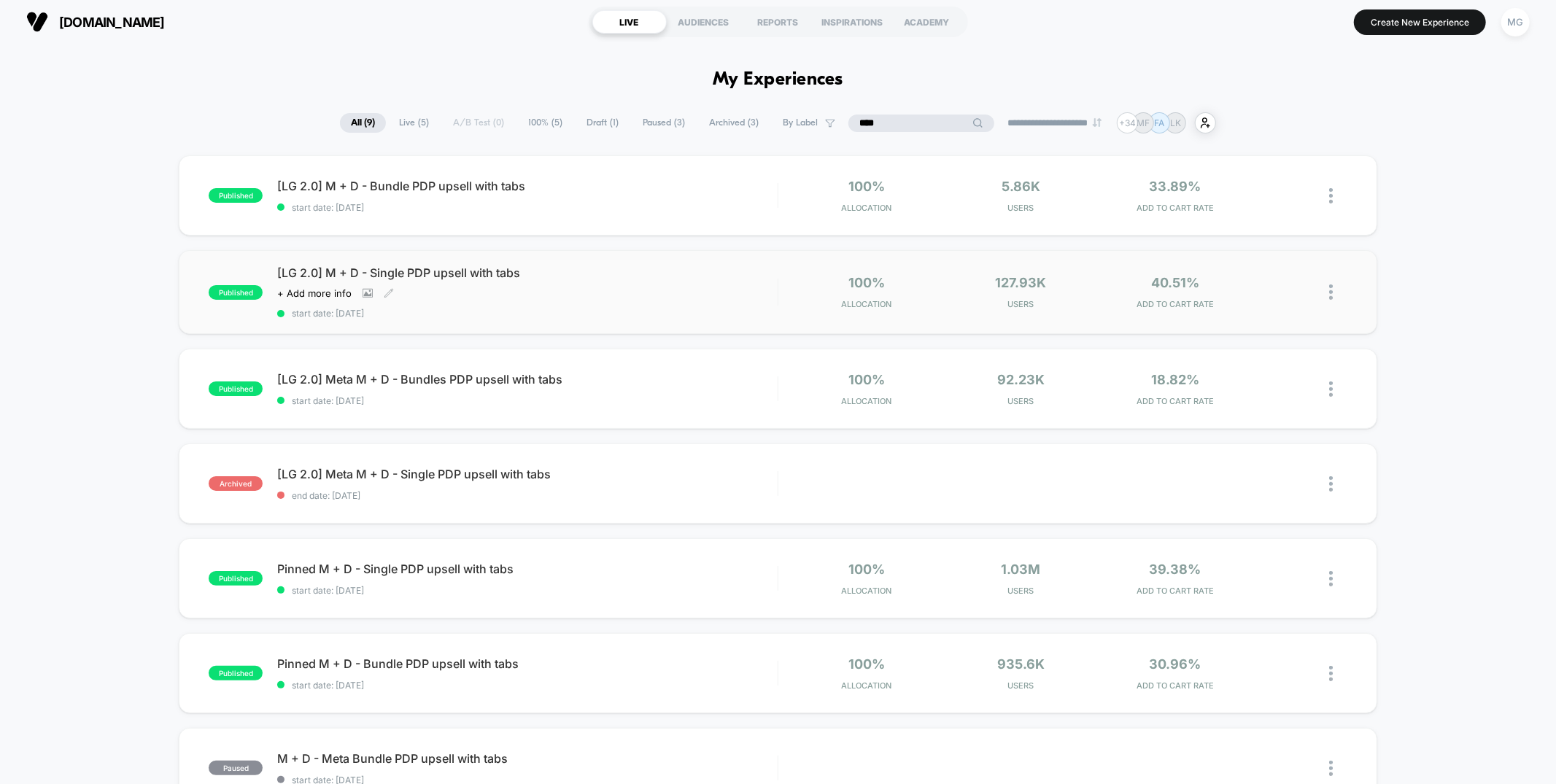
type input "****"
click at [562, 278] on span "[LG 2.0] M + D - Single PDP upsell with tabs" at bounding box center [527, 273] width 500 height 14
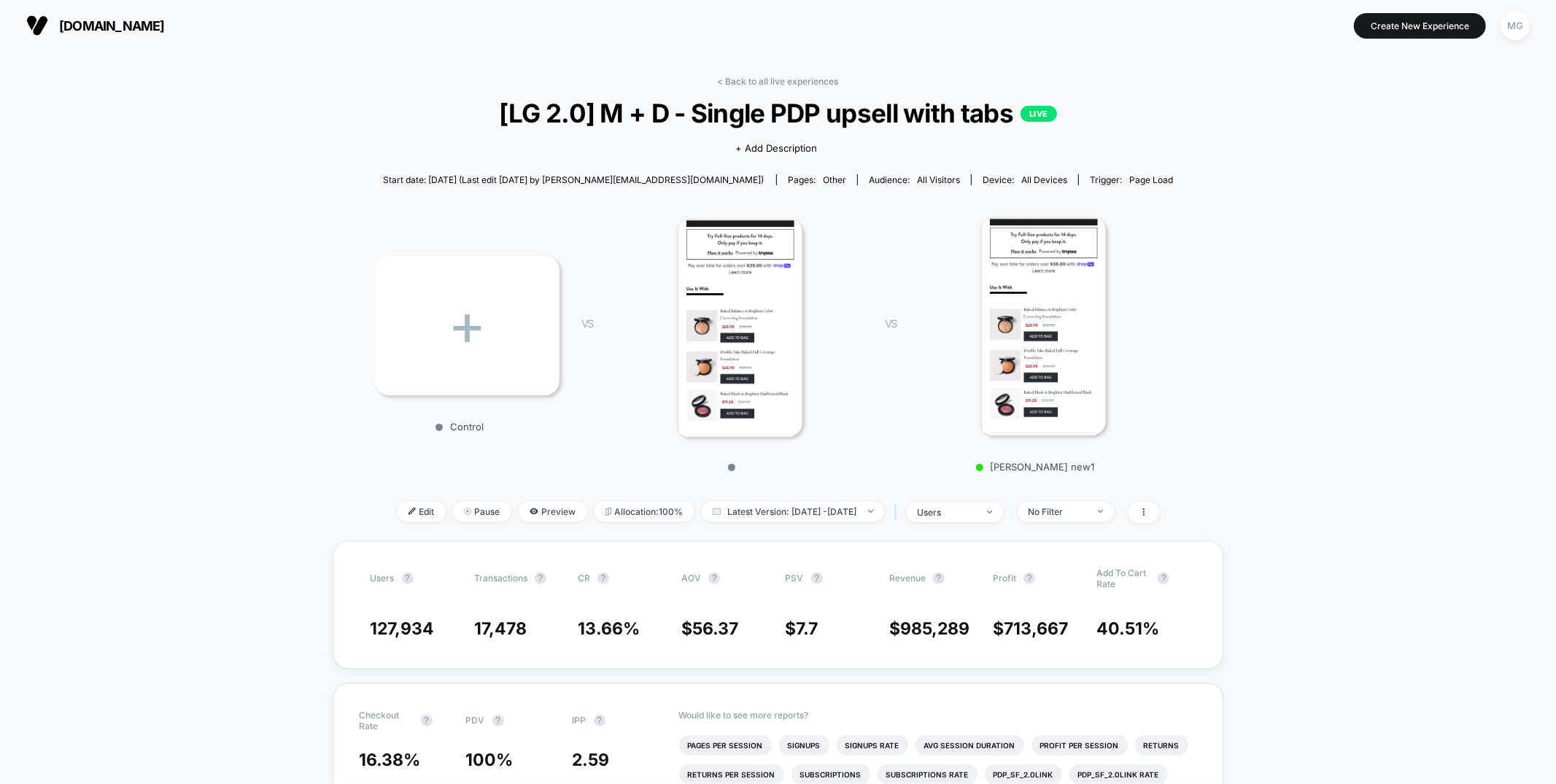
click at [761, 87] on div "< Back to all live experiences [LG 2.0] M + D - Single PDP upsell with tabs LIV…" at bounding box center [777, 308] width 806 height 465
click at [761, 77] on link "< Back to all live experiences" at bounding box center [778, 81] width 121 height 11
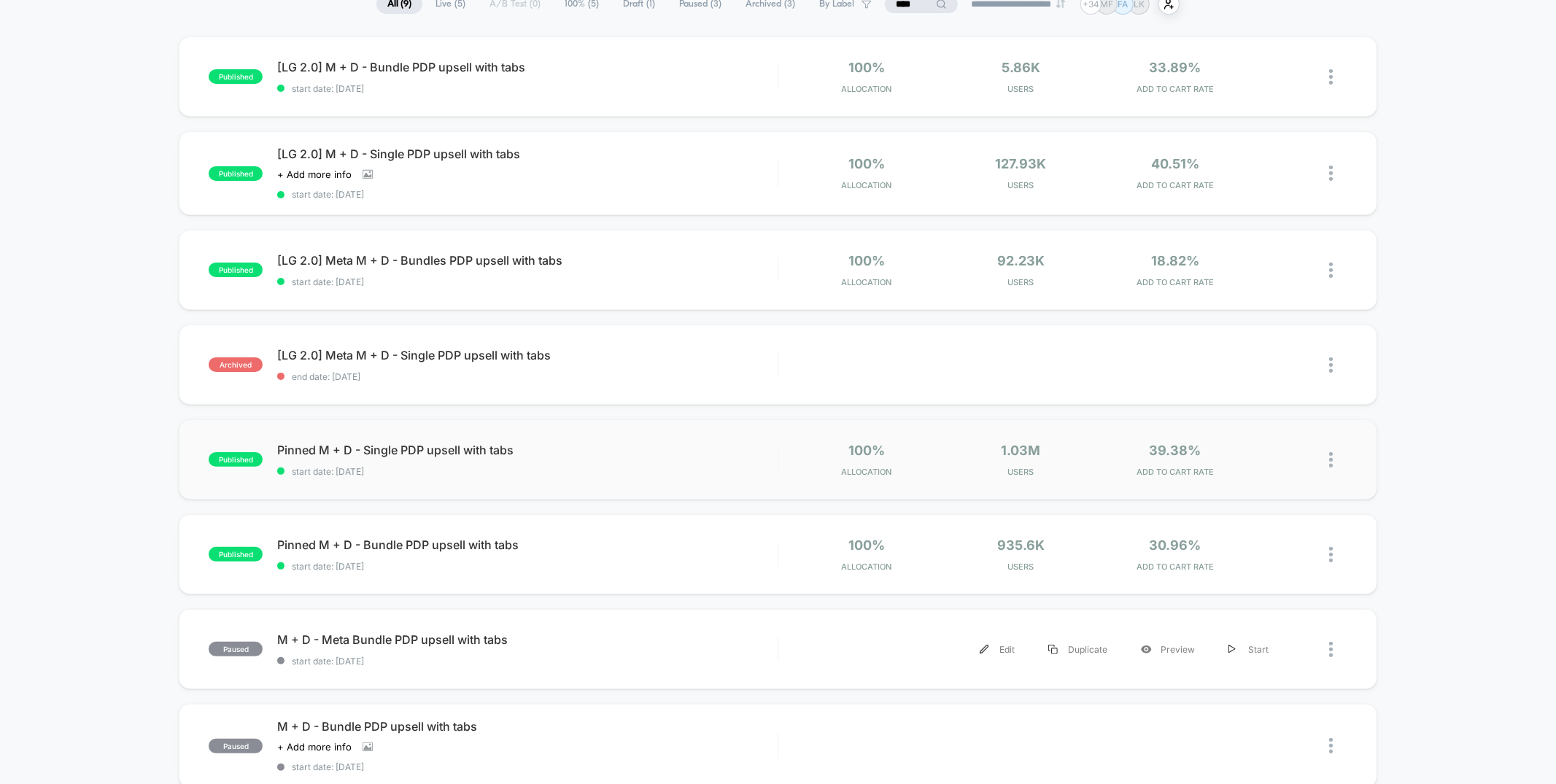
scroll to position [126, 0]
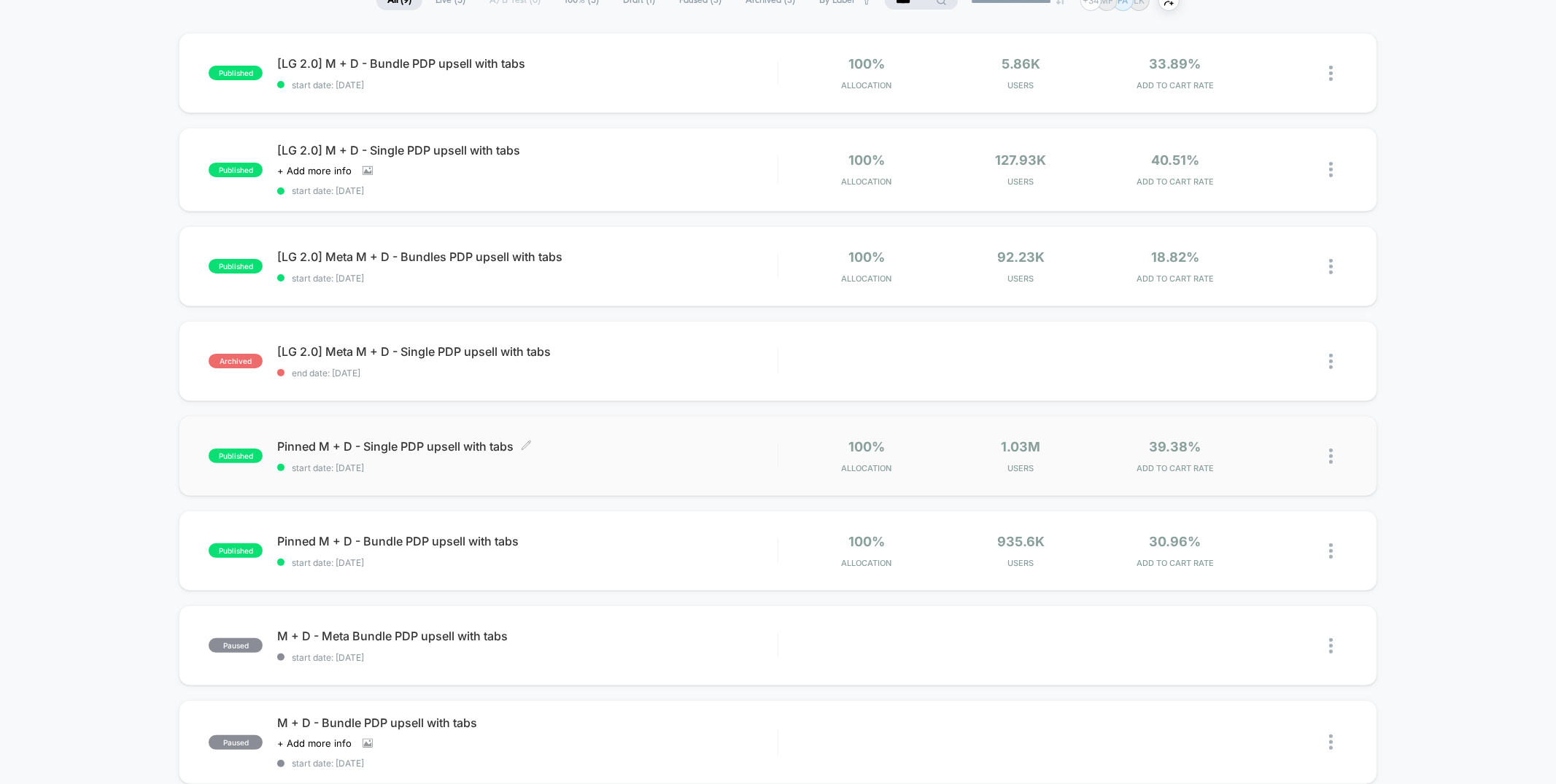
click at [586, 465] on span "start date: 7/16/2025" at bounding box center [527, 468] width 500 height 11
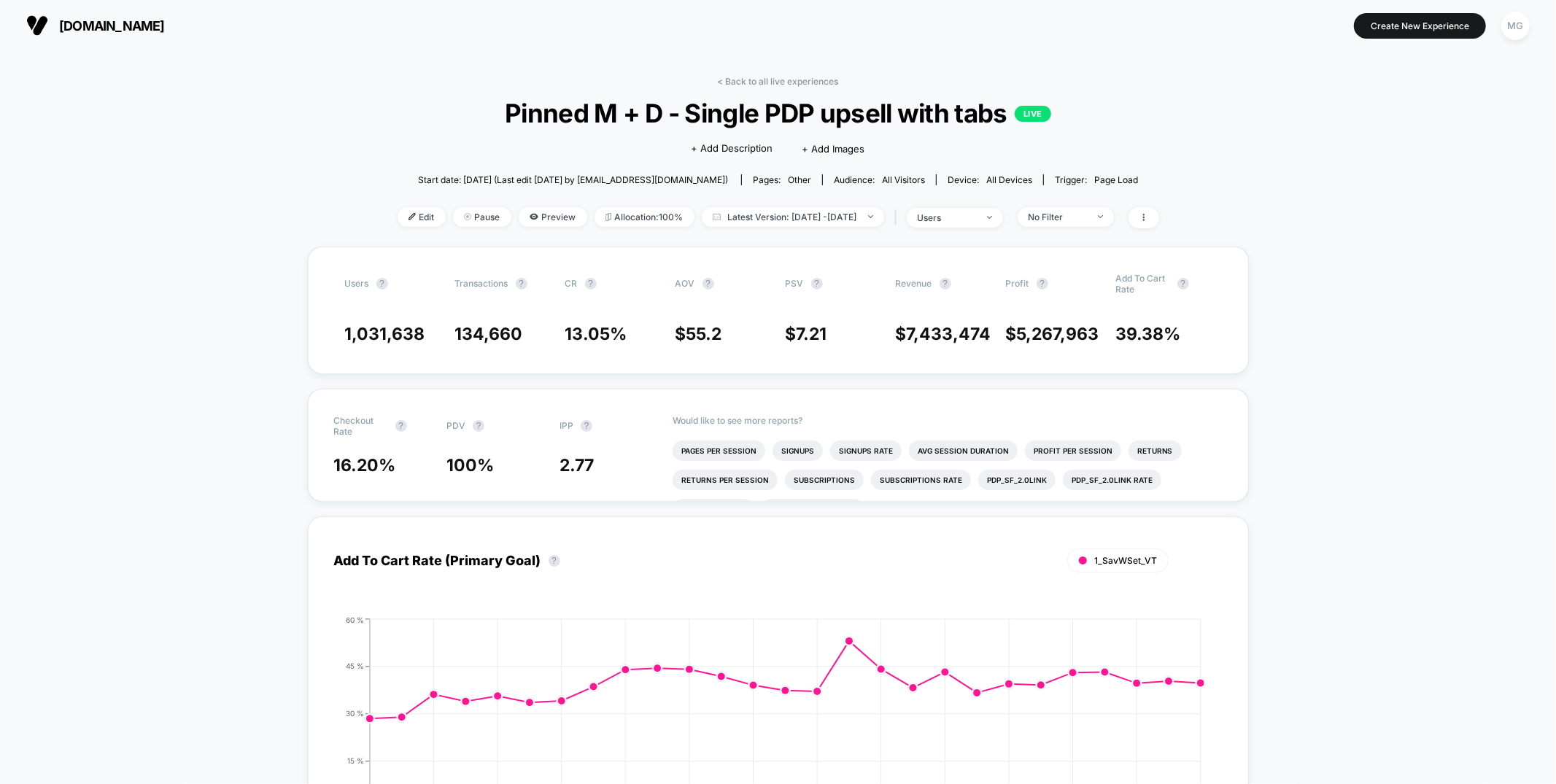
click at [760, 87] on div "< Back to all live experiences Pinned M + D - Single PDP upsell with tabs LIVE …" at bounding box center [779, 161] width 762 height 171
click at [763, 83] on link "< Back to all live experiences" at bounding box center [778, 81] width 121 height 11
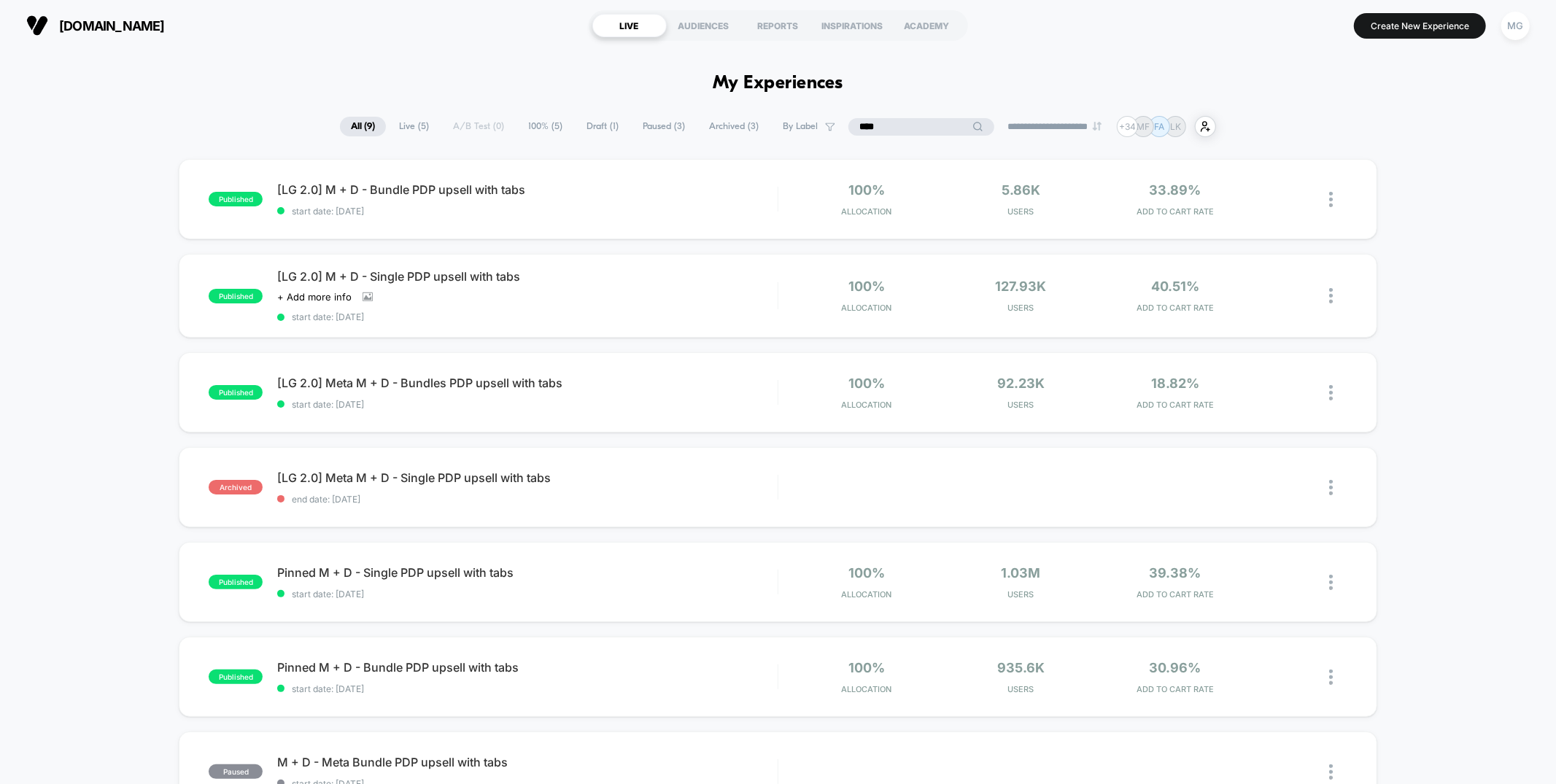
click at [896, 123] on input "****" at bounding box center [921, 126] width 146 height 17
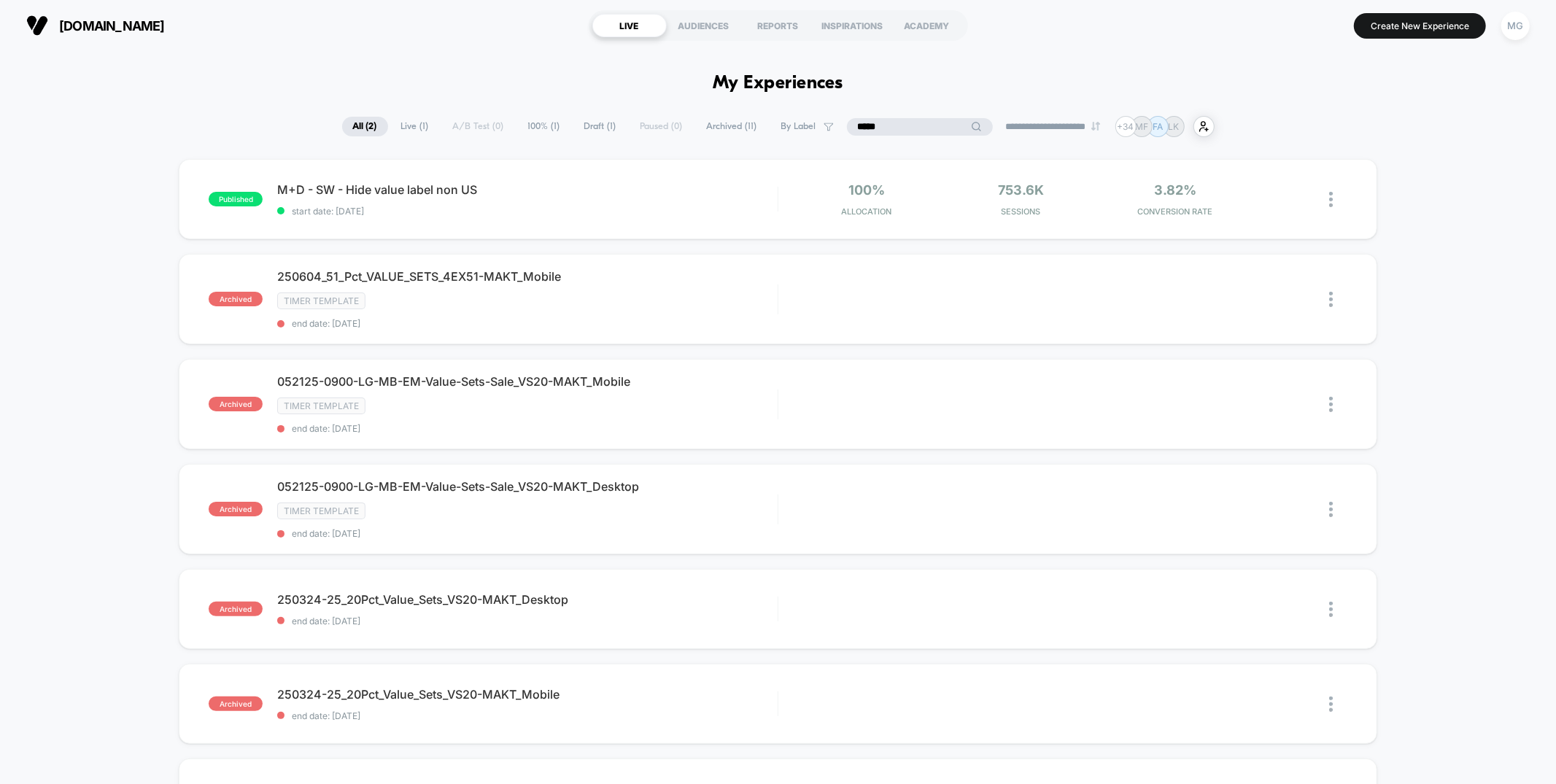
type input "*****"
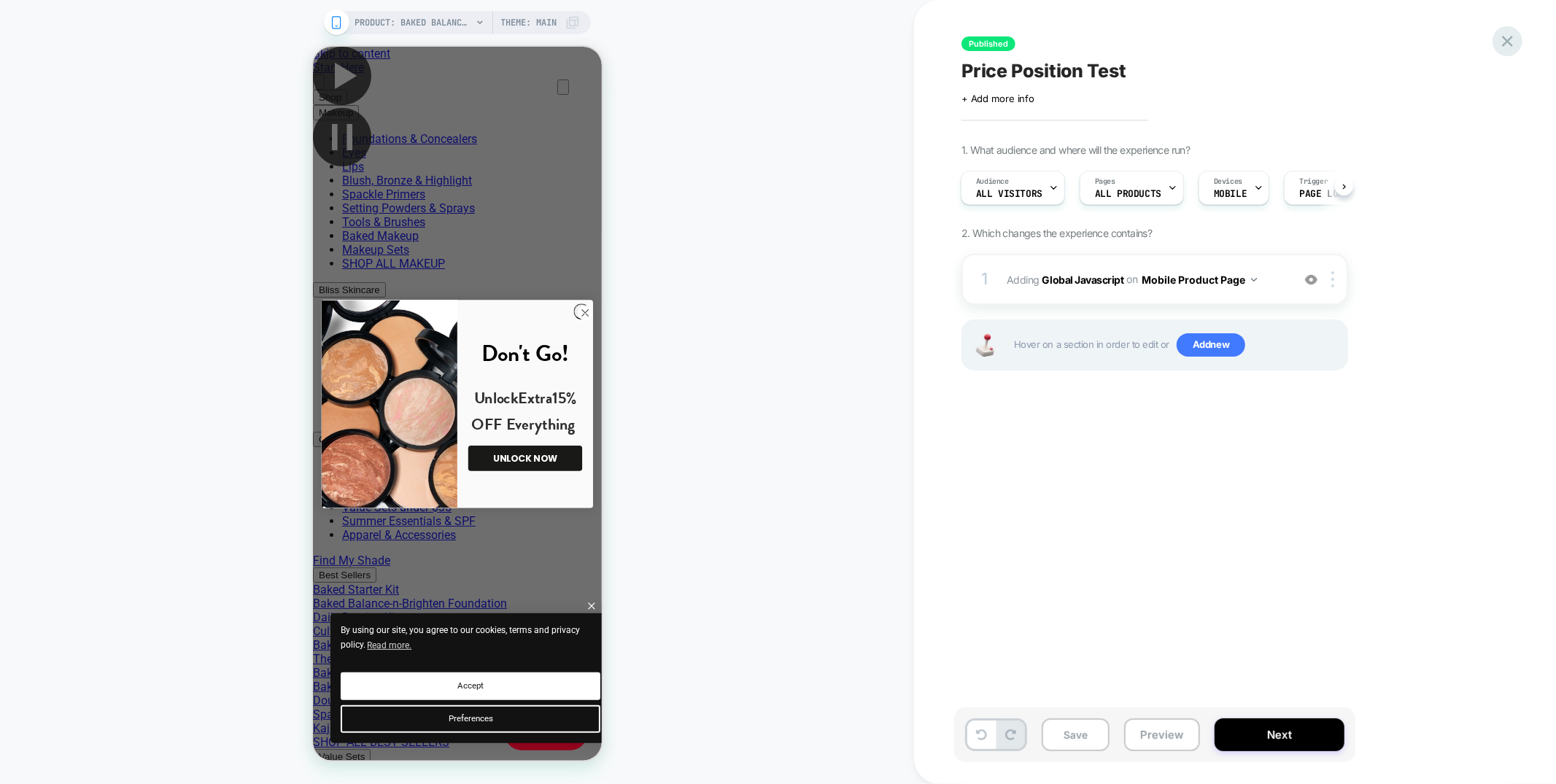
click at [1509, 40] on icon at bounding box center [1507, 41] width 11 height 11
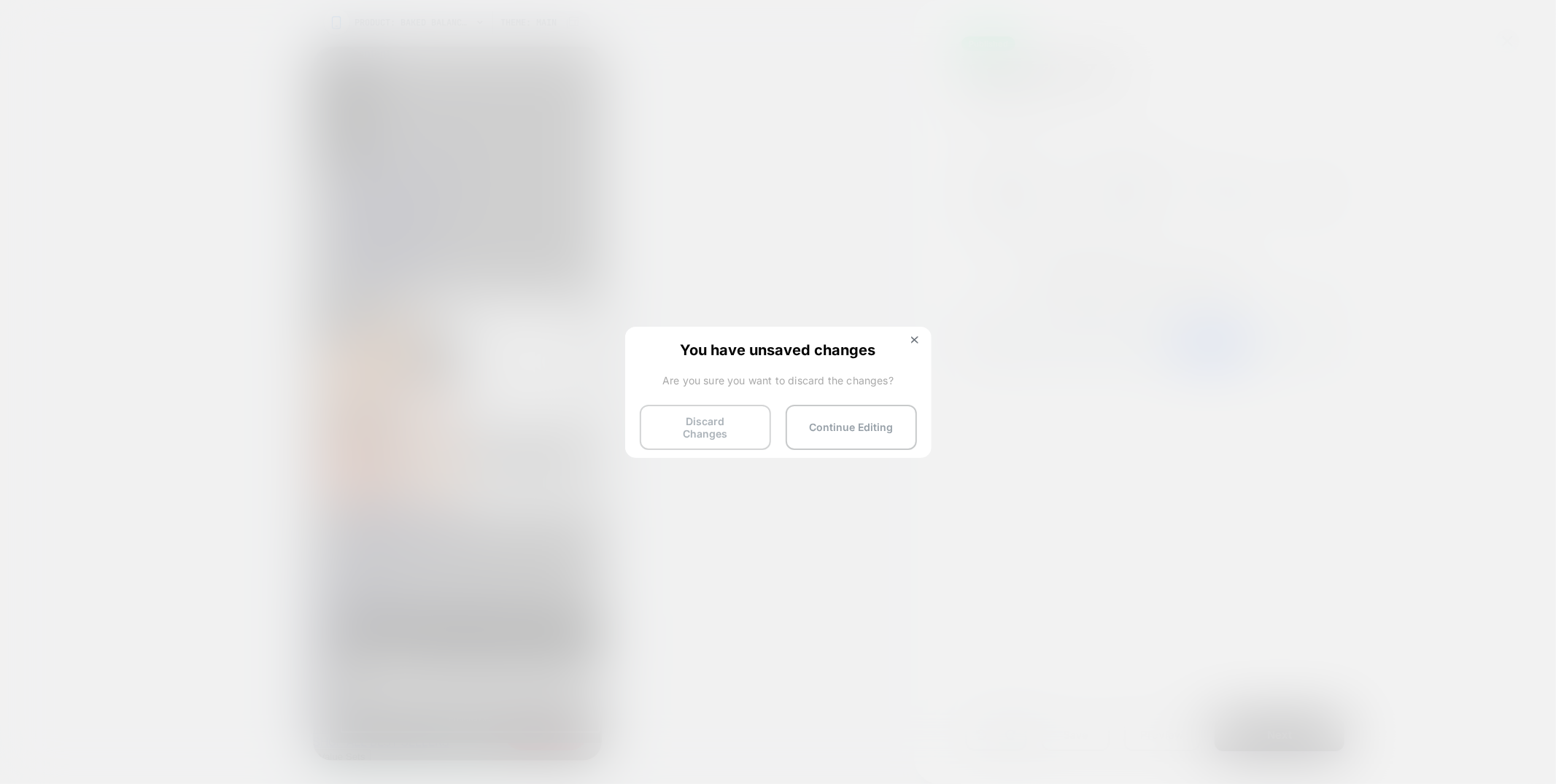
click at [693, 418] on button "Discard Changes" at bounding box center [706, 428] width 131 height 45
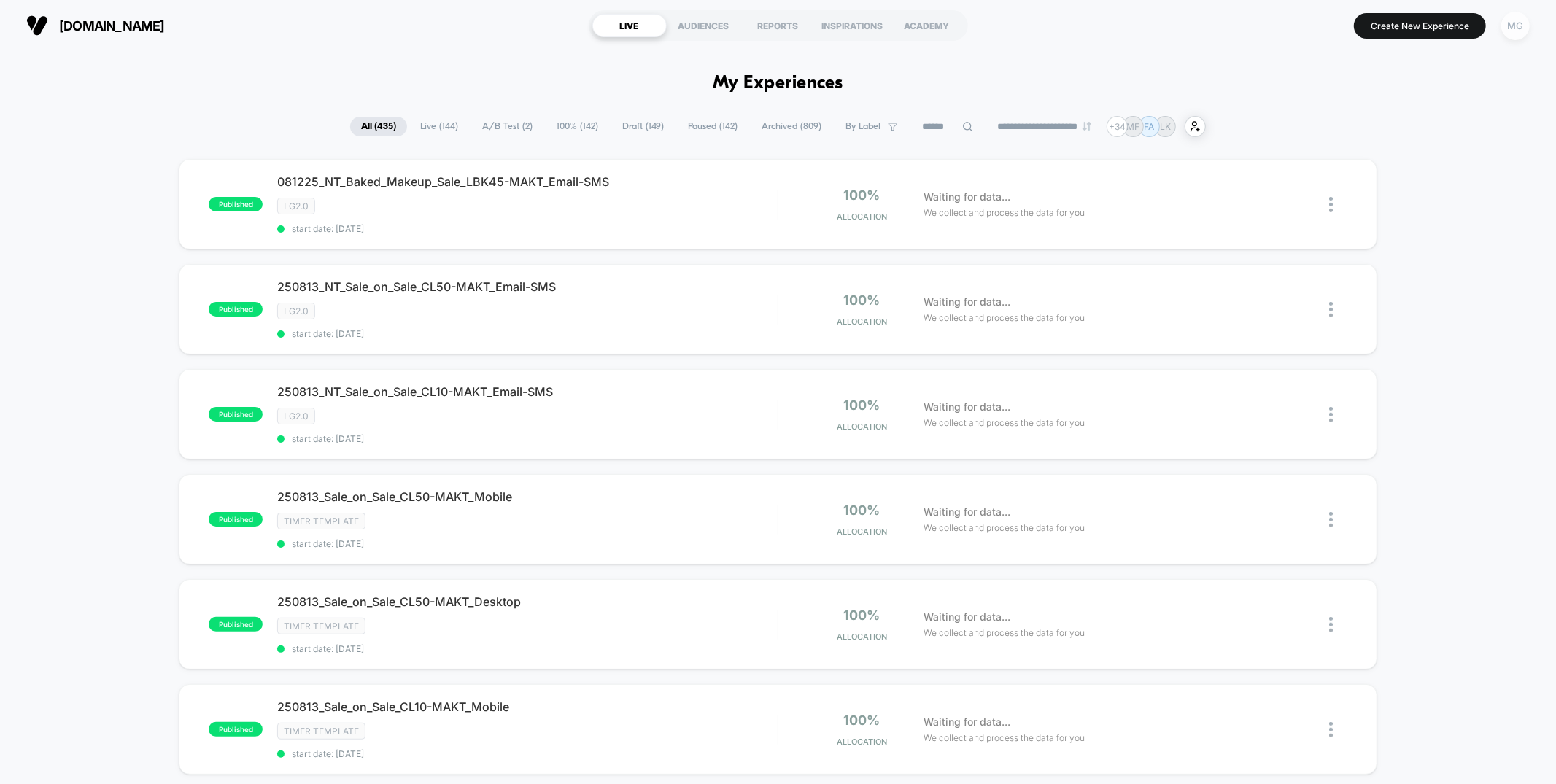
click at [1517, 23] on div "MG" at bounding box center [1515, 26] width 29 height 29
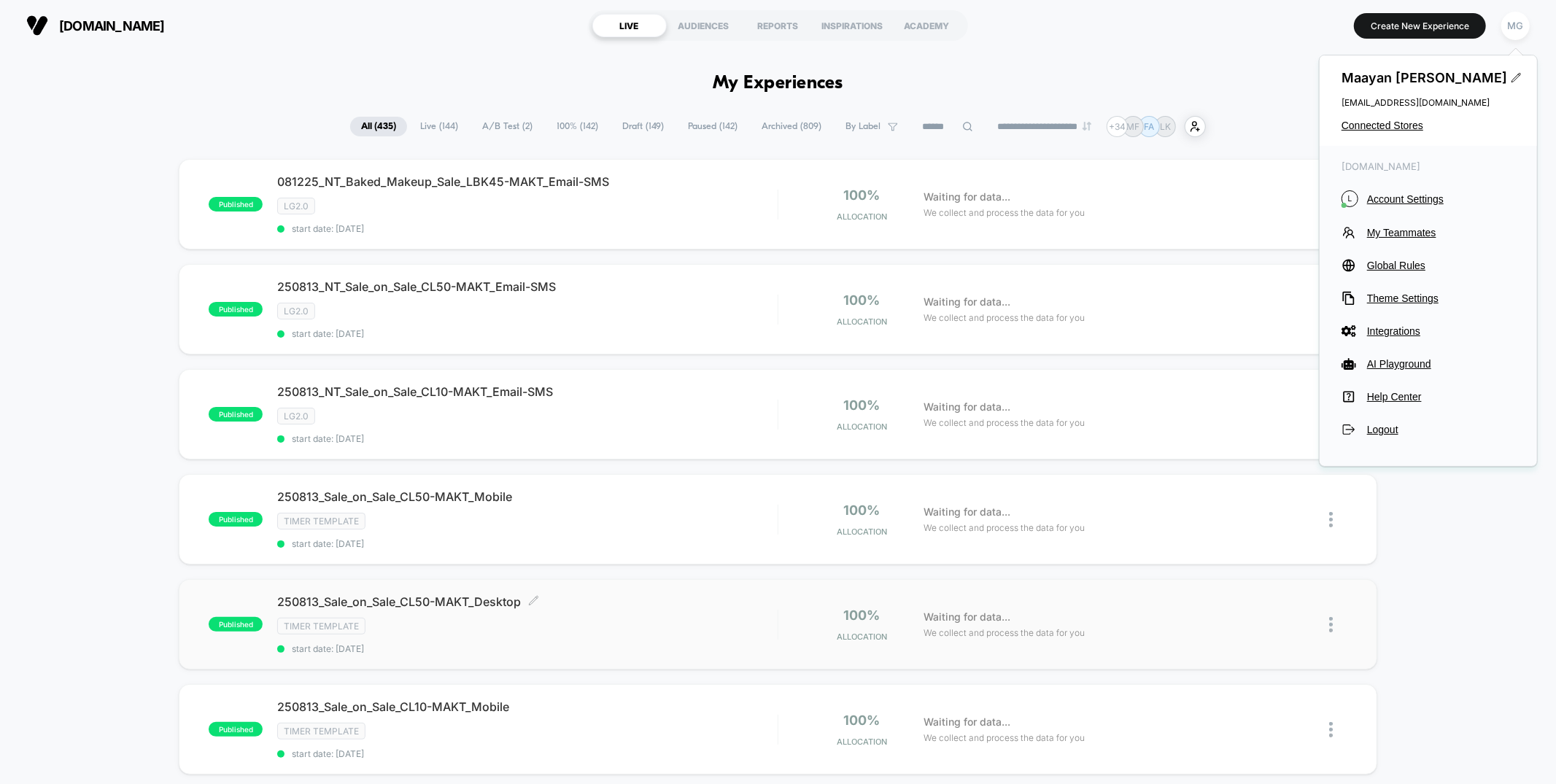
click at [429, 621] on div "timer template" at bounding box center [527, 626] width 500 height 17
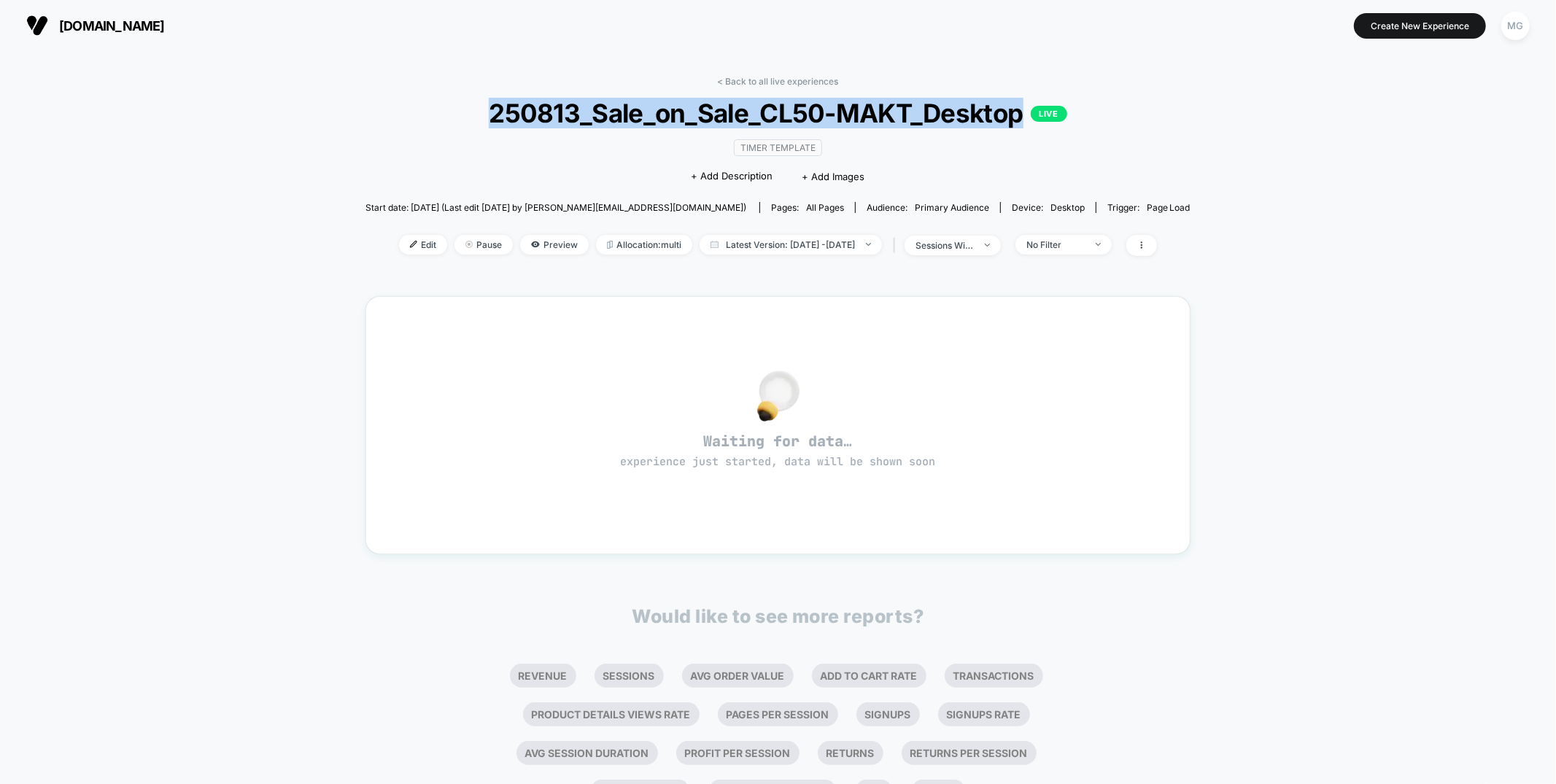
drag, startPoint x: 484, startPoint y: 123, endPoint x: 1020, endPoint y: 127, distance: 536.0
click at [1020, 127] on span "250813_Sale_on_Sale_CL50-MAKT_Desktop LIVE" at bounding box center [778, 113] width 742 height 31
copy span "250813_Sale_on_Sale_CL50-MAKT_Desktop"
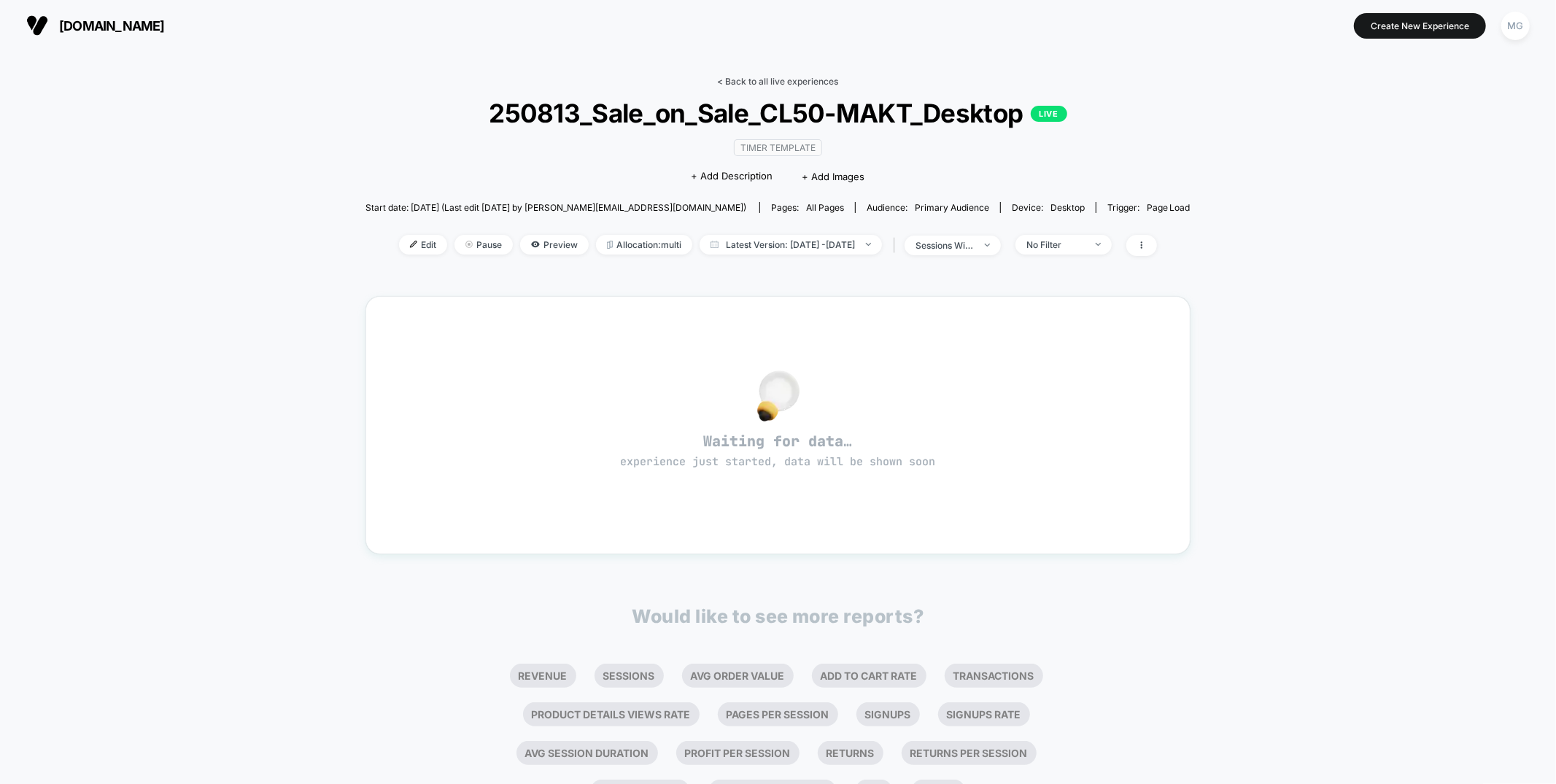
click at [818, 77] on link "< Back to all live experiences" at bounding box center [778, 81] width 121 height 11
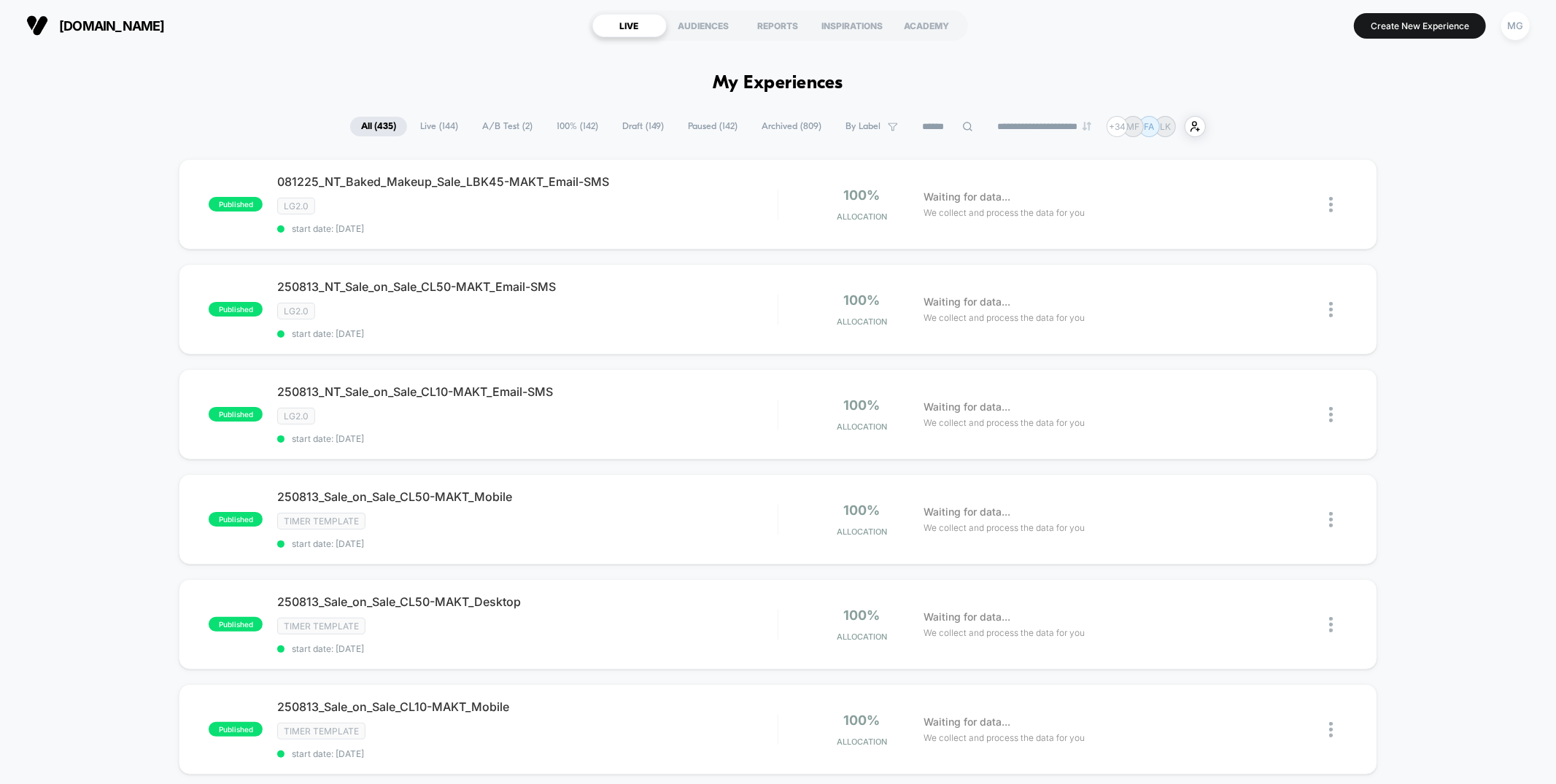
click at [913, 126] on input at bounding box center [947, 126] width 73 height 17
paste input "**********"
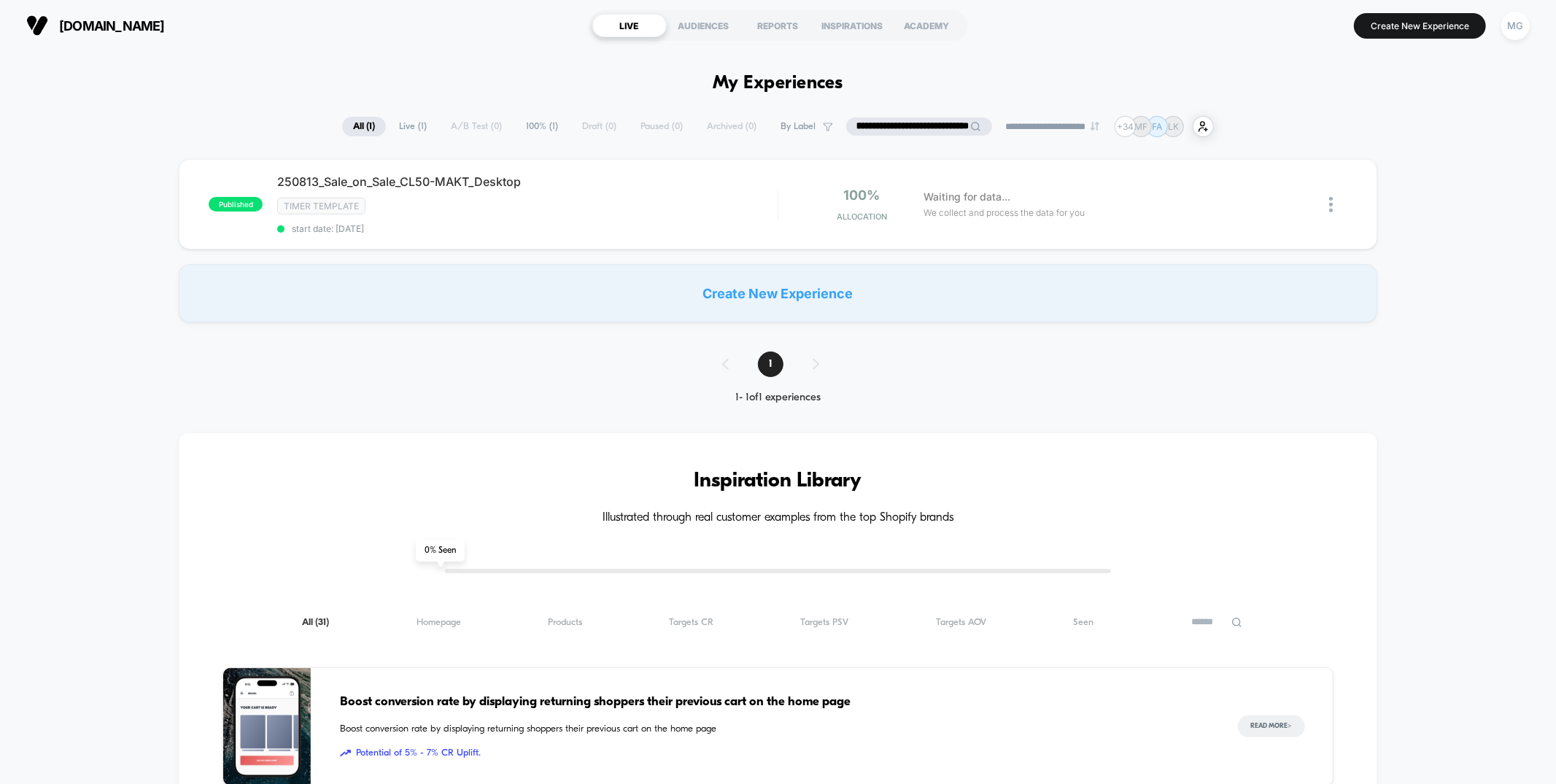
click at [913, 126] on input "**********" at bounding box center [919, 126] width 146 height 19
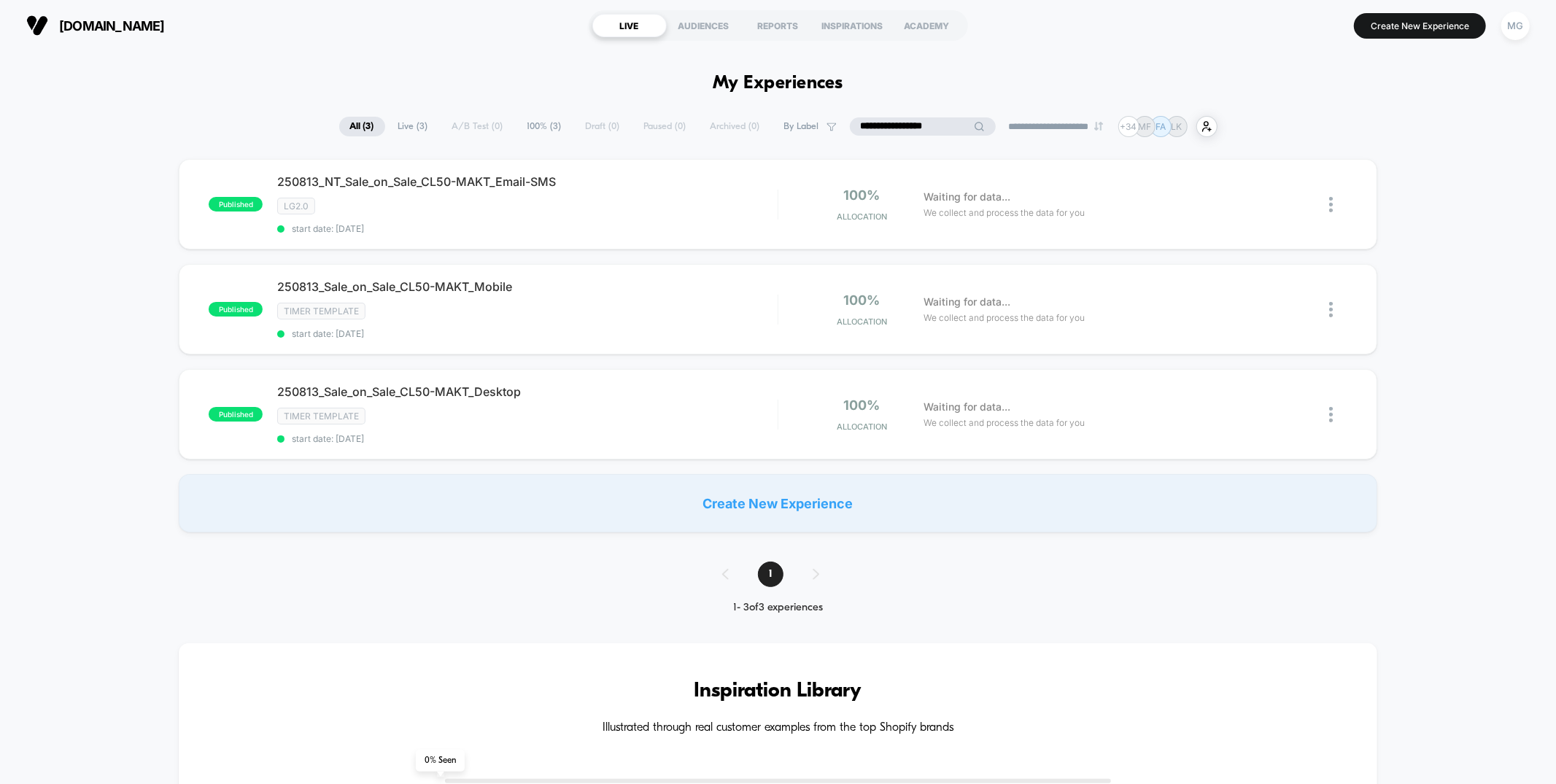
type input "**********"
click at [919, 128] on input "**********" at bounding box center [922, 126] width 73 height 19
click at [915, 129] on input "**********" at bounding box center [922, 126] width 140 height 19
click at [916, 129] on input "**********" at bounding box center [923, 126] width 146 height 19
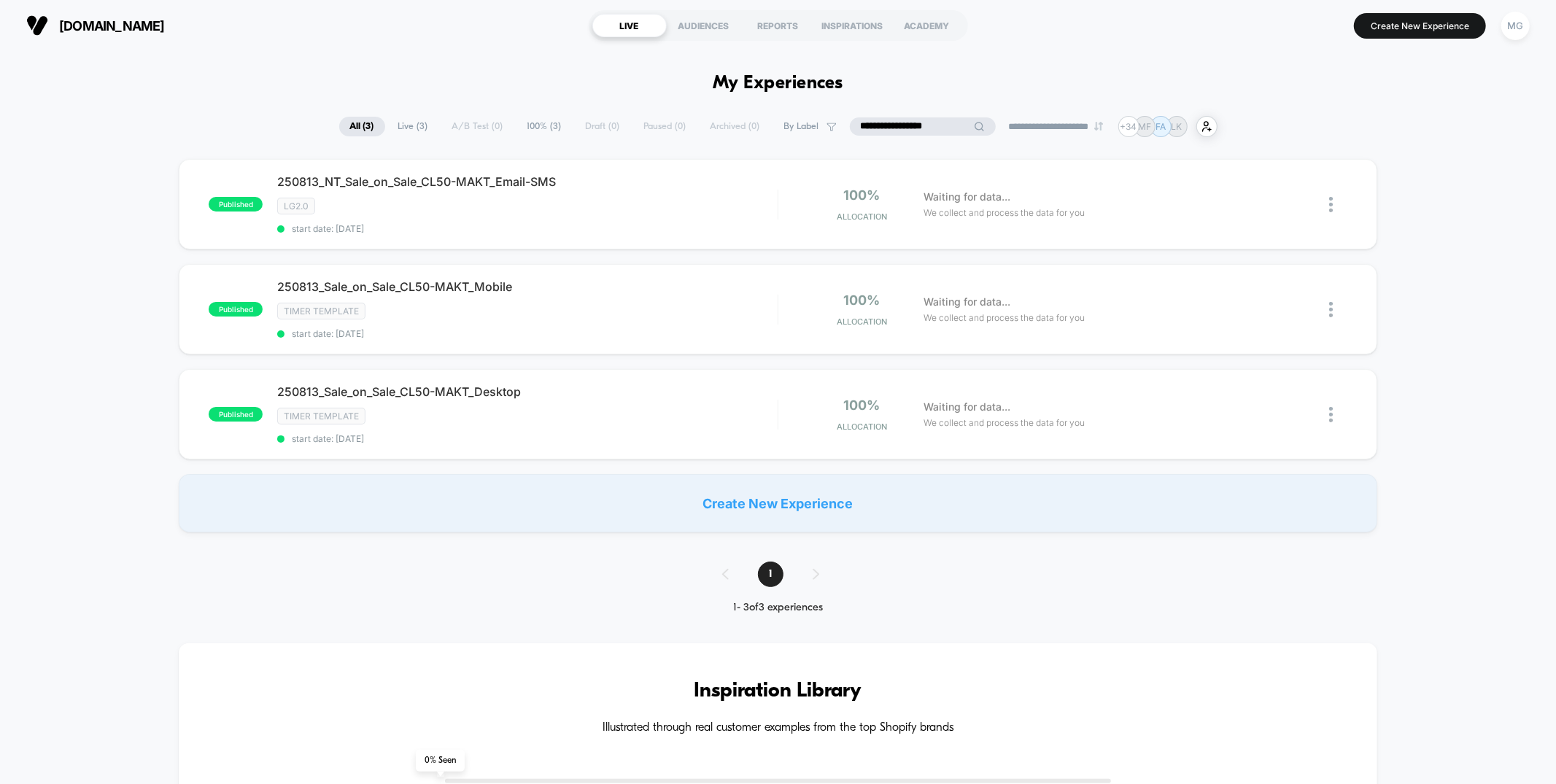
click at [916, 129] on input "**********" at bounding box center [923, 126] width 146 height 19
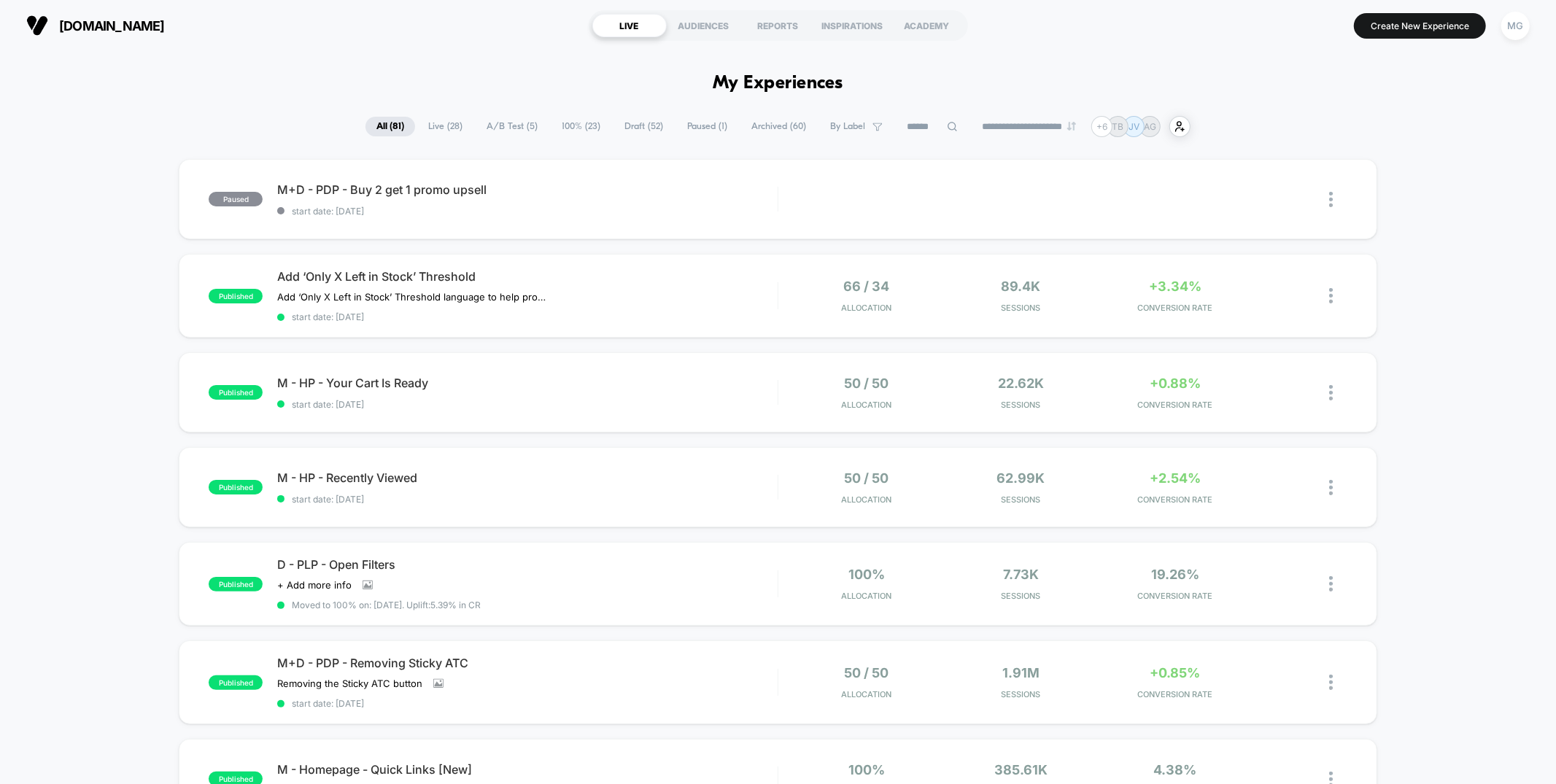
click at [635, 122] on span "Draft ( 52 )" at bounding box center [643, 127] width 60 height 20
